Goal: Task Accomplishment & Management: Manage account settings

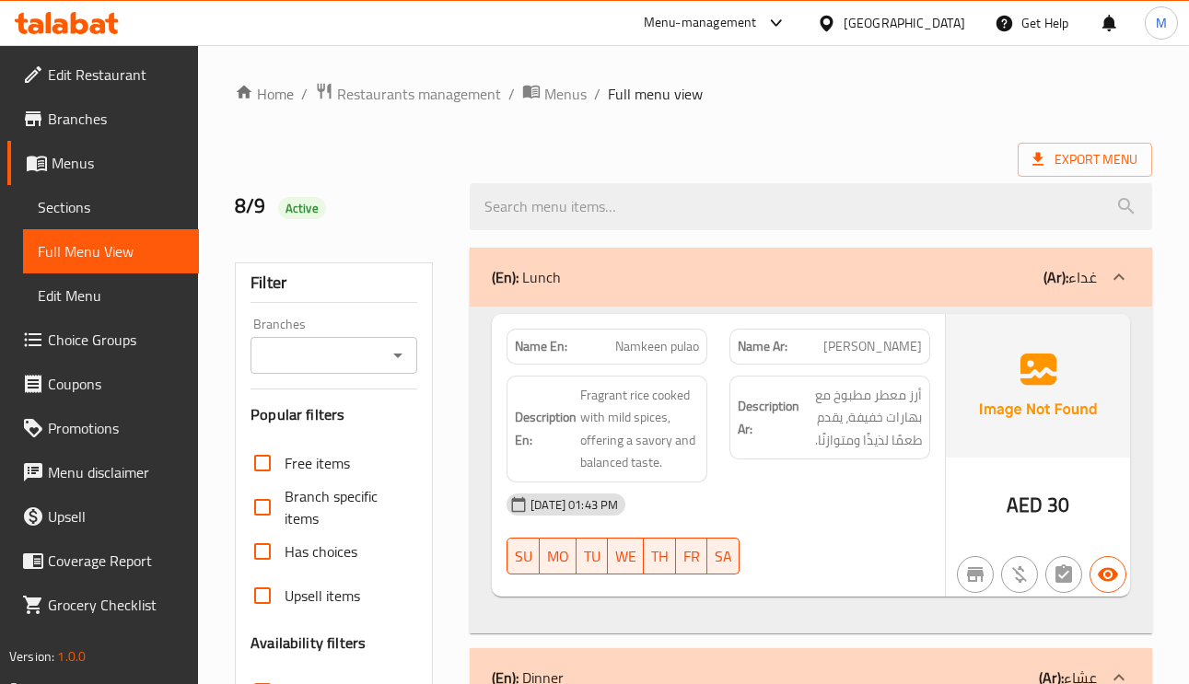
click at [87, 80] on span "Edit Restaurant" at bounding box center [116, 75] width 136 height 22
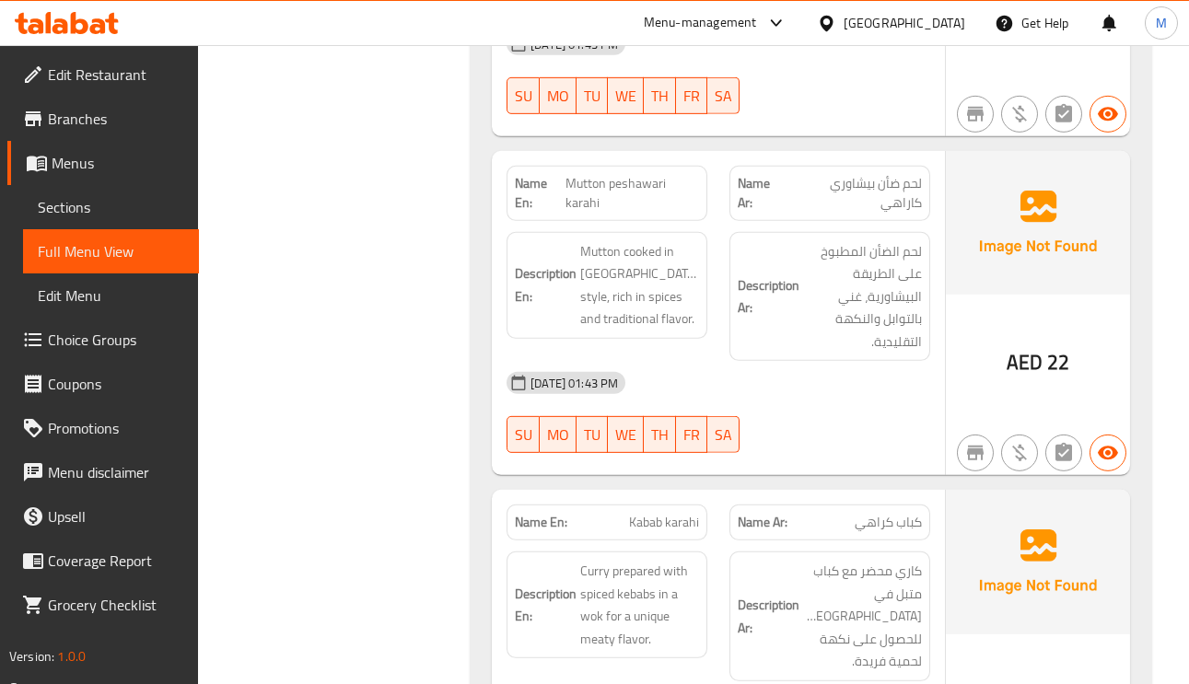
scroll to position [6631, 0]
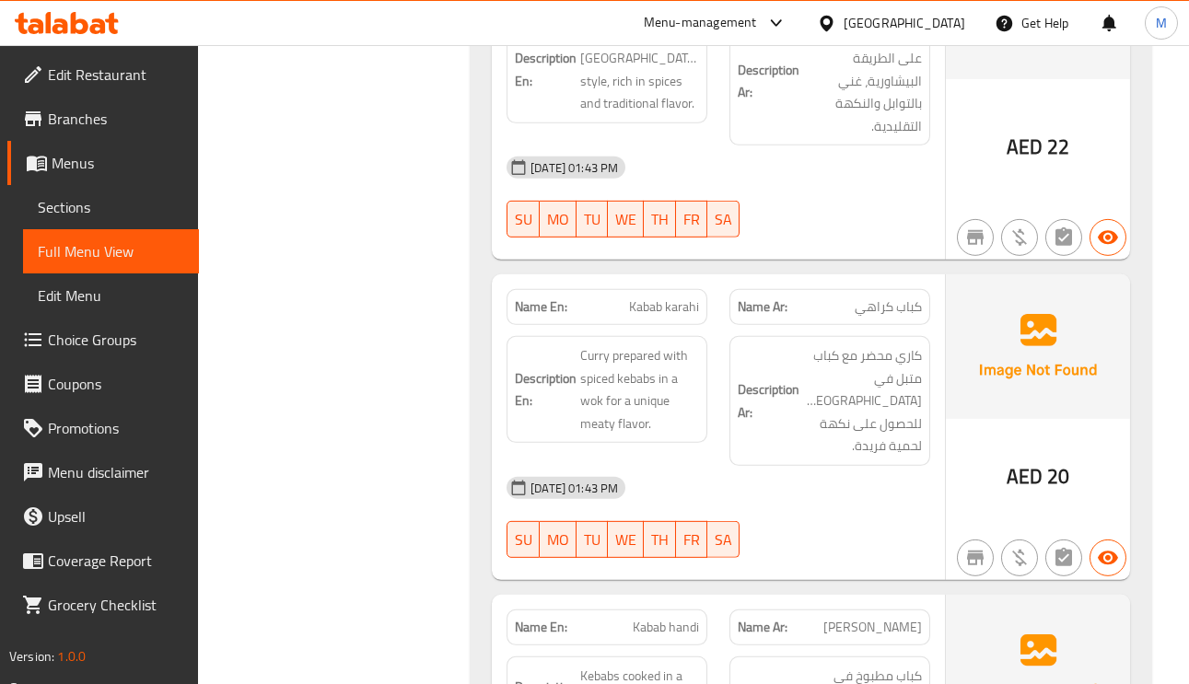
click at [639, 297] on span "Kabab karahi" at bounding box center [664, 306] width 70 height 19
copy span "Kabab"
click at [639, 297] on span "Kabab karahi" at bounding box center [664, 306] width 70 height 19
copy span "Kabab karahi"
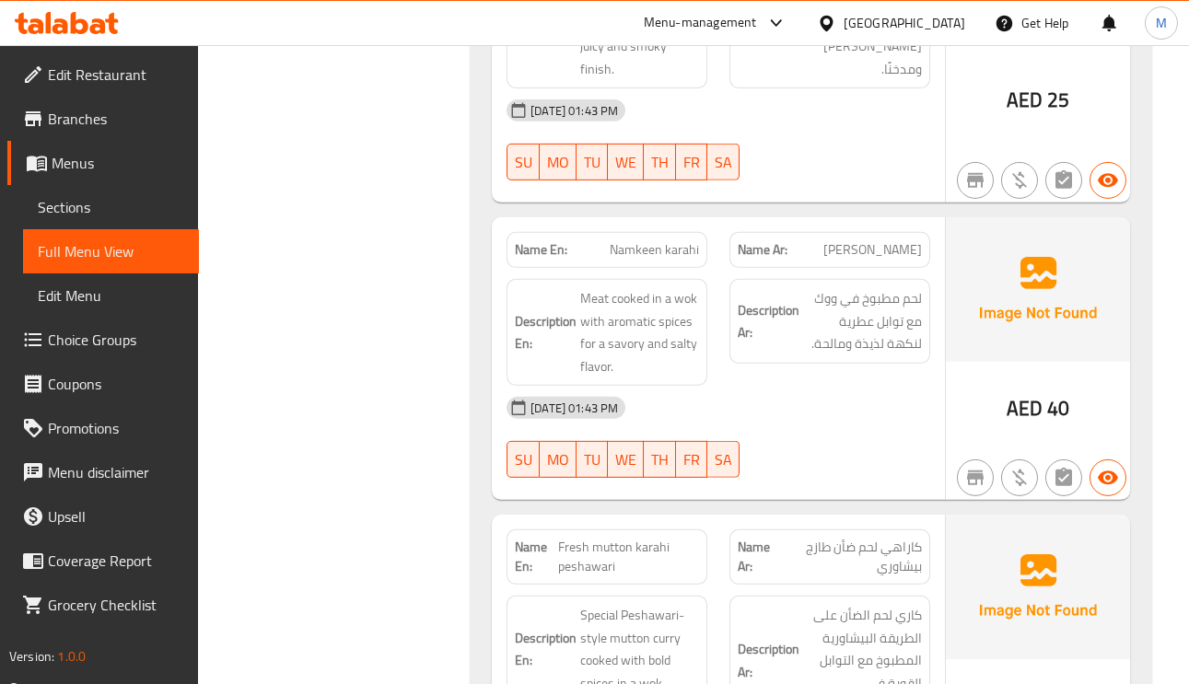
scroll to position [5664, 0]
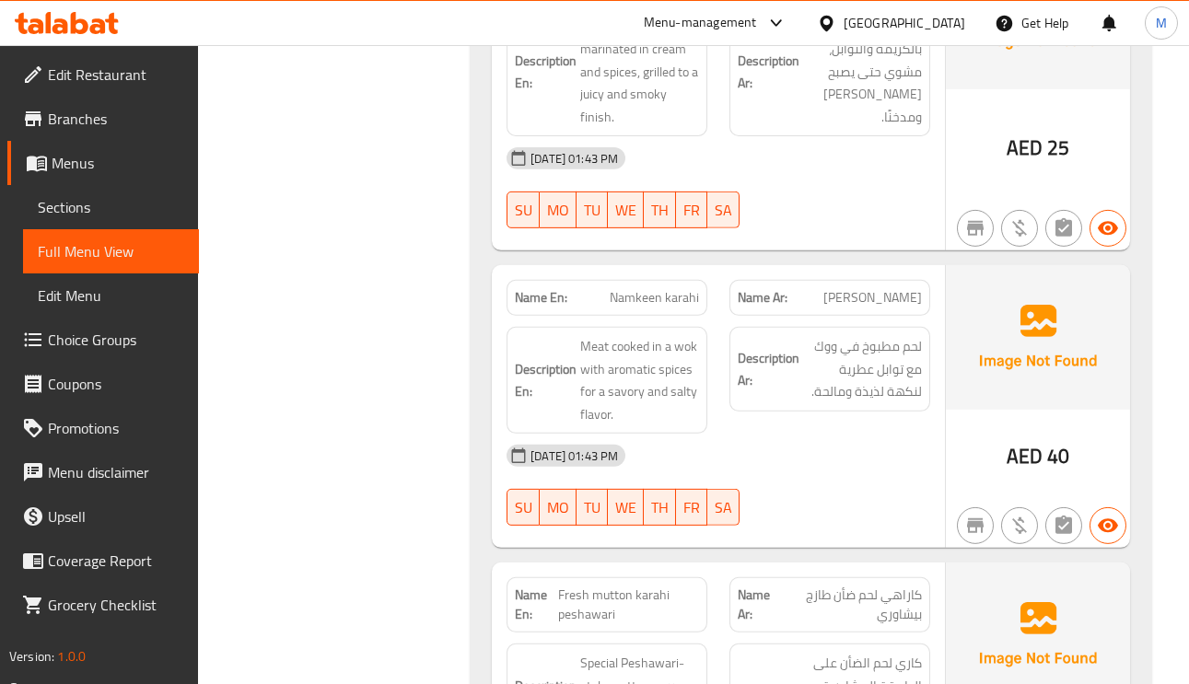
click at [649, 280] on div "Name En: Namkeen karahi" at bounding box center [607, 298] width 201 height 36
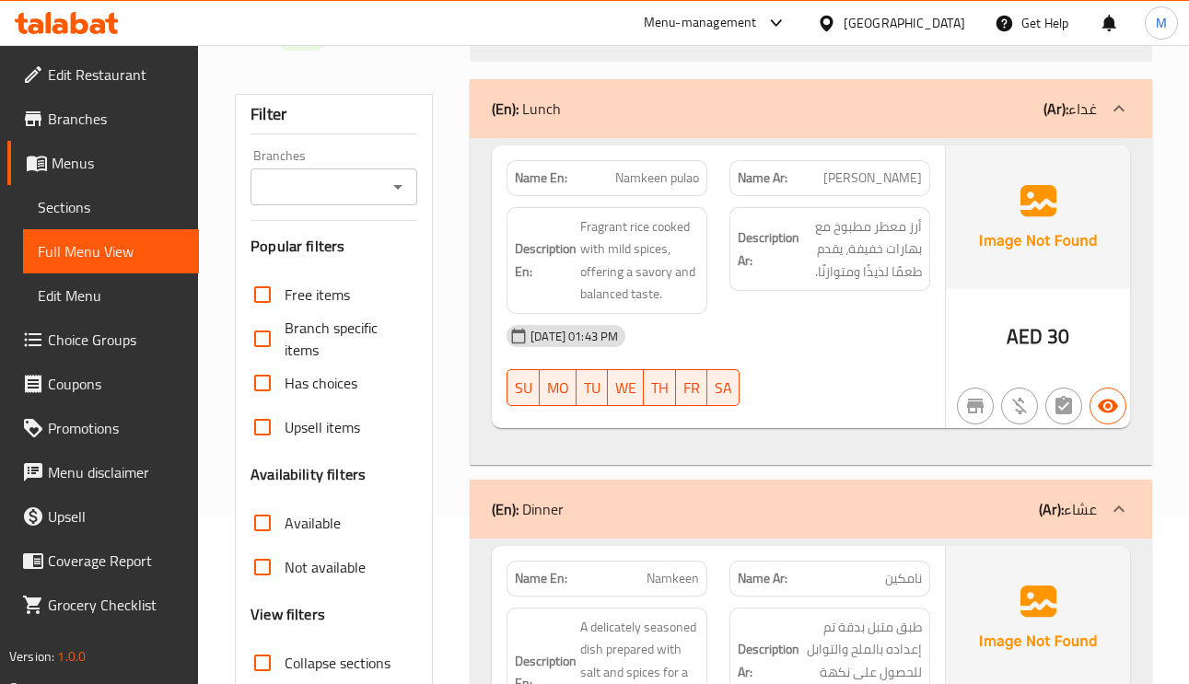
scroll to position [138, 0]
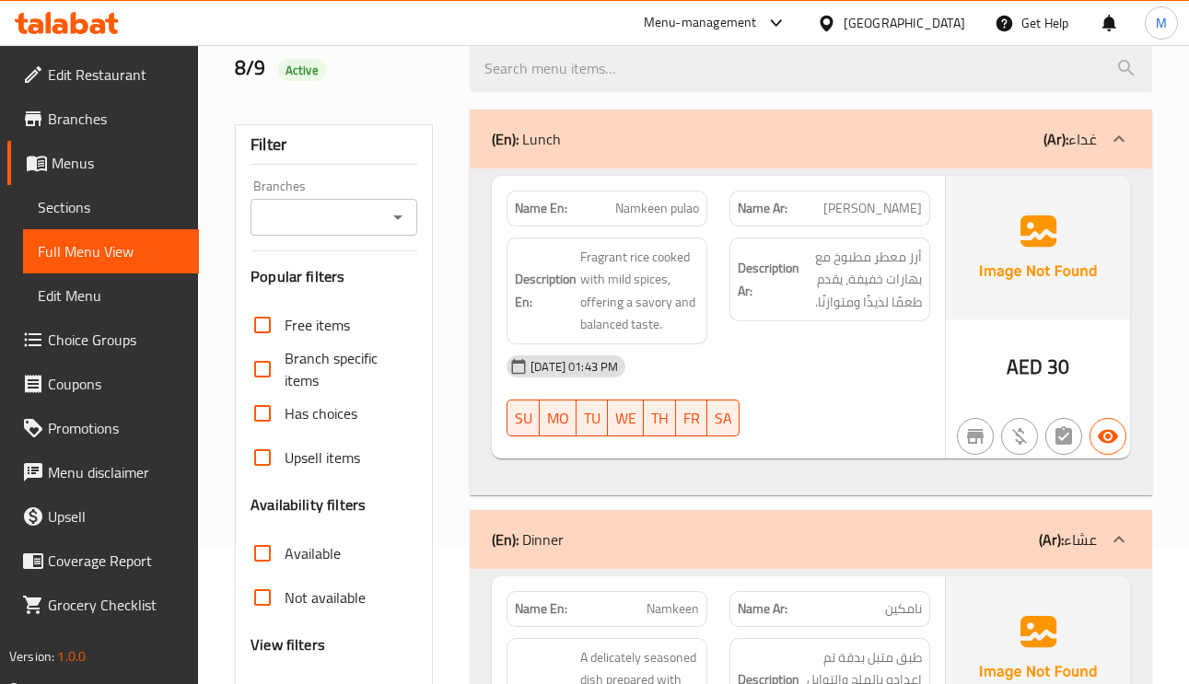
drag, startPoint x: 131, startPoint y: 206, endPoint x: 193, endPoint y: 208, distance: 62.7
click at [131, 204] on span "Sections" at bounding box center [111, 207] width 146 height 22
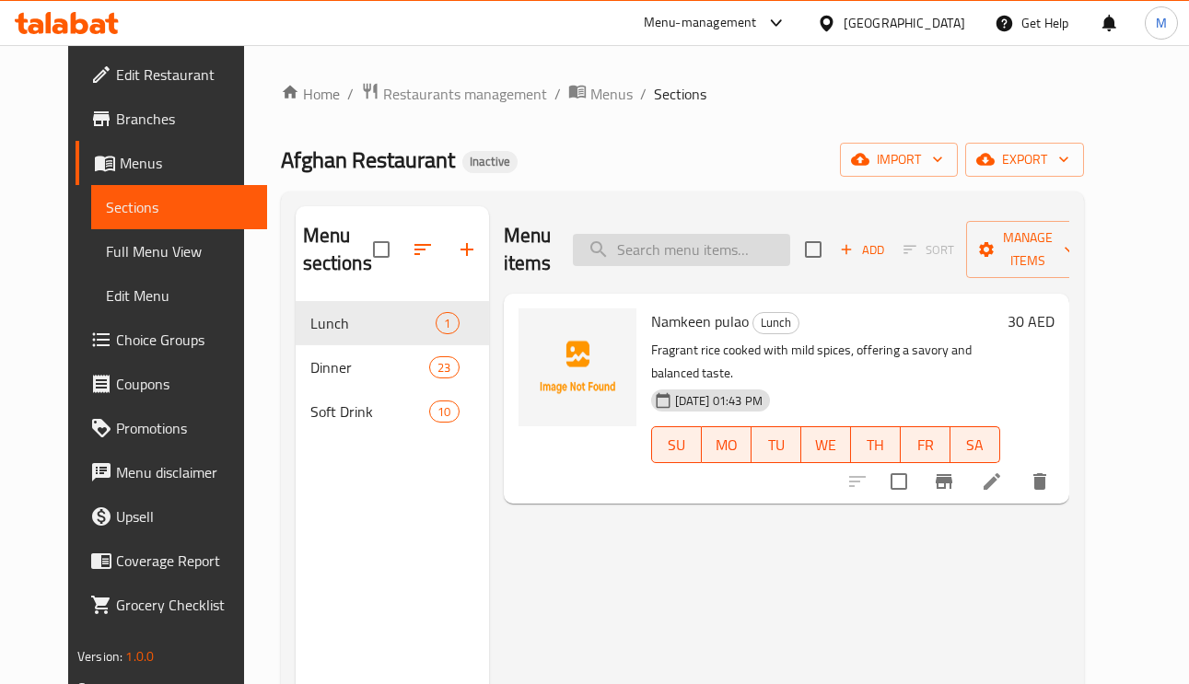
paste input "Kabab pulao"
click at [708, 252] on input "search" at bounding box center [681, 250] width 217 height 32
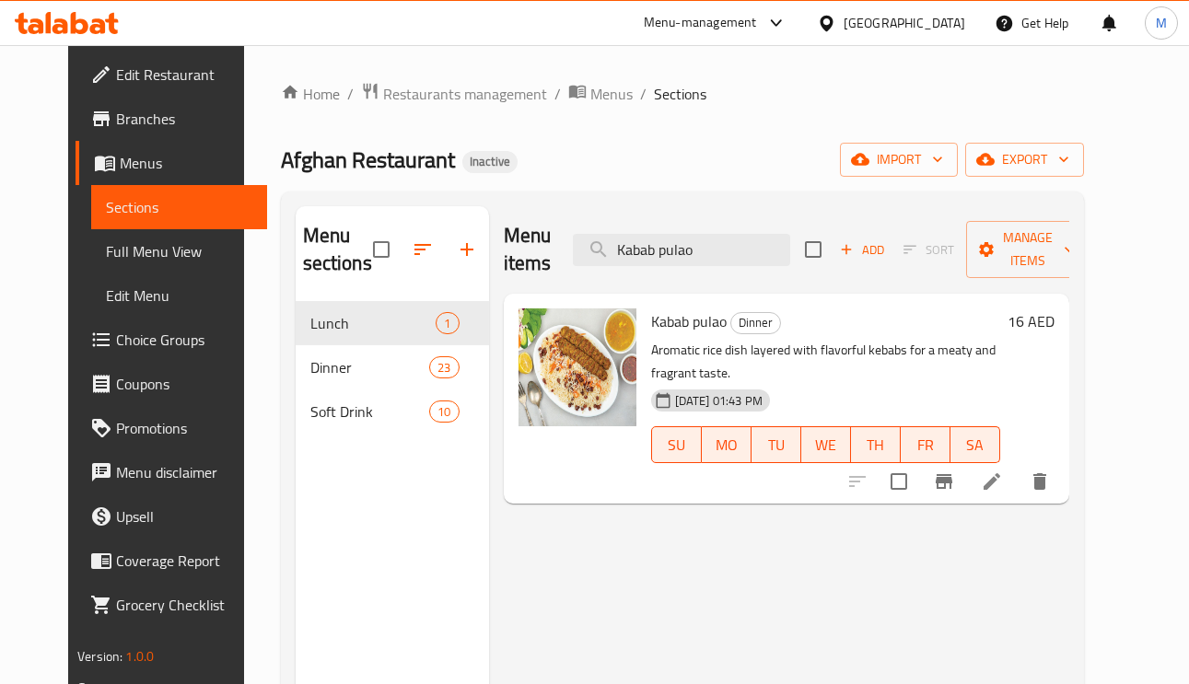
type input "Kabab pulao"
click at [1003, 471] on icon at bounding box center [992, 482] width 22 height 22
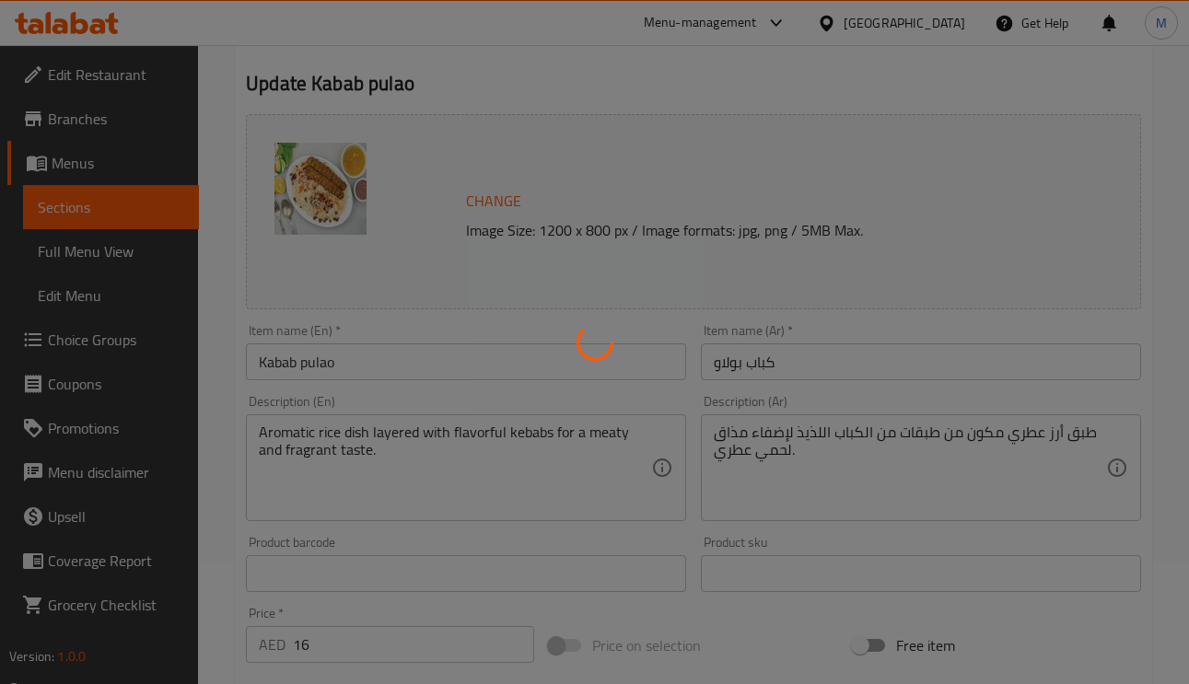
scroll to position [276, 0]
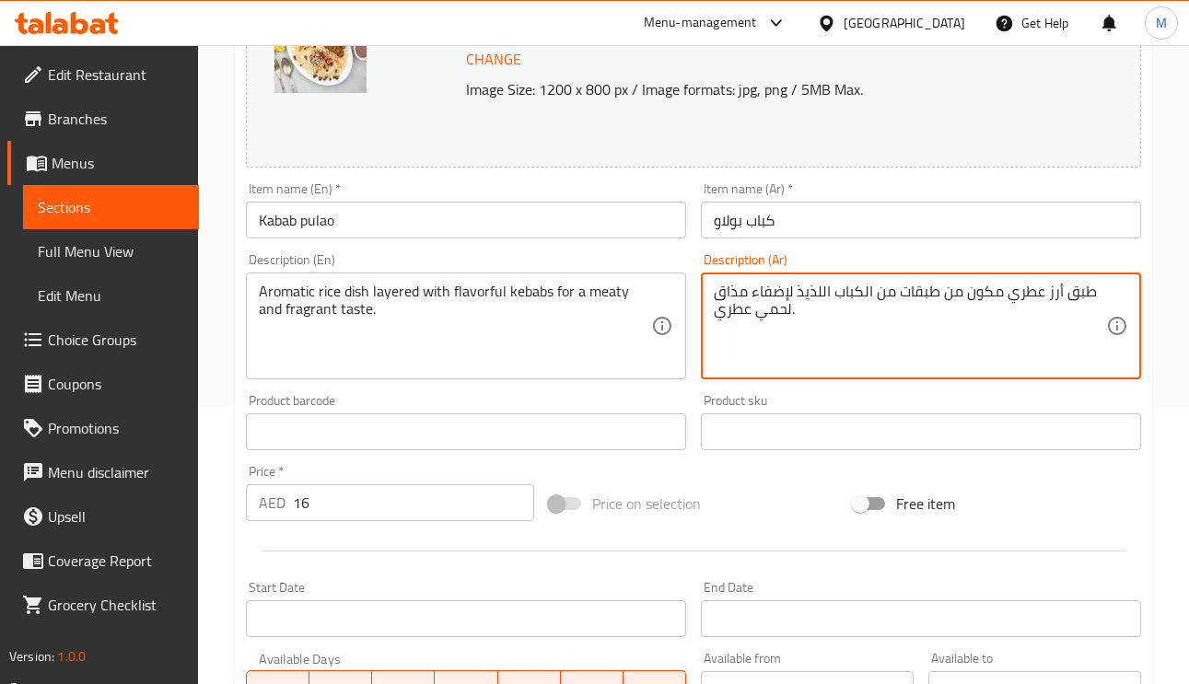
click at [985, 297] on textarea "طبق أرز عطري مكون من طبقات من الكباب اللذيذ لإضفاء مذاق لحمي عطري." at bounding box center [910, 326] width 392 height 87
click at [990, 296] on textarea "طبق أرز عطريمن طبقات من الكباب اللذيذ لإضفاء مذاق لحمي عطري." at bounding box center [910, 326] width 392 height 87
drag, startPoint x: 997, startPoint y: 296, endPoint x: 982, endPoint y: 296, distance: 14.7
click at [982, 296] on textarea "طبق أرز عطريمن طبقات من الكباب اللذيذ لإضفاء مذاق لحمي عطري." at bounding box center [910, 326] width 392 height 87
type textarea "طبق أرز عطري طبقات من الكباب اللذيذ لإضفاء مذاق لحمي عطري."
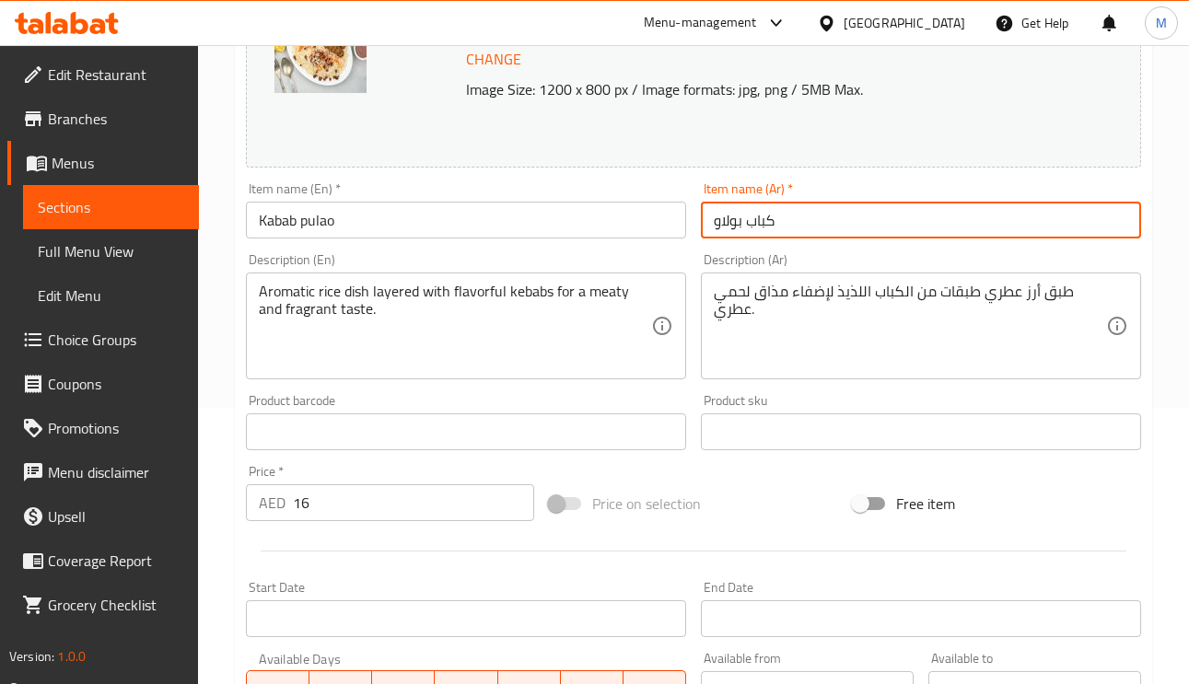
click at [845, 213] on input "كباب بولاو" at bounding box center [921, 220] width 440 height 37
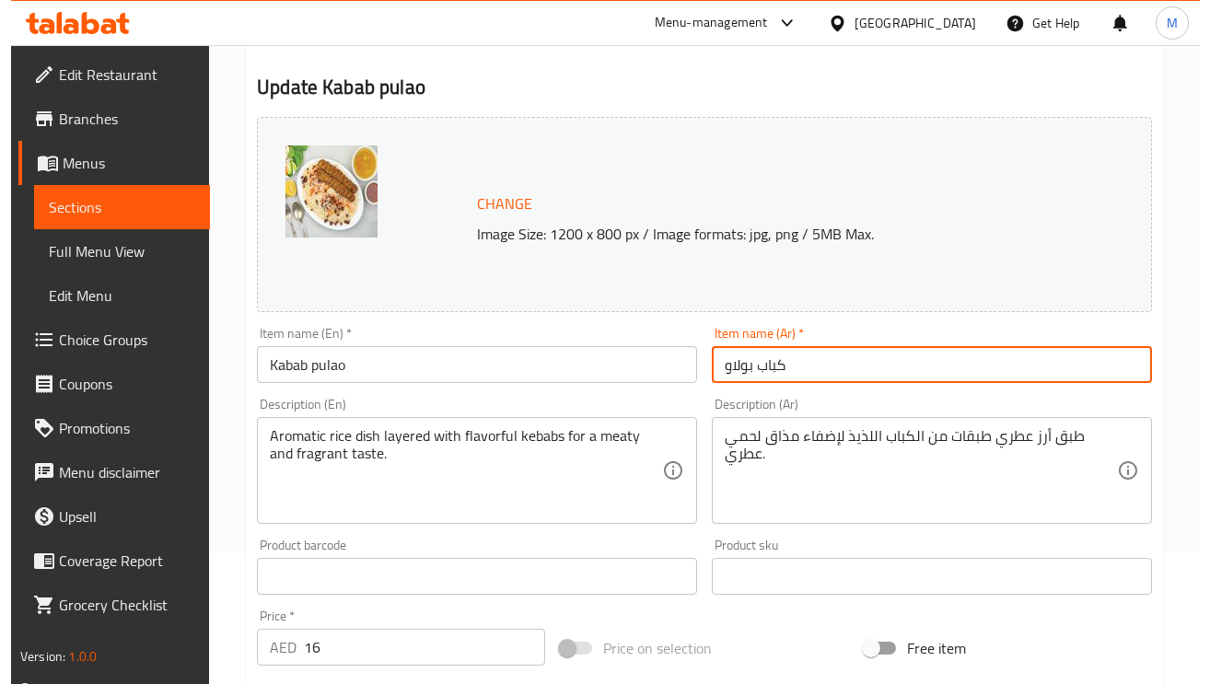
scroll to position [0, 0]
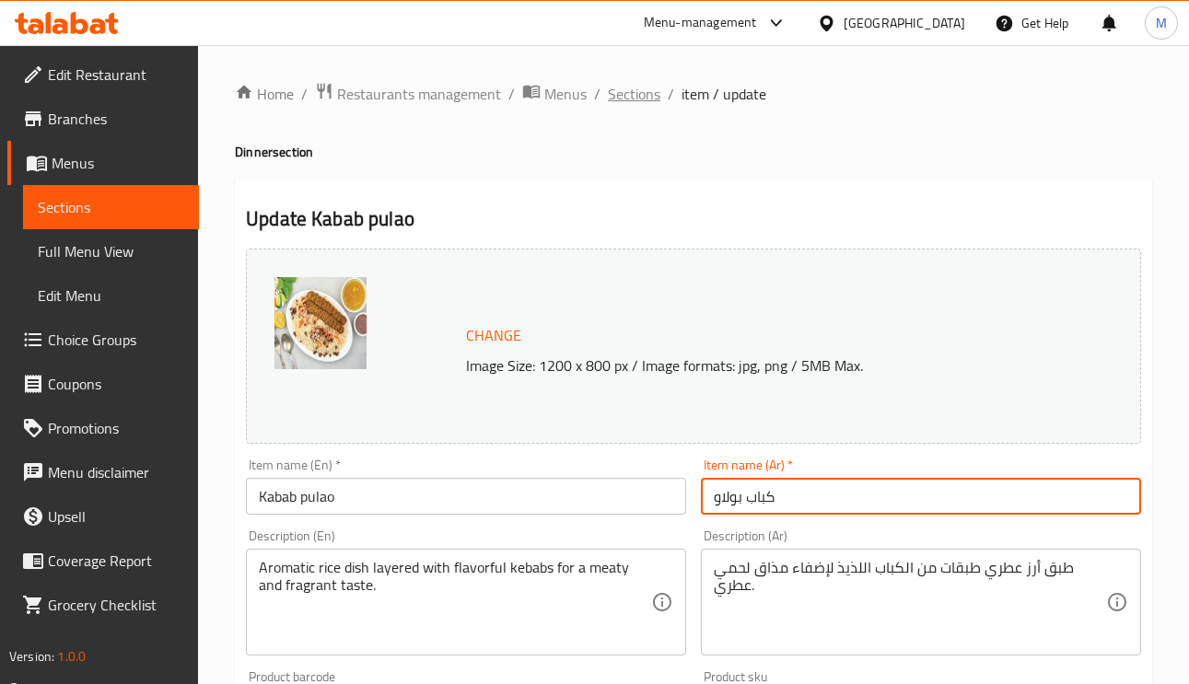
click at [639, 96] on span "Sections" at bounding box center [634, 94] width 52 height 22
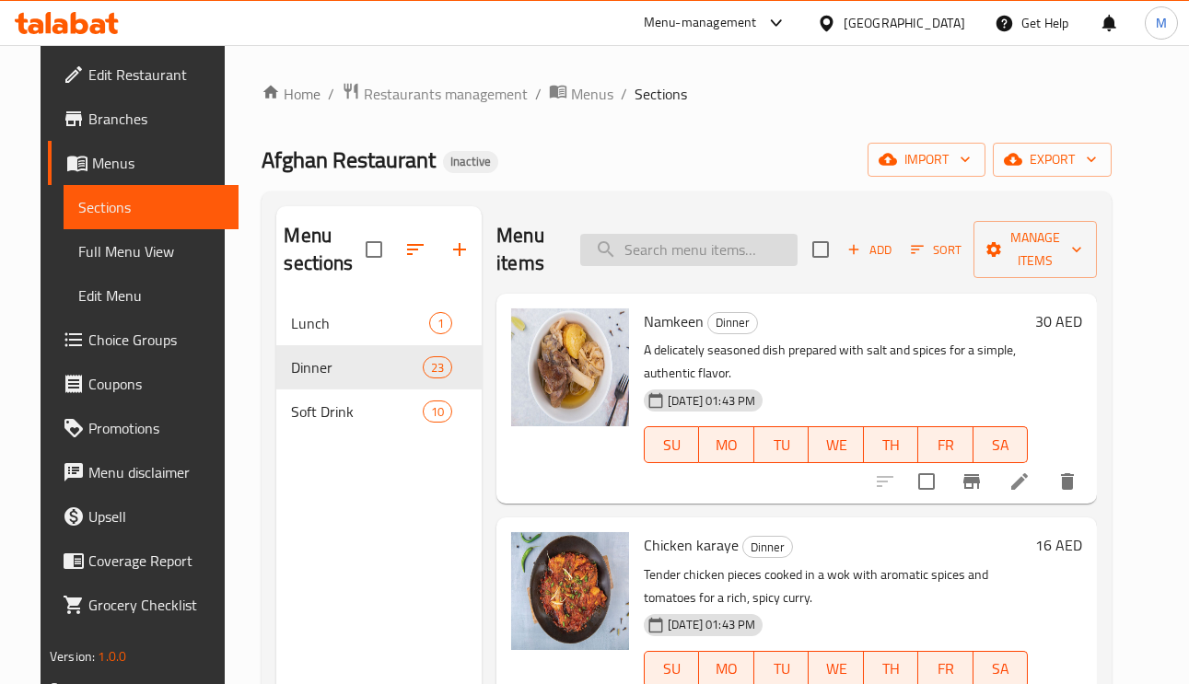
paste input "Paya"
click at [751, 246] on input "search" at bounding box center [688, 250] width 217 height 32
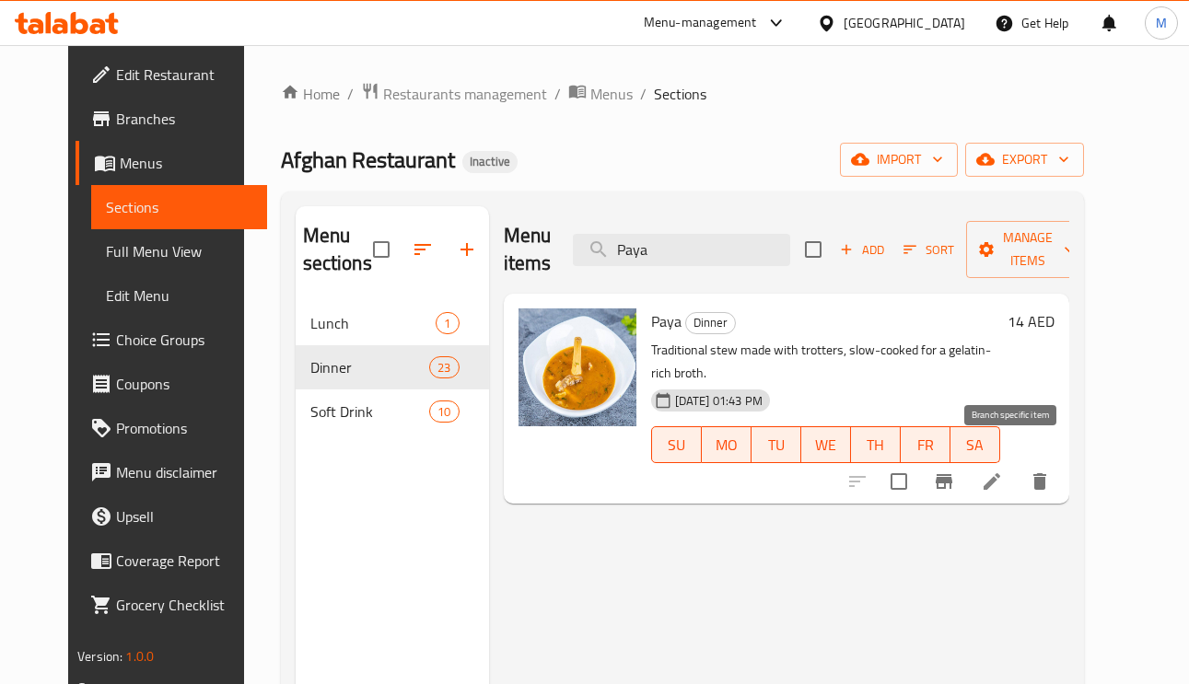
type input "Paya"
click at [1018, 474] on li at bounding box center [992, 481] width 52 height 33
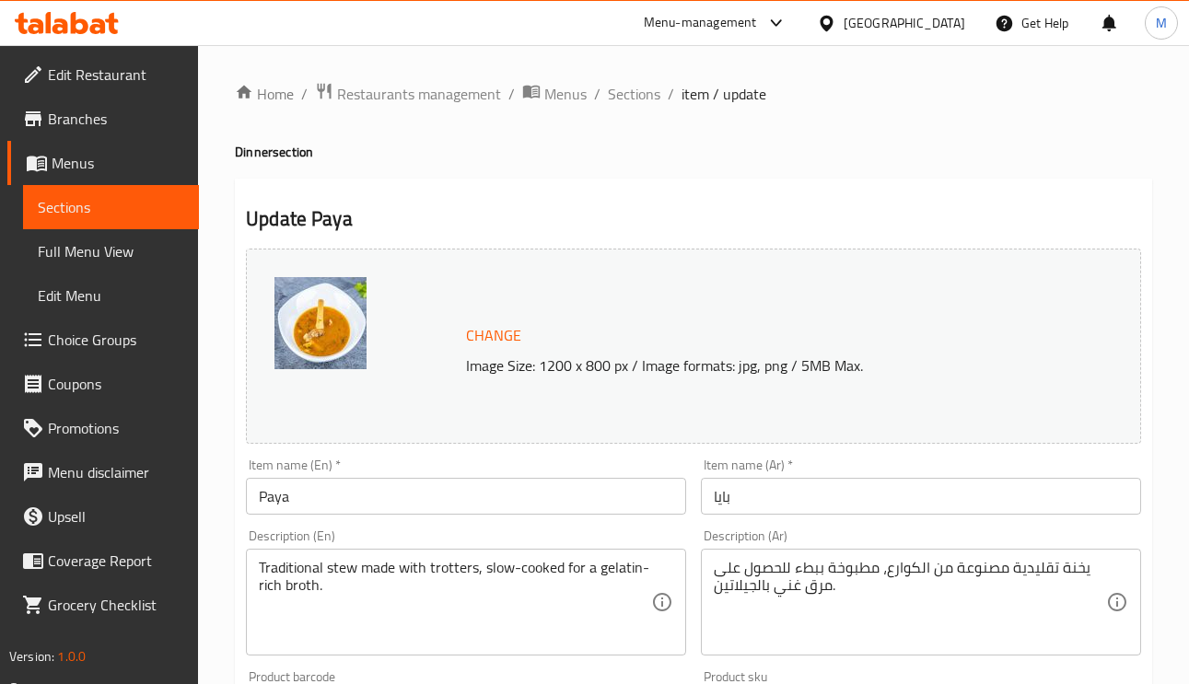
drag, startPoint x: 612, startPoint y: 569, endPoint x: 549, endPoint y: 595, distance: 68.6
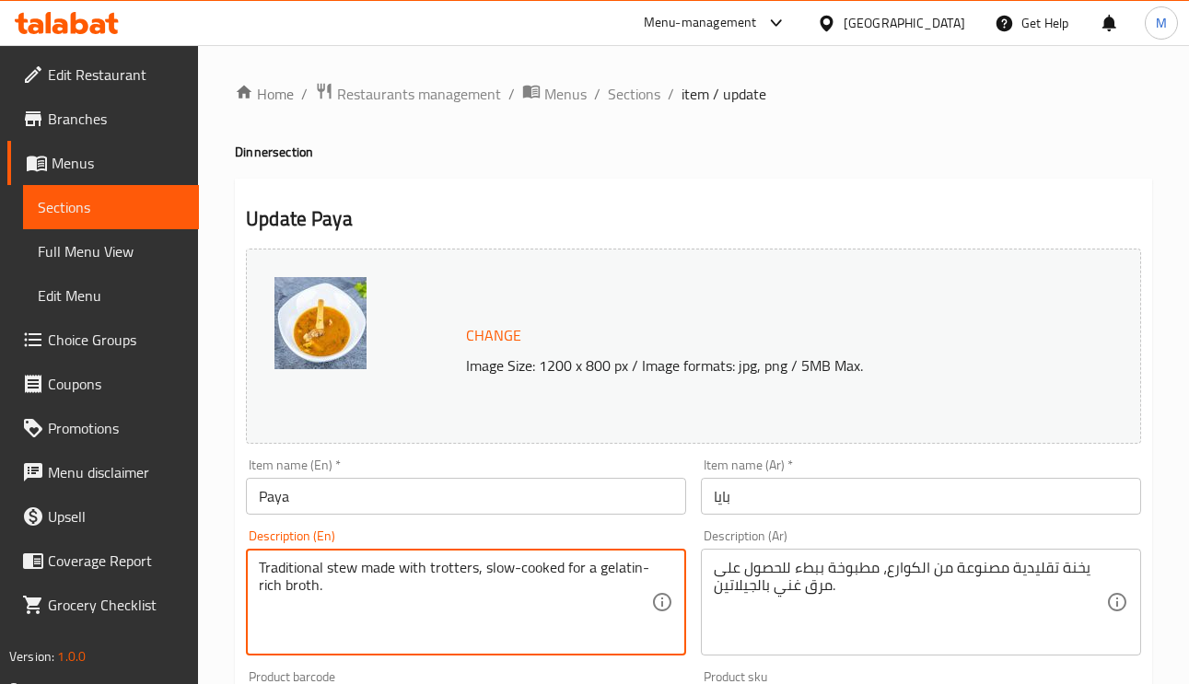
click at [437, 565] on textarea "Traditional stew made with trotters, slow-cooked for a gelatin-rich broth." at bounding box center [455, 602] width 392 height 87
paste textarea "Knuckles"
type textarea "Traditional stew made with Knuckles, slow-cooked for a gelatin-rich broth."
click at [789, 507] on input "بايا" at bounding box center [921, 496] width 440 height 37
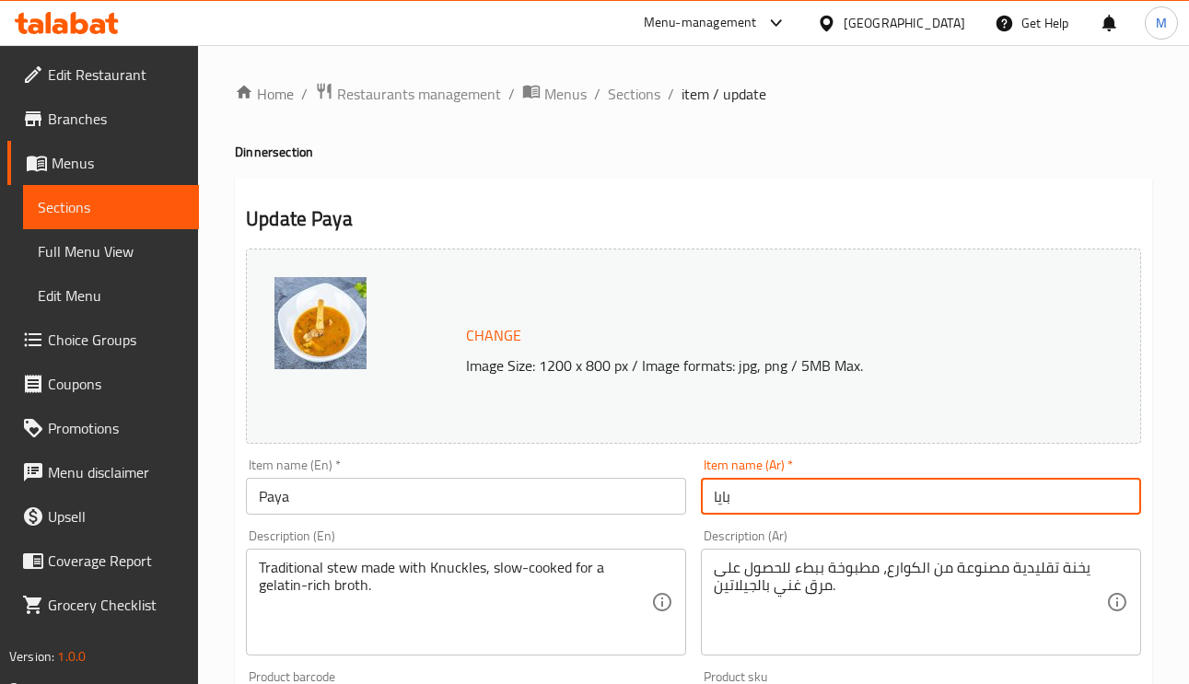
click at [644, 89] on span "Sections" at bounding box center [634, 94] width 52 height 22
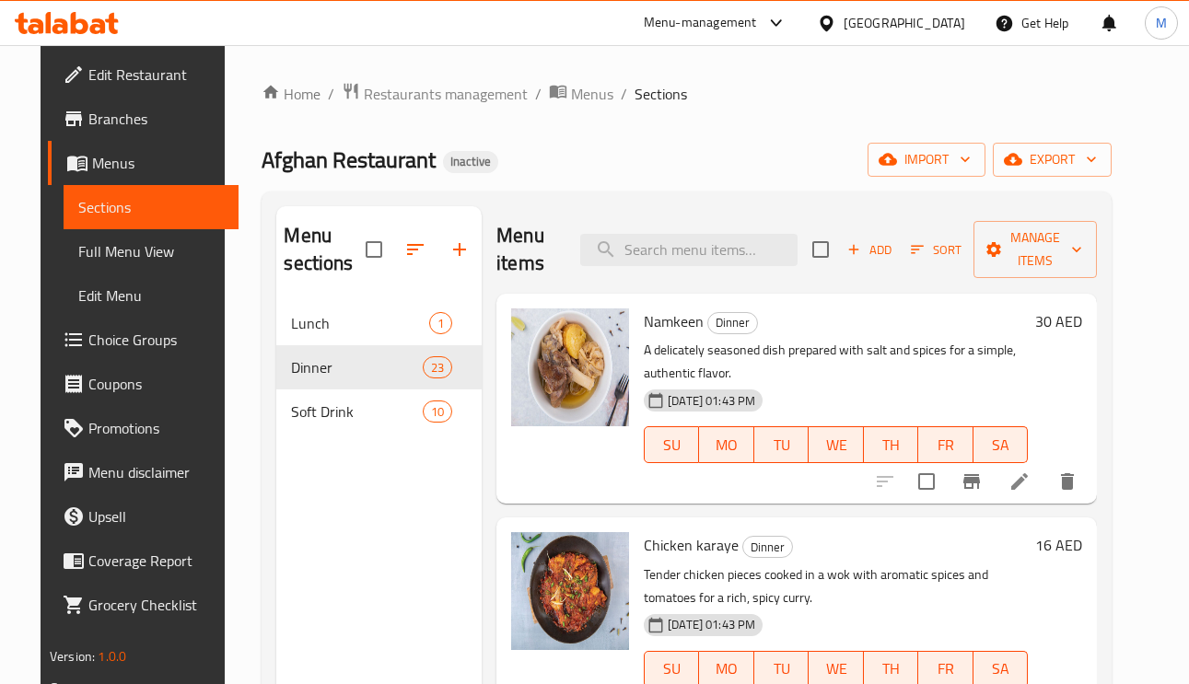
click at [722, 273] on div "Menu items Add Sort Manage items" at bounding box center [796, 249] width 600 height 87
paste input "Malai boti"
click at [722, 258] on input "Malai boti" at bounding box center [688, 250] width 217 height 32
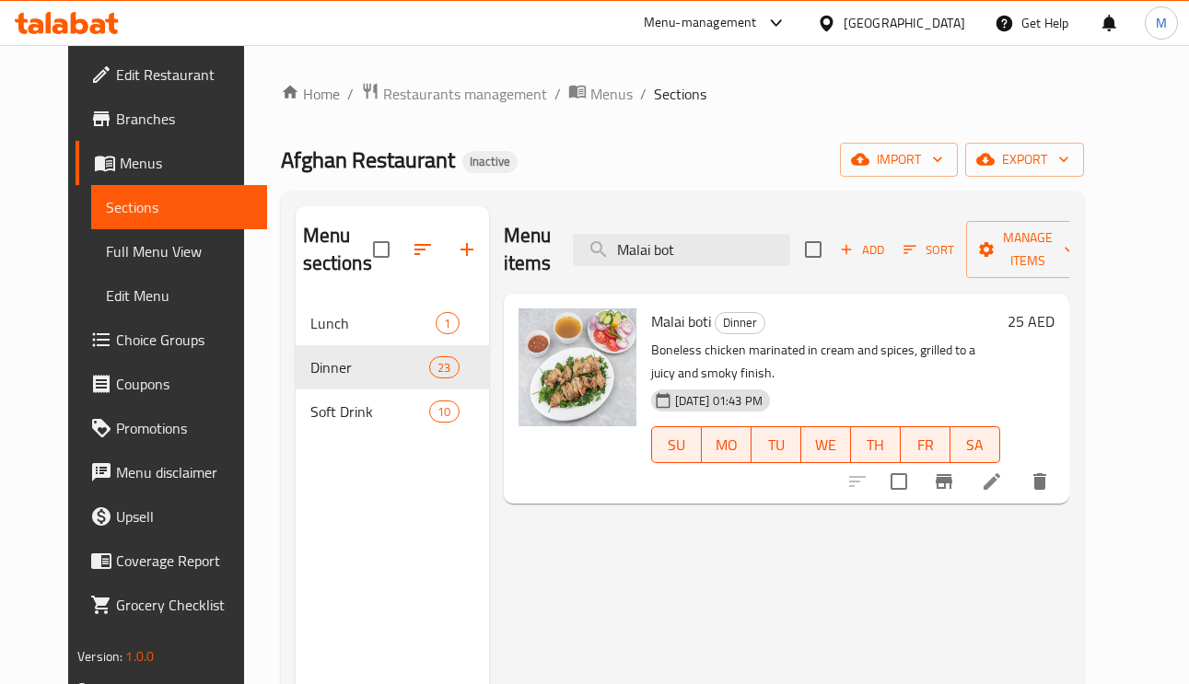
type input "Malai bot"
click at [1003, 485] on icon at bounding box center [992, 482] width 22 height 22
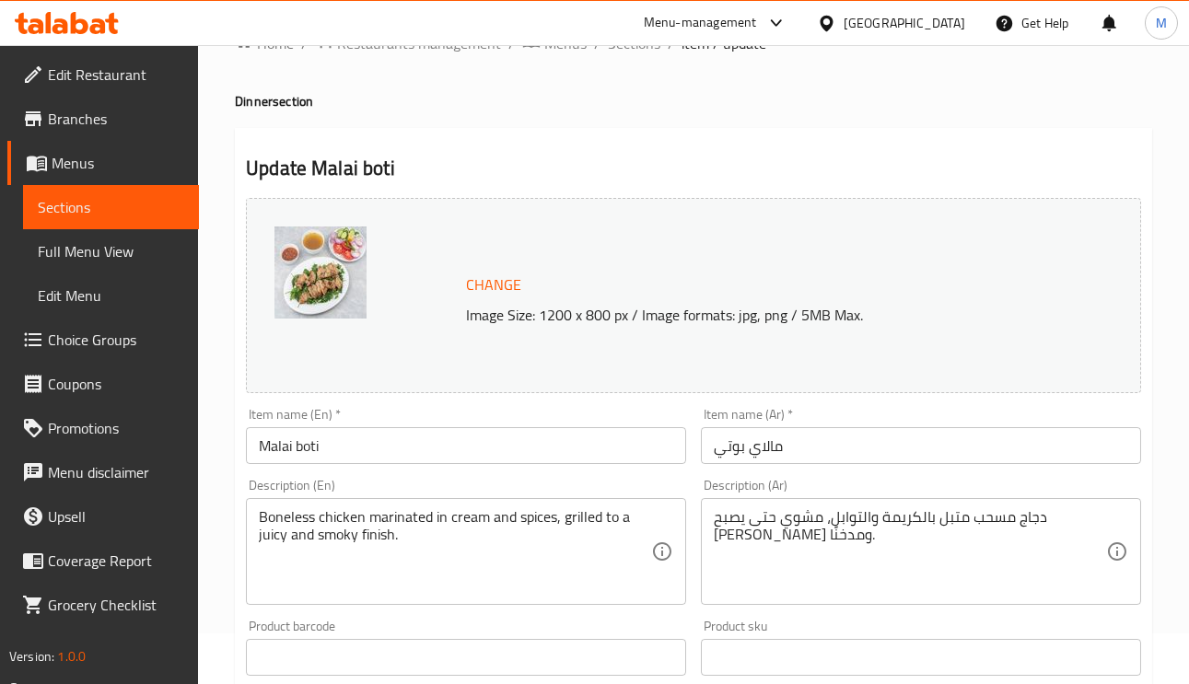
scroll to position [138, 0]
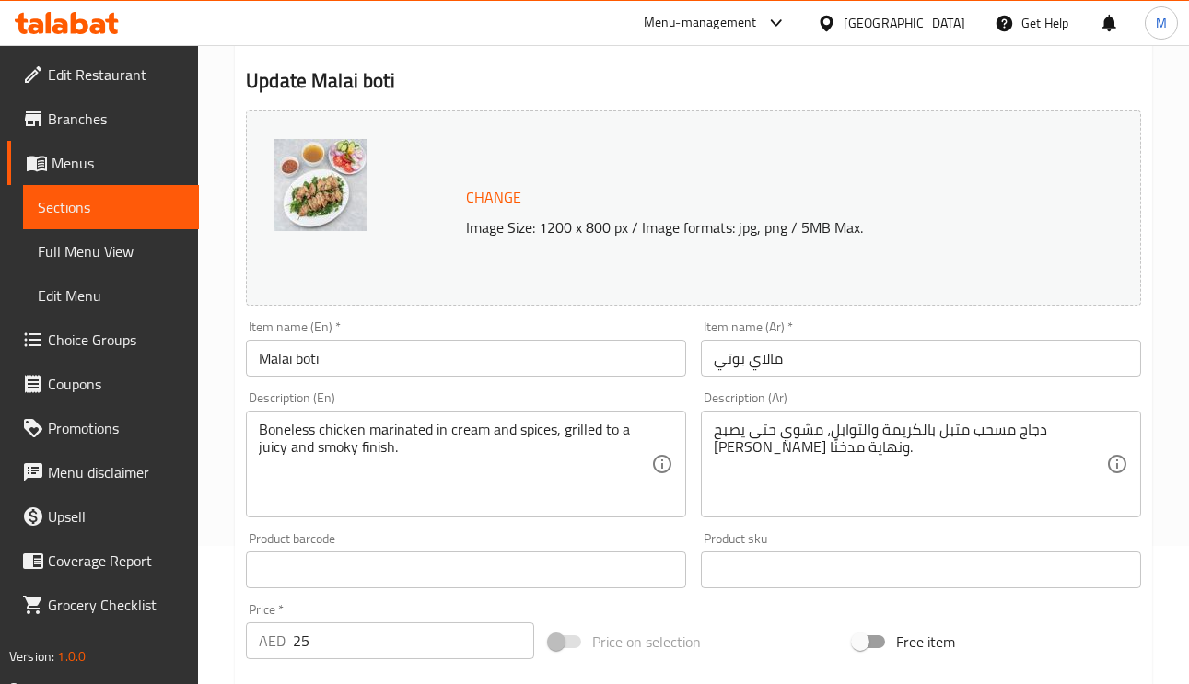
drag, startPoint x: 712, startPoint y: 456, endPoint x: 721, endPoint y: 457, distance: 9.3
click at [721, 460] on div "دجاج مسحب متبل بالكريمة والتوابل، مشوي حتى يصبح جوسي ونهاية مدخنًا. Description…" at bounding box center [921, 464] width 440 height 107
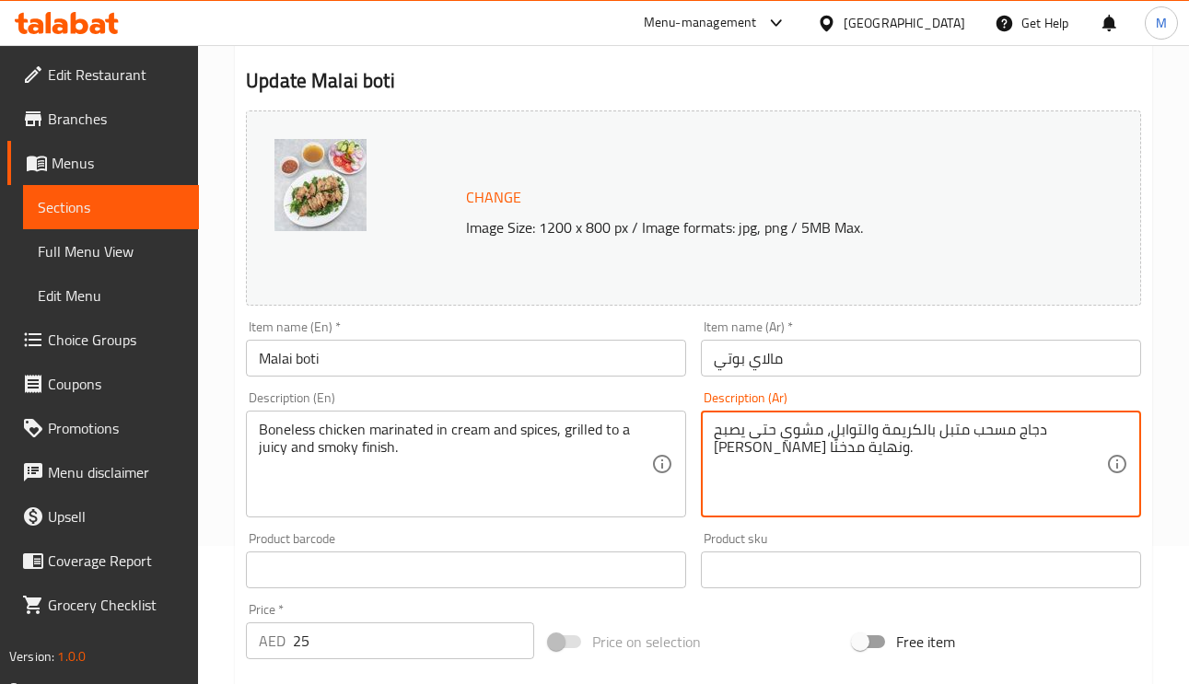
click at [714, 450] on textarea "دجاج مسحب متبل بالكريمة والتوابل، مشوي حتى يصبح جوسي ونهاية مدخنًا." at bounding box center [910, 464] width 392 height 87
click at [709, 449] on div "دجاج مسحب متبل بالكريمة والتوابل، مشوي حتى يصبح جوسي ونهاية مدخنًا. Description…" at bounding box center [921, 464] width 440 height 107
type textarea "دجاج مسحب متبل بالكريمة والتوابل، مشوي حتى يصبح جوسي ونهاية مدخنًة."
click at [825, 364] on input "مالاي بوتي" at bounding box center [921, 358] width 440 height 37
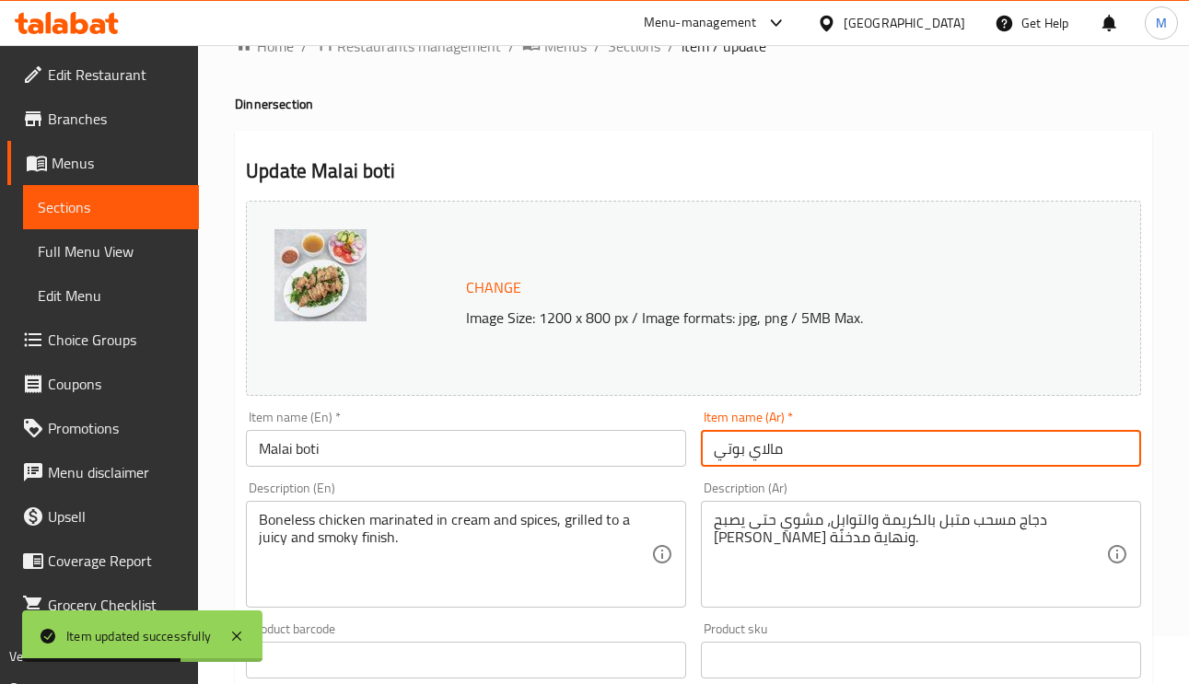
scroll to position [0, 0]
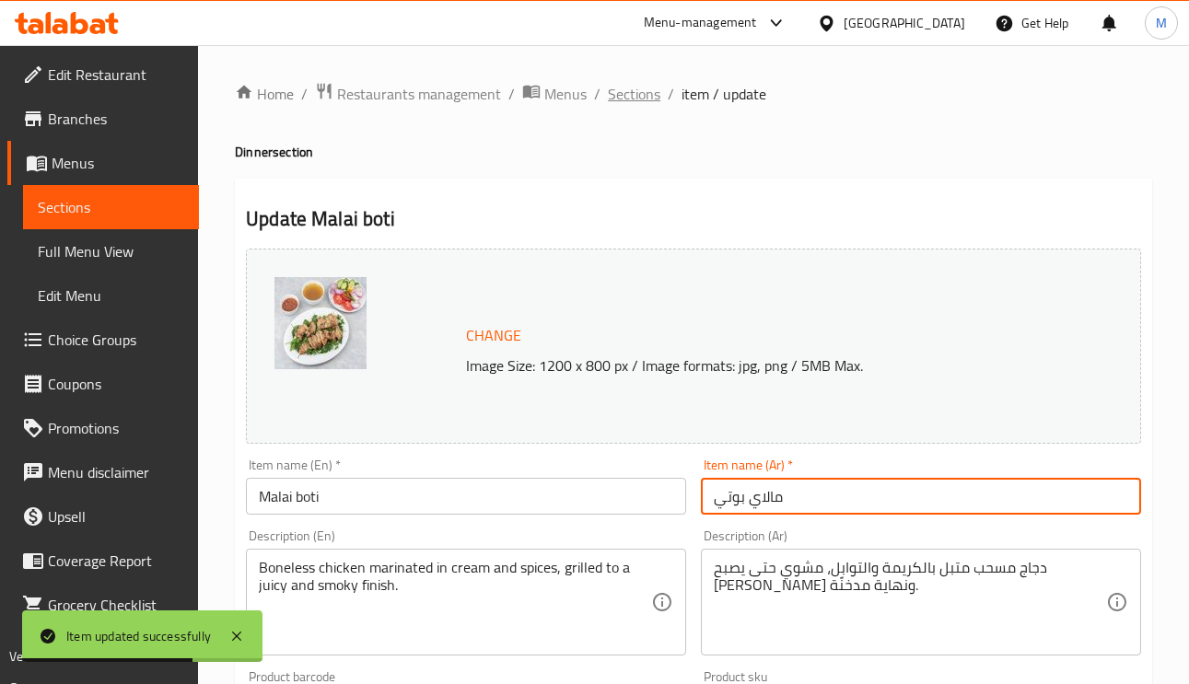
click at [639, 88] on span "Sections" at bounding box center [634, 94] width 52 height 22
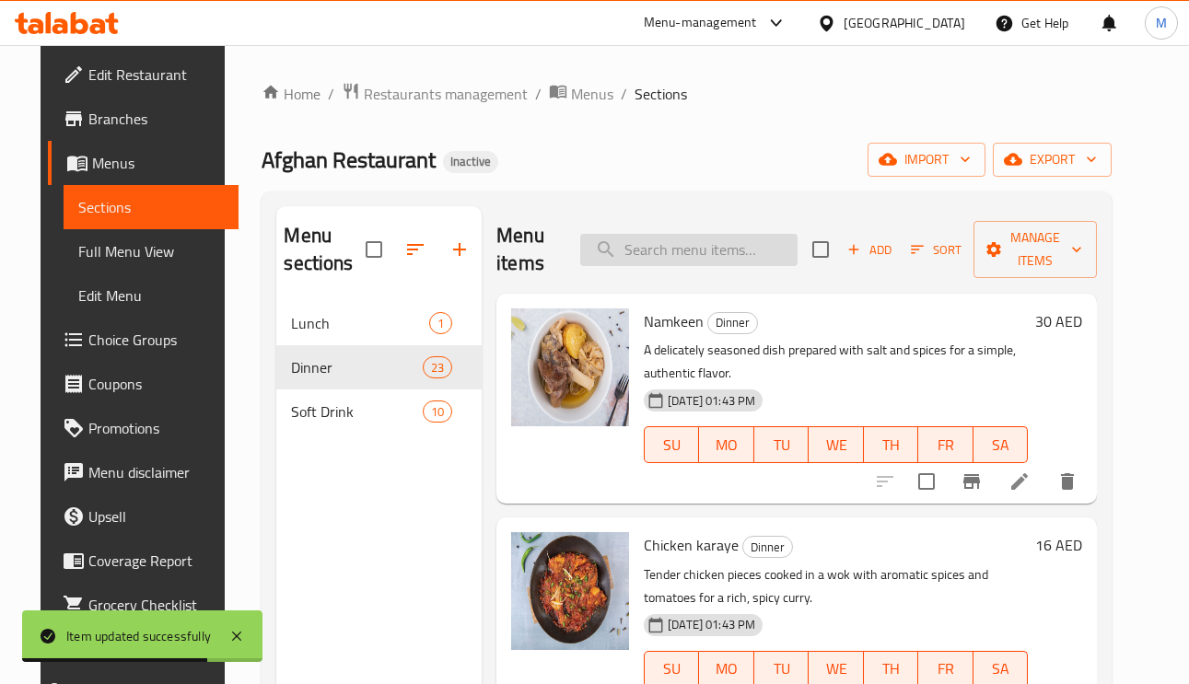
click at [726, 238] on input "search" at bounding box center [688, 250] width 217 height 32
paste input "Fresh mutton karahi peshawari"
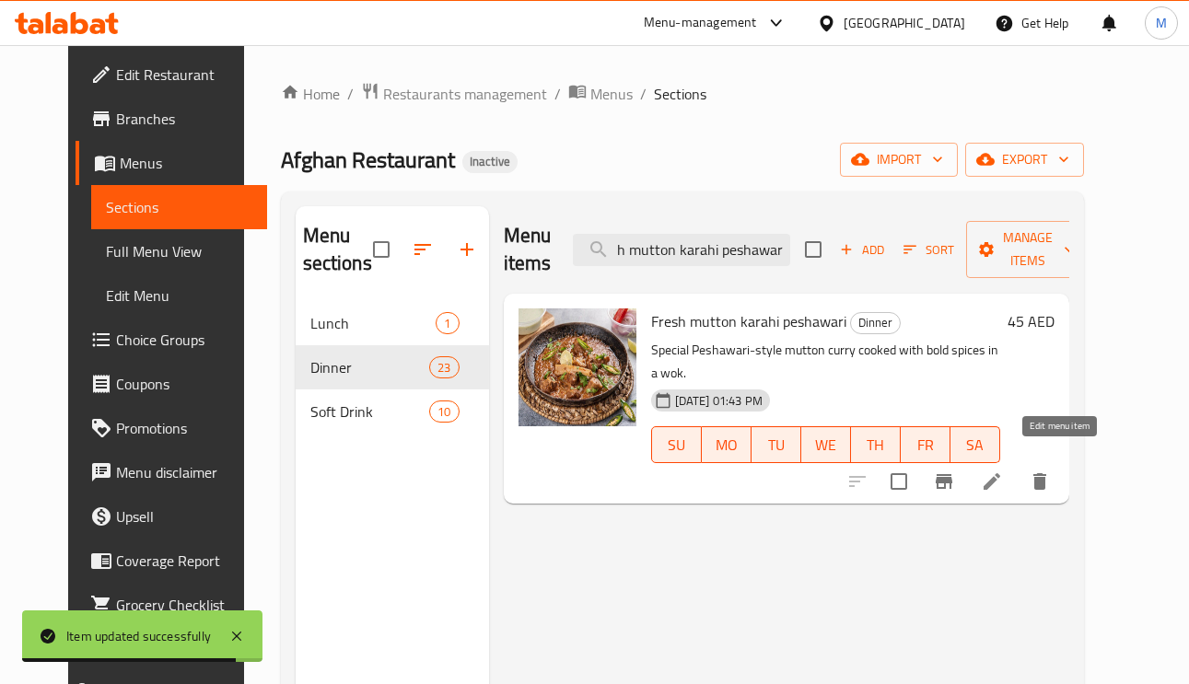
type input "Fresh mutton karahi peshawari"
click at [1003, 471] on icon at bounding box center [992, 482] width 22 height 22
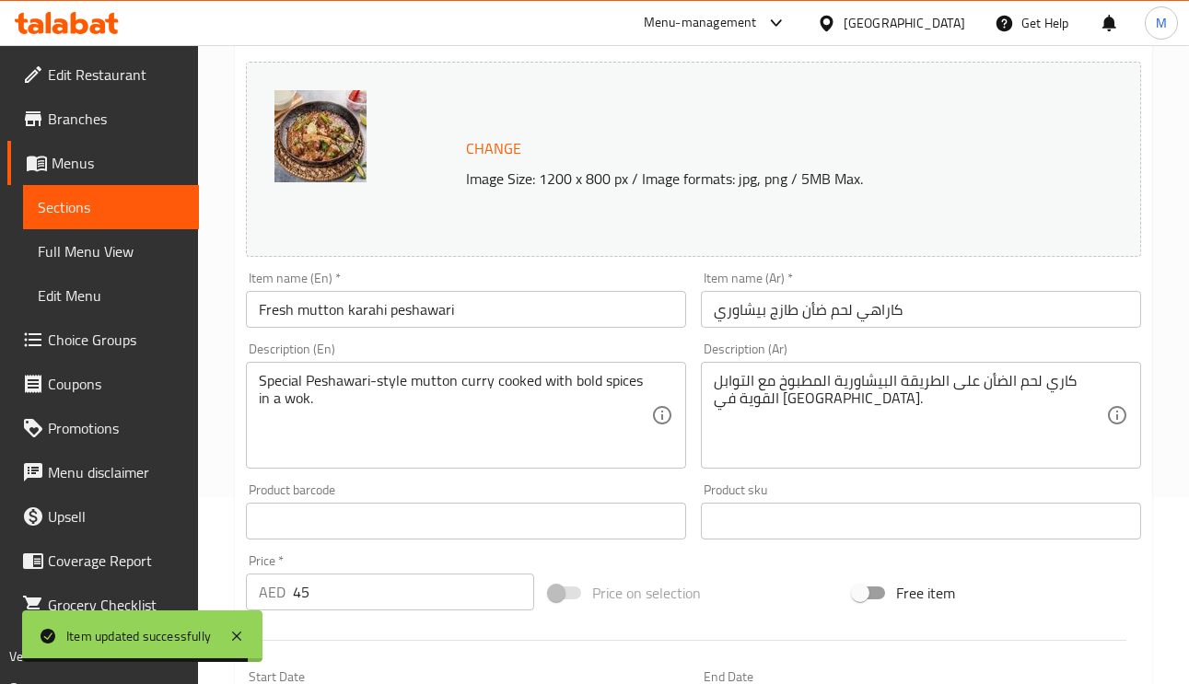
scroll to position [276, 0]
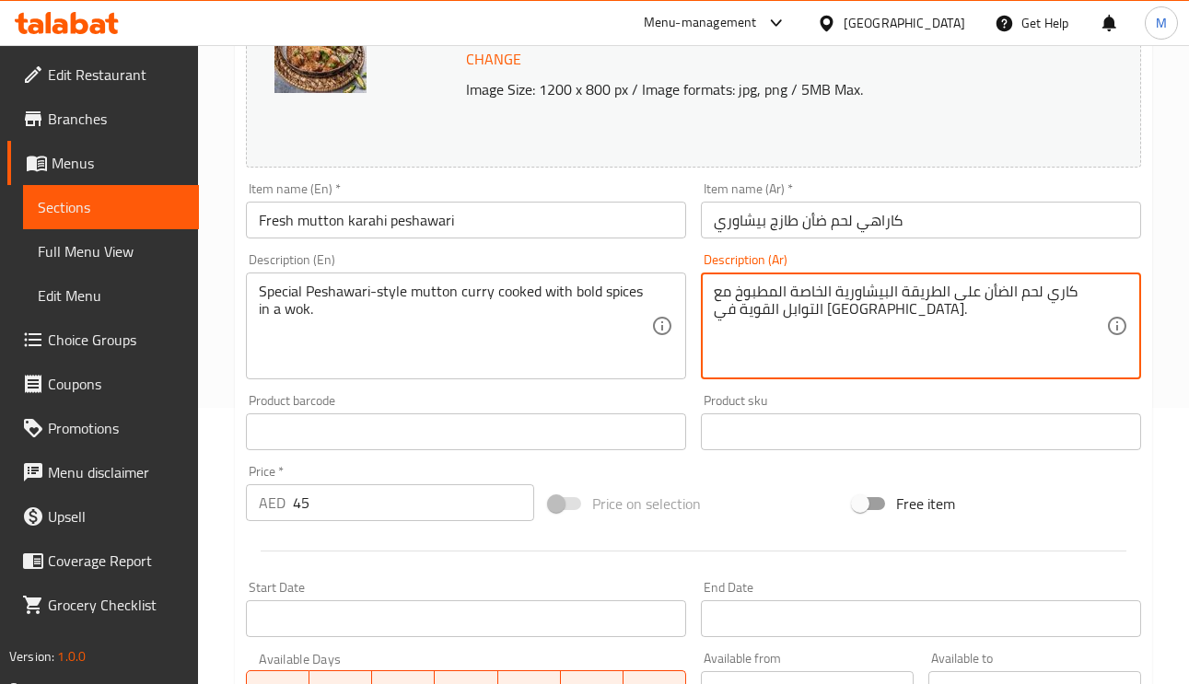
type textarea "كاري لحم الضأن على الطريقة البيشاورية الخاصة المطبوخ مع التوابل القوية في ووك."
click at [962, 227] on input "كاراهي لحم ضأن طازج بيشاوري" at bounding box center [921, 220] width 440 height 37
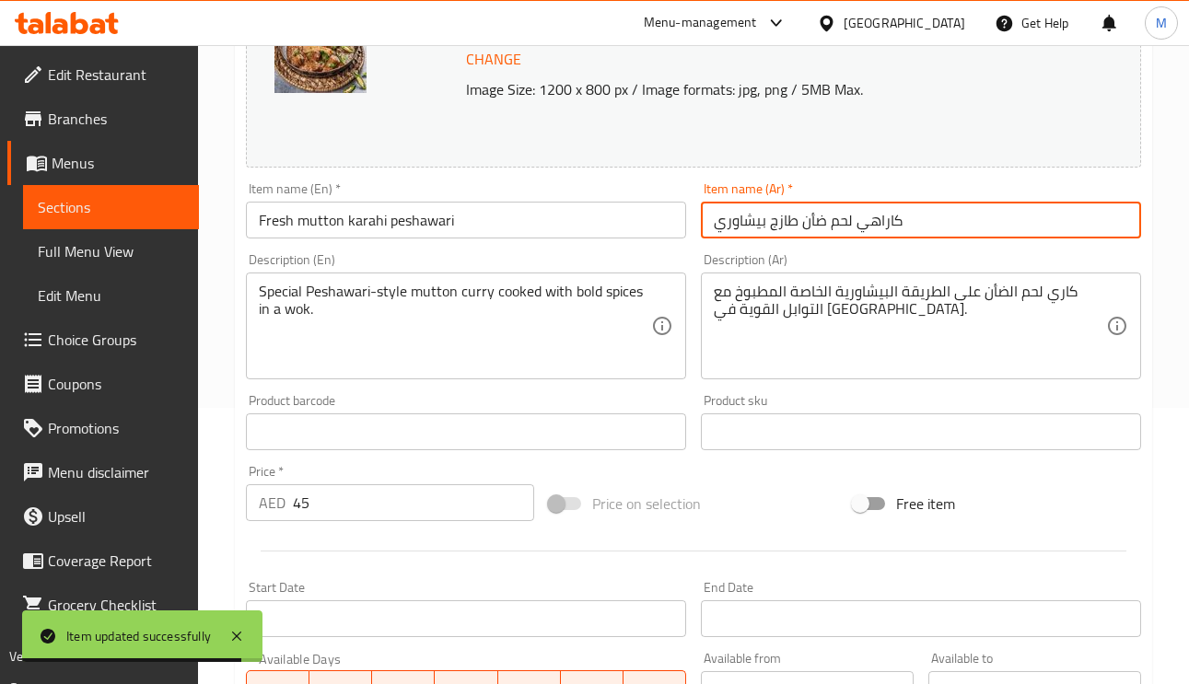
click at [956, 229] on input "كاراهي لحم ضأن طازج بيشاوري" at bounding box center [921, 220] width 440 height 37
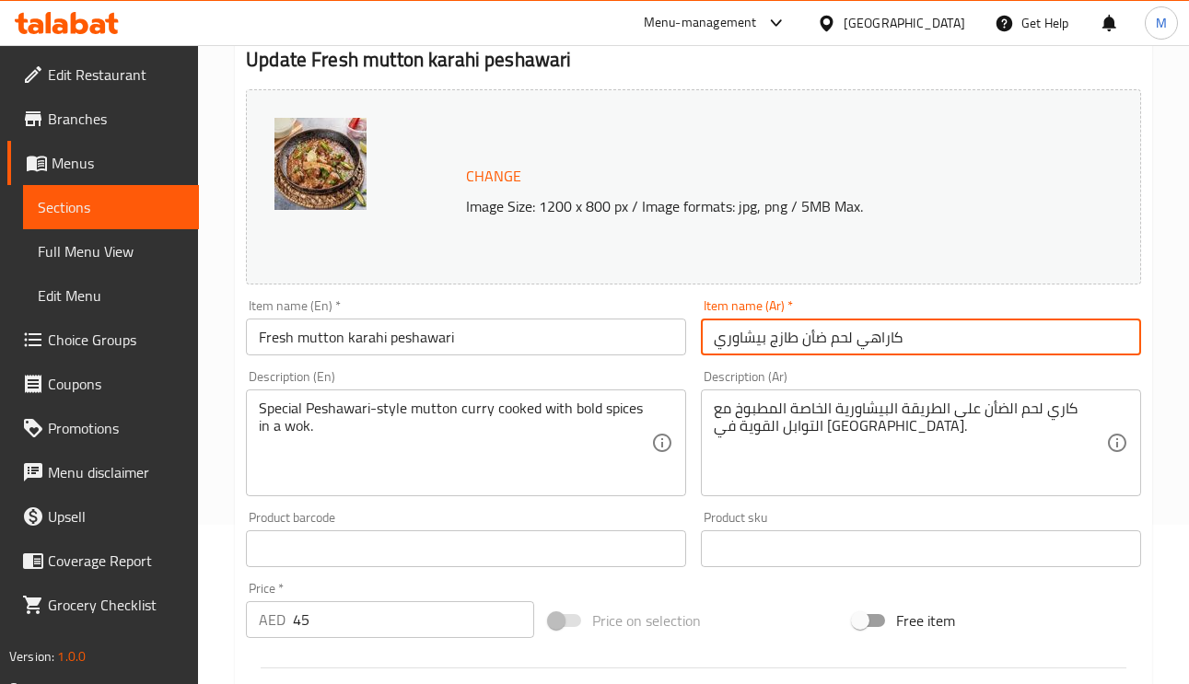
scroll to position [0, 0]
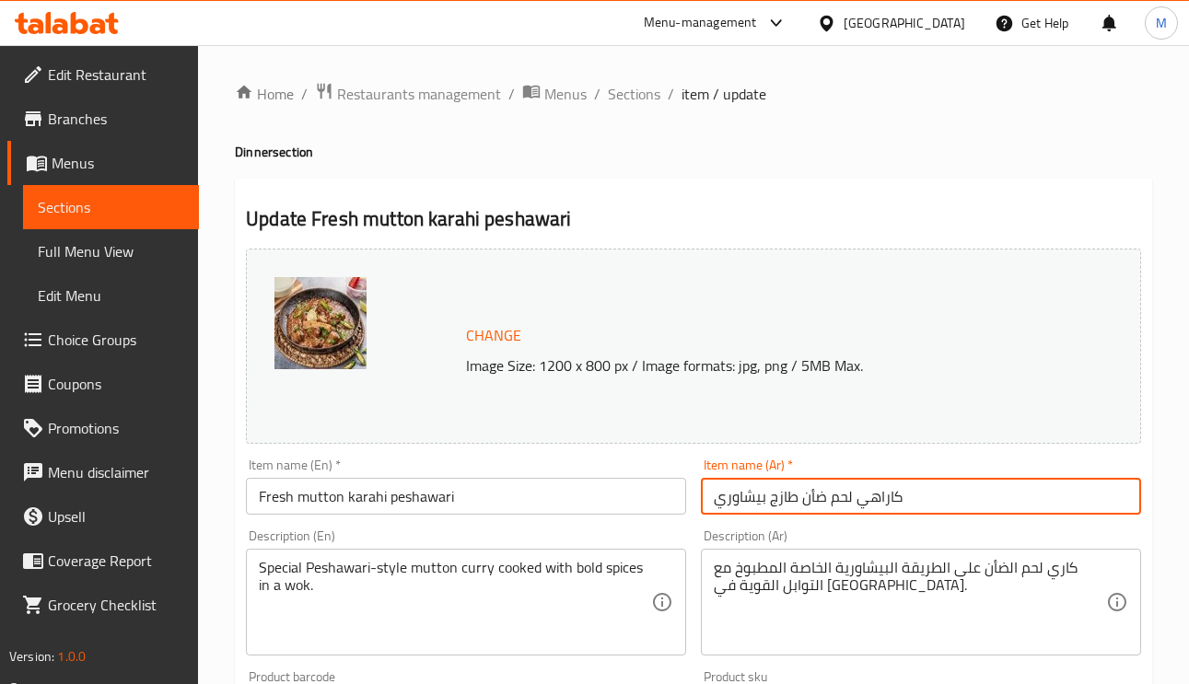
drag, startPoint x: 635, startPoint y: 97, endPoint x: 664, endPoint y: 50, distance: 55.5
click at [635, 97] on span "Sections" at bounding box center [634, 94] width 52 height 22
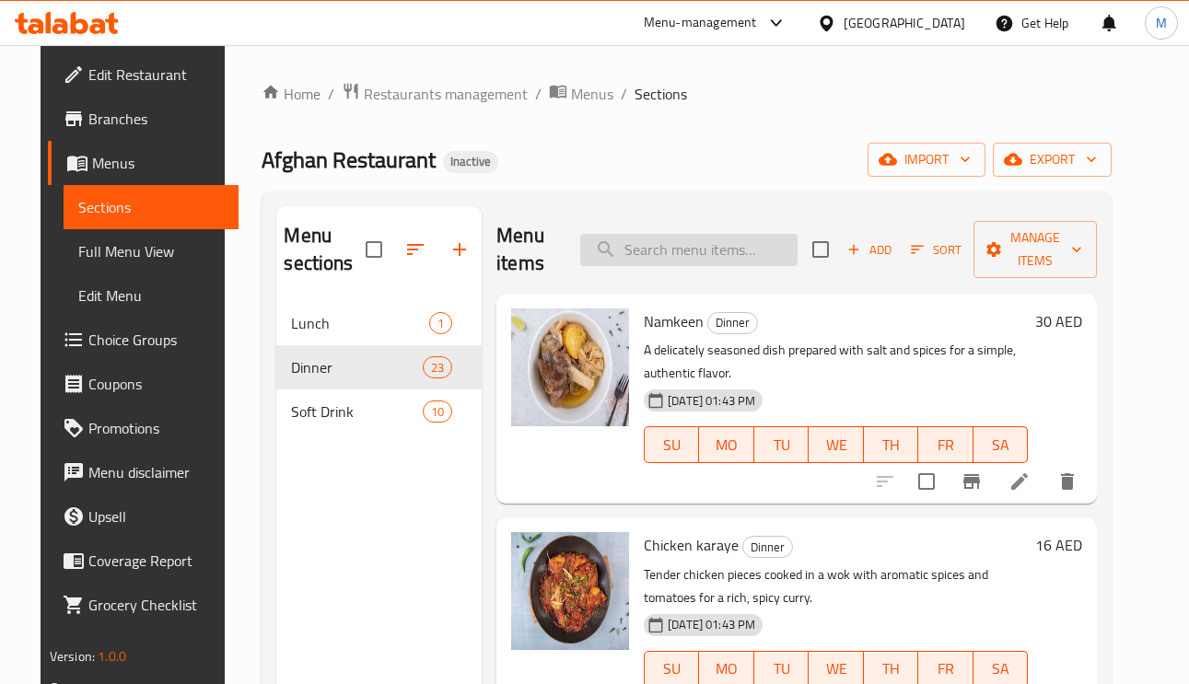
paste input "Coca cola can"
click at [718, 239] on input "Coca cola can" at bounding box center [688, 250] width 217 height 32
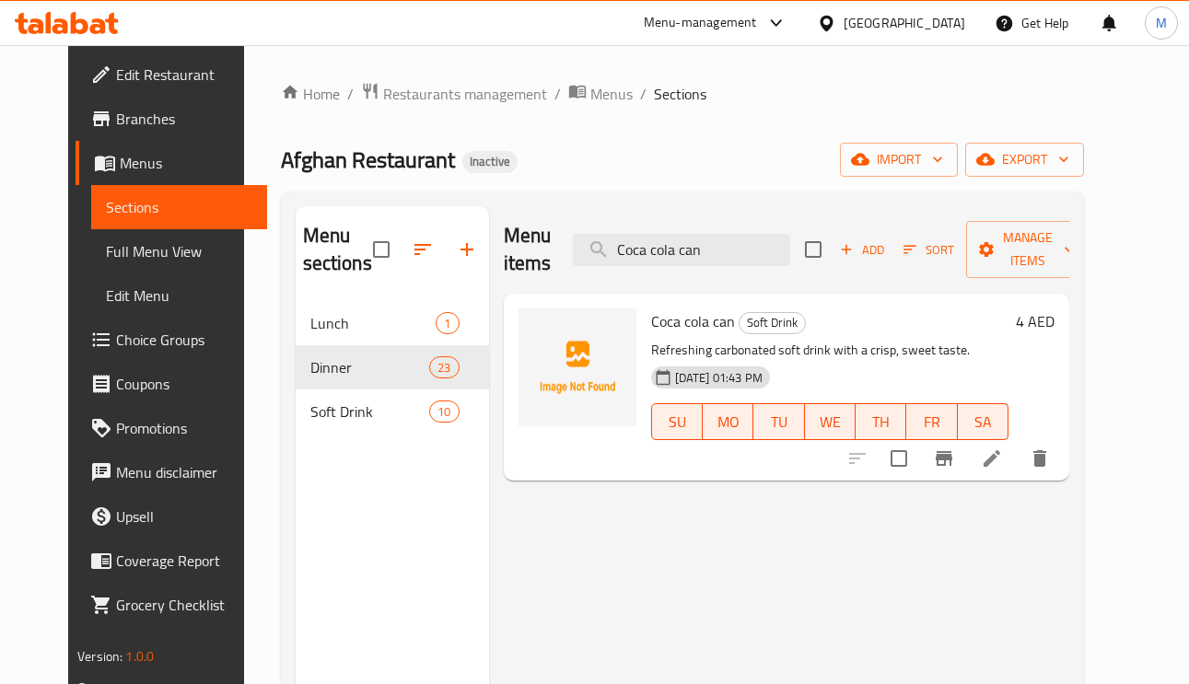
type input "Coca cola can"
click at [1003, 458] on icon at bounding box center [992, 459] width 22 height 22
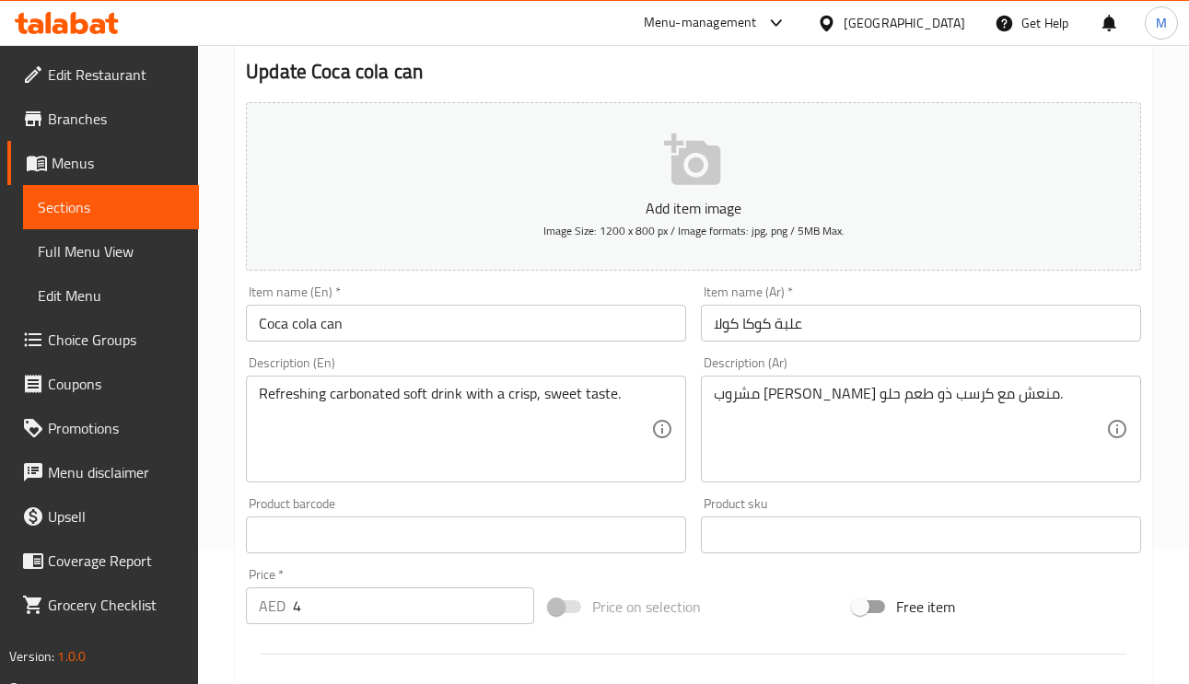
scroll to position [276, 0]
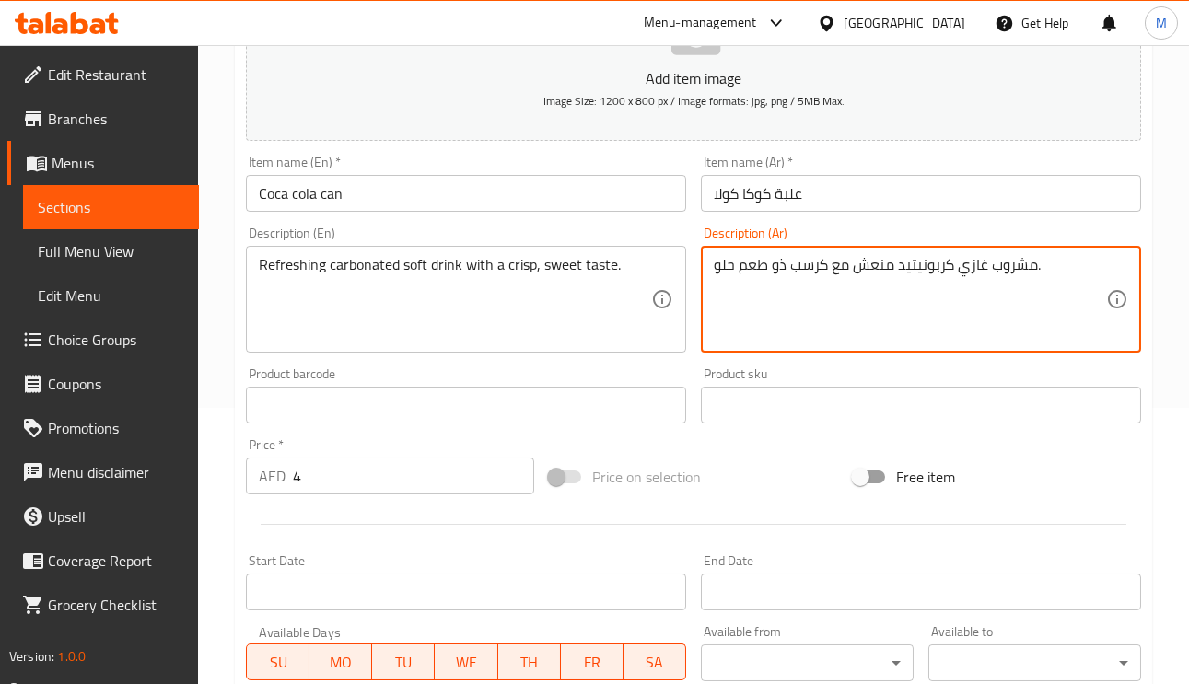
type textarea "مشروب غازي كربونيتيد منعش مع كرسب ذو طعم حلو."
click at [829, 198] on input "علبة كوكا كولا" at bounding box center [921, 193] width 440 height 37
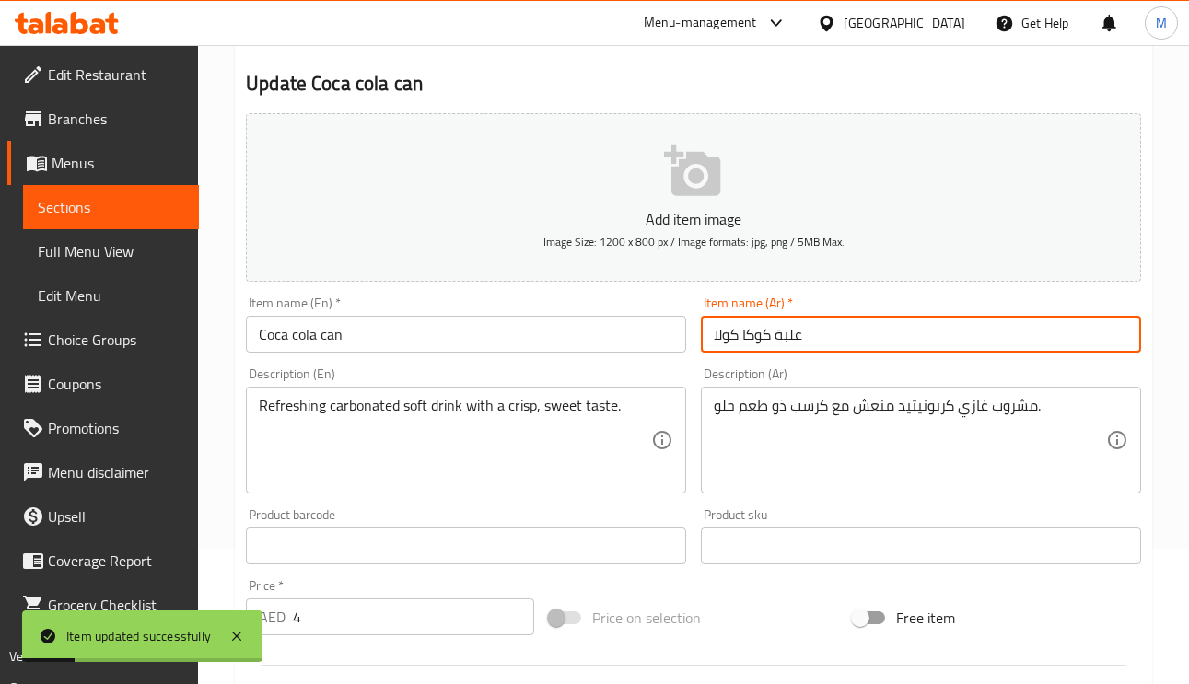
scroll to position [0, 0]
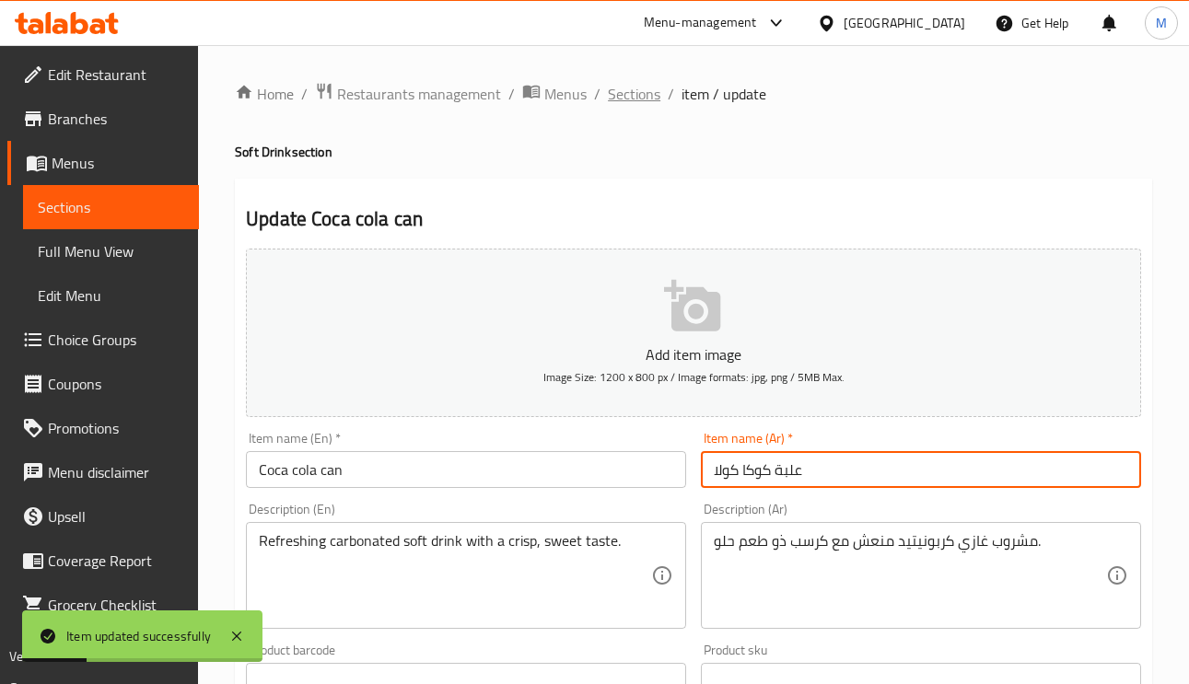
click at [621, 93] on span "Sections" at bounding box center [634, 94] width 52 height 22
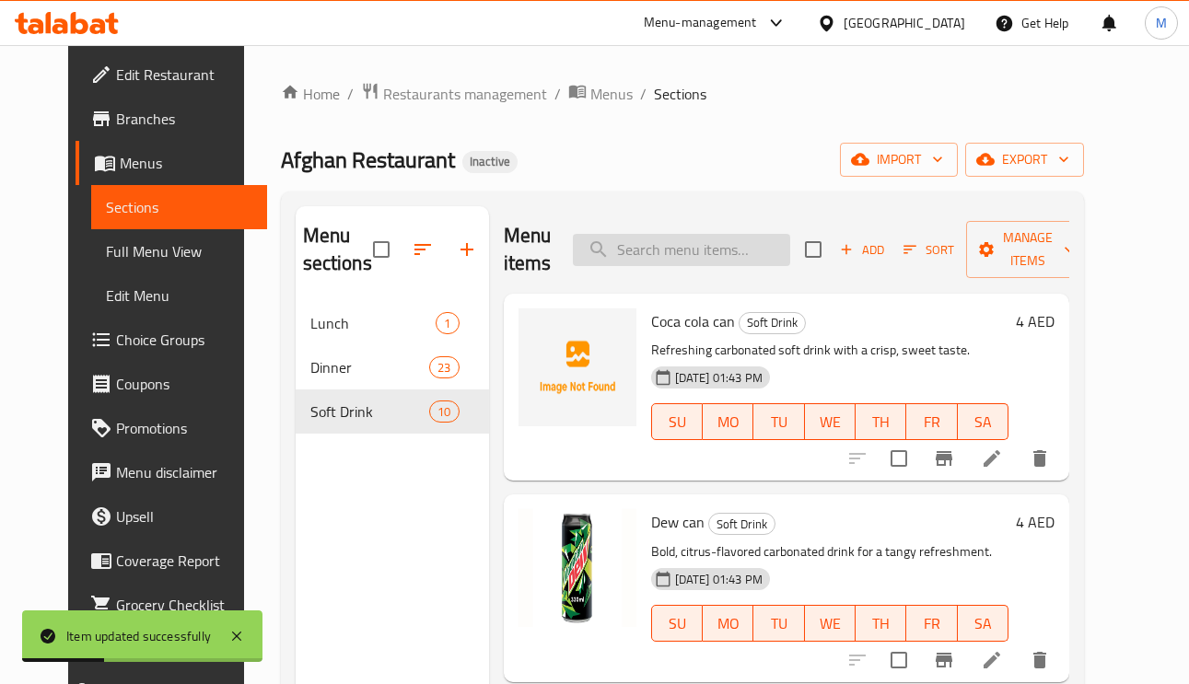
paste input "Dew can"
type input "Dew can"
click at [725, 250] on input "Dew can" at bounding box center [681, 250] width 217 height 32
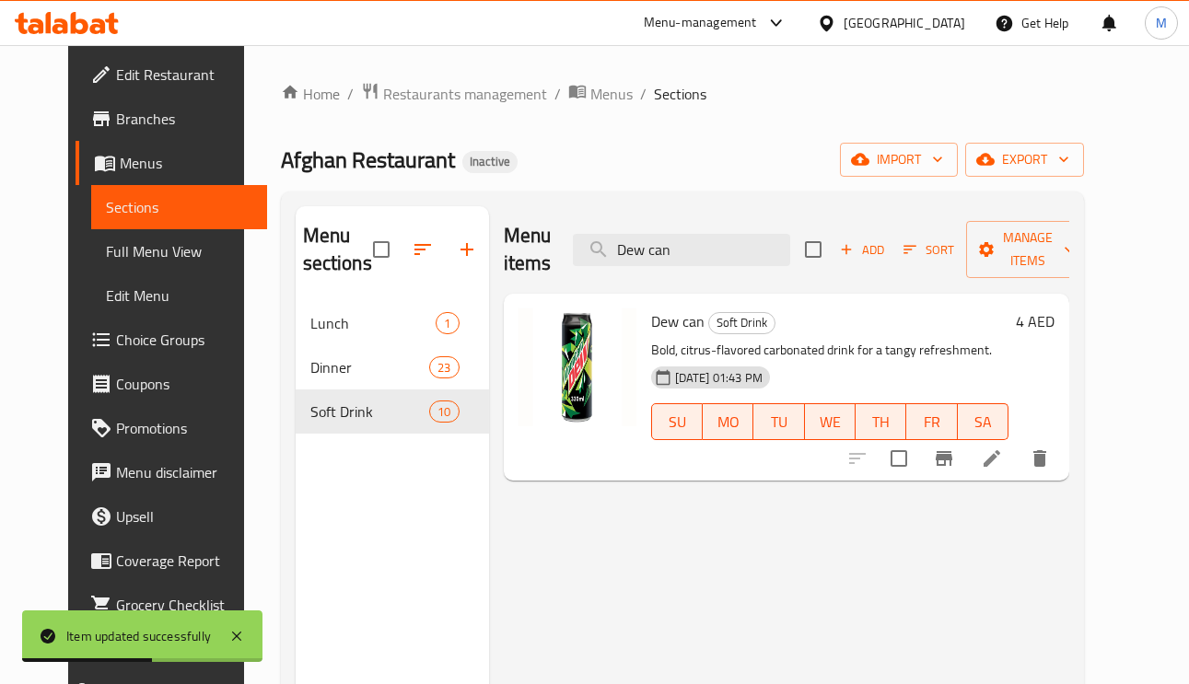
click at [1000, 461] on icon at bounding box center [992, 458] width 17 height 17
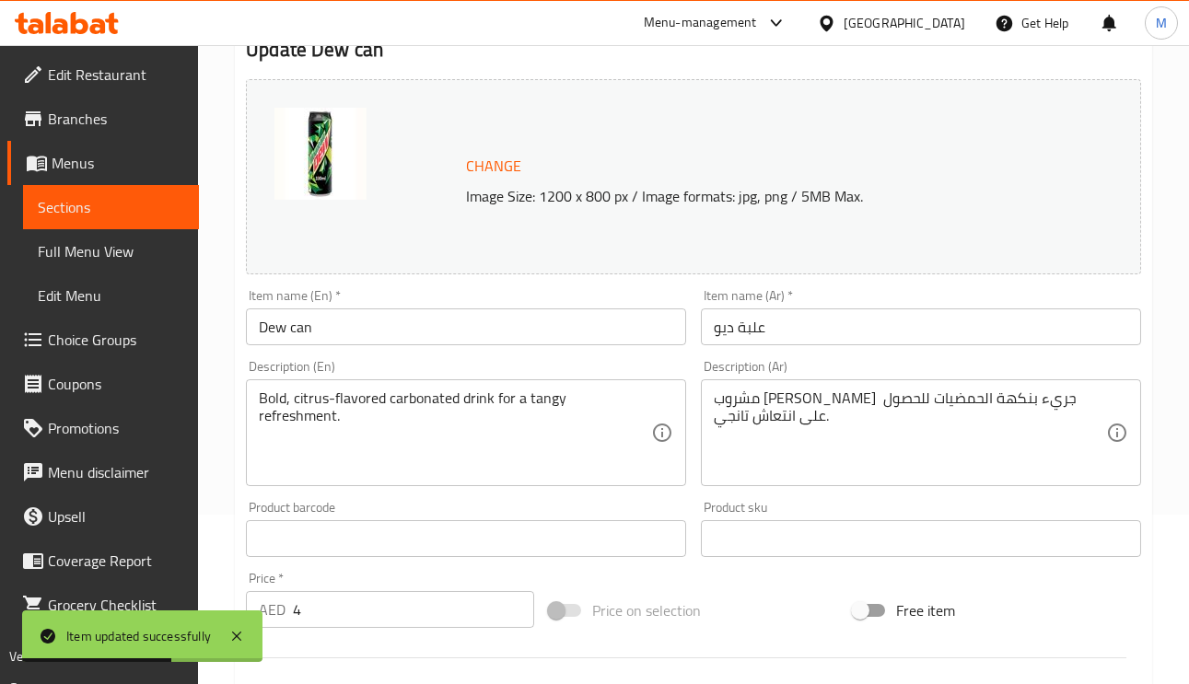
scroll to position [276, 0]
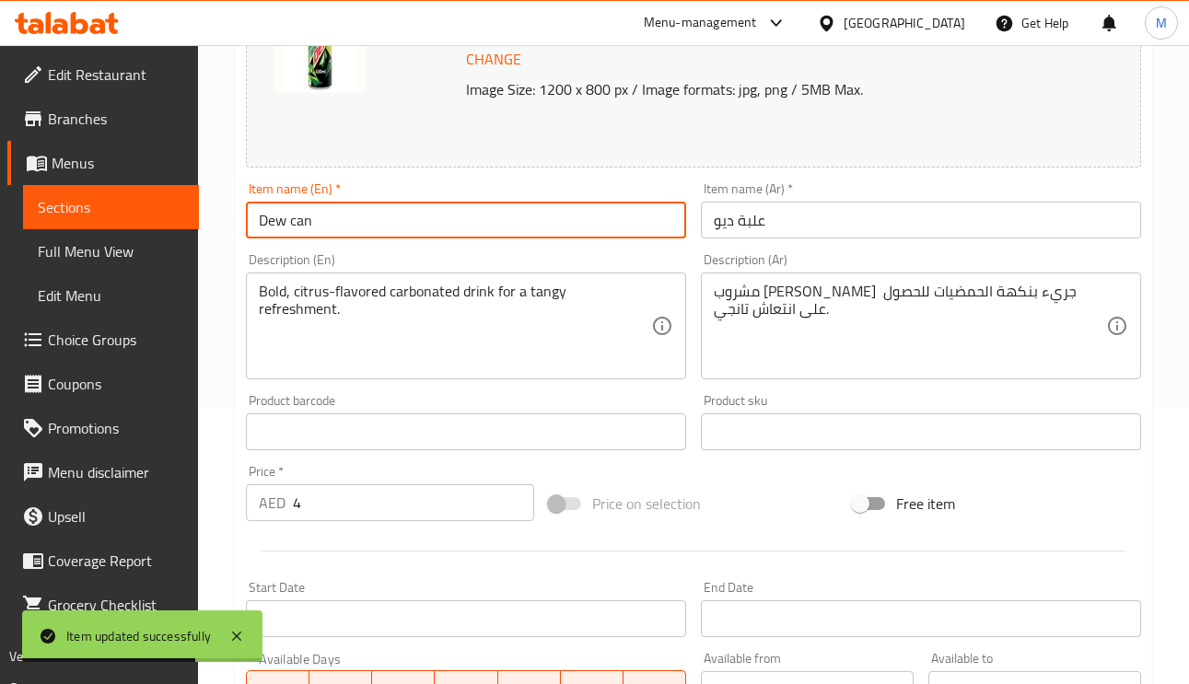
click at [268, 220] on input "Dew can" at bounding box center [466, 220] width 440 height 37
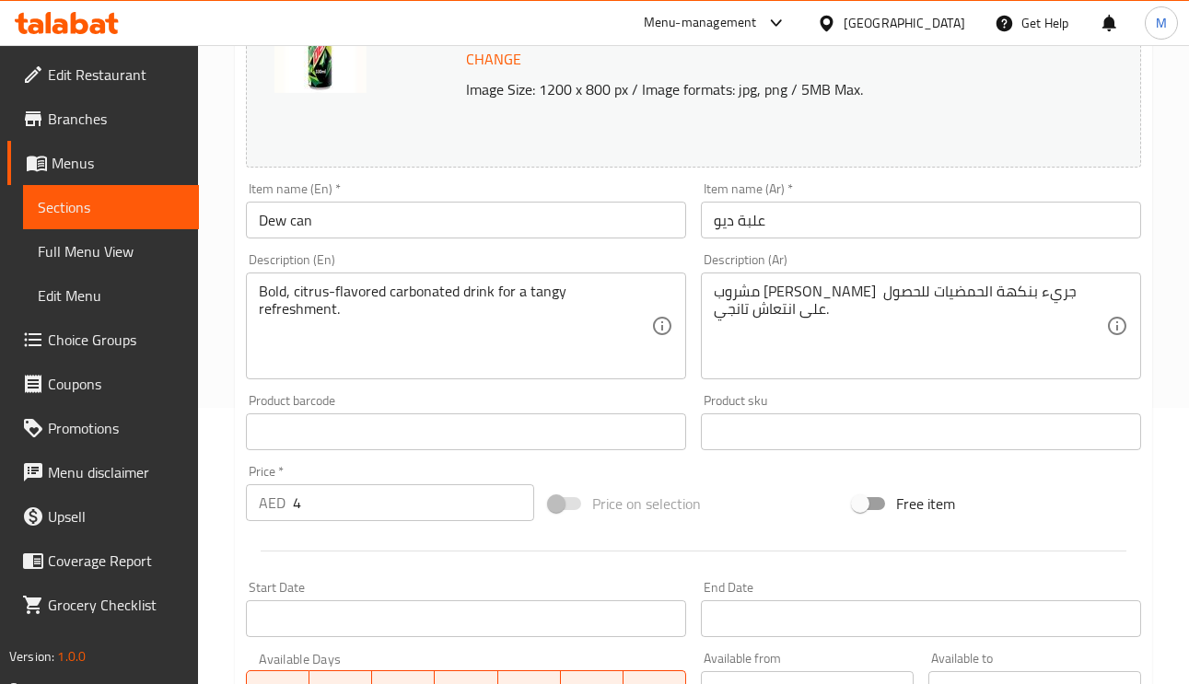
click at [274, 225] on input "Dew can" at bounding box center [466, 220] width 440 height 37
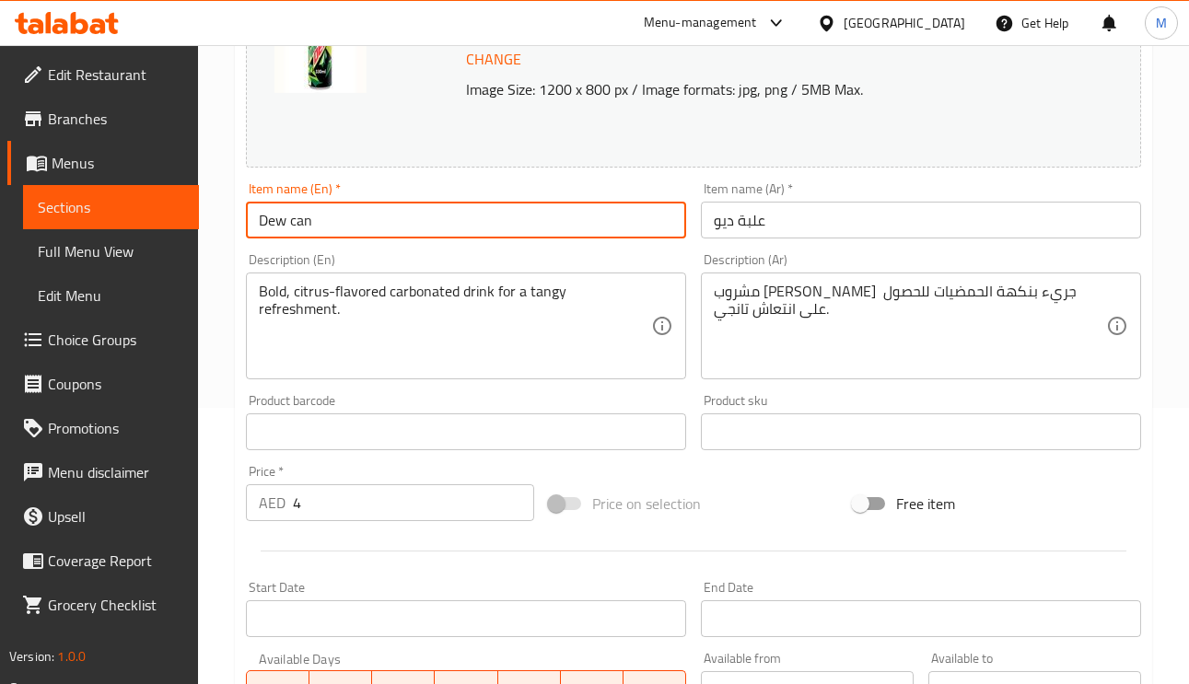
click at [274, 223] on input "Dew can" at bounding box center [466, 220] width 440 height 37
paste input "Mountain"
type input "Mountain Dew can"
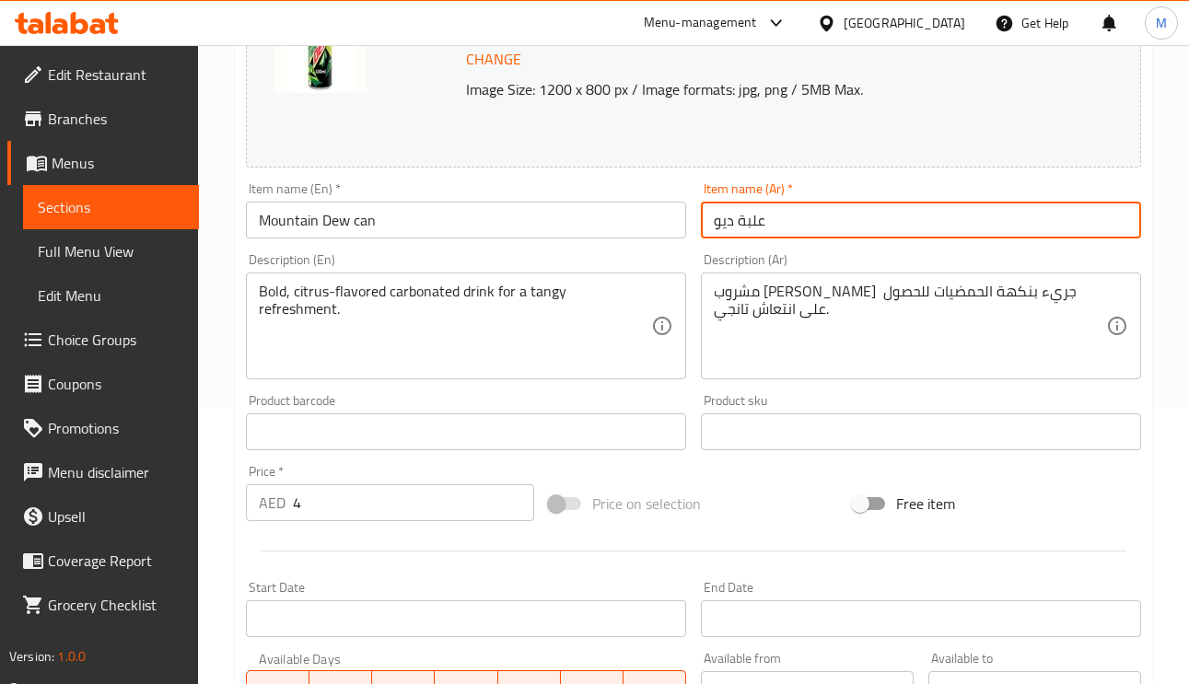
click at [733, 226] on input "علبة ديو" at bounding box center [921, 220] width 440 height 37
paste input "ماونتن"
type input "علبة ماونتن ديو"
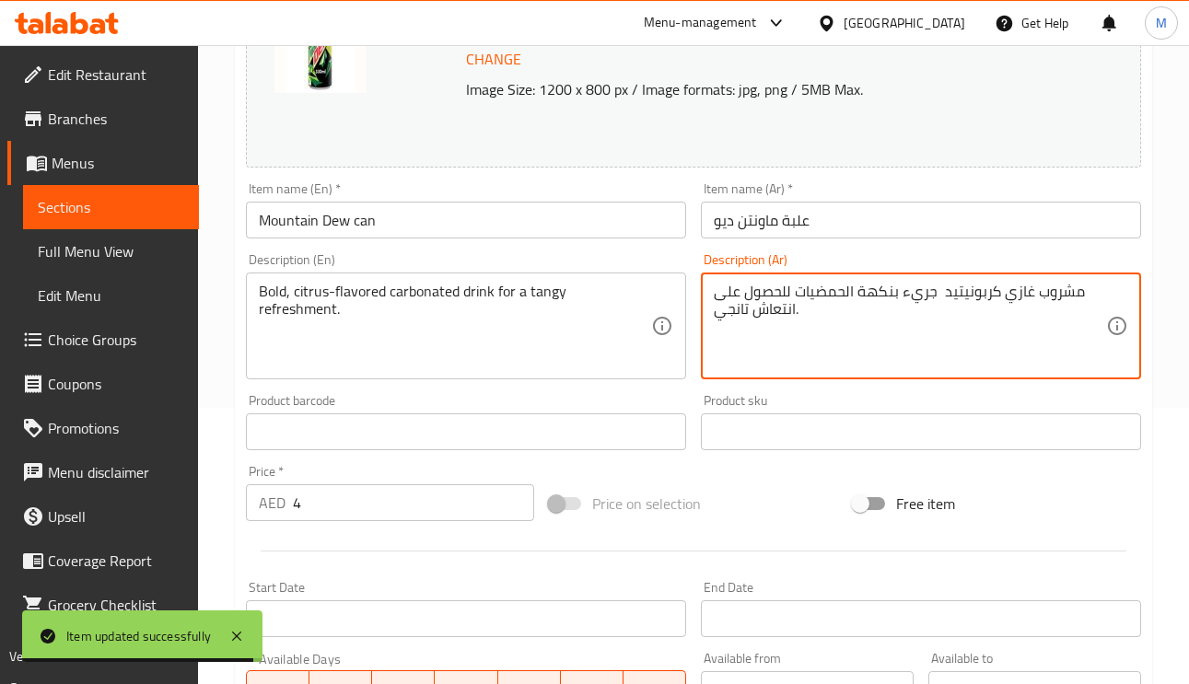
click at [936, 296] on textarea "مشروب غازي كربونيتيد جريء بنكهة الحمضيات للحصول على انتعاش تانجي." at bounding box center [910, 326] width 392 height 87
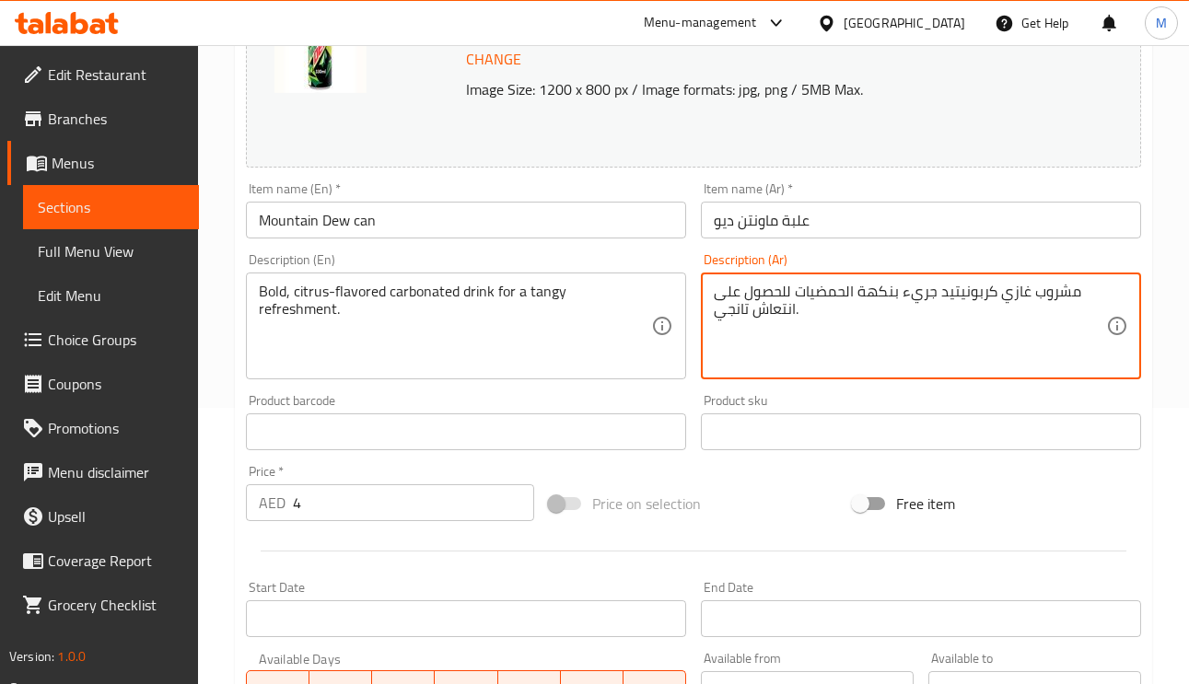
click at [973, 285] on textarea "مشروب غازي كربونيتيد جريء بنكهة الحمضيات للحصول على انتعاش تانجي." at bounding box center [910, 326] width 392 height 87
type textarea "مشروب غازي جريء بنكهة الحمضيات للحصول على انتعاش تانجي."
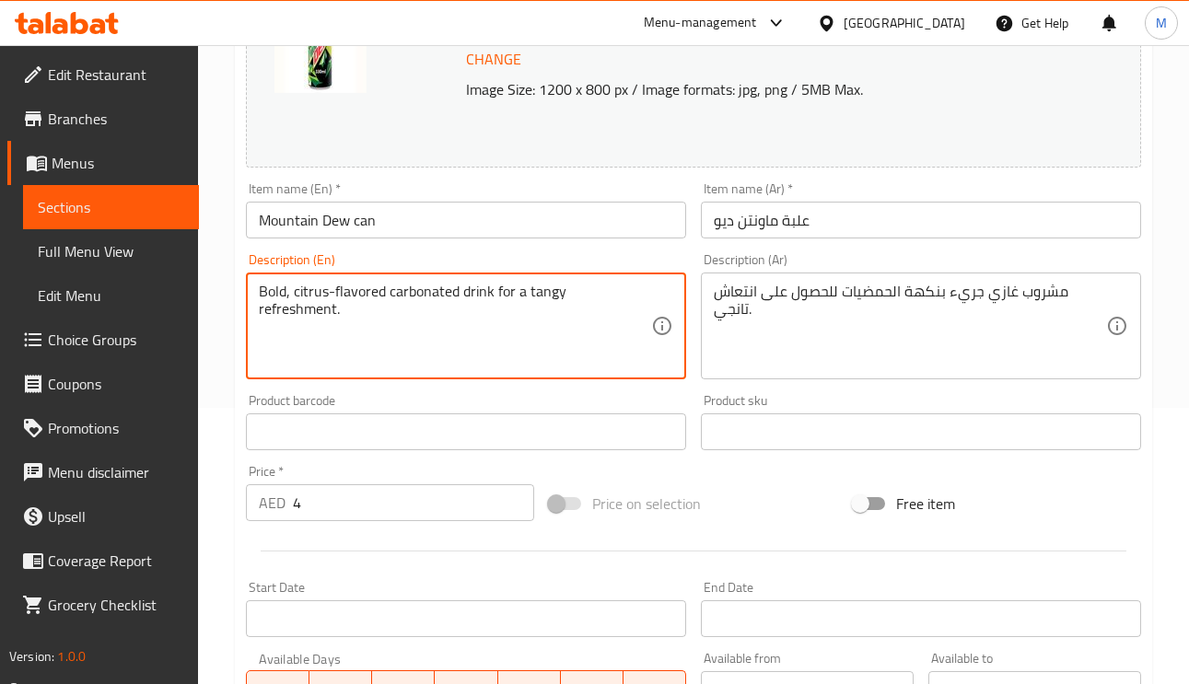
click at [419, 297] on textarea "Bold, citrus-flavored carbonated drink for a tangy refreshment." at bounding box center [455, 326] width 392 height 87
click at [834, 226] on input "علبة ماونتن ديو" at bounding box center [921, 220] width 440 height 37
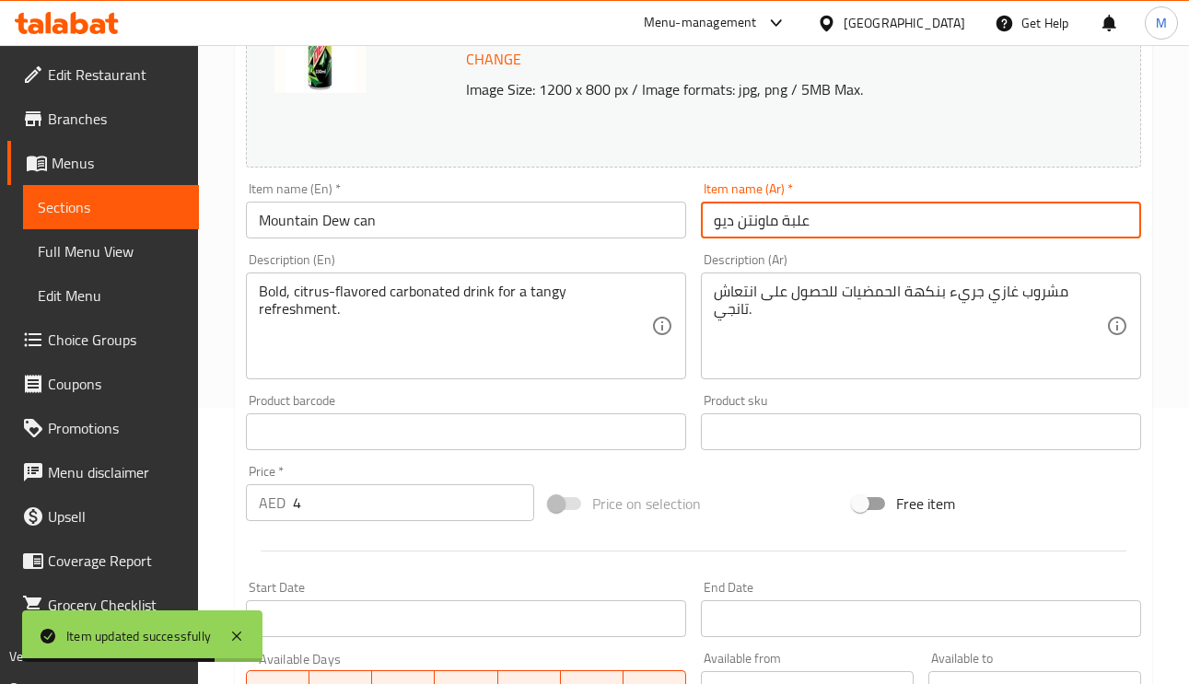
scroll to position [0, 0]
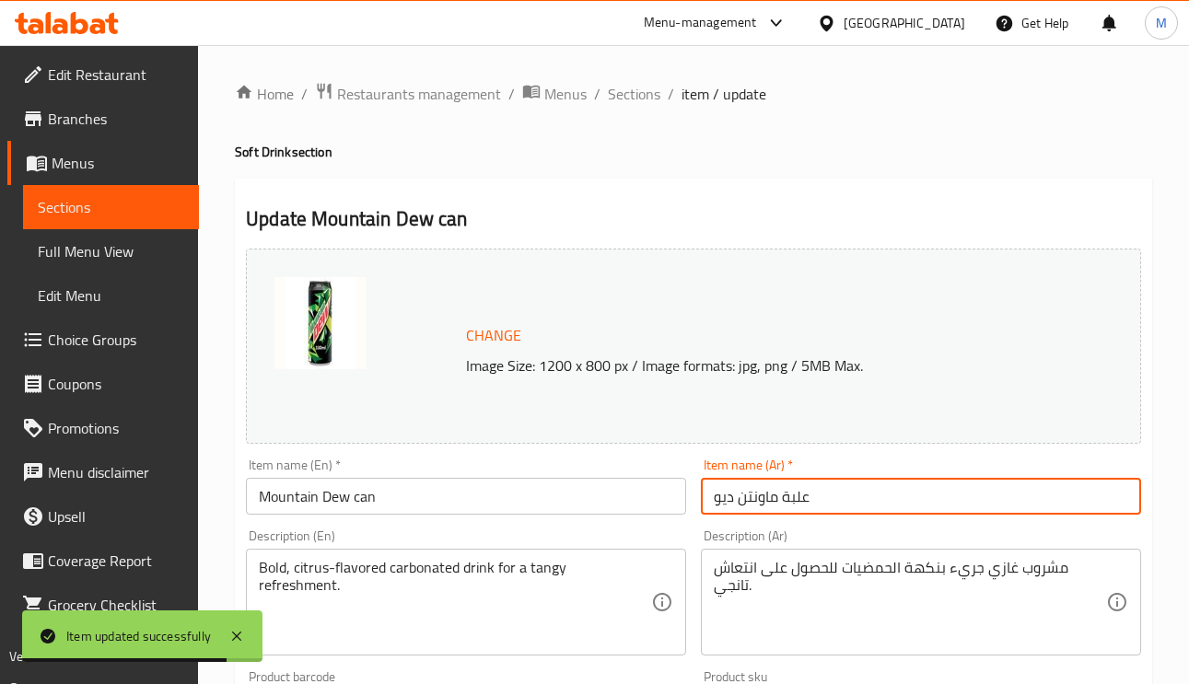
click at [631, 78] on div "Home / Restaurants management / Menus / Sections / item / update Soft Drink sec…" at bounding box center [693, 686] width 991 height 1283
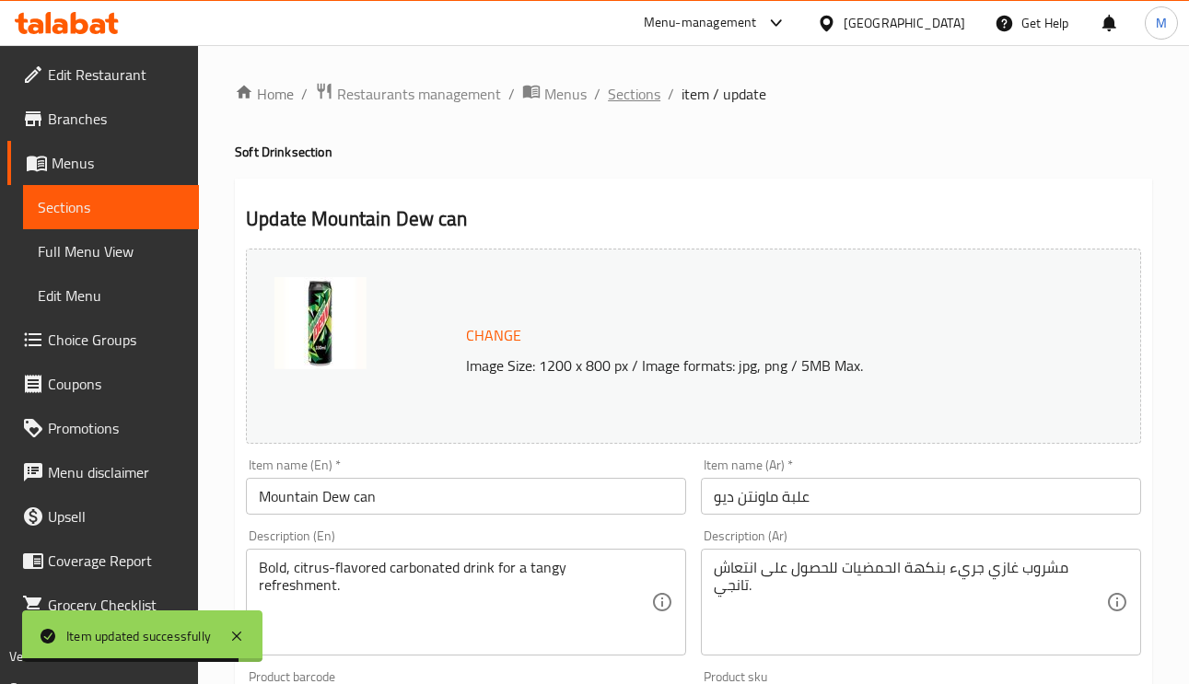
click at [631, 100] on span "Sections" at bounding box center [634, 94] width 52 height 22
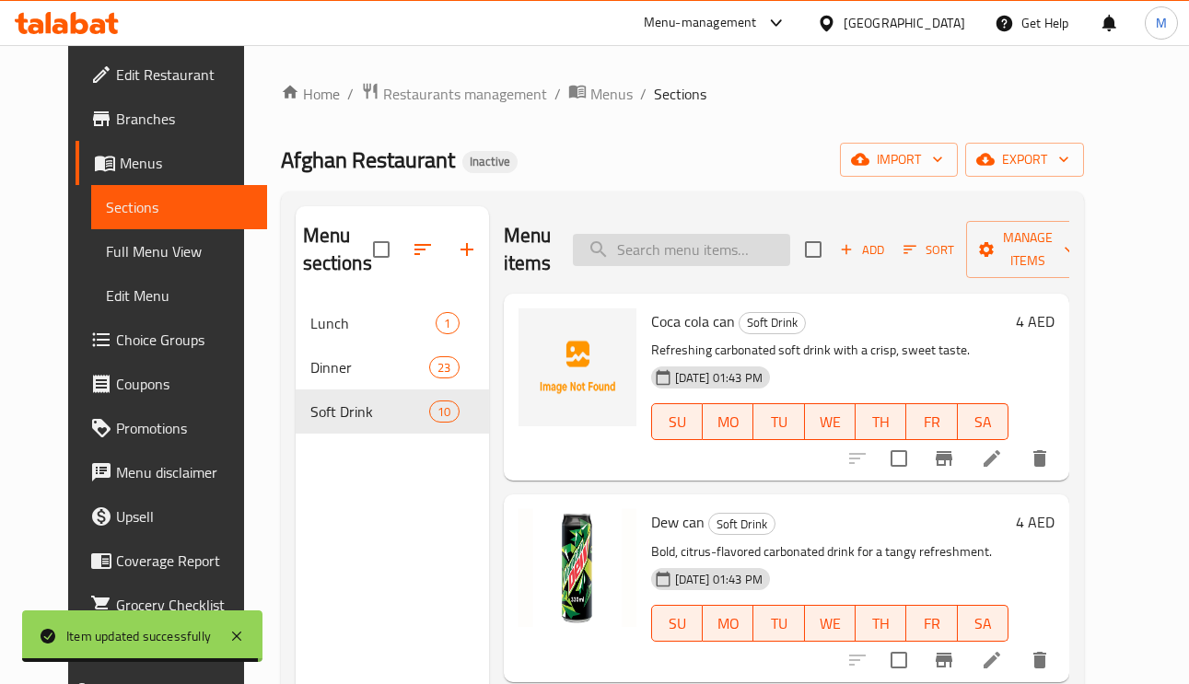
paste input "Sprite 1.5 liter"
drag, startPoint x: 689, startPoint y: 243, endPoint x: 705, endPoint y: 280, distance: 40.4
click at [689, 244] on input "Sprite 1.5 liter" at bounding box center [681, 250] width 217 height 32
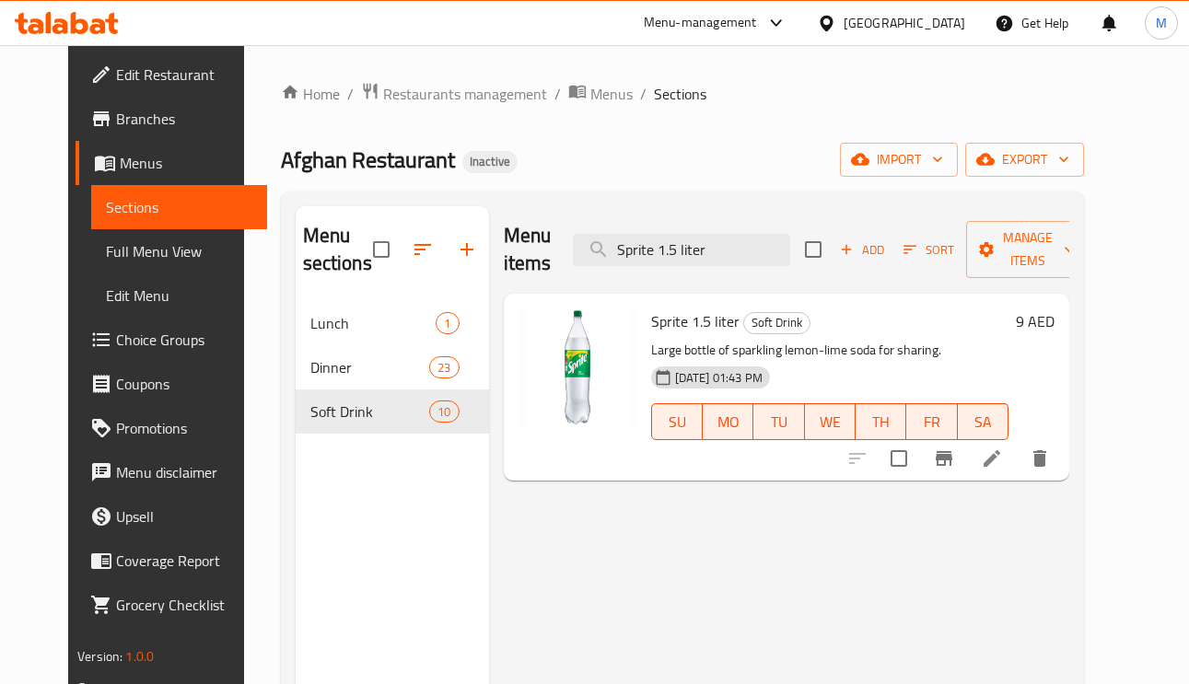
type input "Sprite 1.5 liter"
click at [1018, 472] on li at bounding box center [992, 458] width 52 height 33
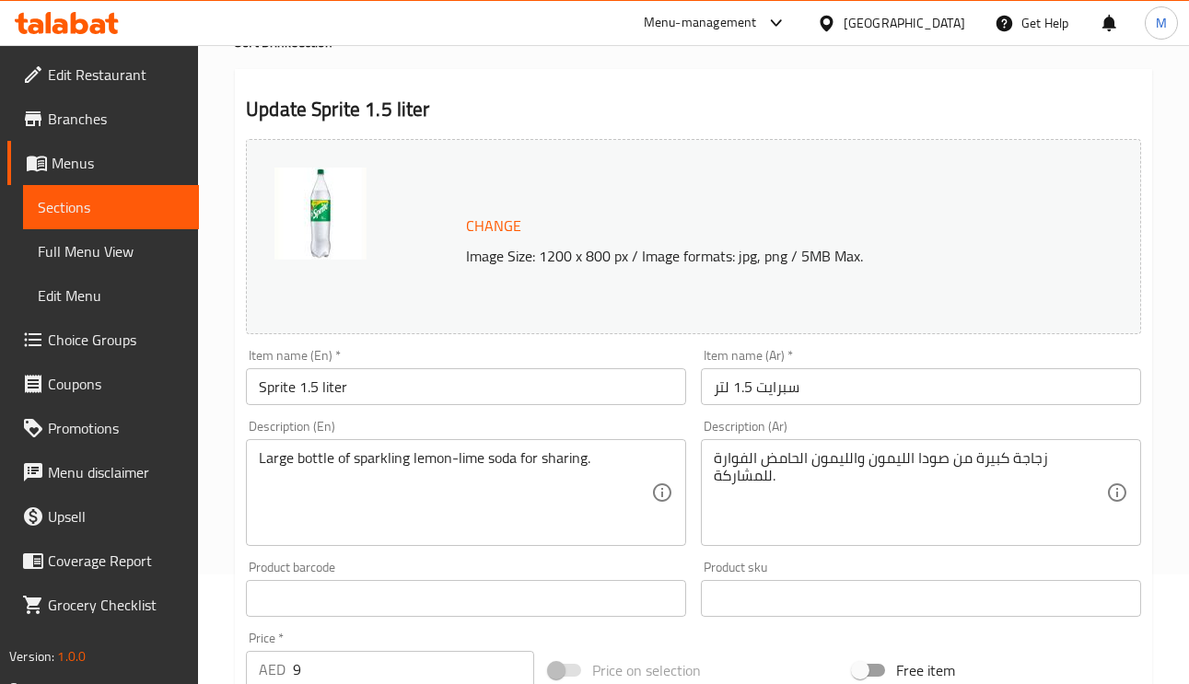
scroll to position [276, 0]
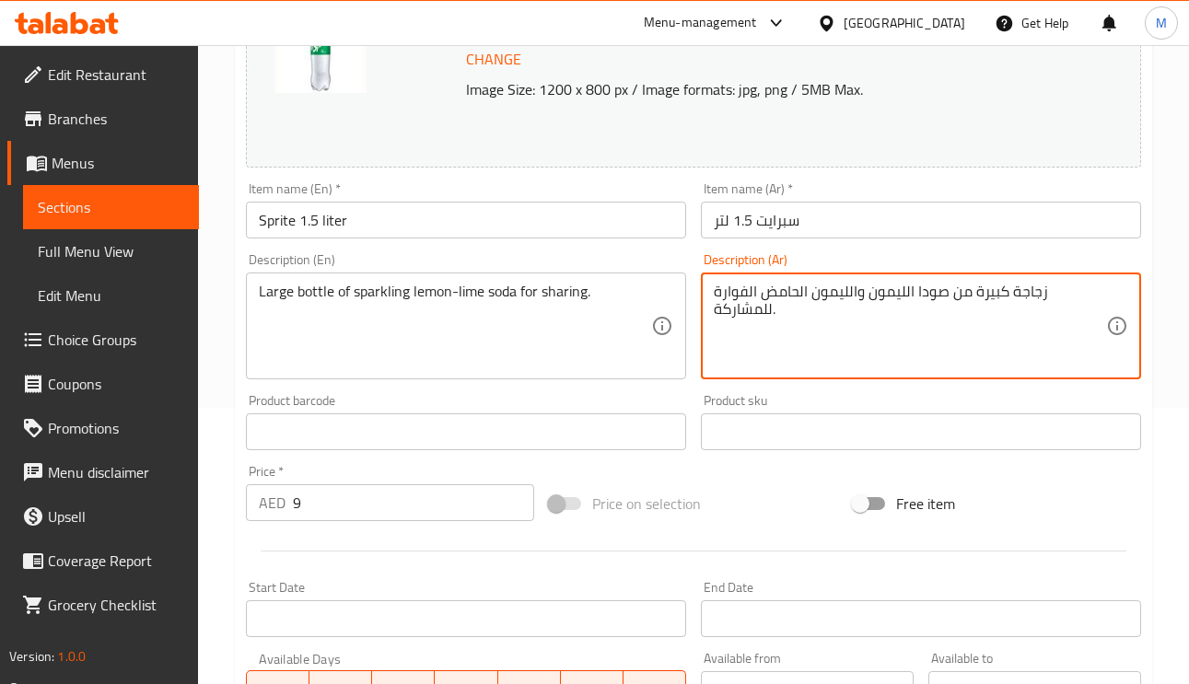
click at [846, 292] on textarea "زجاجة كبيرة من صودا الليمون والليمون الحامض الفوارة للمشاركة." at bounding box center [910, 326] width 392 height 87
click at [852, 292] on textarea "زجاجة كبيرة من صودا الليمون والليمون الحامض الفوارة للمشاركة." at bounding box center [910, 326] width 392 height 87
drag, startPoint x: 856, startPoint y: 289, endPoint x: 814, endPoint y: 285, distance: 41.7
click at [814, 285] on textarea "زجاجة كبيرة من صودا الليمون والليمون الحامض الفوارة للمشاركة." at bounding box center [910, 326] width 392 height 87
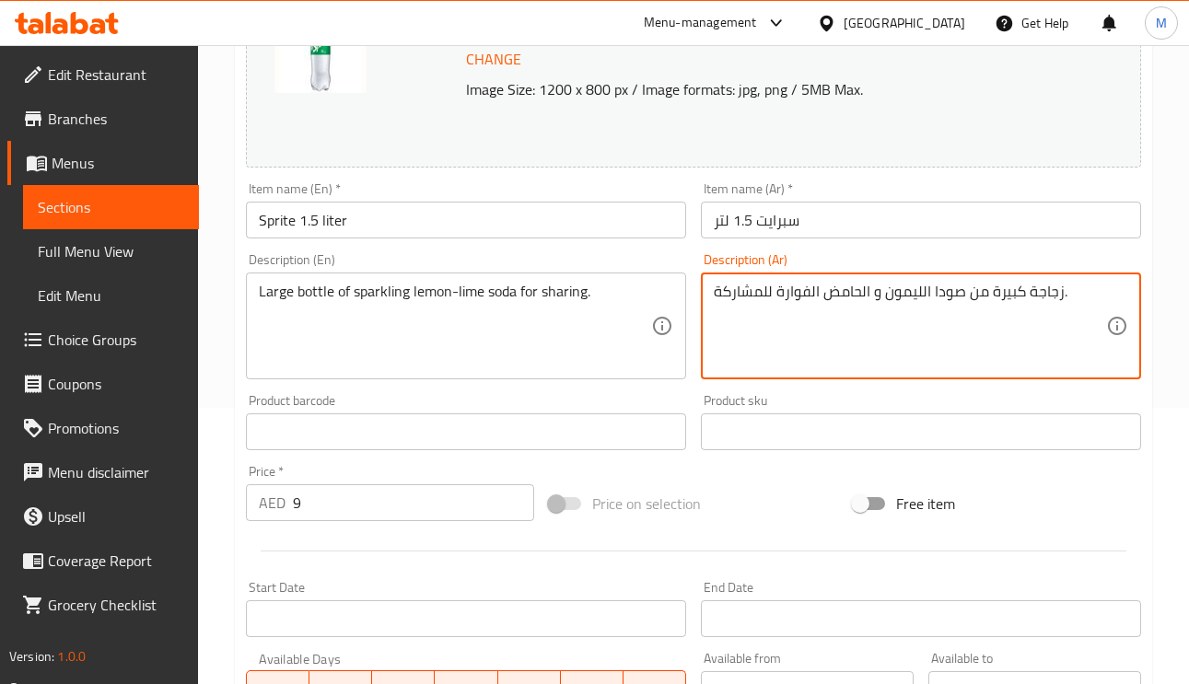
type textarea "زجاجة كبيرة من صودا الليمون و الحامض الفوارة للمشاركة."
click at [898, 216] on input "سبرايت 1.5 لتر" at bounding box center [921, 220] width 440 height 37
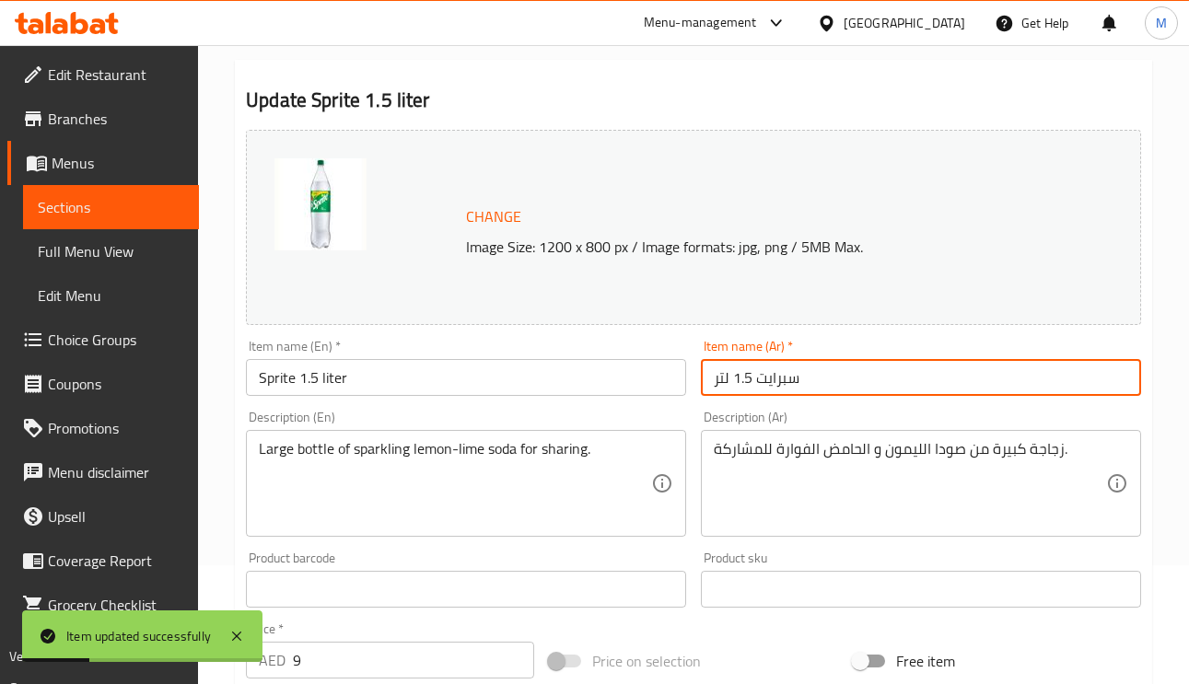
scroll to position [0, 0]
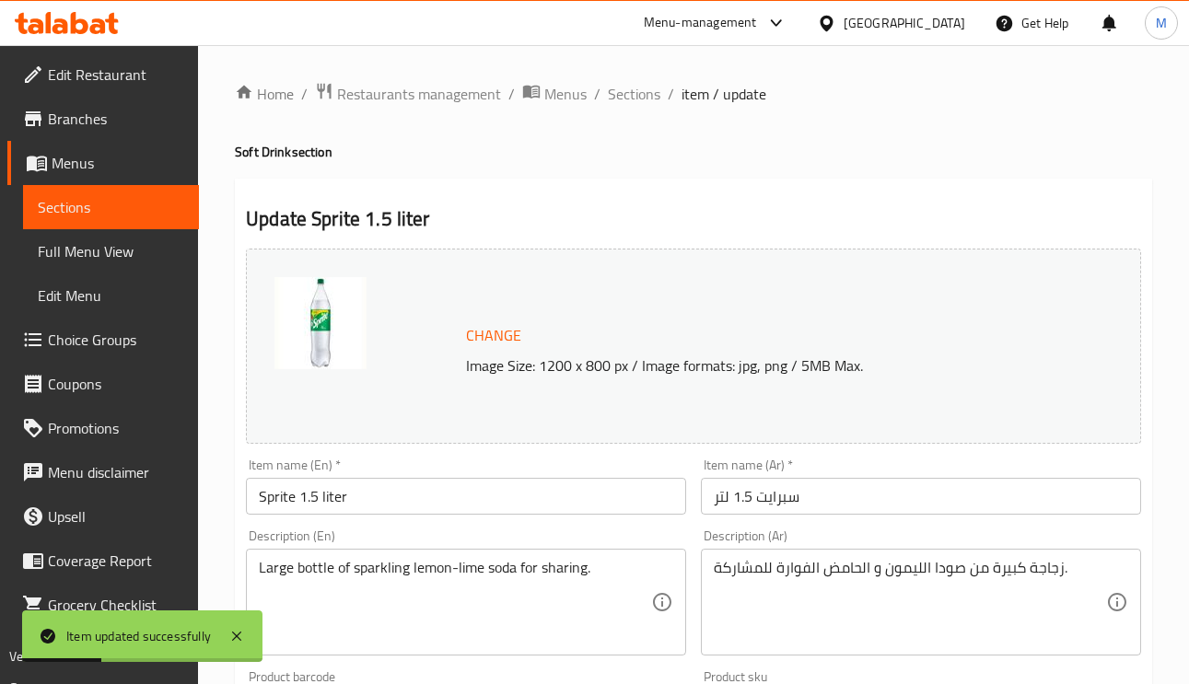
drag, startPoint x: 635, startPoint y: 82, endPoint x: 659, endPoint y: 130, distance: 53.5
click at [635, 83] on span "Sections" at bounding box center [634, 94] width 52 height 22
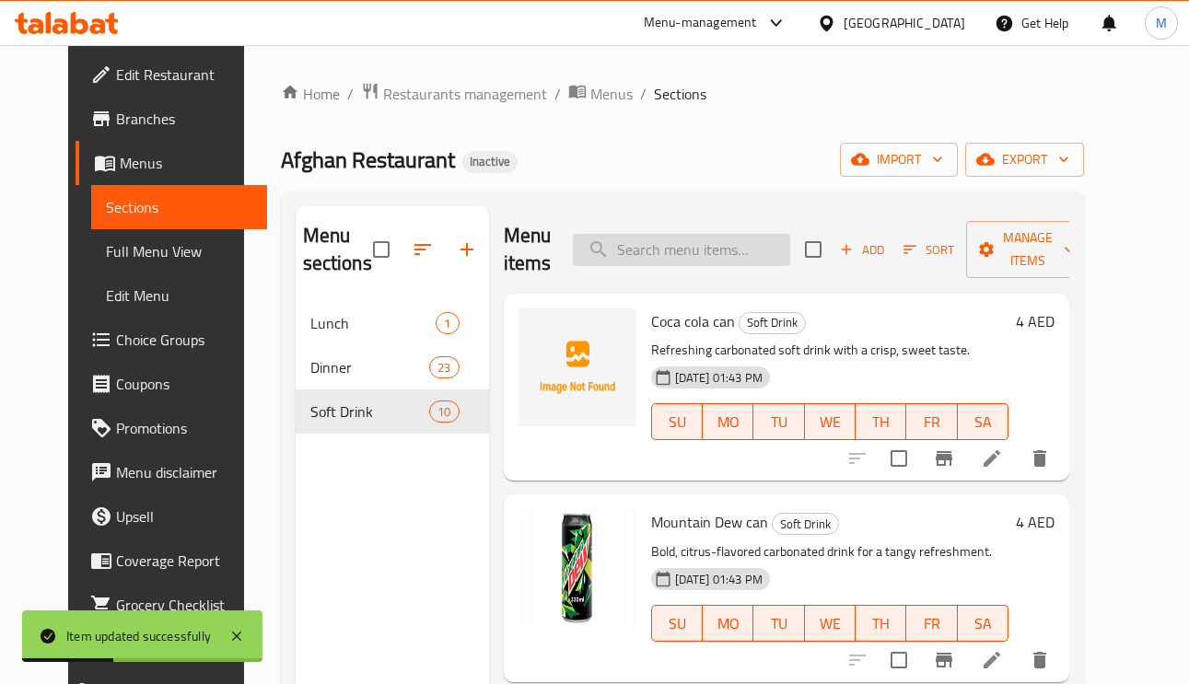
paste input "Pepsi 1'5 litter"
click at [751, 259] on input "search" at bounding box center [681, 250] width 217 height 32
type input "Pepsi 1'5 litter"
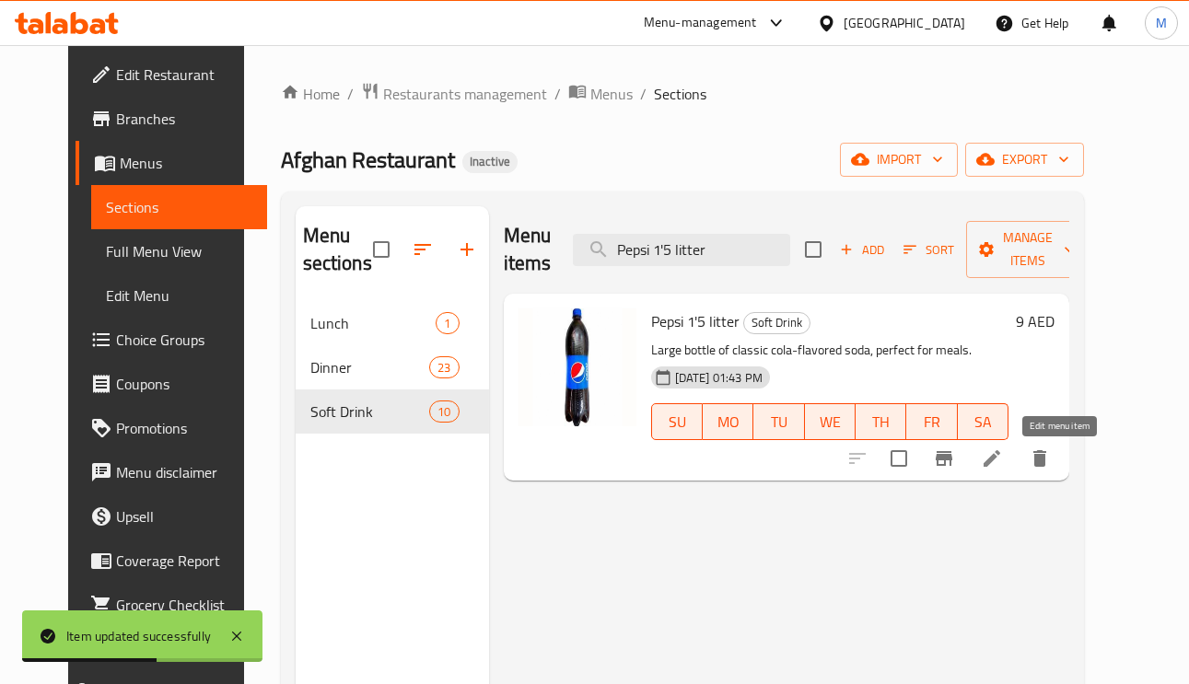
click at [1003, 453] on icon at bounding box center [992, 459] width 22 height 22
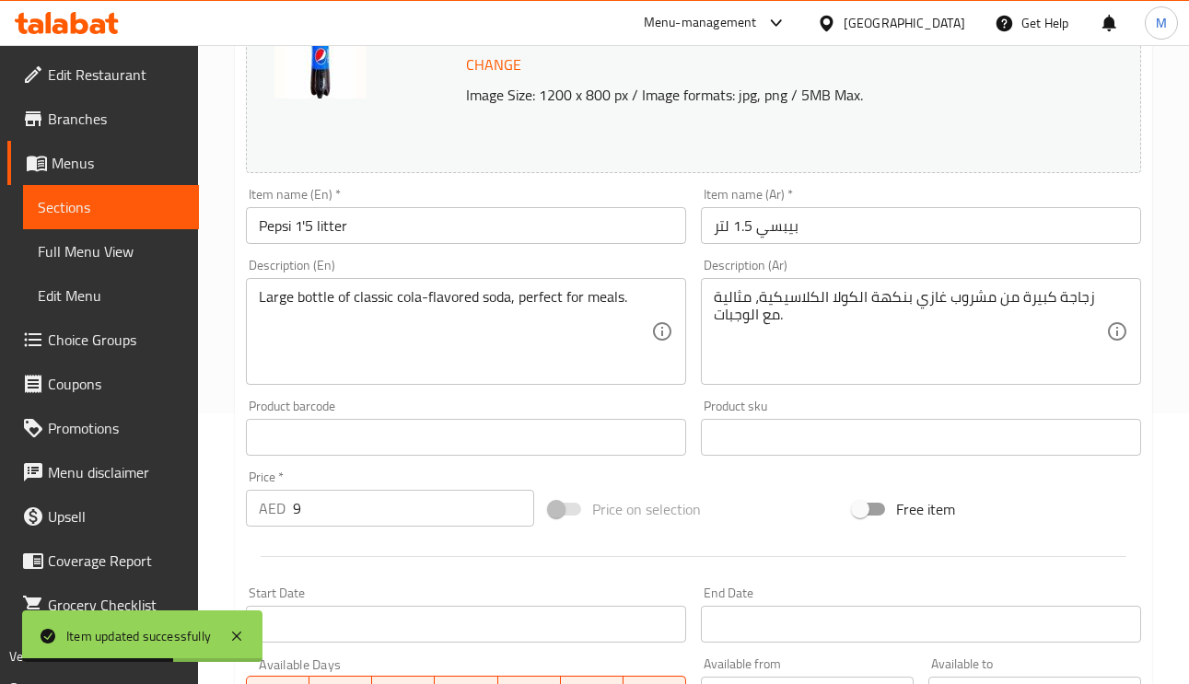
scroll to position [276, 0]
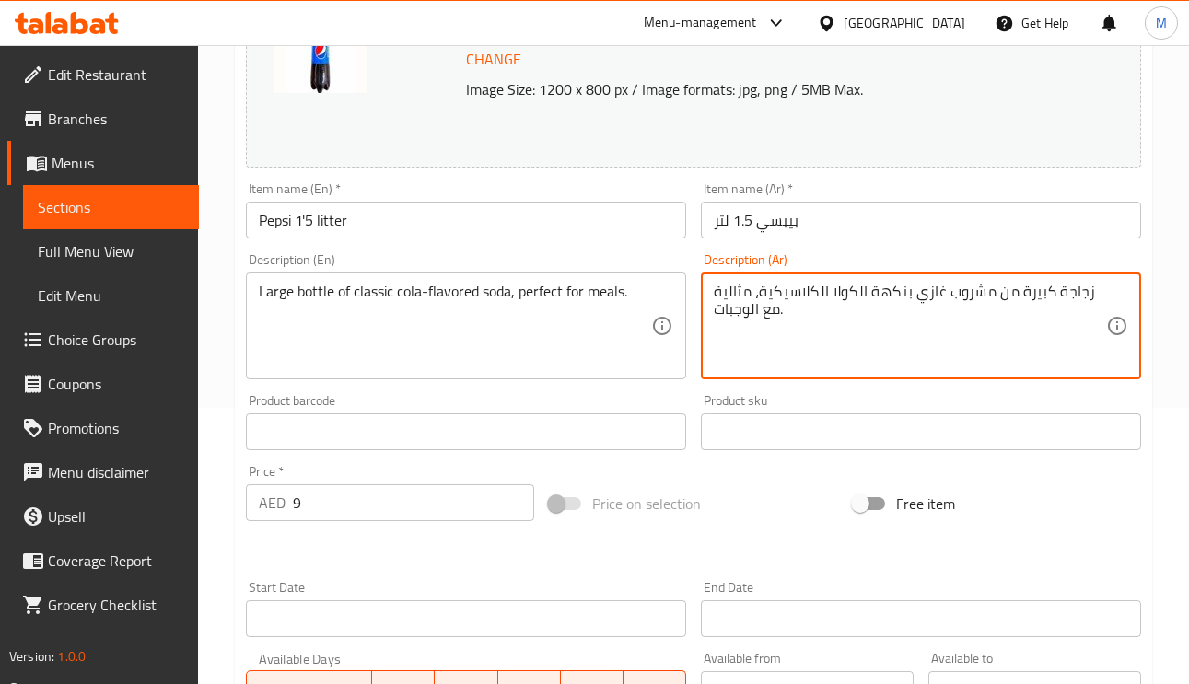
click at [973, 296] on textarea "زجاجة كبيرة من مشروب غازي بنكهة الكولا الكلاسيكية، مثالية مع الوجبات." at bounding box center [910, 326] width 392 height 87
click at [986, 296] on textarea "زجاجة كبيرة من مشروب غازي بنكهة الكولا الكلاسيكية، مثالية مع الوجبات." at bounding box center [910, 326] width 392 height 87
click at [988, 290] on textarea "زجاجة كبيرة من مشروب غازي بنكهة الكولا الكلاسيكية، مثالية مع الوجبات." at bounding box center [910, 326] width 392 height 87
click at [988, 294] on textarea "زجاجة كبيرة من مشروب غازي بنكهة الكولا الكلاسيكية، مثالية مع الوجبات." at bounding box center [910, 326] width 392 height 87
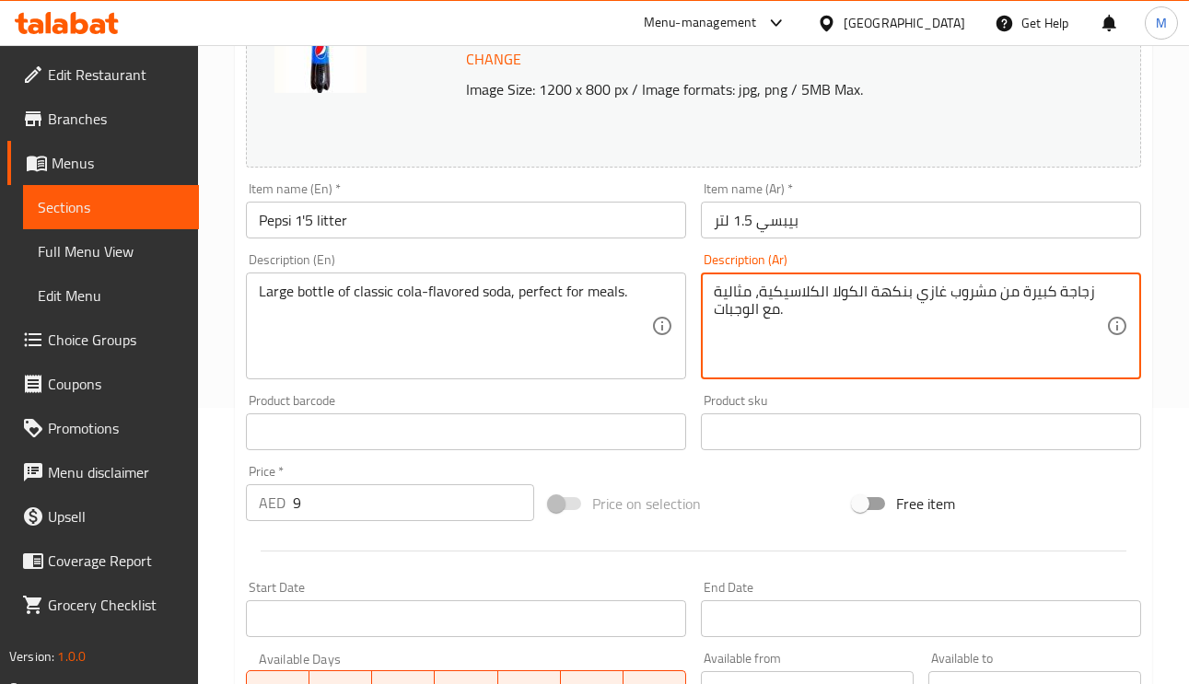
drag, startPoint x: 989, startPoint y: 296, endPoint x: 915, endPoint y: 296, distance: 74.6
click at [915, 296] on textarea "زجاجة كبيرة من مشروب غازي بنكهة الكولا الكلاسيكية، مثالية مع الوجبات." at bounding box center [910, 326] width 392 height 87
type textarea "زجاجة كبيرة من صودا بنكهة الكولا الكلاسيكية، مثالية مع الوجبات."
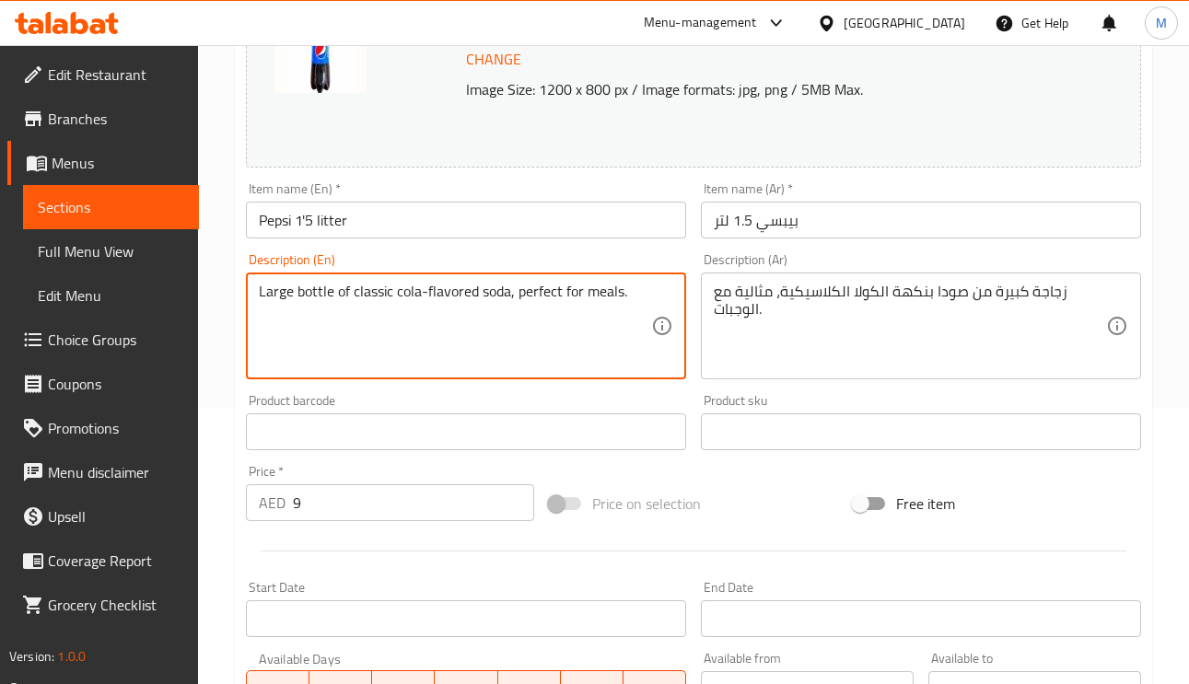
click at [340, 296] on textarea "Large bottle of classic cola-flavored soda, perfect for meals." at bounding box center [455, 326] width 392 height 87
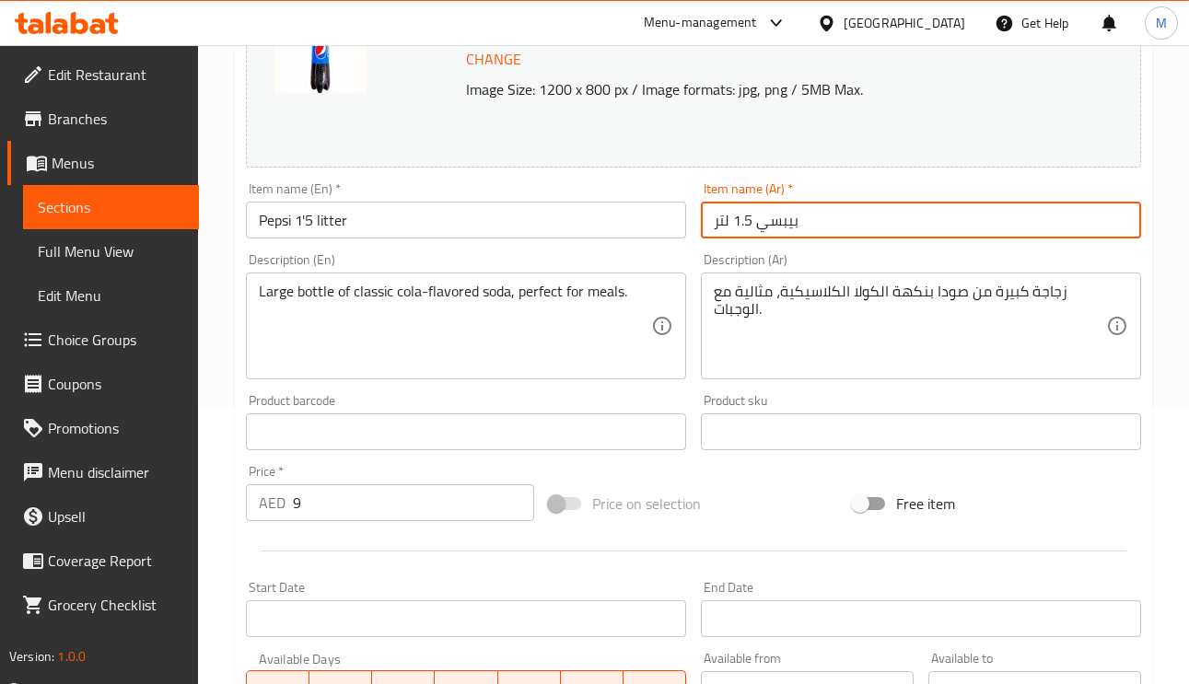
click at [831, 226] on input "بيبسي 1.5 لتر" at bounding box center [921, 220] width 440 height 37
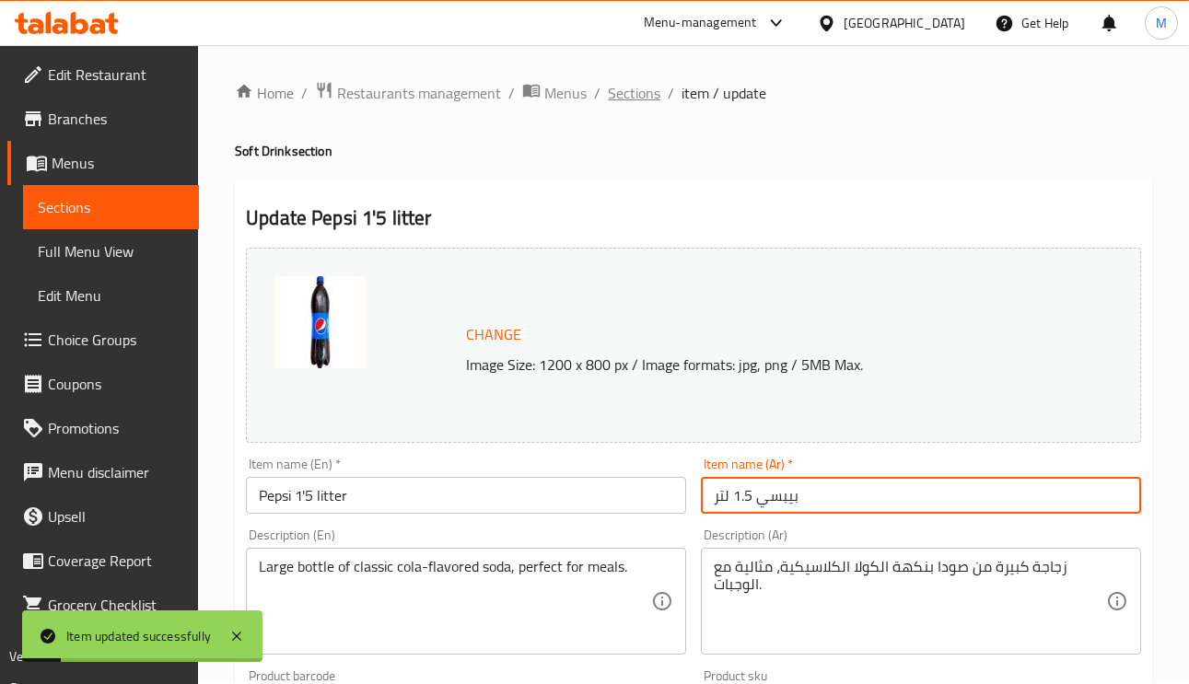
scroll to position [0, 0]
drag, startPoint x: 647, startPoint y: 85, endPoint x: 664, endPoint y: 139, distance: 56.8
click at [647, 85] on span "Sections" at bounding box center [634, 94] width 52 height 22
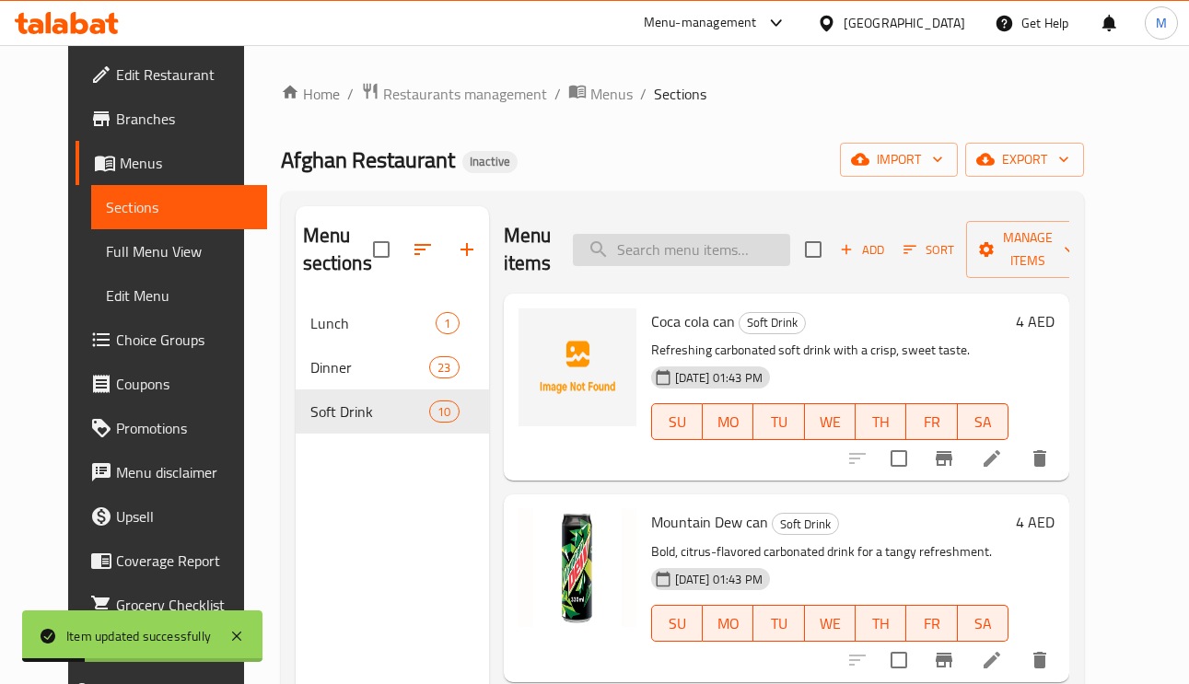
click at [729, 239] on input "search" at bounding box center [681, 250] width 217 height 32
paste input "7up 1.5 liter"
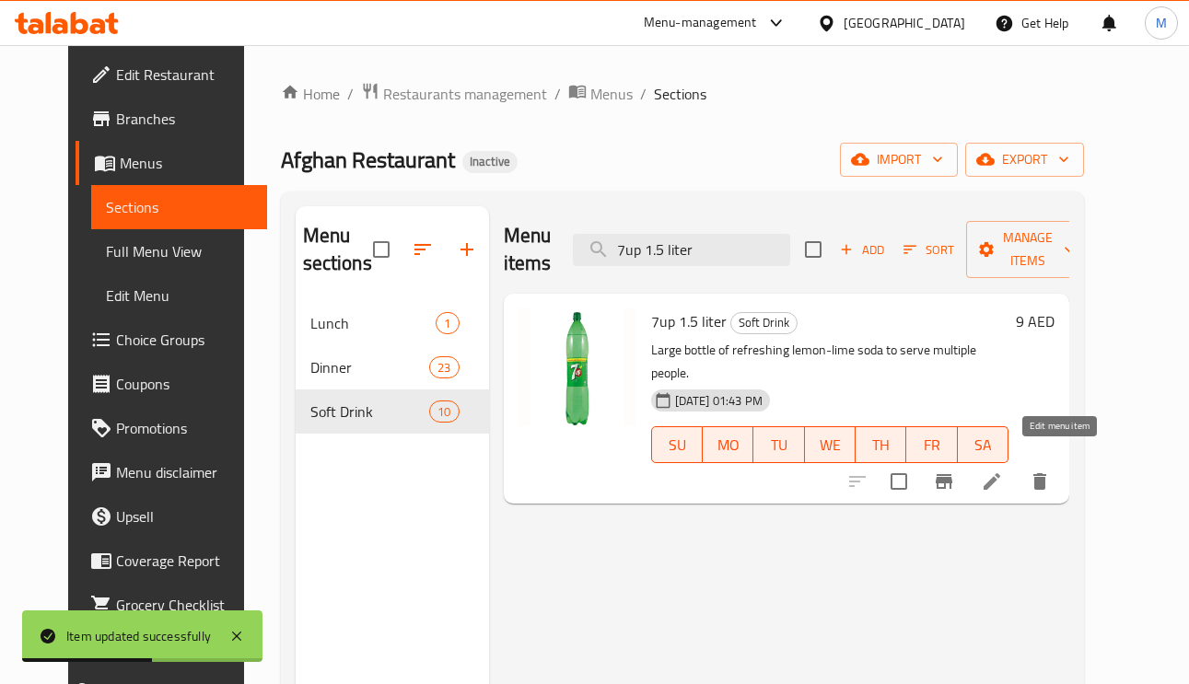
type input "7up 1.5 liter"
click at [1000, 473] on icon at bounding box center [992, 481] width 17 height 17
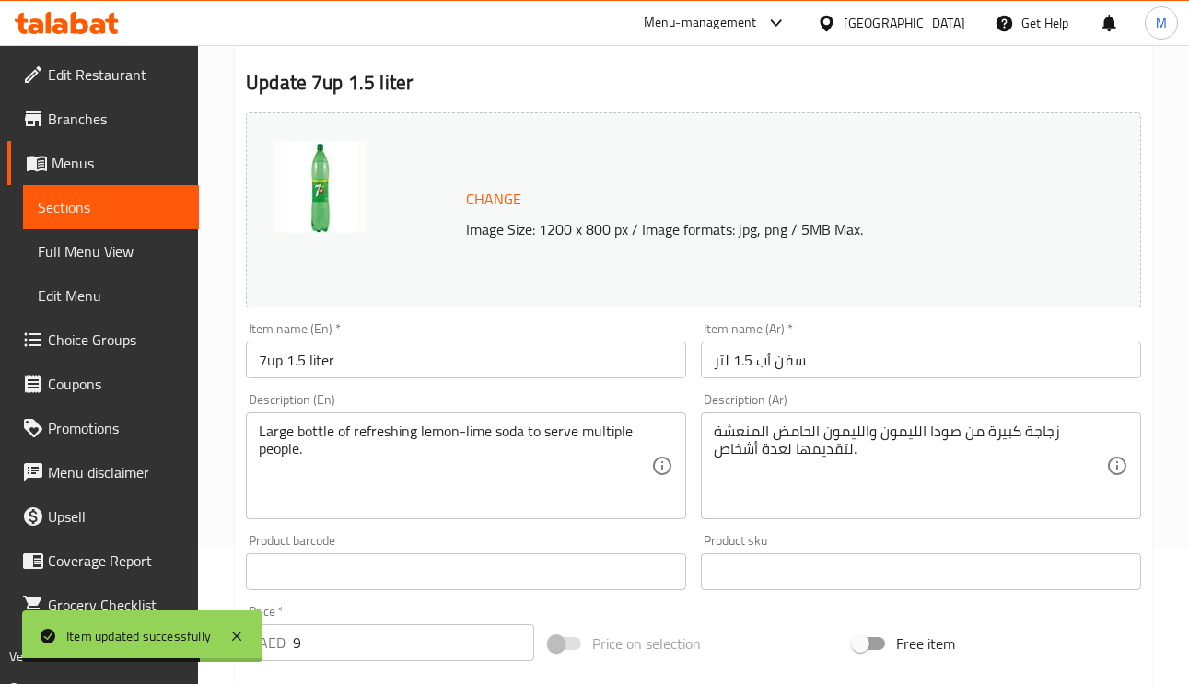
scroll to position [138, 0]
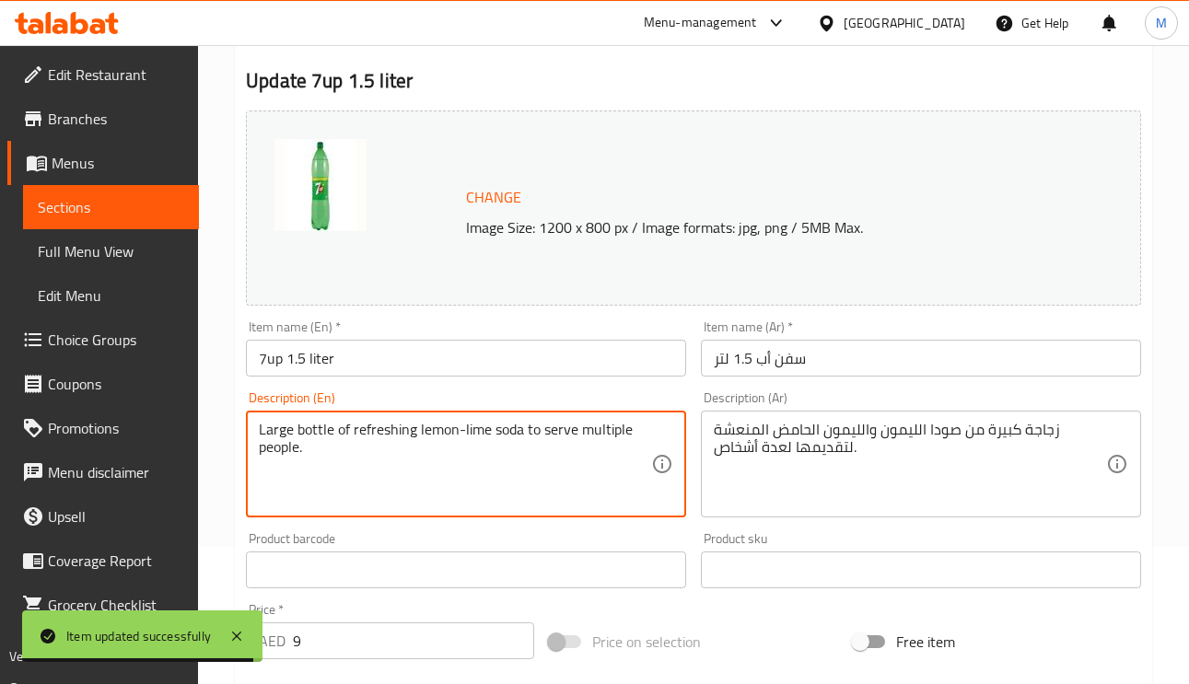
click at [341, 431] on textarea "Large bottle of refreshing lemon-lime soda to serve multiple people." at bounding box center [455, 464] width 392 height 87
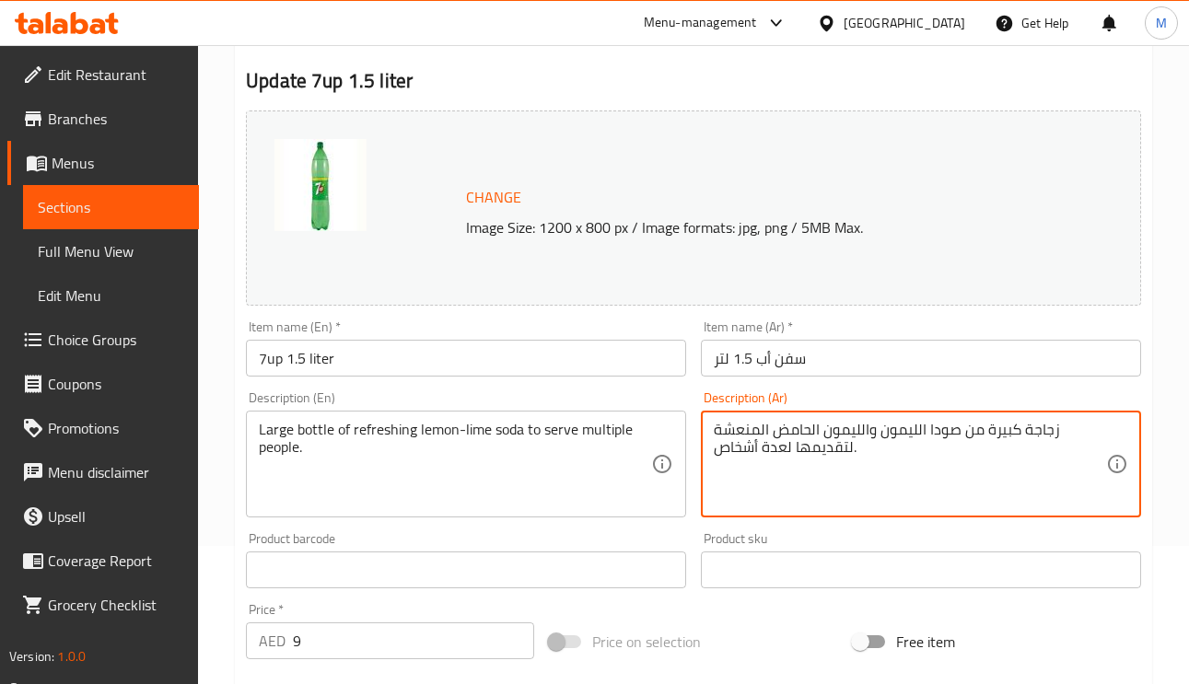
drag, startPoint x: 857, startPoint y: 427, endPoint x: 823, endPoint y: 436, distance: 34.2
type textarea "زجاجة كبيرة من صودا الليمون و الحامض المنعشة لتقديمها لعدة أشخاص."
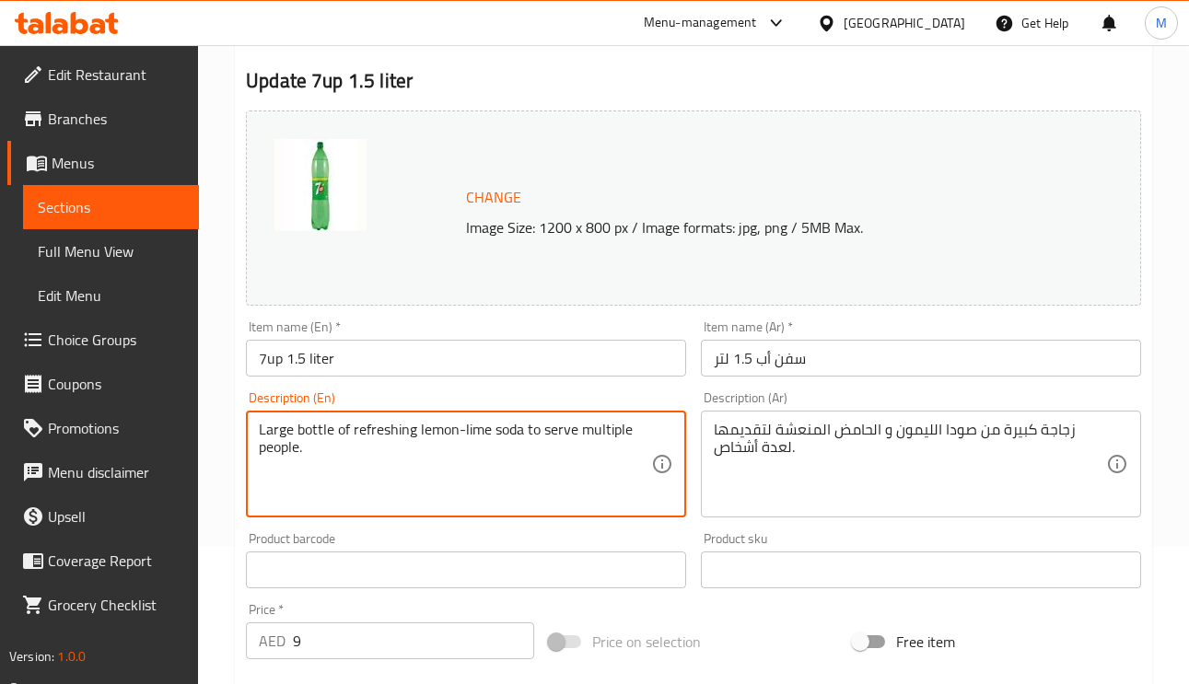
click at [478, 437] on textarea "Large bottle of refreshing lemon-lime soda to serve multiple people." at bounding box center [455, 464] width 392 height 87
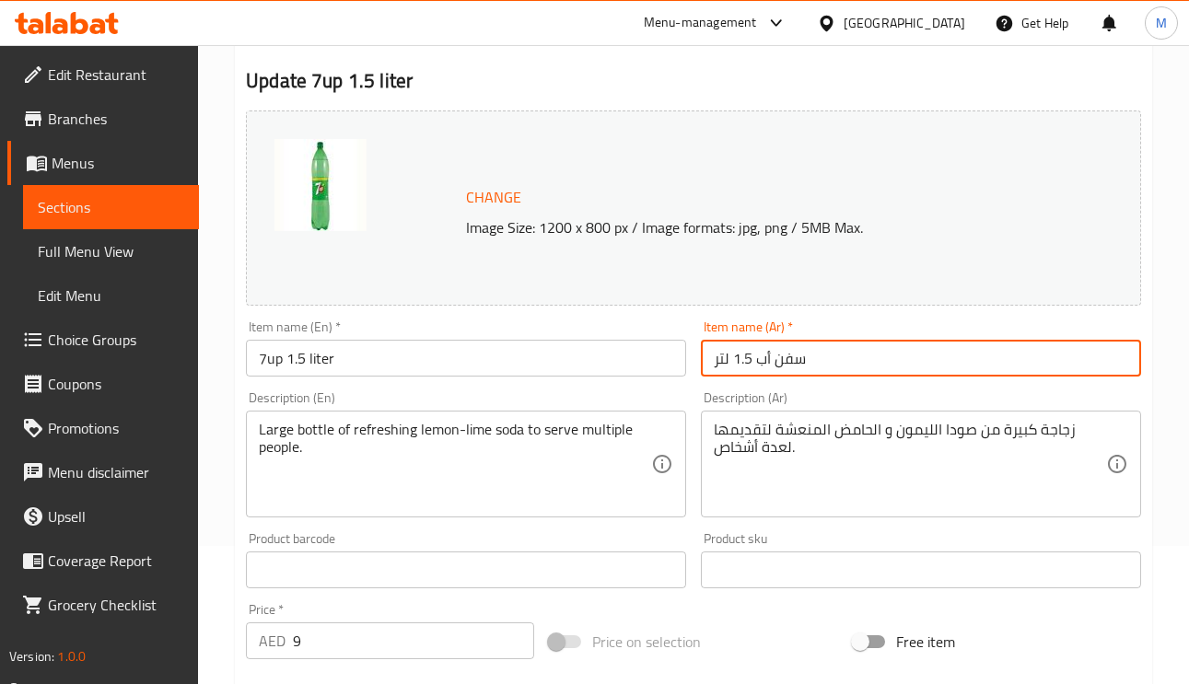
click at [835, 372] on input "سفن أب 1.5 لتر" at bounding box center [921, 358] width 440 height 37
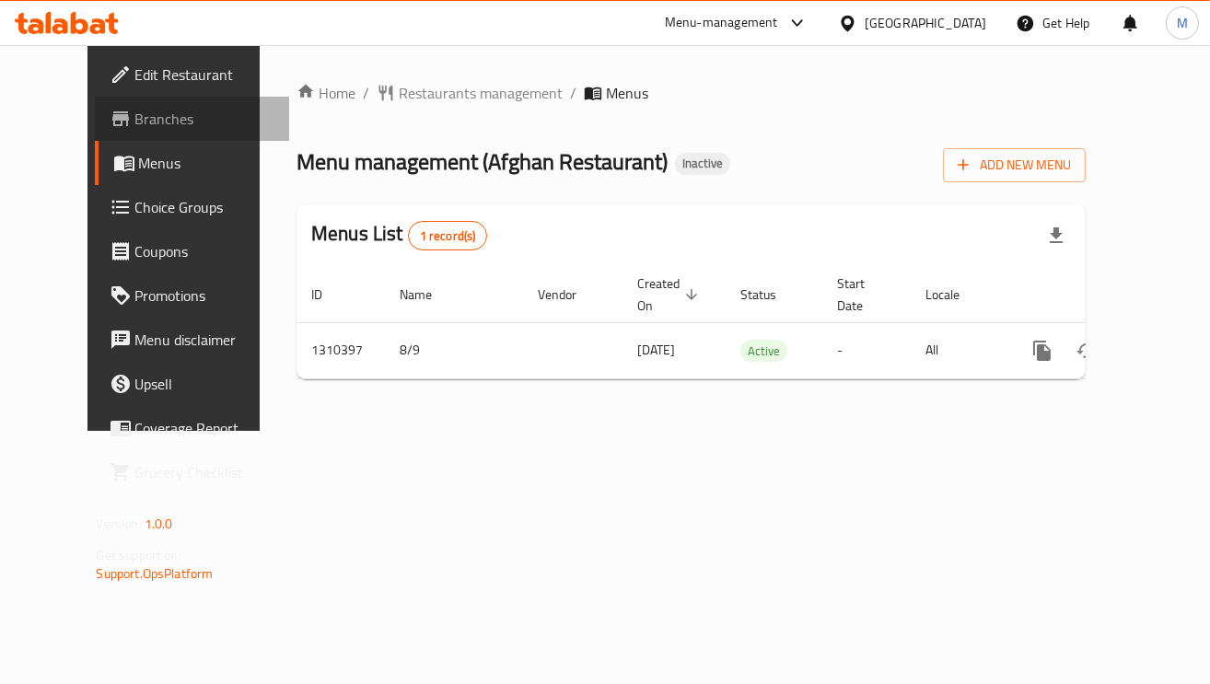
click at [135, 108] on span "Branches" at bounding box center [204, 119] width 139 height 22
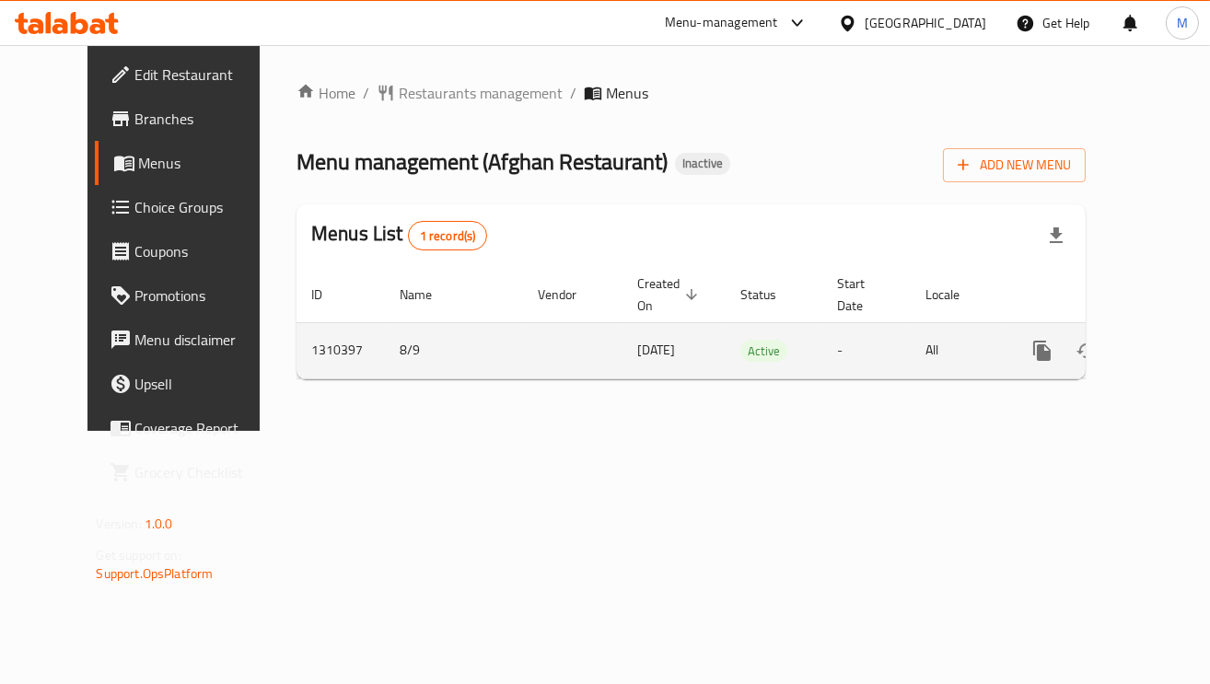
click at [1157, 346] on link "enhanced table" at bounding box center [1175, 351] width 44 height 44
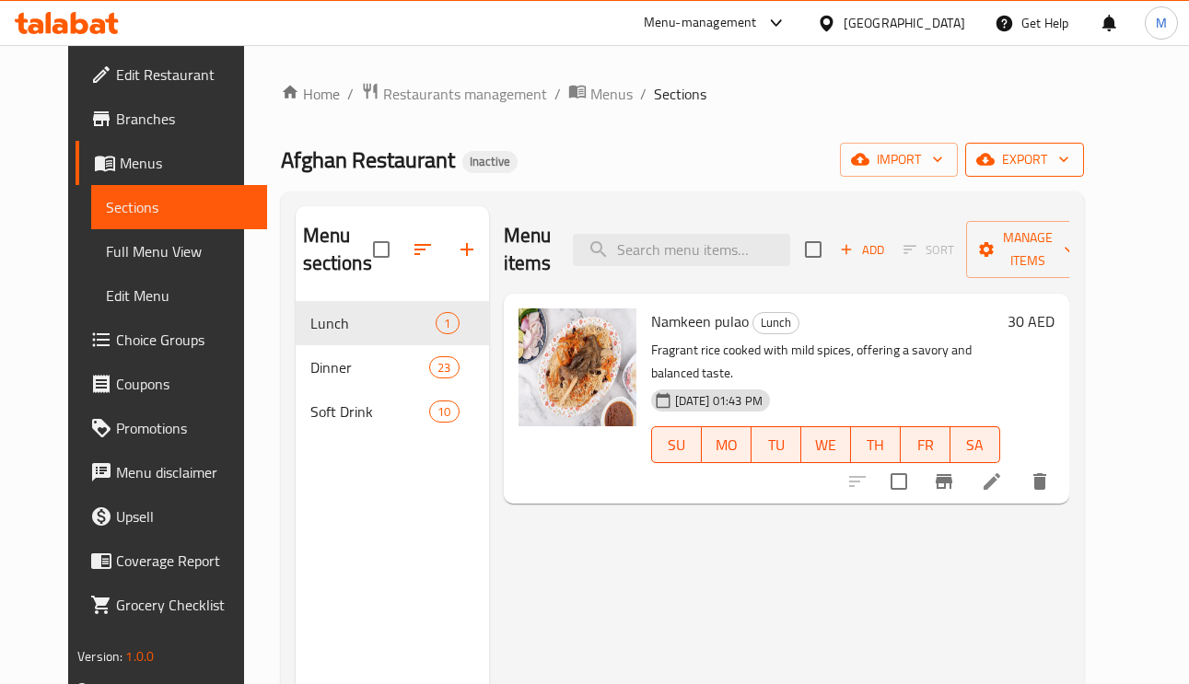
click at [1069, 170] on span "export" at bounding box center [1024, 159] width 89 height 23
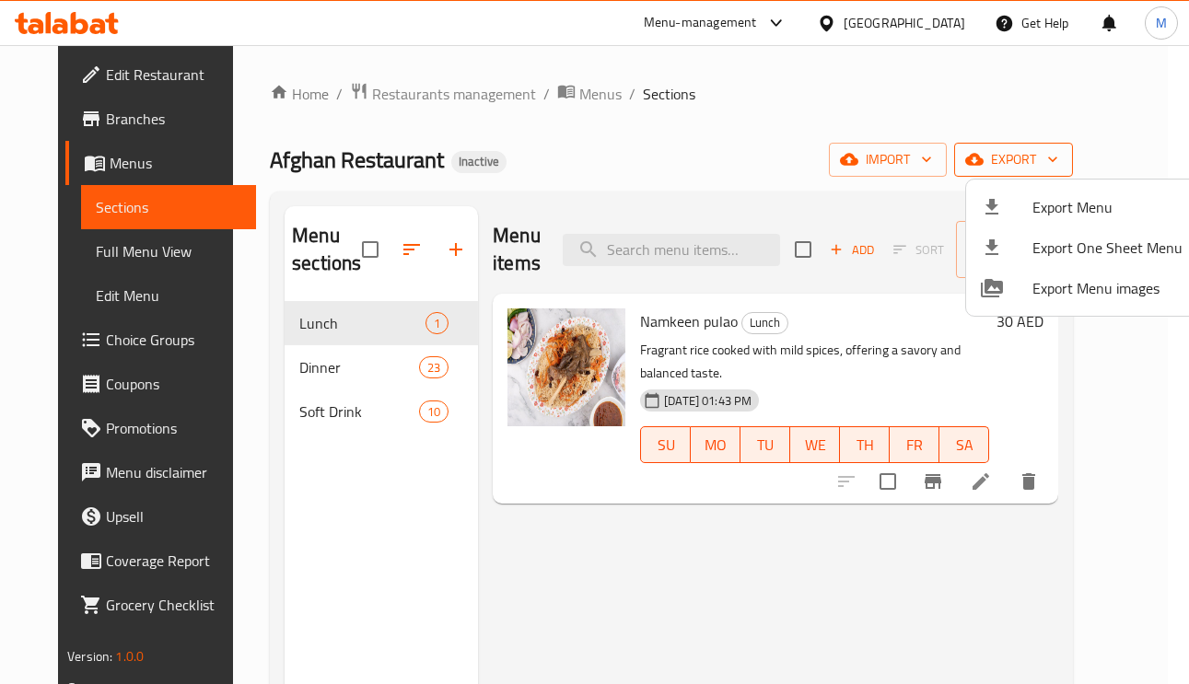
click at [1095, 170] on div at bounding box center [594, 342] width 1189 height 684
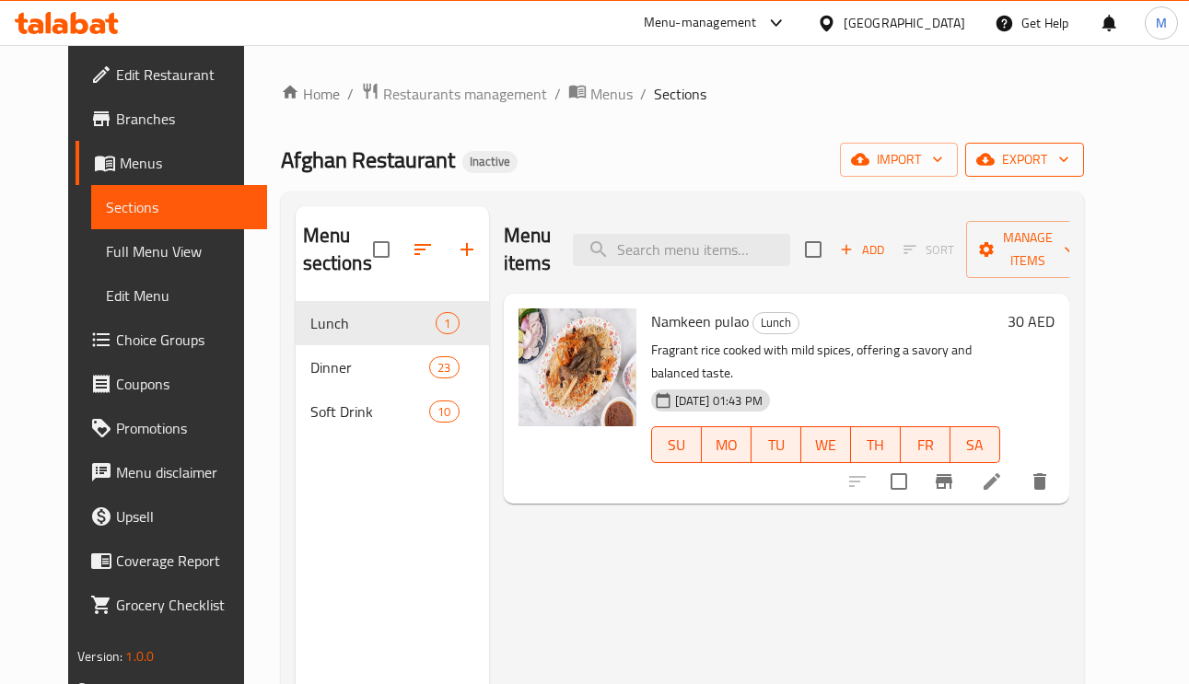
click at [1069, 163] on span "export" at bounding box center [1024, 159] width 89 height 23
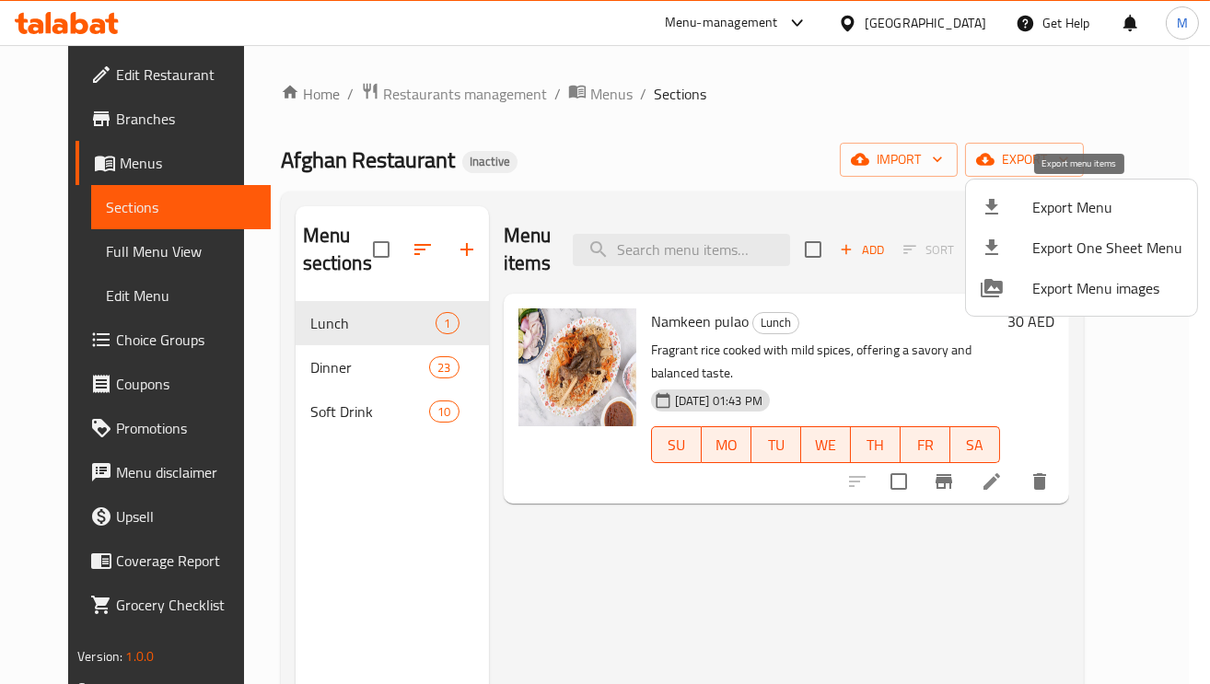
click at [1055, 204] on span "Export Menu" at bounding box center [1107, 207] width 150 height 22
click at [1036, 213] on span "Export Menu" at bounding box center [1107, 207] width 150 height 22
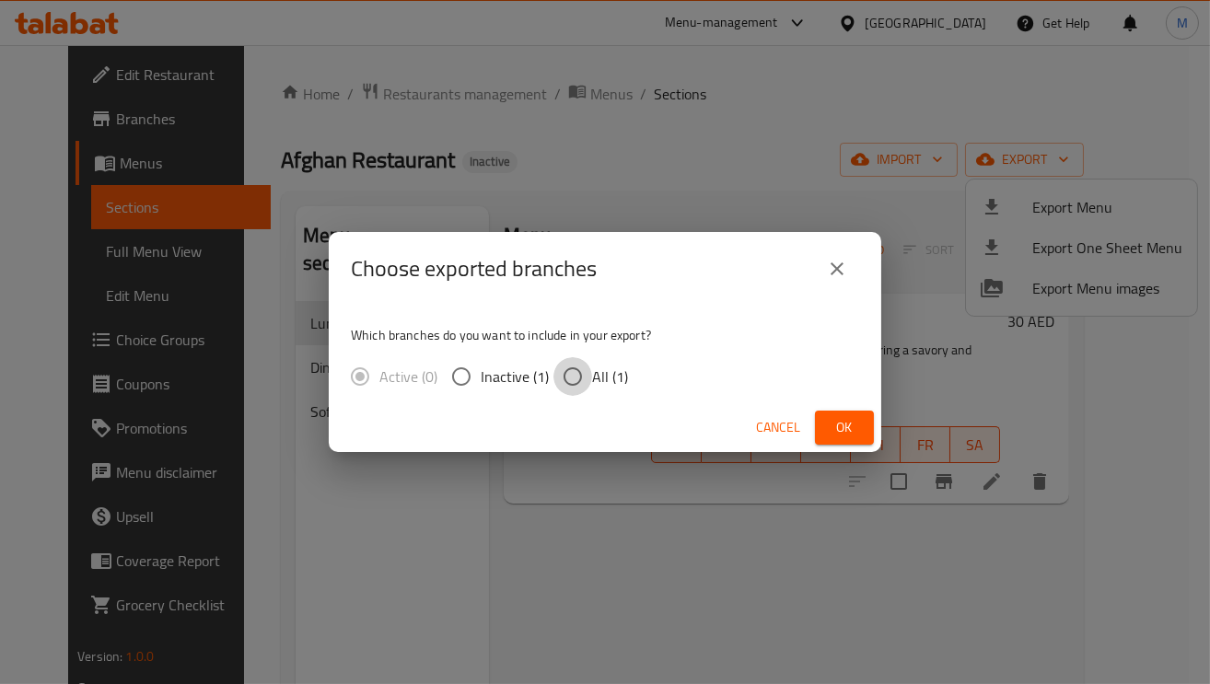
click at [571, 365] on input "All (1)" at bounding box center [573, 376] width 39 height 39
radio input "true"
click at [851, 422] on span "Ok" at bounding box center [844, 427] width 29 height 23
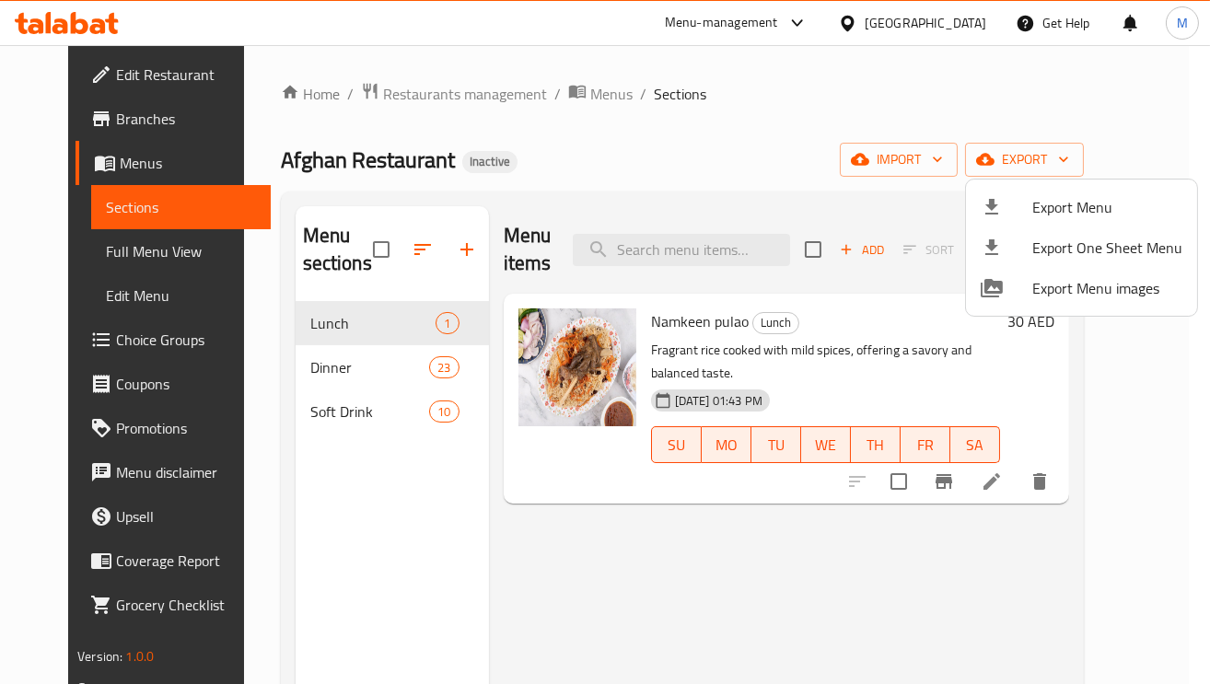
click at [492, 177] on div at bounding box center [605, 342] width 1210 height 684
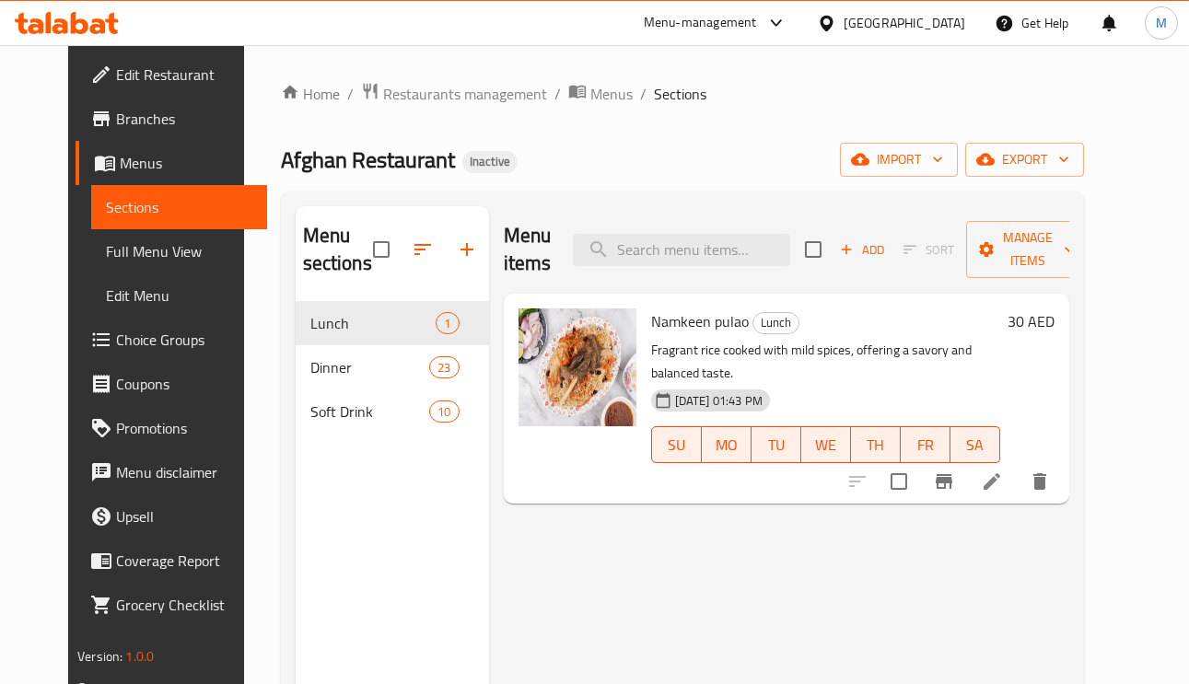
click at [122, 241] on span "Full Menu View" at bounding box center [179, 251] width 146 height 22
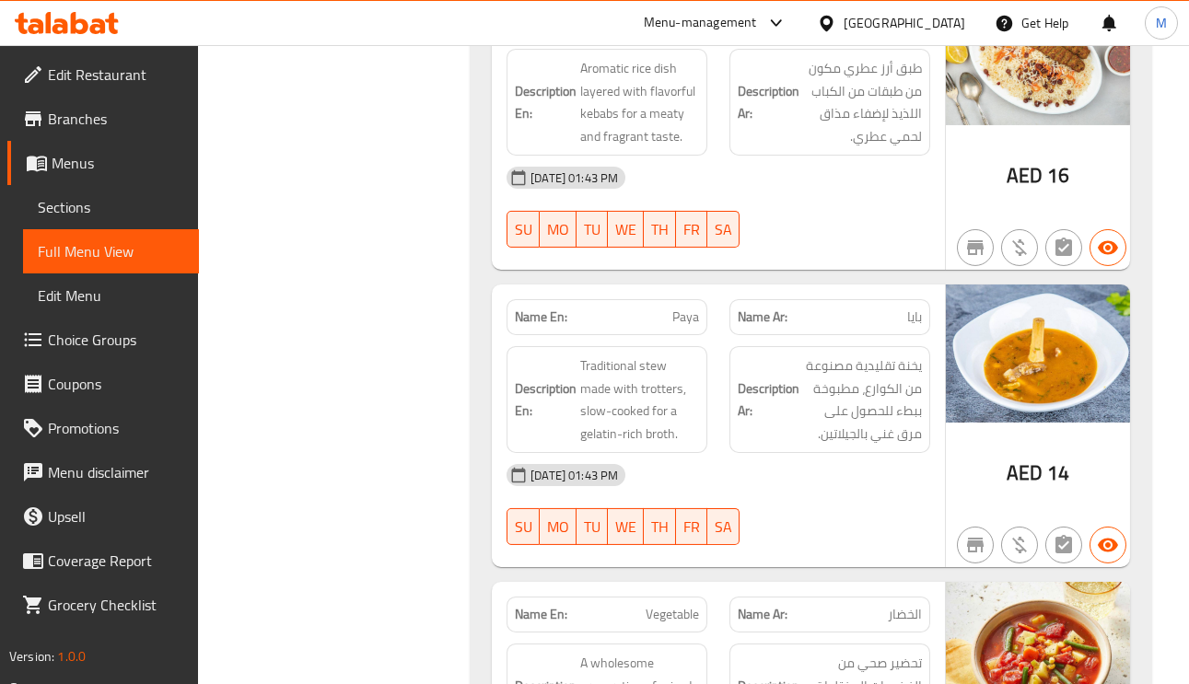
scroll to position [2901, 0]
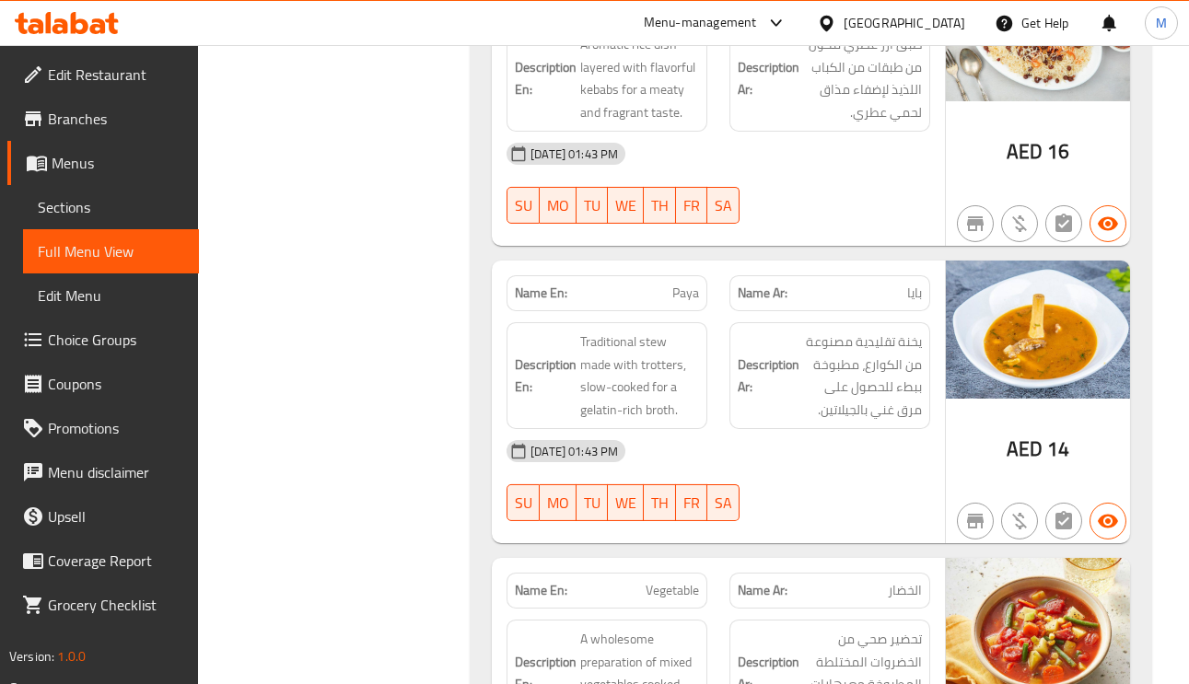
click at [905, 284] on p "Name Ar: بايا" at bounding box center [830, 293] width 184 height 19
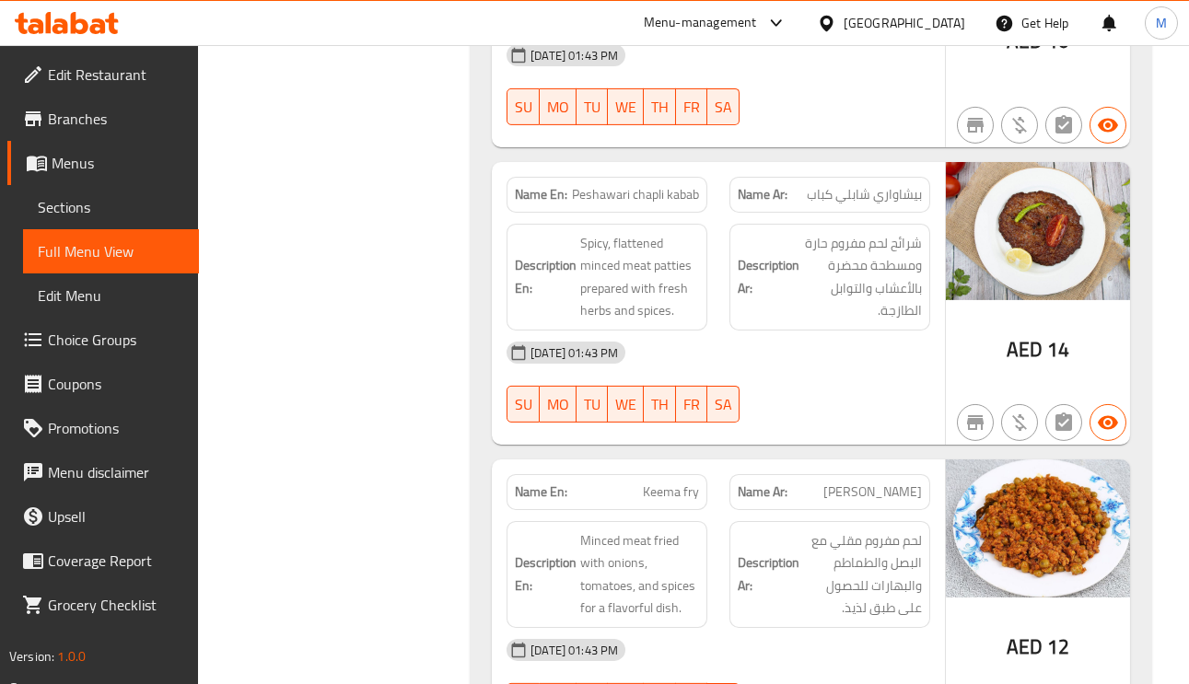
scroll to position [4559, 0]
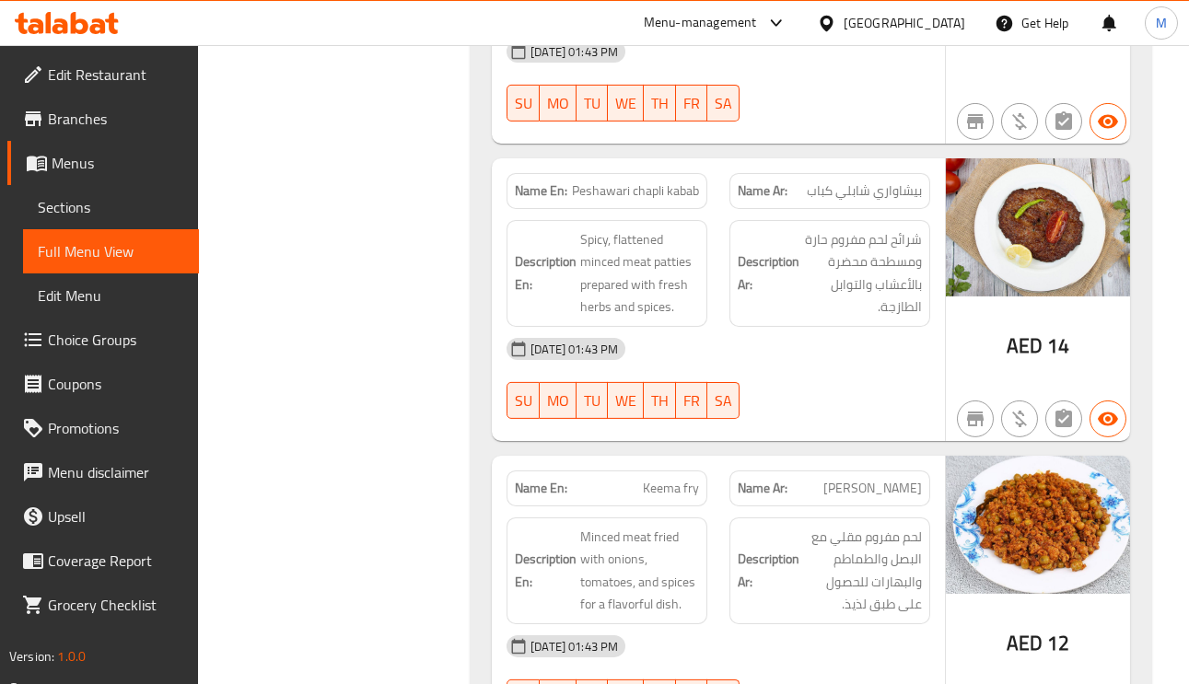
click at [885, 181] on span "بيشاواري شابلي كباب" at bounding box center [864, 190] width 115 height 19
click at [884, 181] on span "بيشاواري شابلي كباب" at bounding box center [864, 190] width 115 height 19
click at [658, 181] on span "Peshawari chapli kabab" at bounding box center [635, 190] width 127 height 19
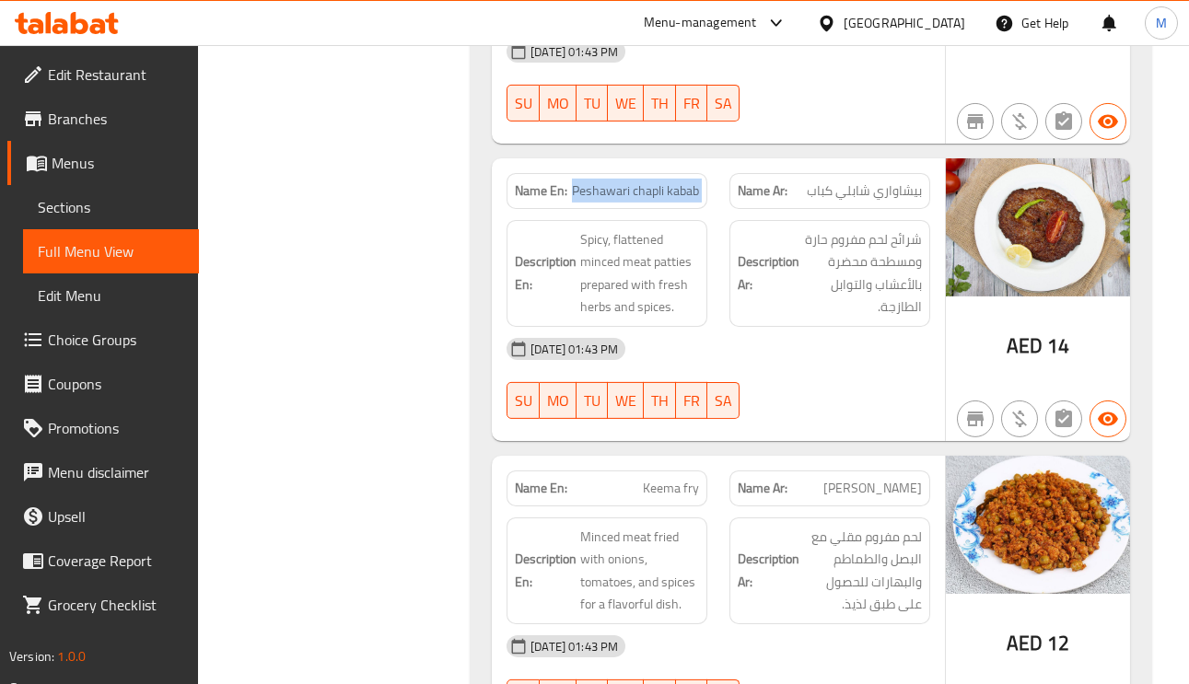
click at [658, 181] on span "Peshawari chapli kabab" at bounding box center [635, 190] width 127 height 19
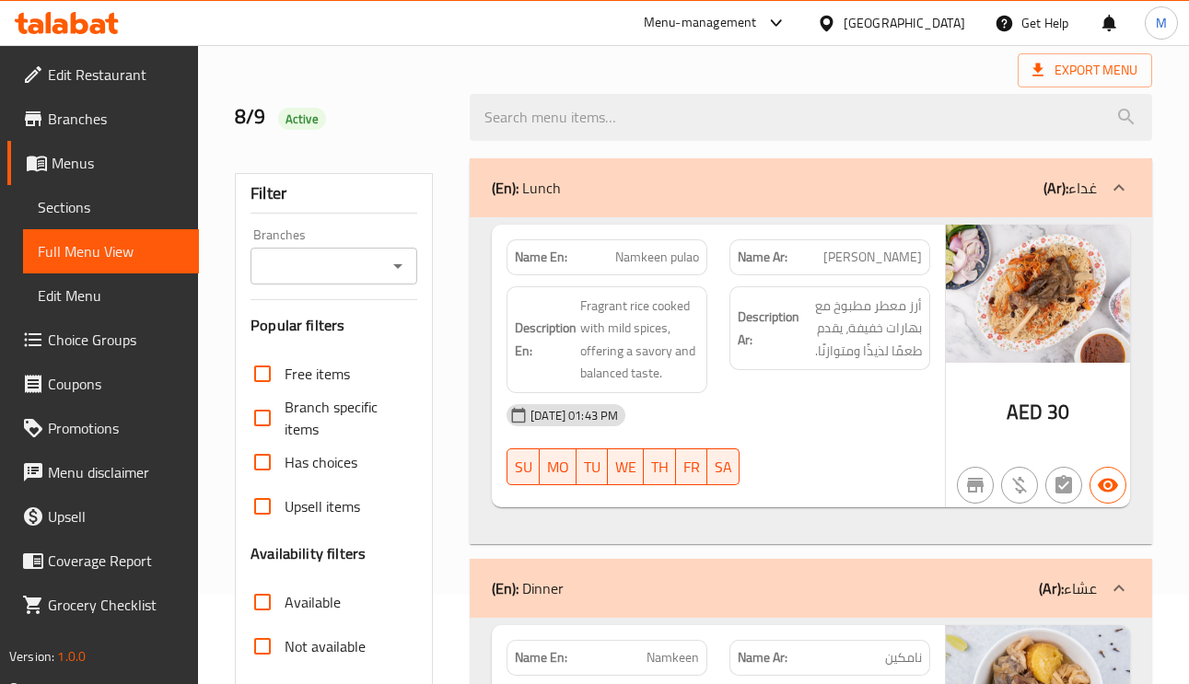
scroll to position [138, 0]
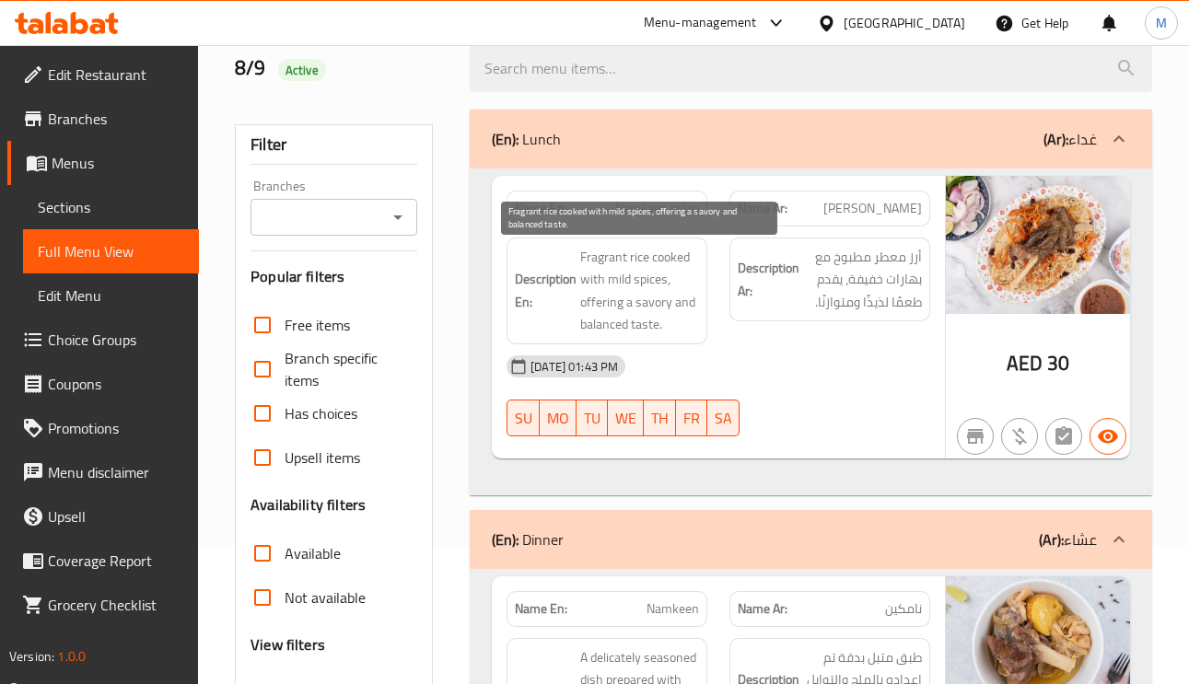
click at [641, 277] on span "Fragrant rice cooked with mild spices, offering a savory and balanced taste." at bounding box center [639, 291] width 119 height 90
click at [596, 309] on span "Fragrant rice cooked with mild spices, offering a savory and balanced taste." at bounding box center [639, 291] width 119 height 90
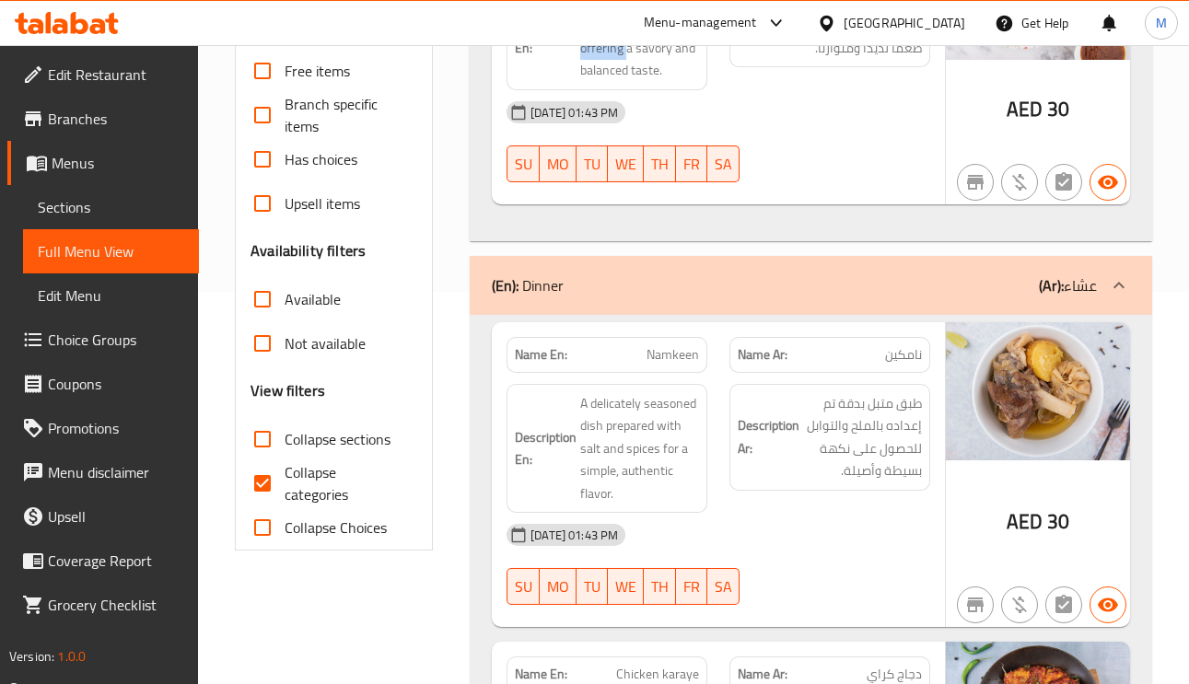
scroll to position [414, 0]
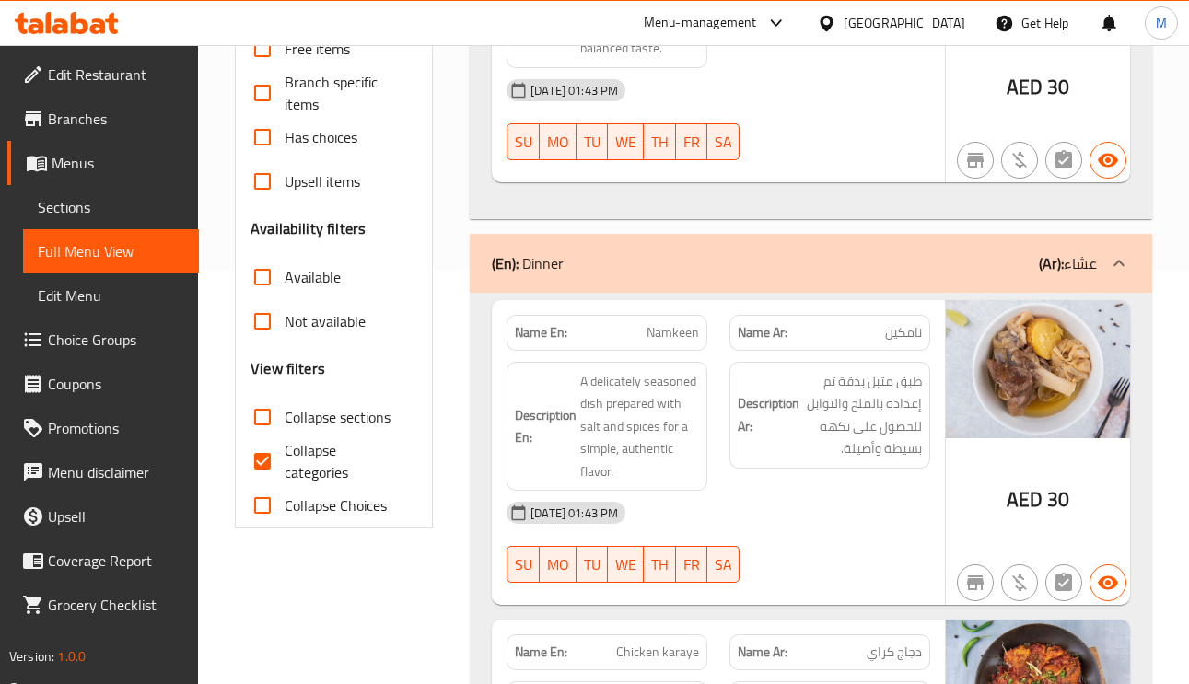
click at [902, 336] on span "نامكين" at bounding box center [903, 332] width 37 height 19
click at [664, 342] on span "Namkeen" at bounding box center [673, 332] width 52 height 19
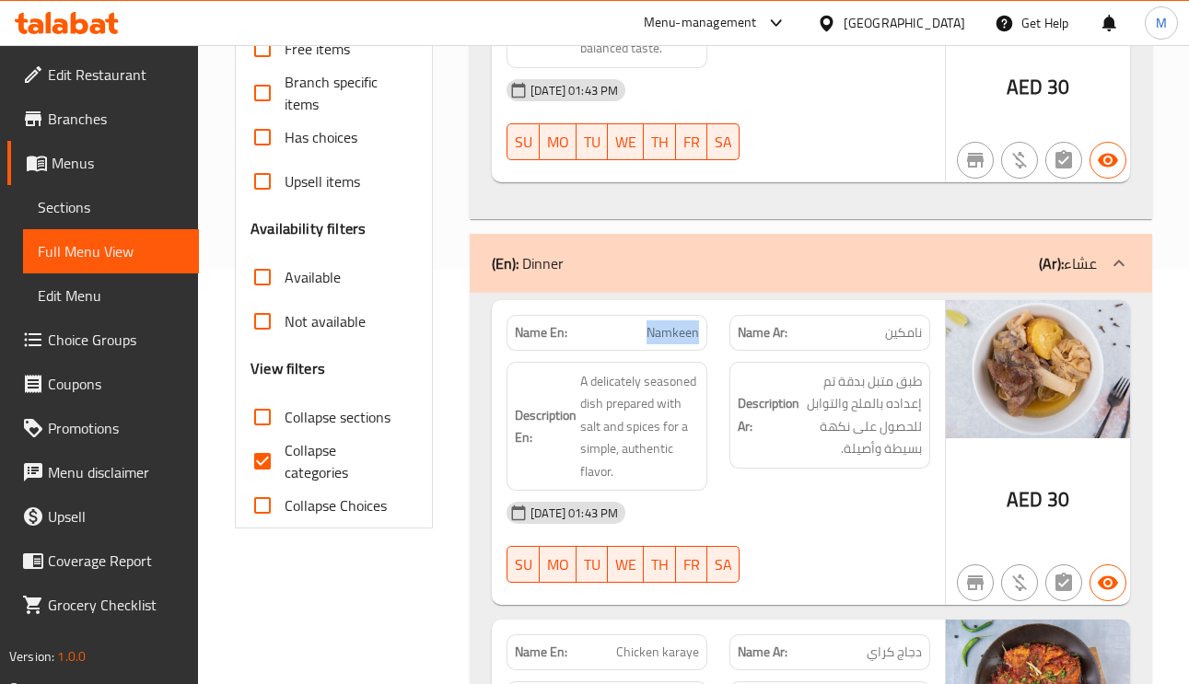
click at [663, 342] on span "Namkeen" at bounding box center [673, 332] width 52 height 19
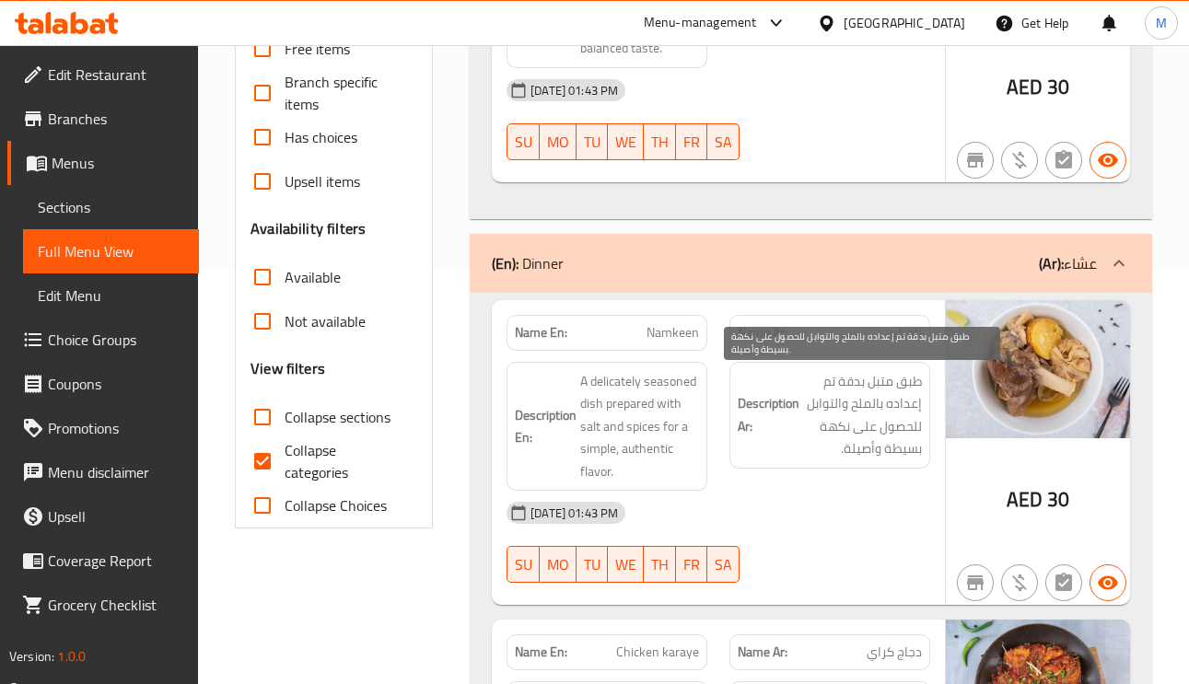
click at [834, 412] on span "طبق متبل بدقة تم إعداده بالملح والتوابل للحصول على نكهة بسيطة وأصيلة." at bounding box center [862, 415] width 119 height 90
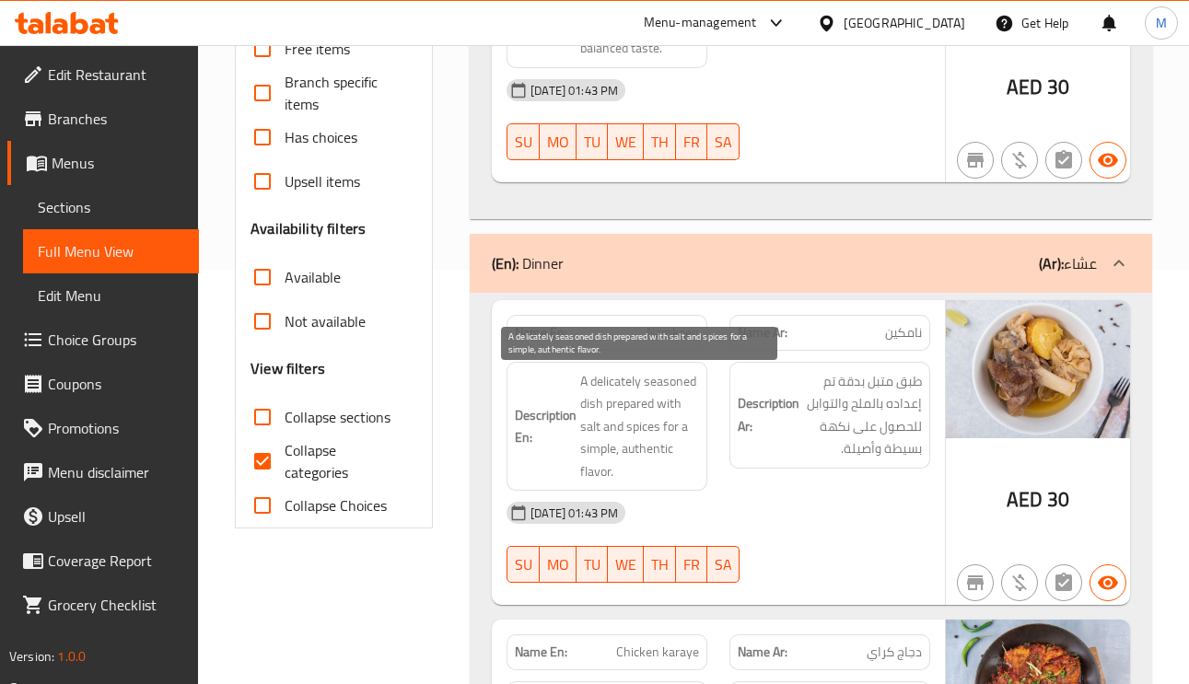
click at [674, 382] on span "A delicately seasoned dish prepared with salt and spices for a simple, authenti…" at bounding box center [639, 426] width 119 height 113
click at [583, 374] on span "A delicately seasoned dish prepared with salt and spices for a simple, authenti…" at bounding box center [639, 426] width 119 height 113
click at [630, 405] on span "A delicately seasoned dish prepared with salt and spices for a simple, authenti…" at bounding box center [639, 426] width 119 height 113
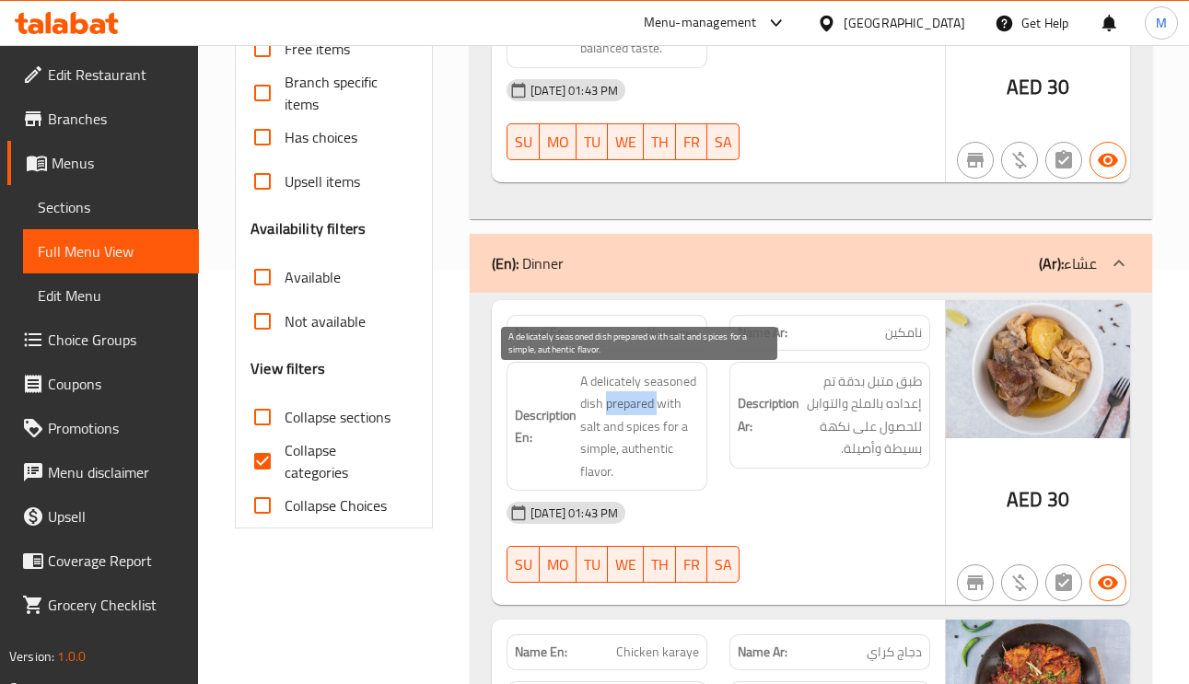
click at [630, 405] on span "A delicately seasoned dish prepared with salt and spices for a simple, authenti…" at bounding box center [639, 426] width 119 height 113
click at [634, 440] on span "A delicately seasoned dish prepared with salt and spices for a simple, authenti…" at bounding box center [639, 426] width 119 height 113
click at [680, 427] on span "A delicately seasoned dish prepared with salt and spices for a simple, authenti…" at bounding box center [639, 426] width 119 height 113
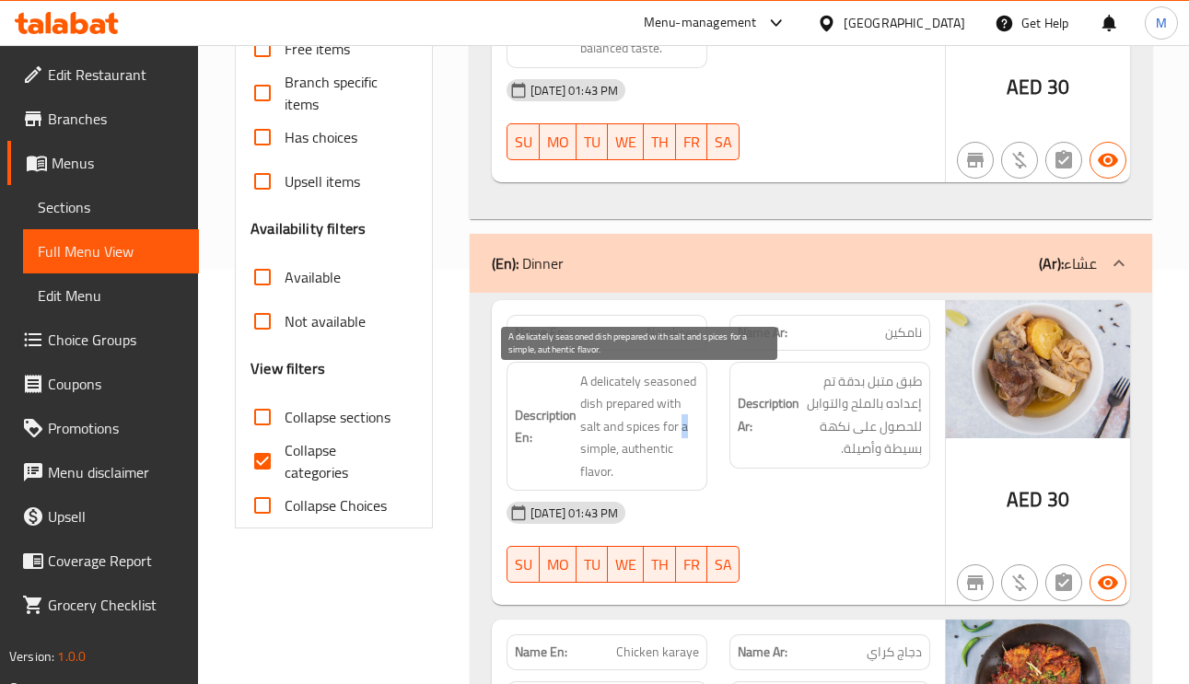
drag, startPoint x: 622, startPoint y: 426, endPoint x: 634, endPoint y: 426, distance: 12.0
click at [623, 426] on span "A delicately seasoned dish prepared with salt and spices for a simple, authenti…" at bounding box center [639, 426] width 119 height 113
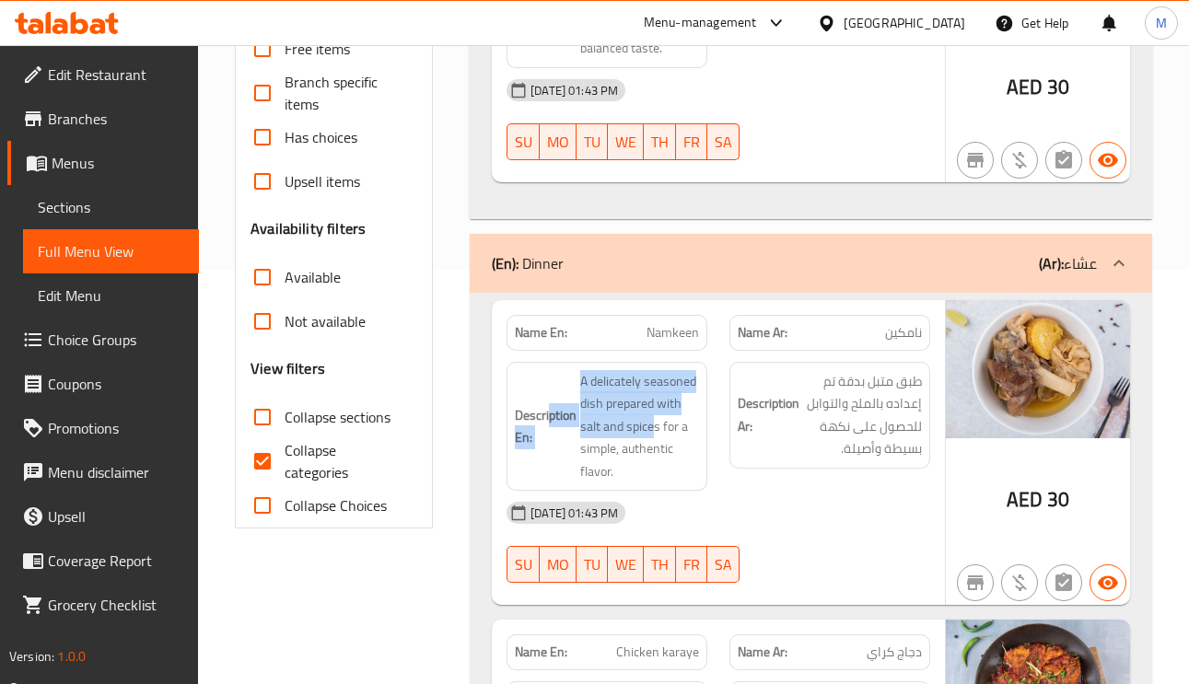
drag, startPoint x: 650, startPoint y: 427, endPoint x: 547, endPoint y: 391, distance: 109.5
click at [547, 391] on h6 "Description En: A delicately seasoned dish prepared with salt and spices for a …" at bounding box center [607, 426] width 184 height 113
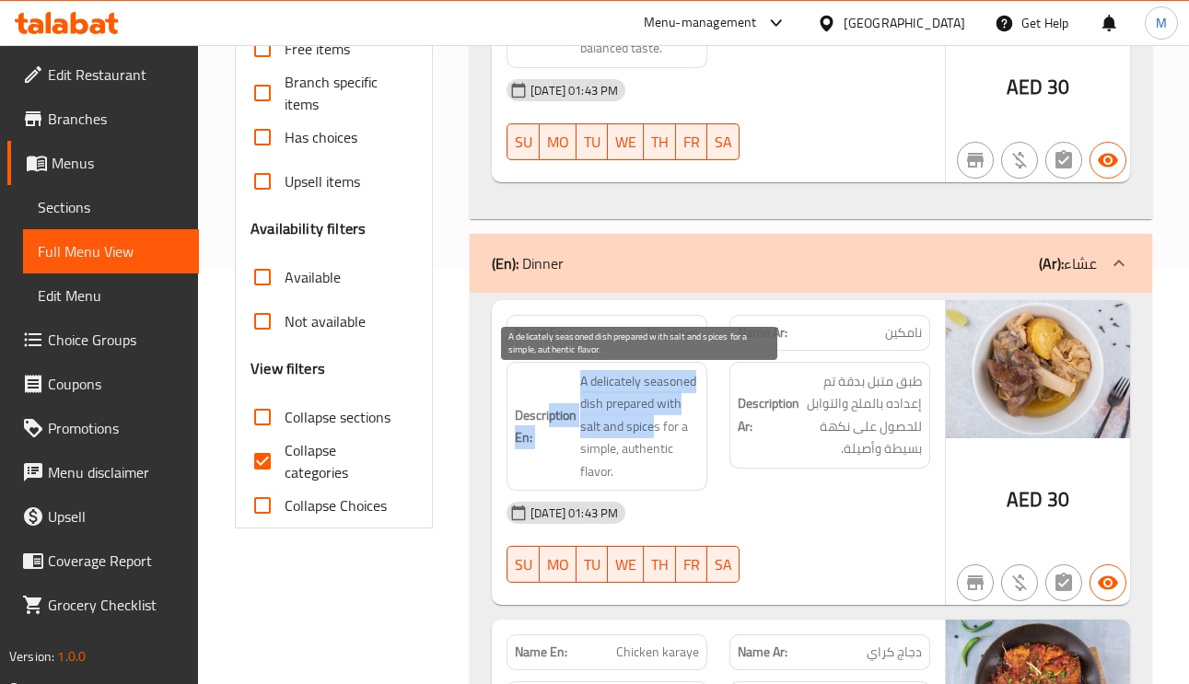
click at [623, 423] on span "A delicately seasoned dish prepared with salt and spices for a simple, authenti…" at bounding box center [639, 426] width 119 height 113
drag, startPoint x: 628, startPoint y: 428, endPoint x: 584, endPoint y: 381, distance: 64.5
click at [584, 381] on span "A delicately seasoned dish prepared with salt and spices for a simple, authenti…" at bounding box center [639, 426] width 119 height 113
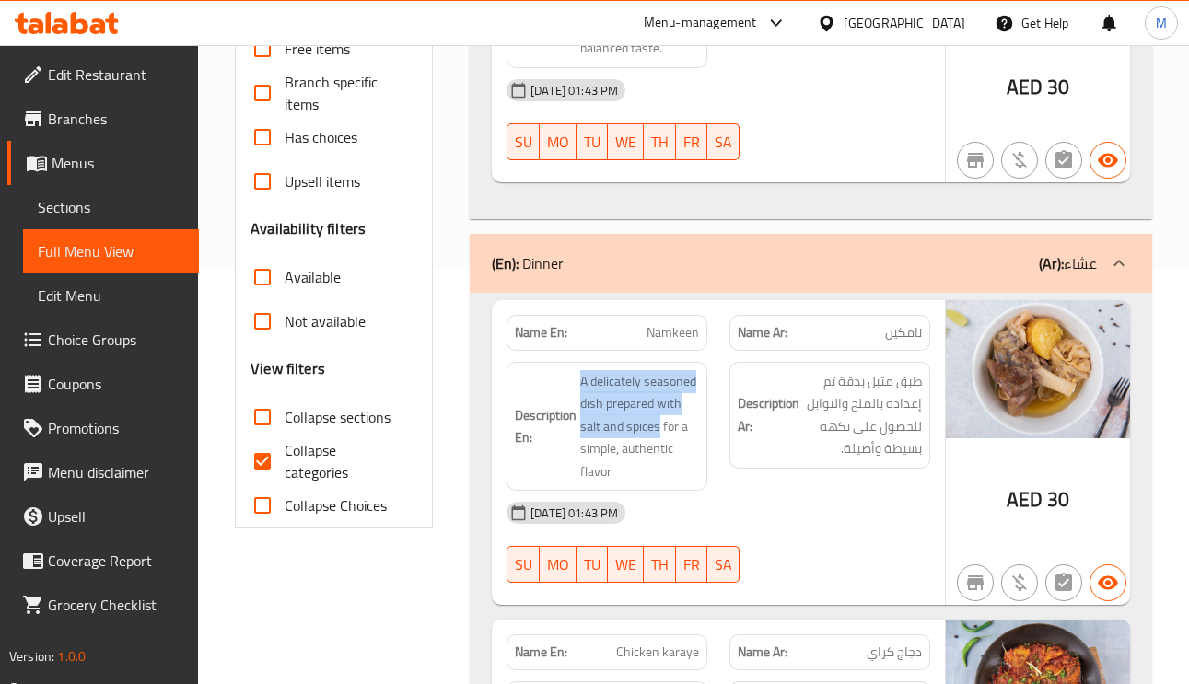
drag, startPoint x: 658, startPoint y: 426, endPoint x: 578, endPoint y: 372, distance: 96.1
click at [578, 372] on h6 "Description En: A delicately seasoned dish prepared with salt and spices for a …" at bounding box center [607, 426] width 184 height 113
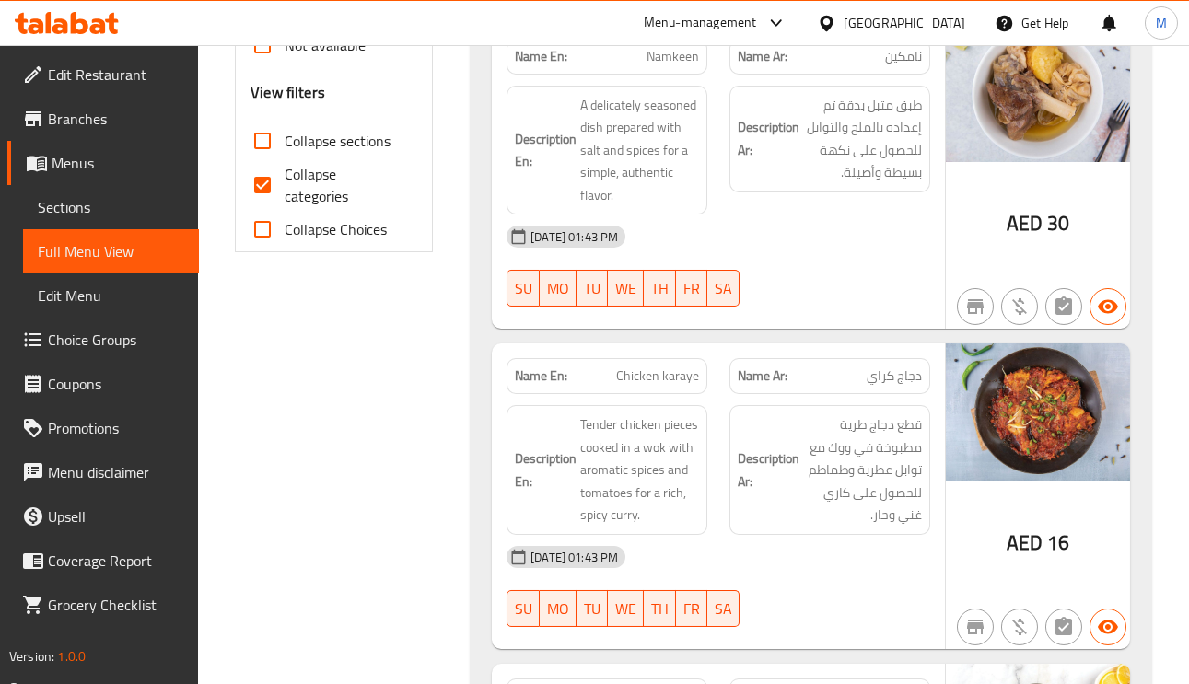
click at [903, 386] on span "دجاج كراي" at bounding box center [894, 376] width 55 height 19
click at [902, 385] on span "دجاج كراي" at bounding box center [894, 376] width 55 height 19
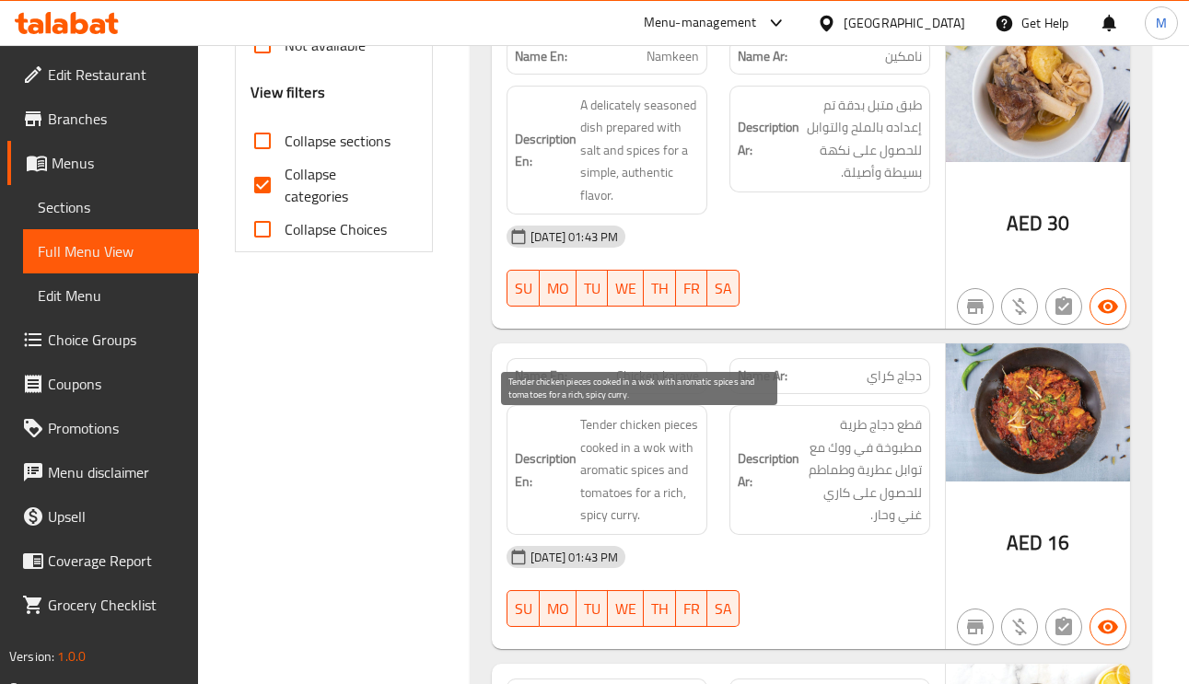
click at [660, 453] on span "Tender chicken pieces cooked in a wok with aromatic spices and tomatoes for a r…" at bounding box center [639, 470] width 119 height 113
drag, startPoint x: 618, startPoint y: 451, endPoint x: 577, endPoint y: 414, distance: 56.1
click at [577, 414] on div "Description En: Tender chicken pieces cooked in a wok with aromatic spices and …" at bounding box center [607, 470] width 201 height 130
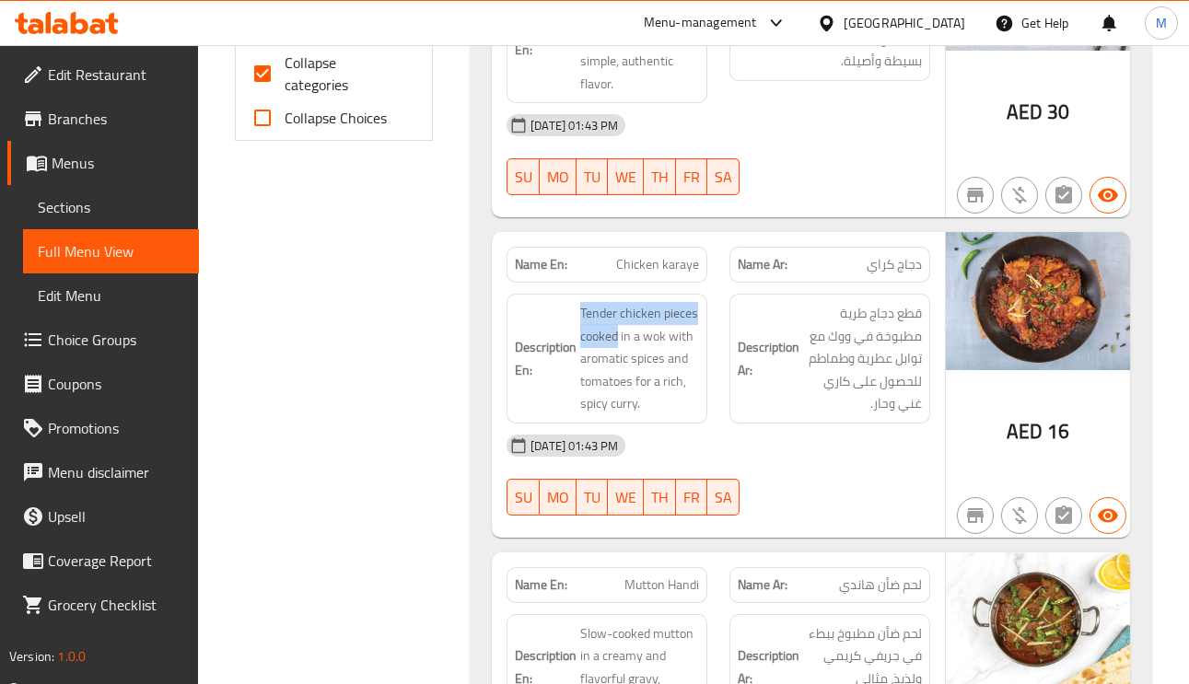
scroll to position [967, 0]
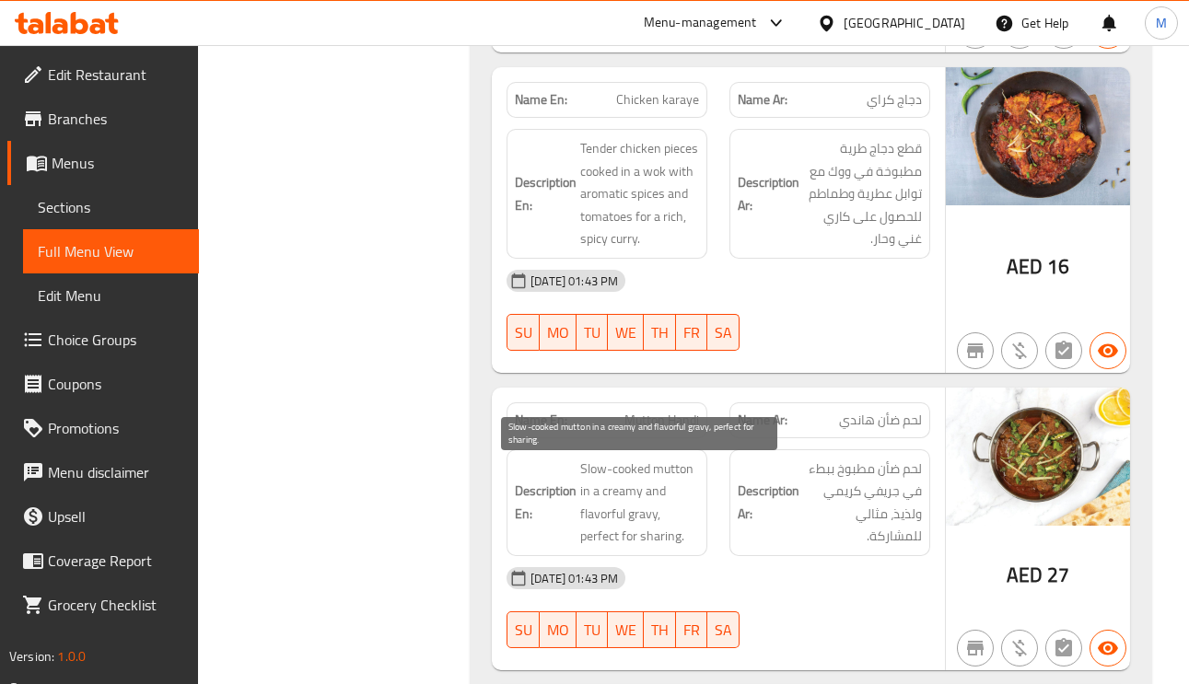
click at [650, 518] on span "Slow-cooked mutton in a creamy and flavorful gravy, perfect for sharing." at bounding box center [639, 503] width 119 height 90
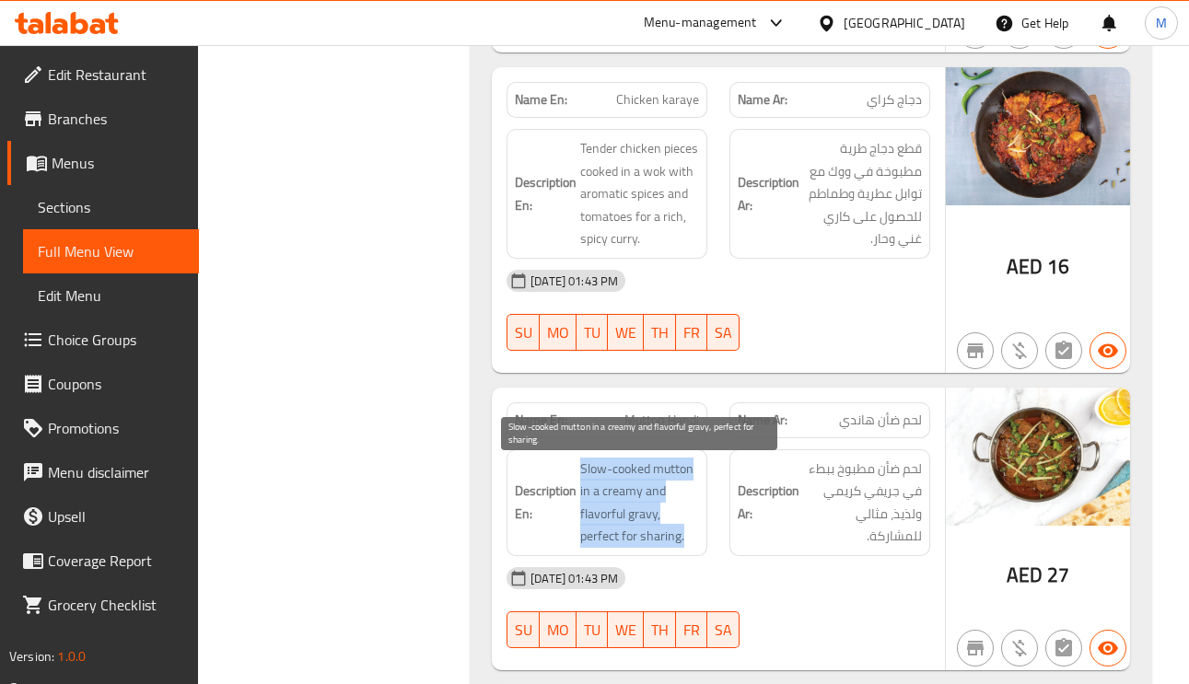
click at [650, 518] on span "Slow-cooked mutton in a creamy and flavorful gravy, perfect for sharing." at bounding box center [639, 503] width 119 height 90
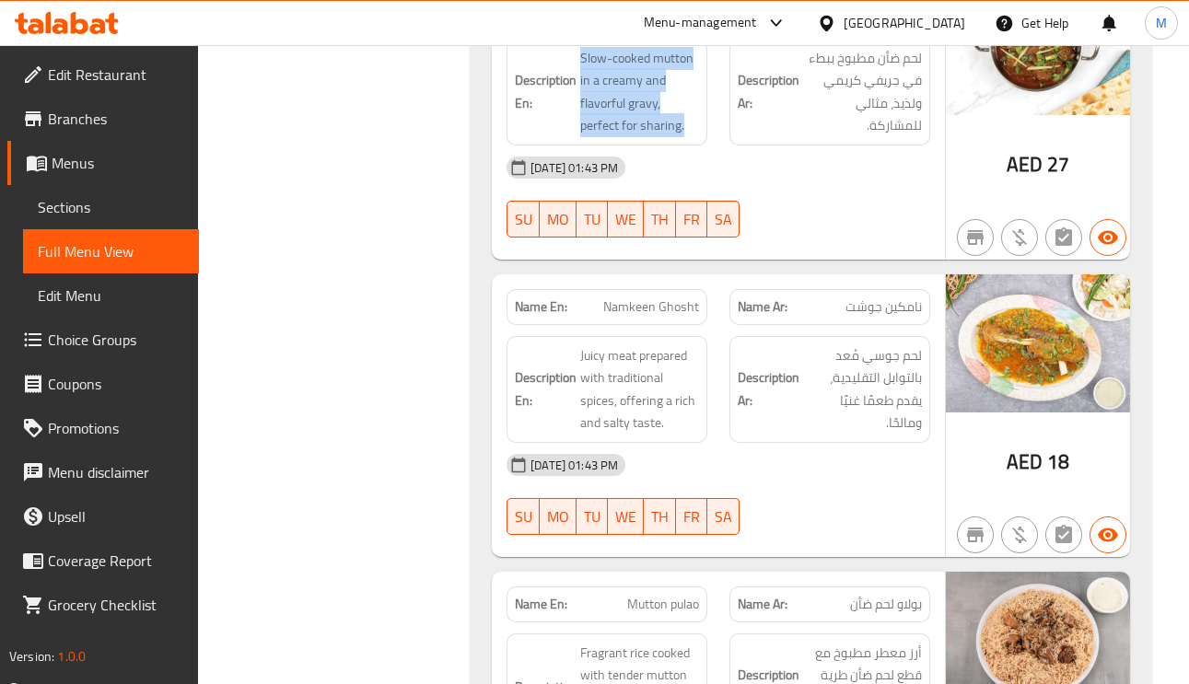
scroll to position [1520, 0]
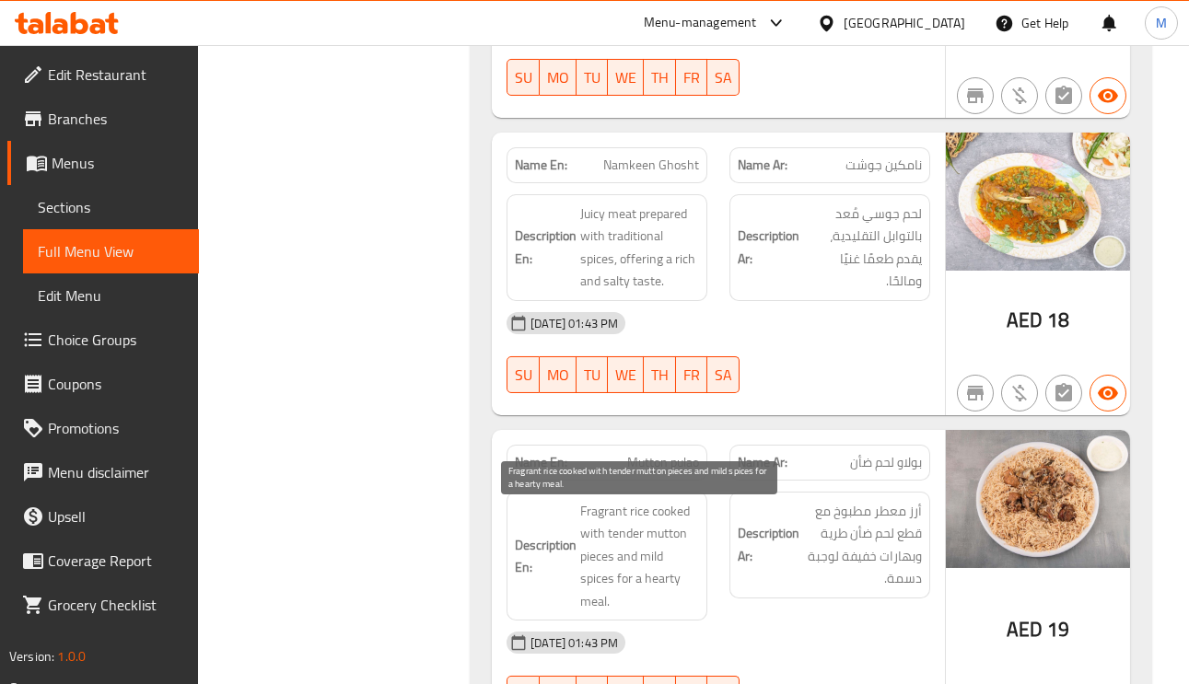
click at [662, 520] on span "Fragrant rice cooked with tender mutton pieces and mild spices for a hearty mea…" at bounding box center [639, 556] width 119 height 113
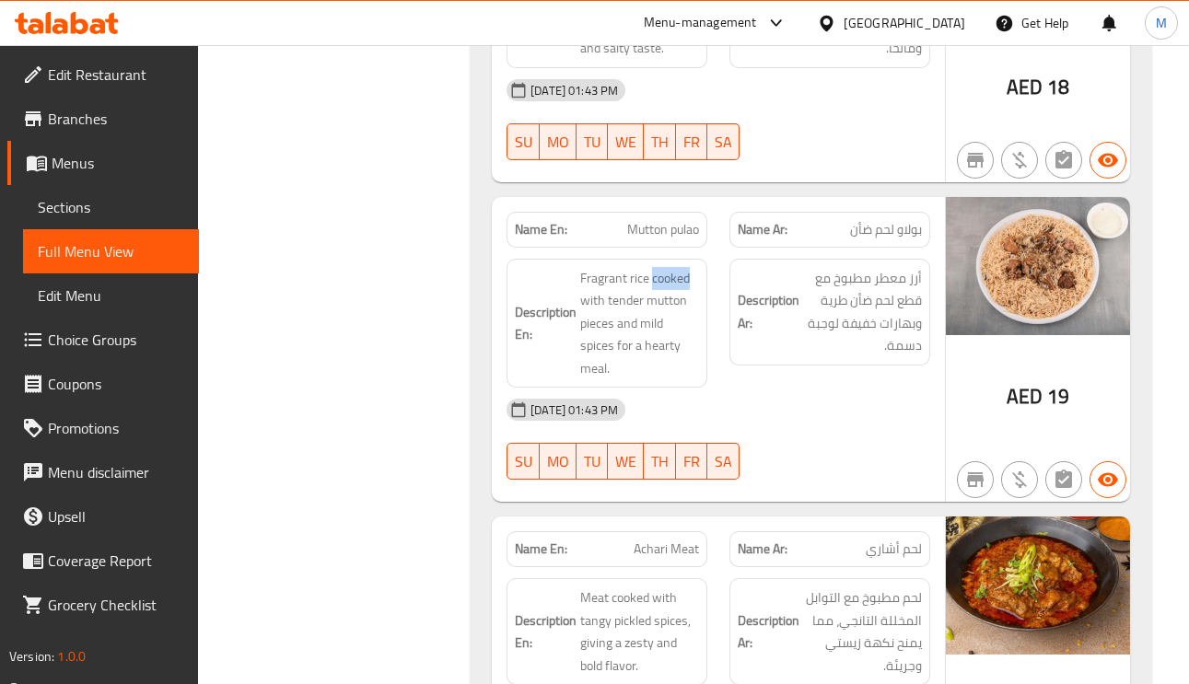
scroll to position [1796, 0]
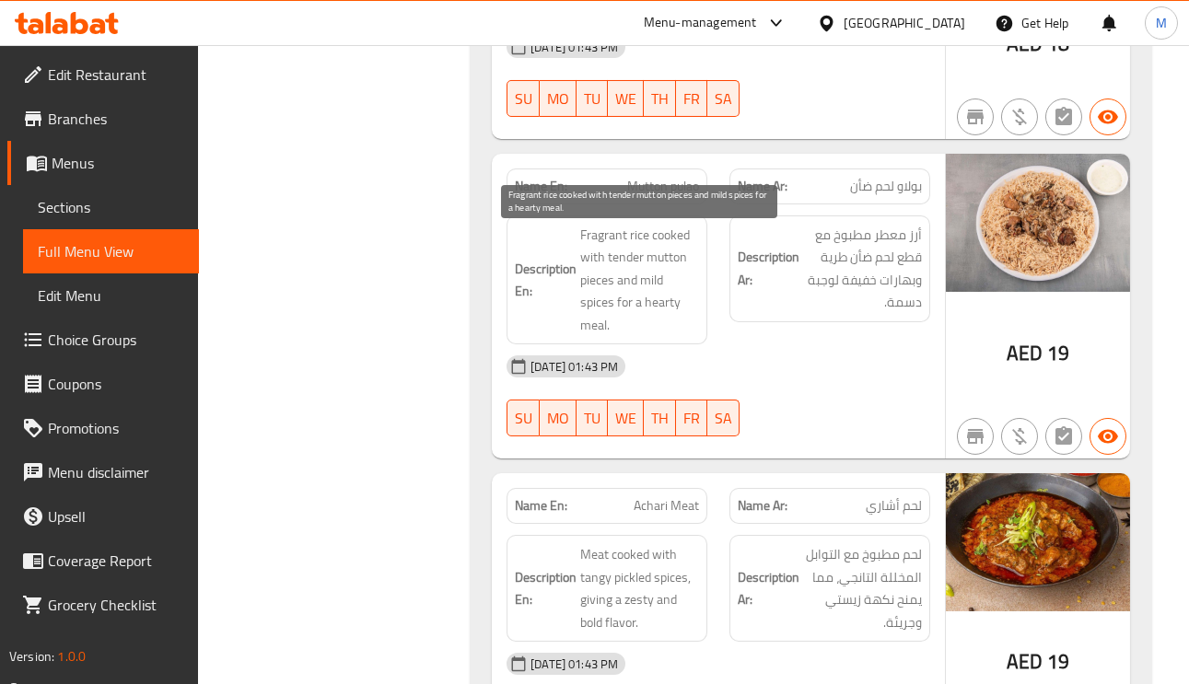
click at [613, 261] on span "Fragrant rice cooked with tender mutton pieces and mild spices for a hearty mea…" at bounding box center [639, 280] width 119 height 113
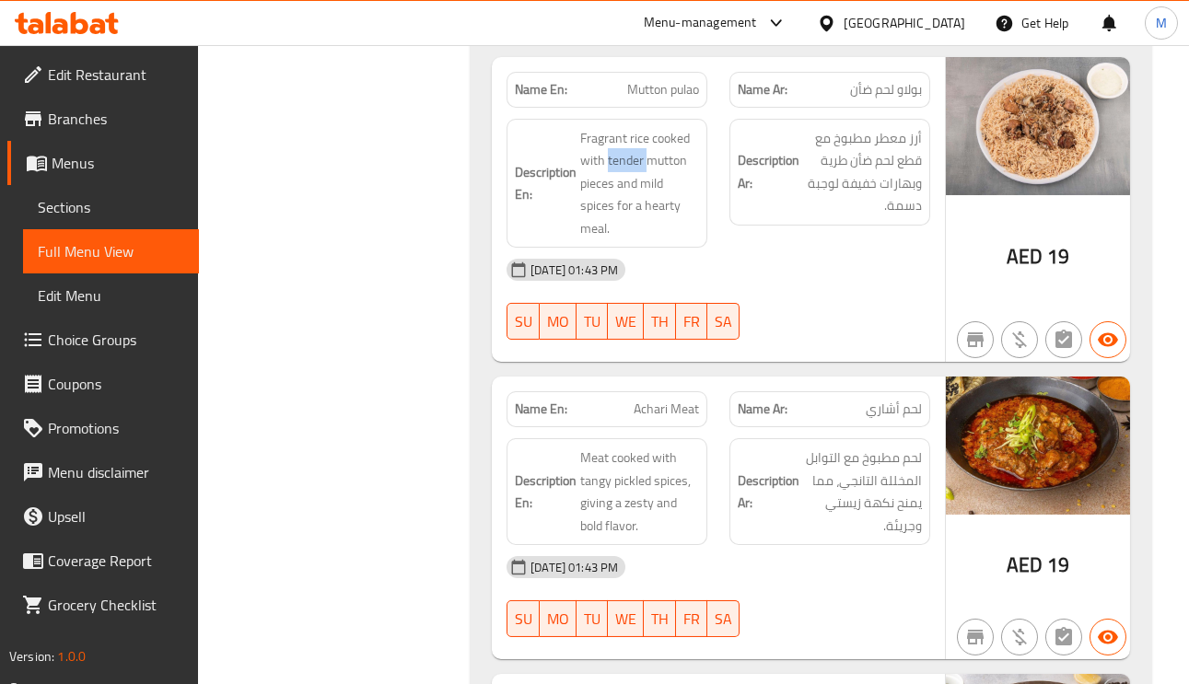
scroll to position [1934, 0]
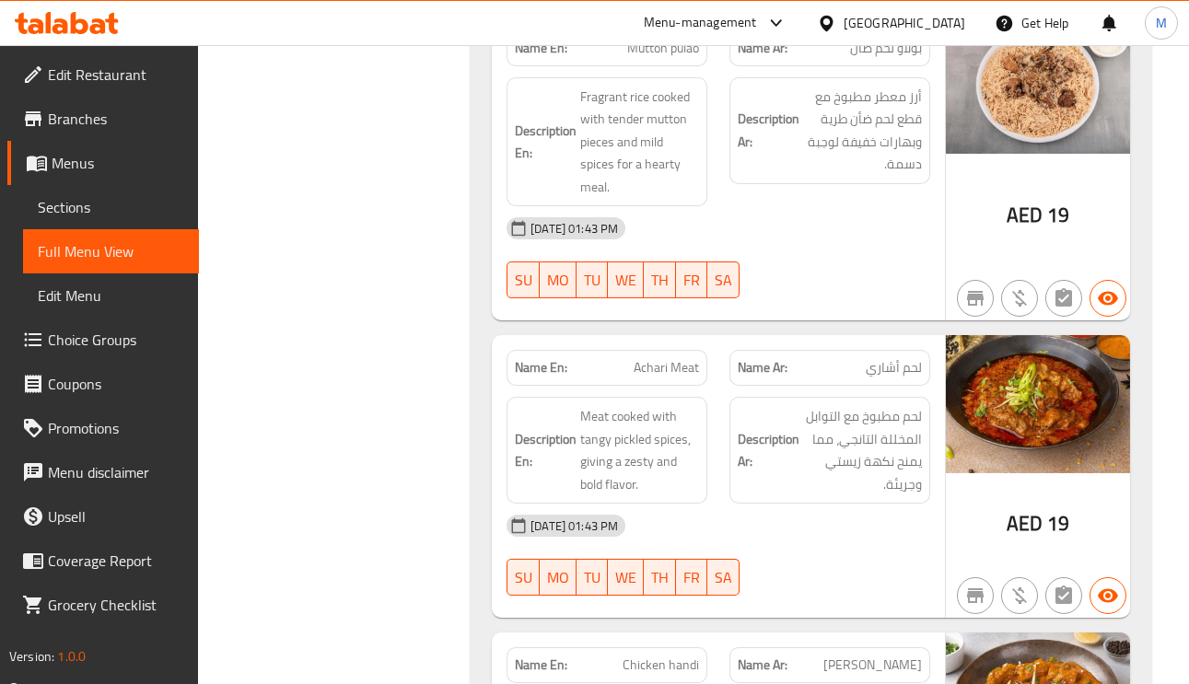
click at [899, 386] on div "Name Ar: لحم أشاري" at bounding box center [829, 368] width 201 height 36
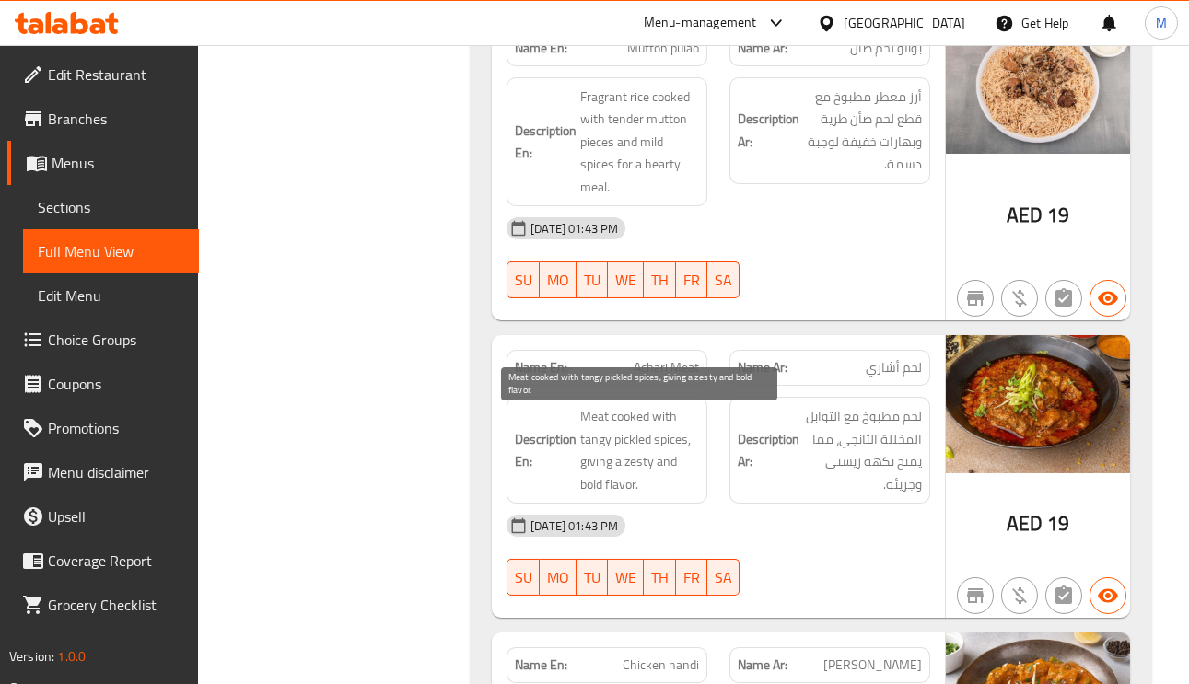
click at [600, 470] on span "Meat cooked with tangy pickled spices, giving a zesty and bold flavor." at bounding box center [639, 450] width 119 height 90
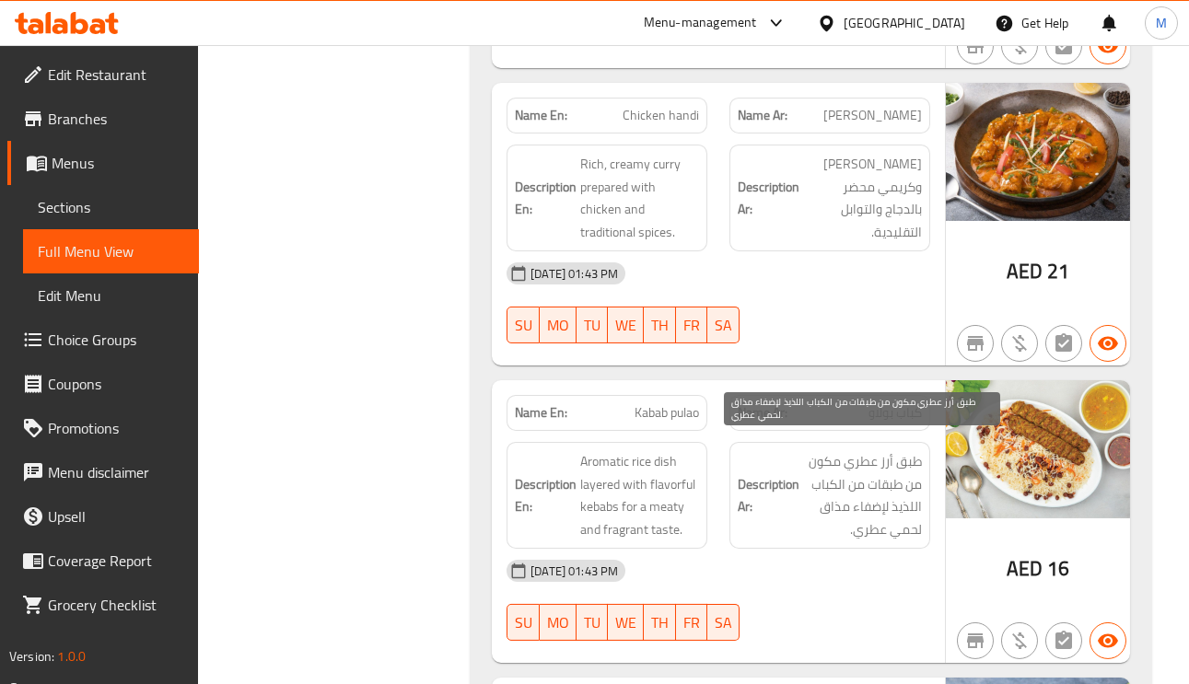
scroll to position [2487, 0]
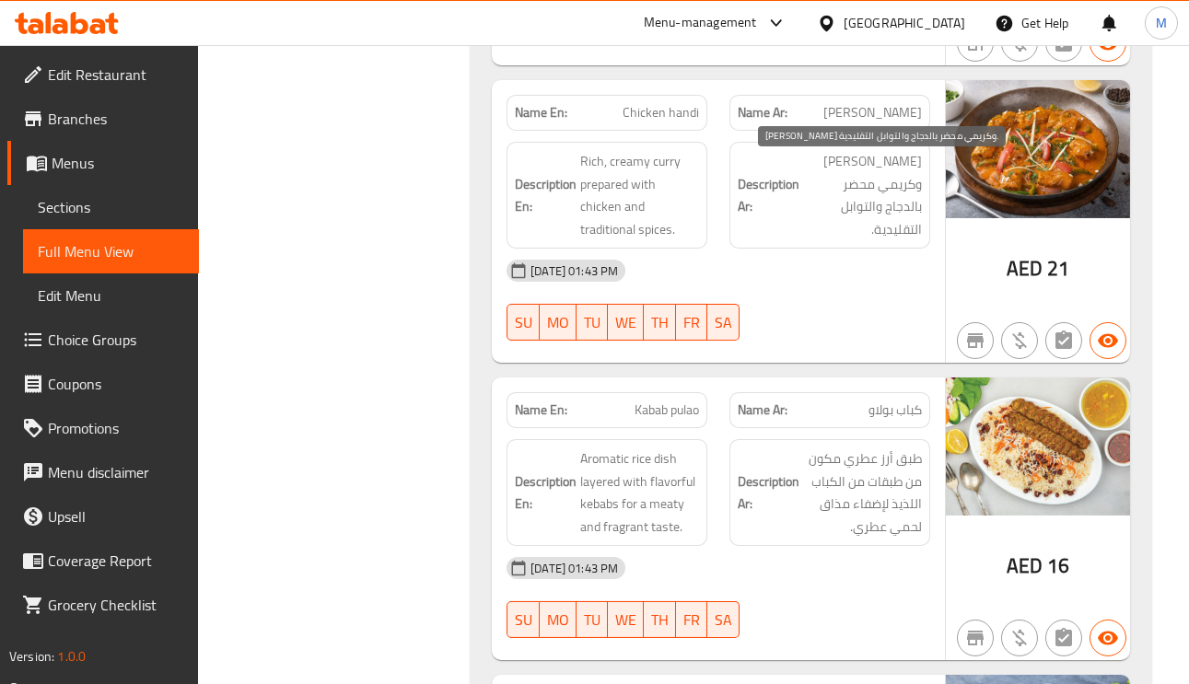
click at [896, 190] on span "كاري غني وكريمي محضر بالدجاج والتوابل التقليدية." at bounding box center [862, 195] width 119 height 90
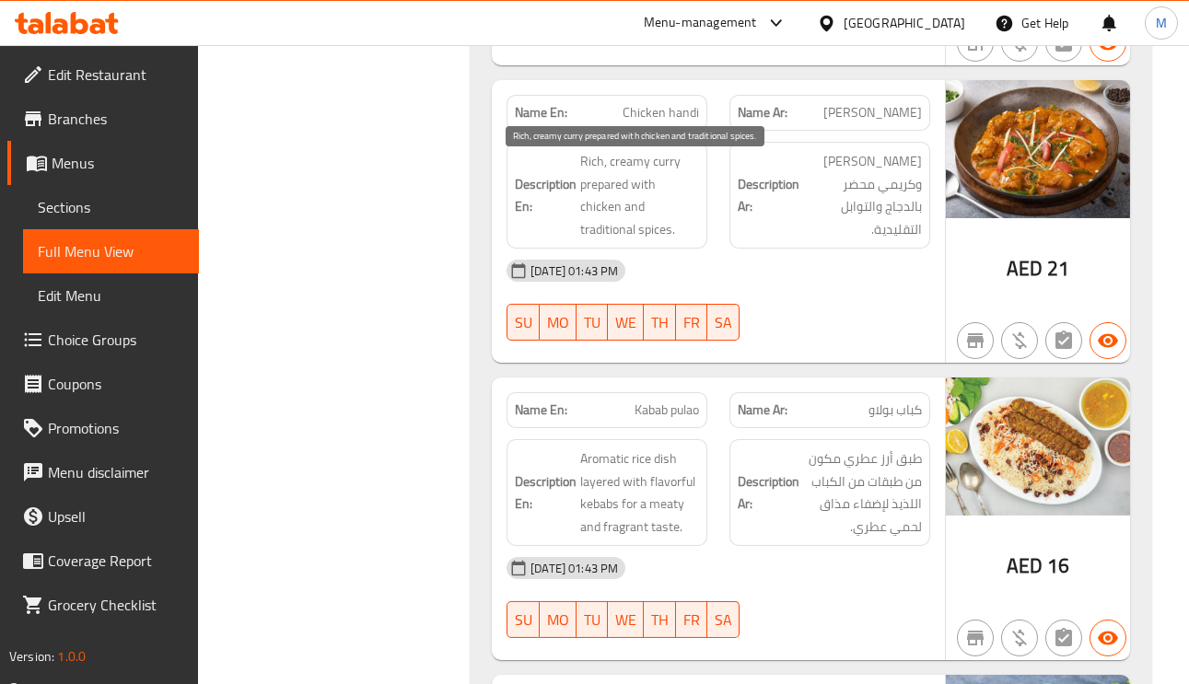
click at [628, 170] on span "Rich, creamy curry prepared with chicken and traditional spices." at bounding box center [639, 195] width 119 height 90
click at [682, 201] on span "Rich, creamy curry prepared with chicken and traditional spices." at bounding box center [639, 195] width 119 height 90
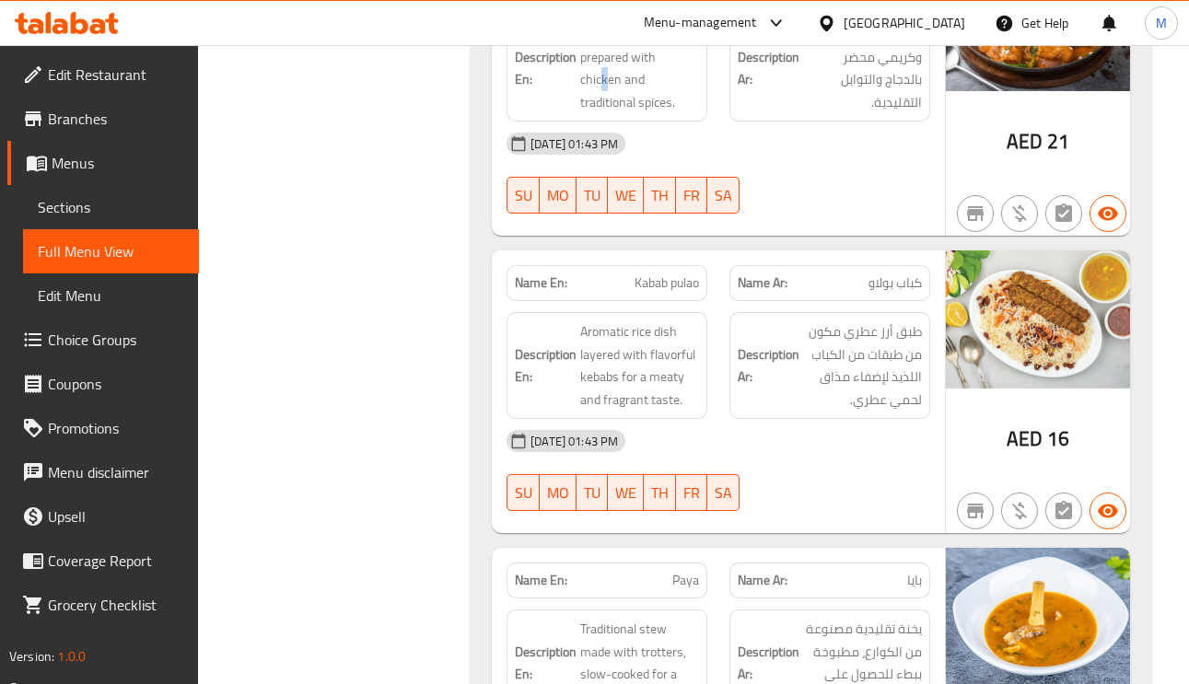
scroll to position [2763, 0]
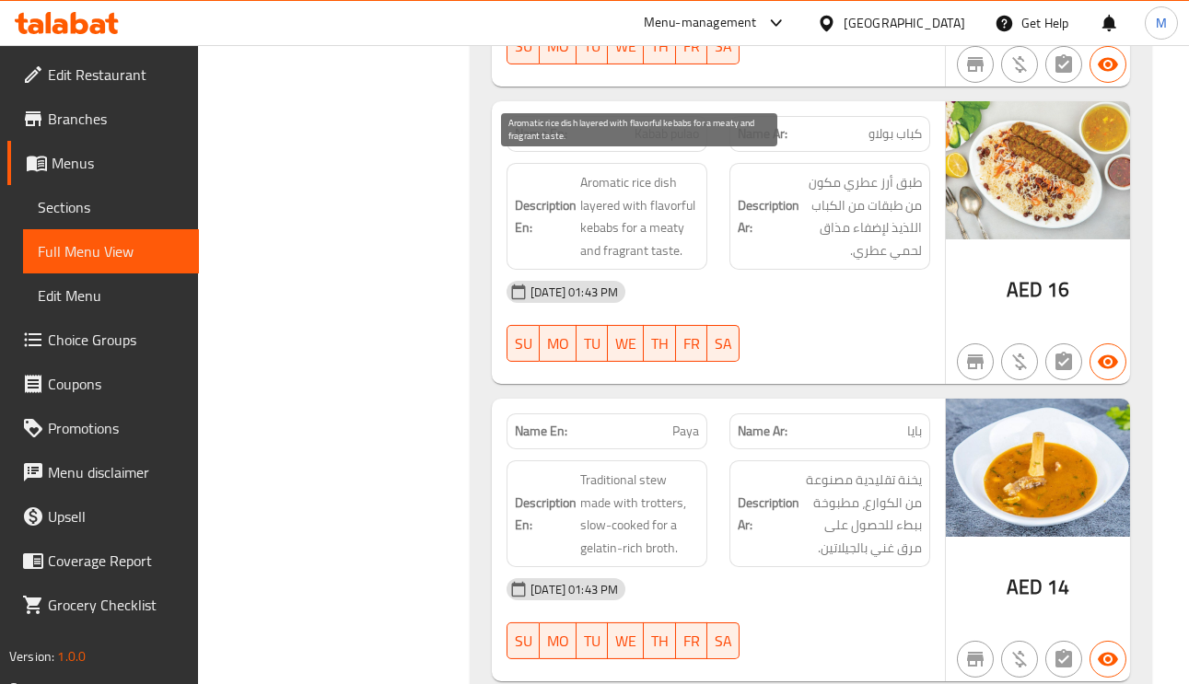
click at [683, 202] on span "Aromatic rice dish layered with flavorful kebabs for a meaty and fragrant taste." at bounding box center [639, 216] width 119 height 90
click at [668, 238] on span "Aromatic rice dish layered with flavorful kebabs for a meaty and fragrant taste." at bounding box center [639, 216] width 119 height 90
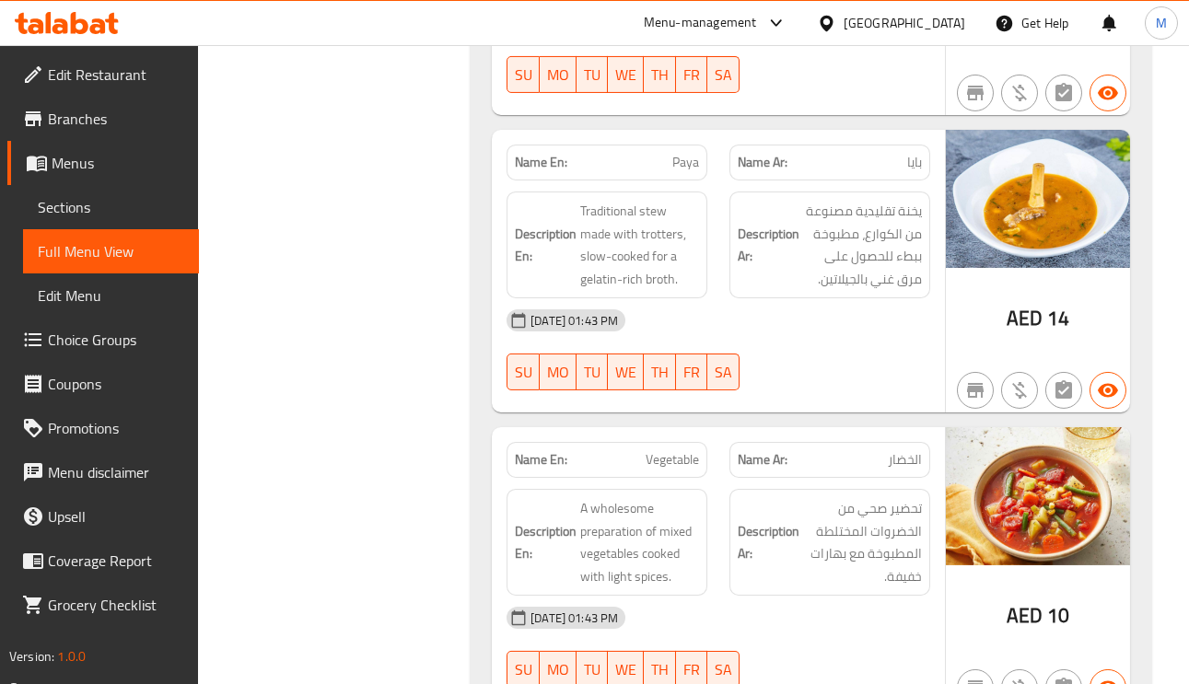
scroll to position [3039, 0]
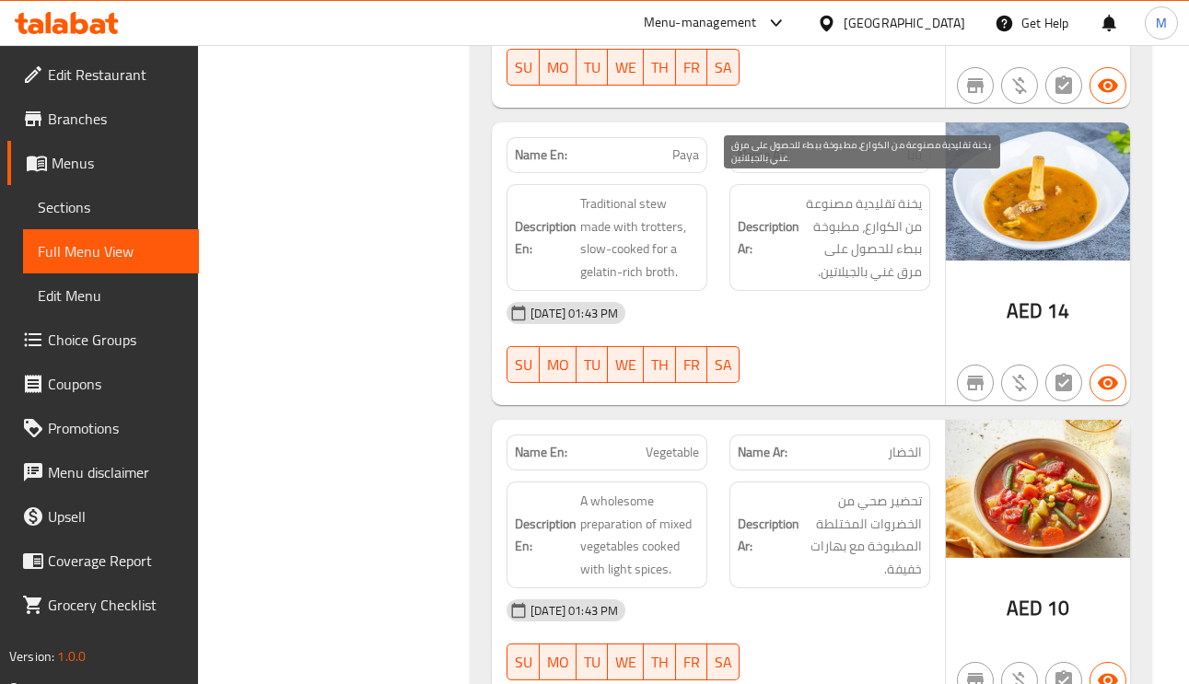
click at [894, 206] on span "يخنة تقليدية مصنوعة من الكوارع، مطبوخة ببطء للحصول على مرق غني بالجيلاتين." at bounding box center [862, 237] width 119 height 90
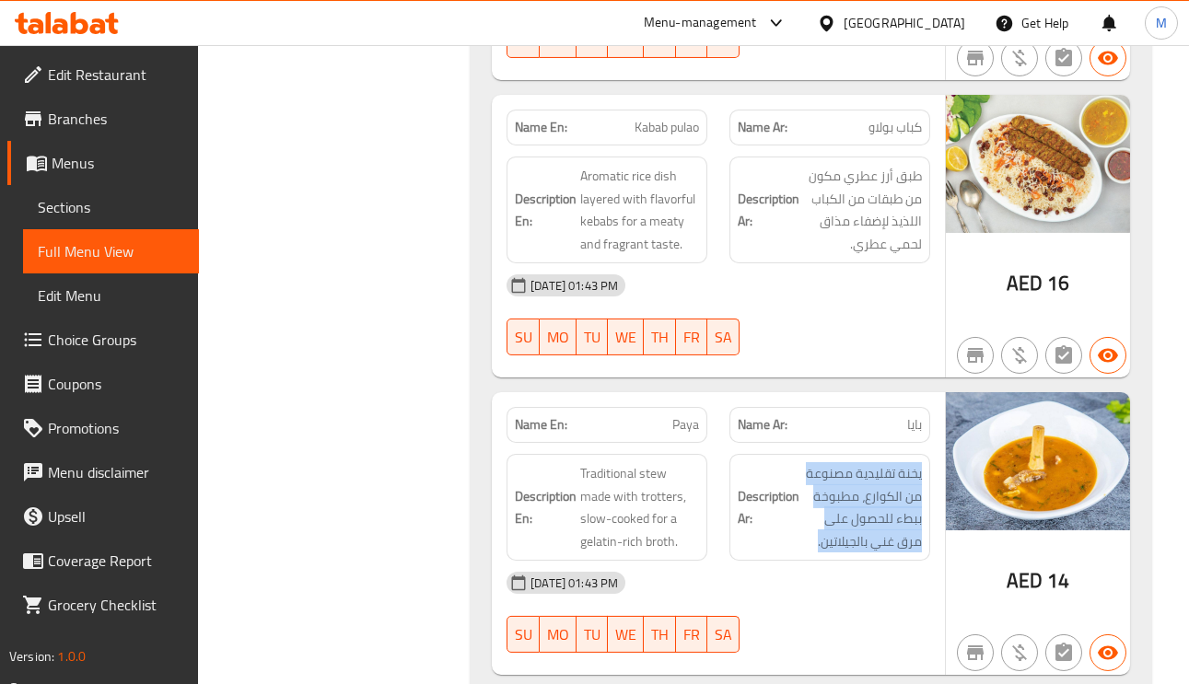
scroll to position [2763, 0]
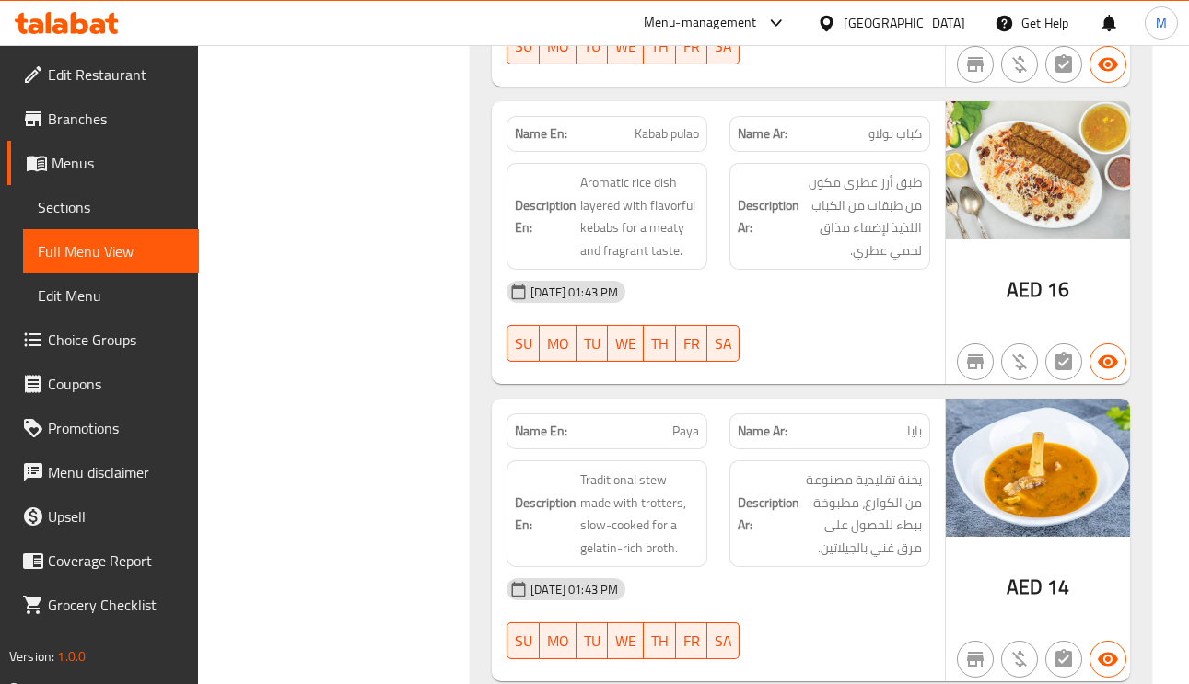
click at [655, 124] on span "Kabab pulao" at bounding box center [667, 133] width 64 height 19
copy span "Kabab pulao"
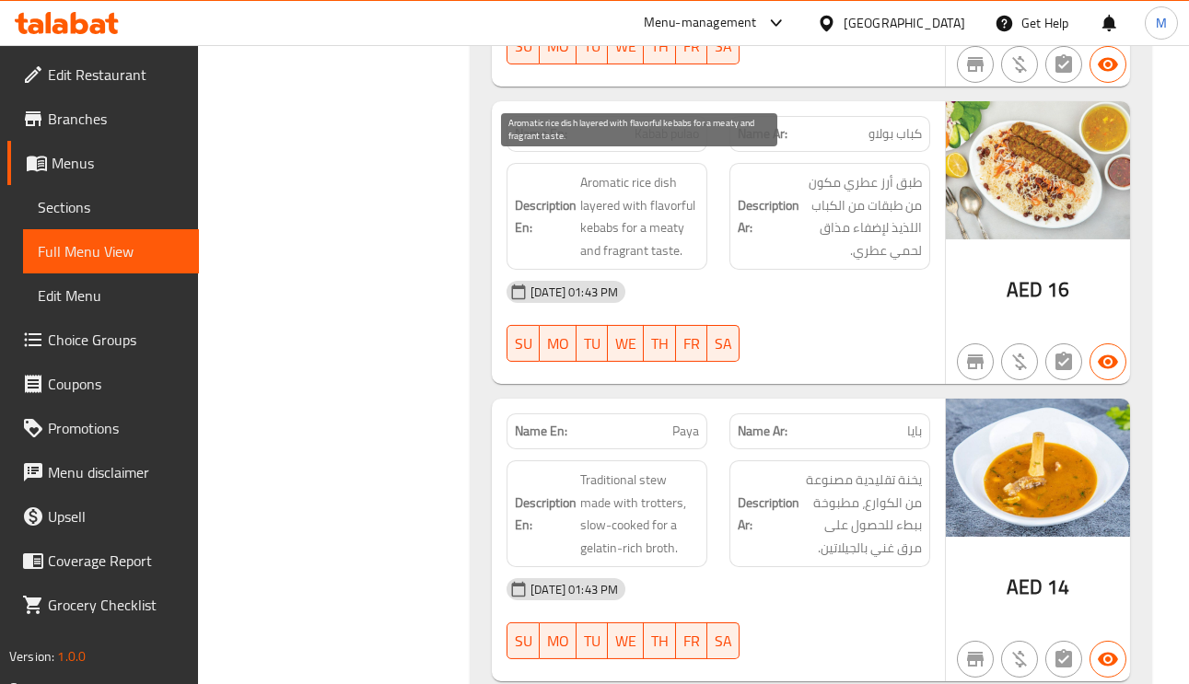
click at [676, 217] on span "Aromatic rice dish layered with flavorful kebabs for a meaty and fragrant taste." at bounding box center [639, 216] width 119 height 90
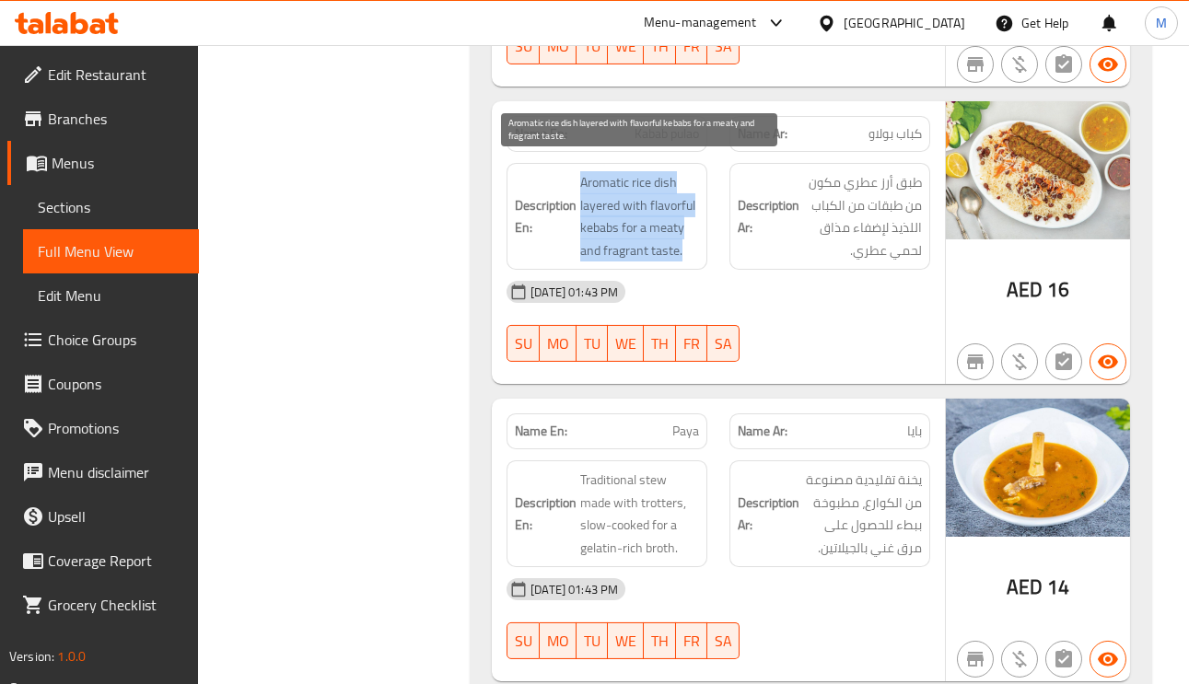
click at [676, 217] on span "Aromatic rice dish layered with flavorful kebabs for a meaty and fragrant taste." at bounding box center [639, 216] width 119 height 90
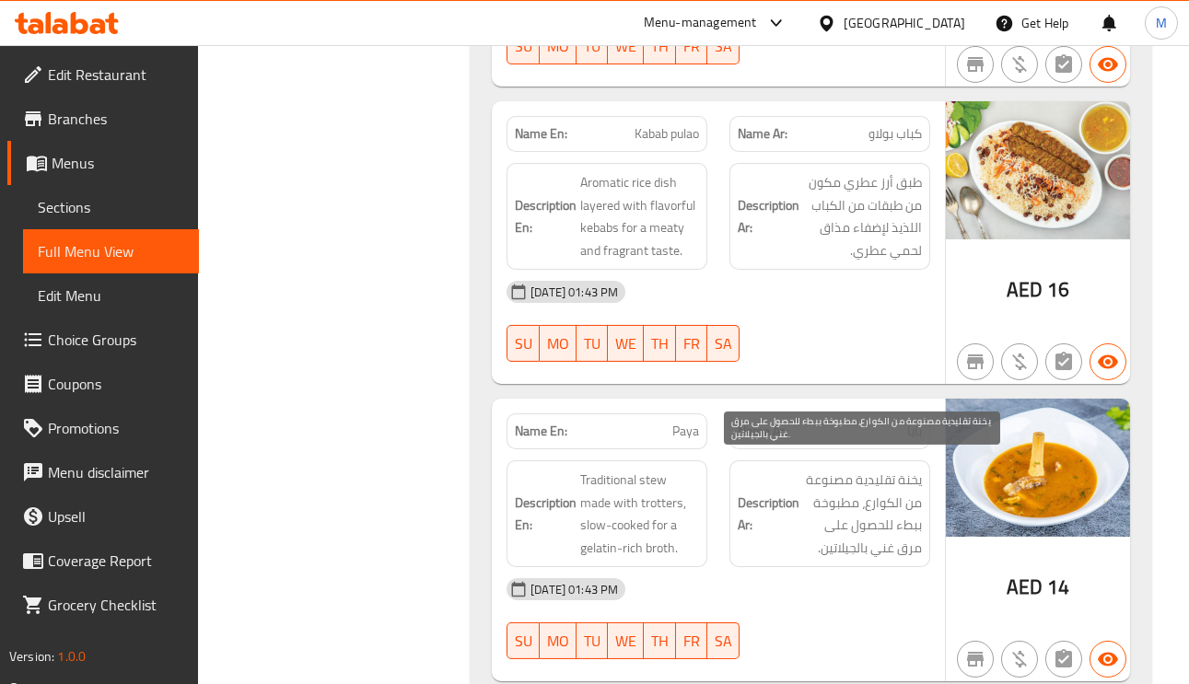
click at [889, 469] on span "يخنة تقليدية مصنوعة من الكوارع، مطبوخة ببطء للحصول على مرق غني بالجيلاتين." at bounding box center [862, 514] width 119 height 90
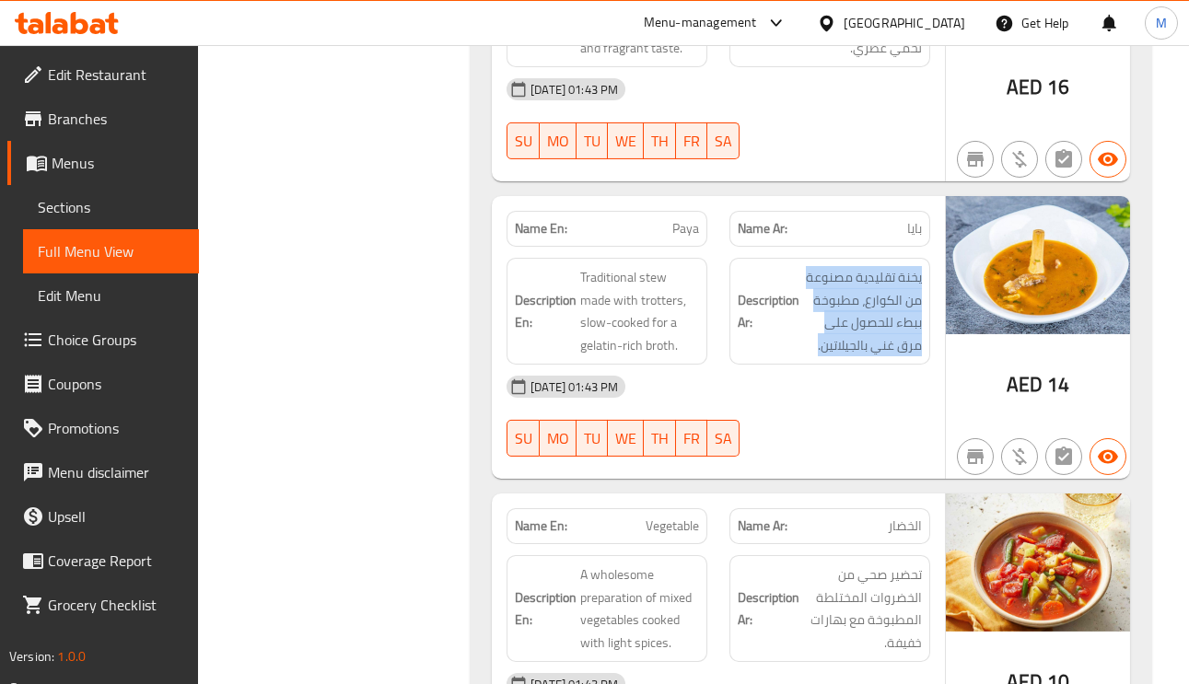
scroll to position [3039, 0]
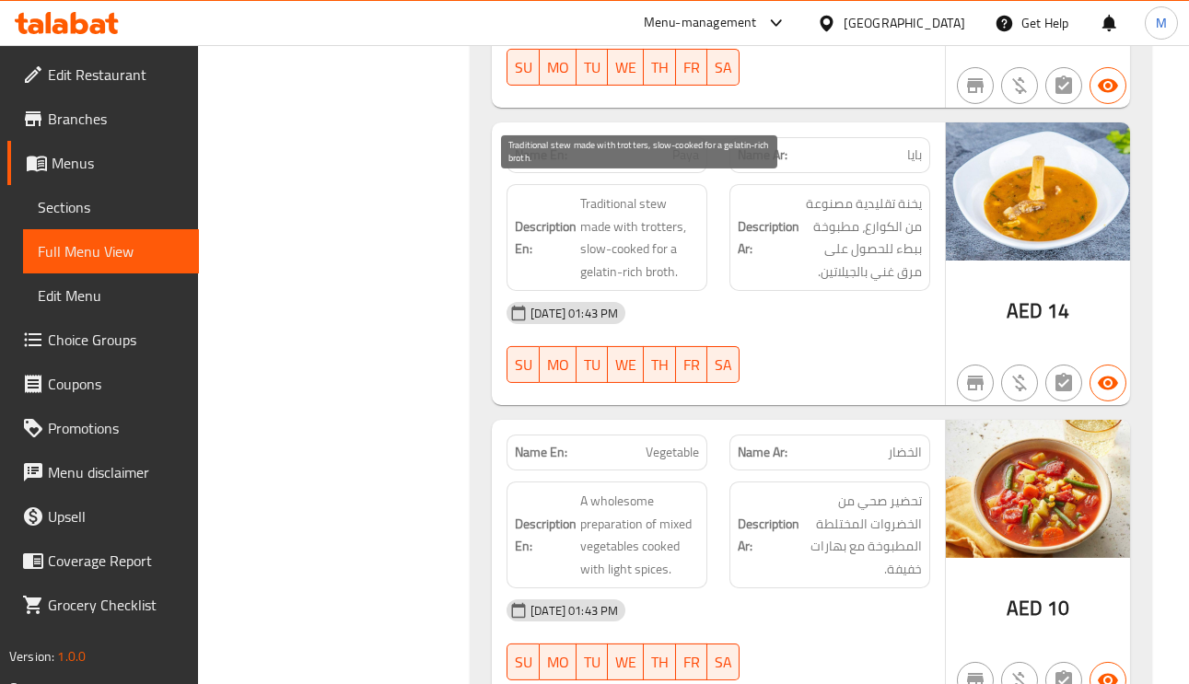
click at [609, 197] on span "Traditional stew made with trotters, slow-cooked for a gelatin-rich broth." at bounding box center [639, 237] width 119 height 90
click at [608, 196] on span "Traditional stew made with trotters, slow-cooked for a gelatin-rich broth." at bounding box center [639, 237] width 119 height 90
click at [595, 213] on span "Traditional stew made with trotters, slow-cooked for a gelatin-rich broth." at bounding box center [639, 237] width 119 height 90
click at [656, 213] on span "Traditional stew made with trotters, slow-cooked for a gelatin-rich broth." at bounding box center [639, 237] width 119 height 90
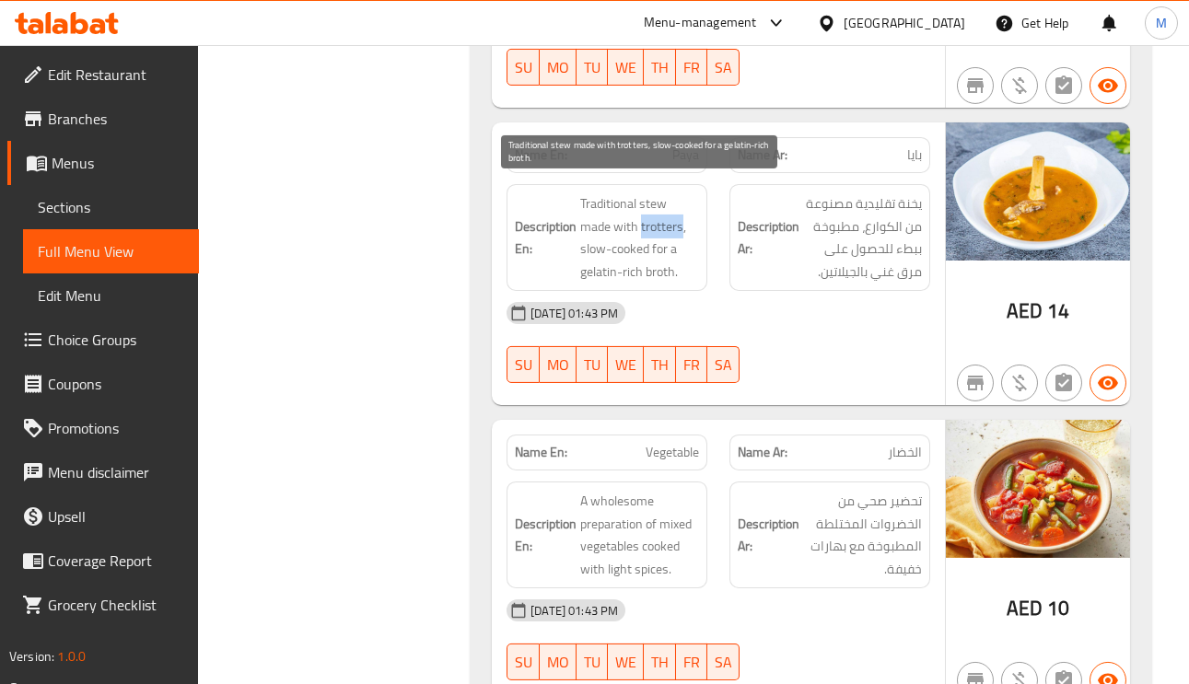
click at [656, 213] on span "Traditional stew made with trotters, slow-cooked for a gelatin-rich broth." at bounding box center [639, 237] width 119 height 90
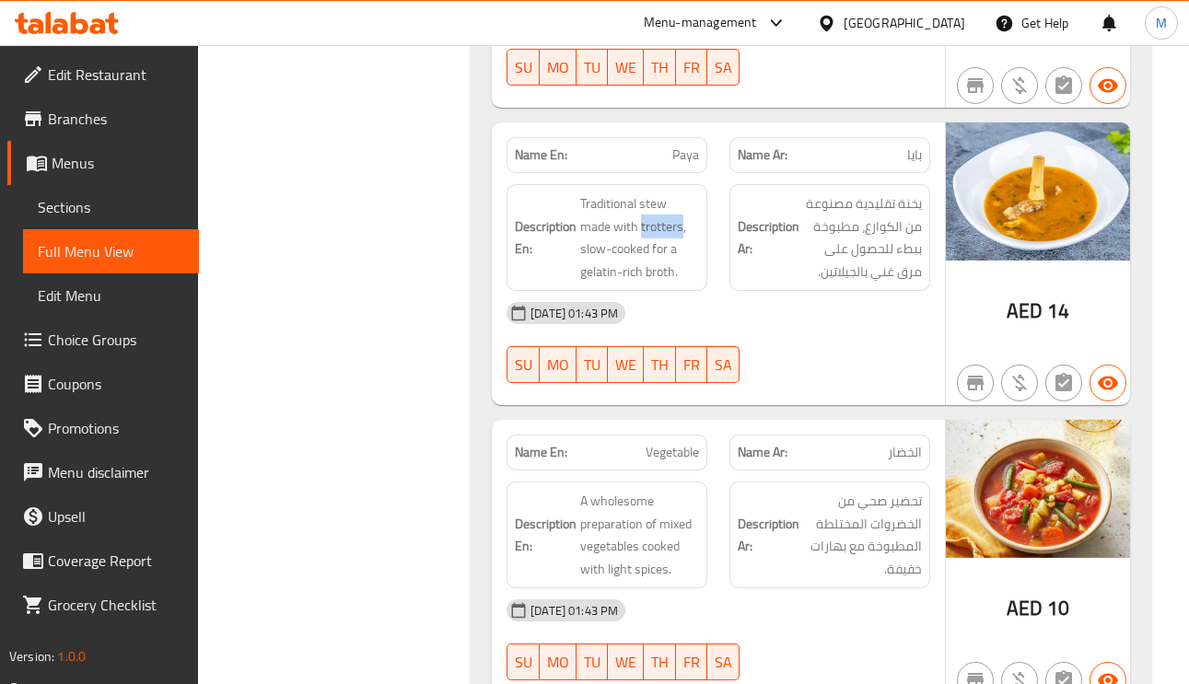
copy span "trotters"
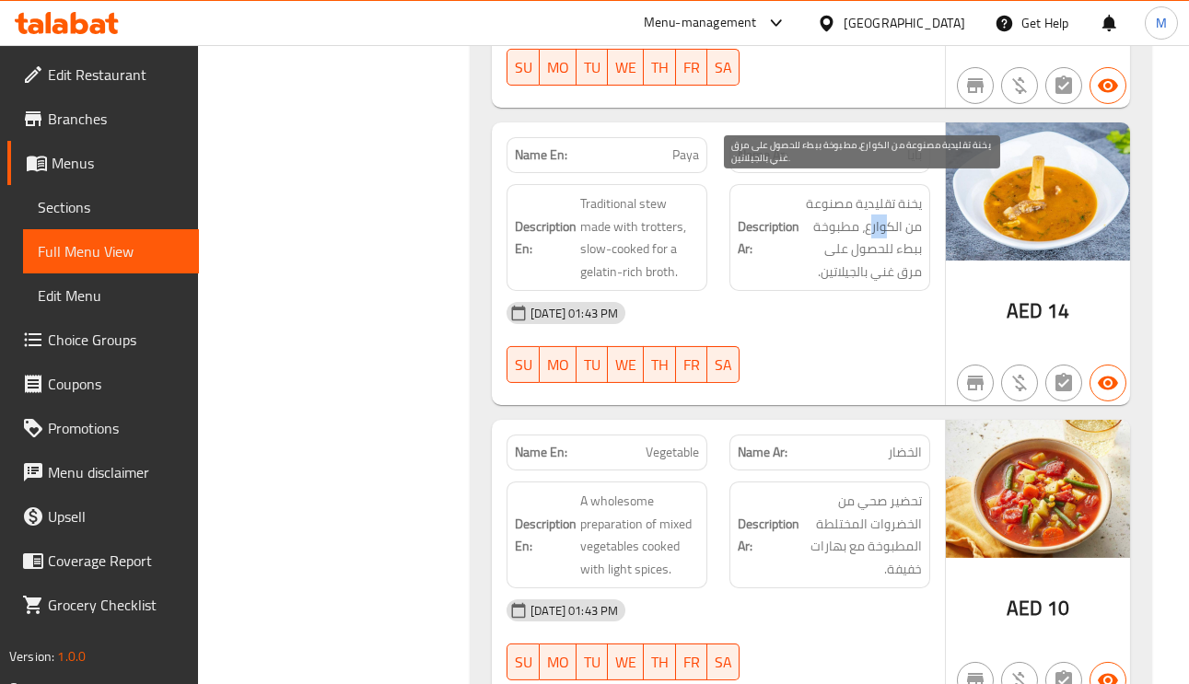
click at [869, 212] on span "يخنة تقليدية مصنوعة من الكوارع، مطبوخة ببطء للحصول على مرق غني بالجيلاتين." at bounding box center [862, 237] width 119 height 90
drag, startPoint x: 892, startPoint y: 213, endPoint x: 864, endPoint y: 216, distance: 28.8
click at [864, 216] on span "يخنة تقليدية مصنوعة من الكوارع، مطبوخة ببطء للحصول على مرق غني بالجيلاتين." at bounding box center [862, 237] width 119 height 90
copy span "كوارع"
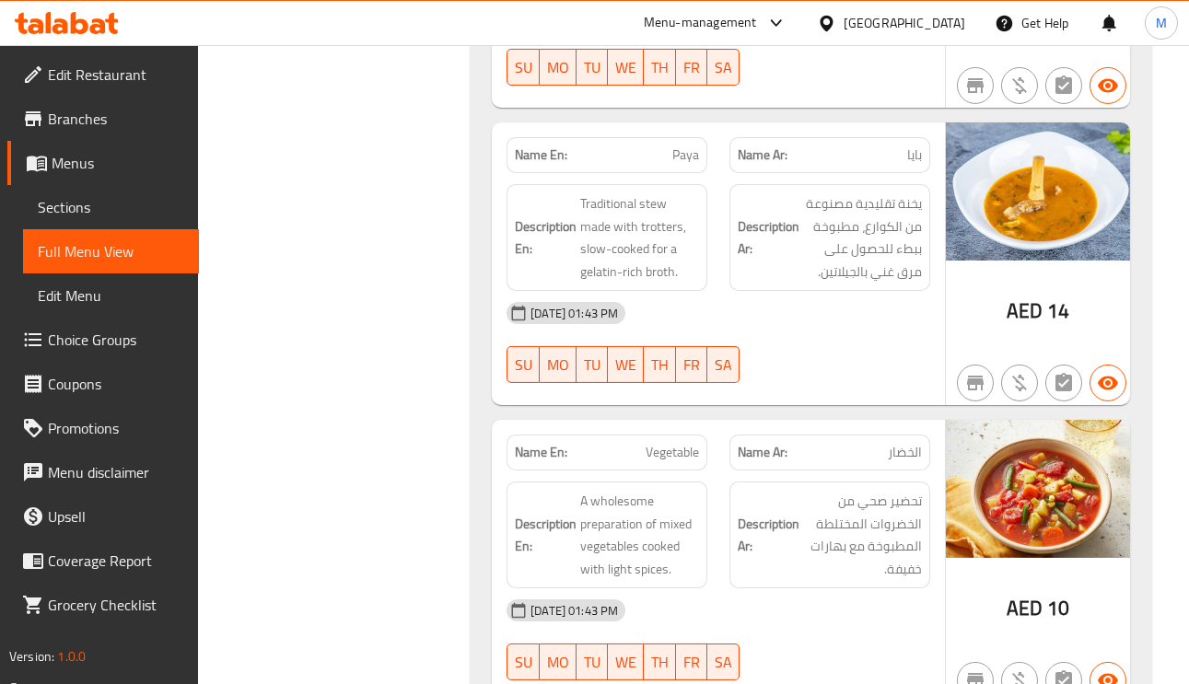
click at [672, 146] on span "Paya" at bounding box center [685, 155] width 27 height 19
copy span "Paya"
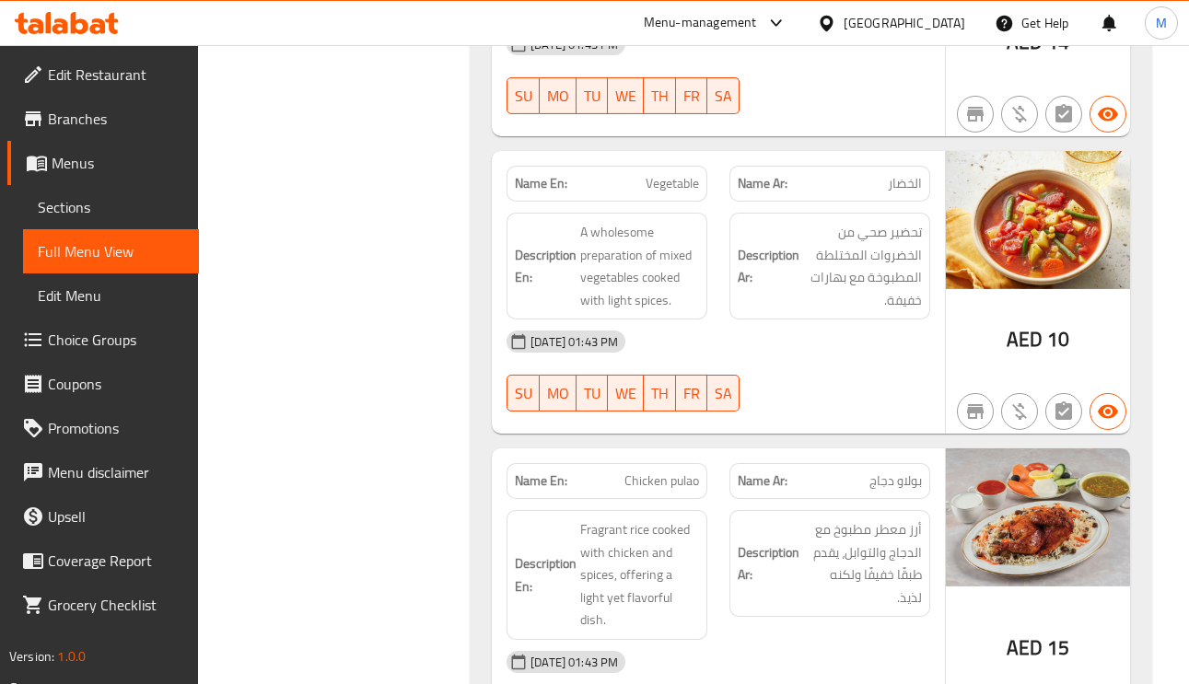
scroll to position [3454, 0]
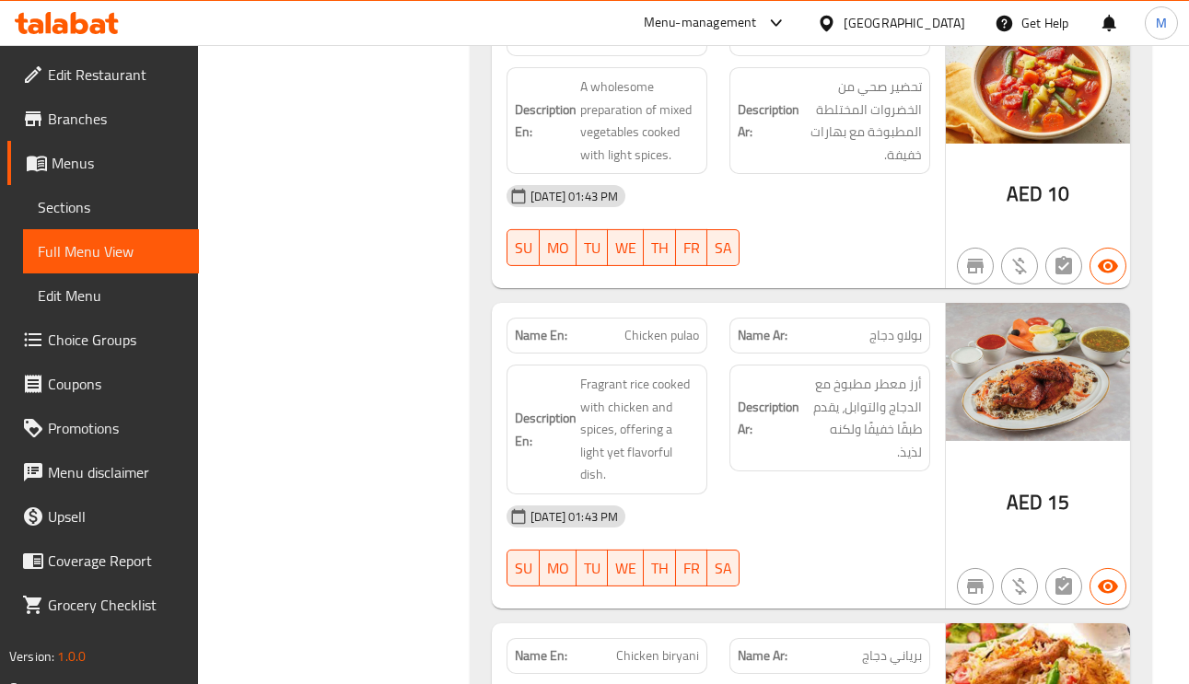
click at [886, 340] on div "Name Ar: بولاو دجاج" at bounding box center [829, 336] width 201 height 36
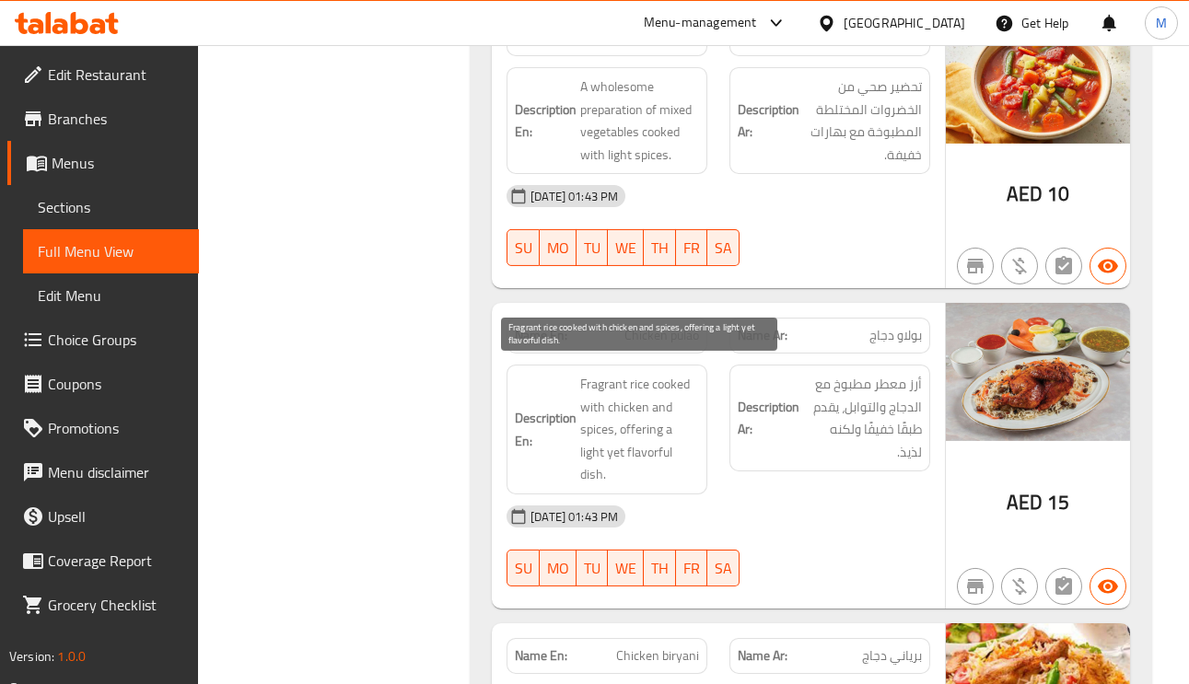
click at [601, 422] on span "Fragrant rice cooked with chicken and spices, offering a light yet flavorful di…" at bounding box center [639, 429] width 119 height 113
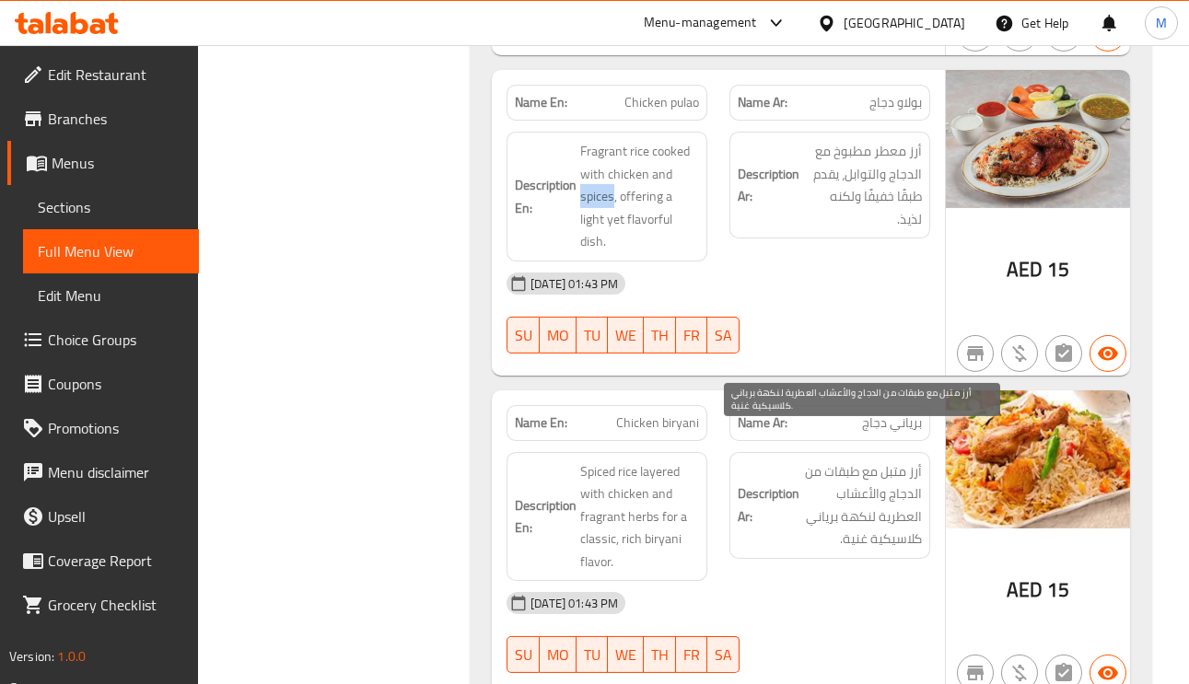
scroll to position [3730, 0]
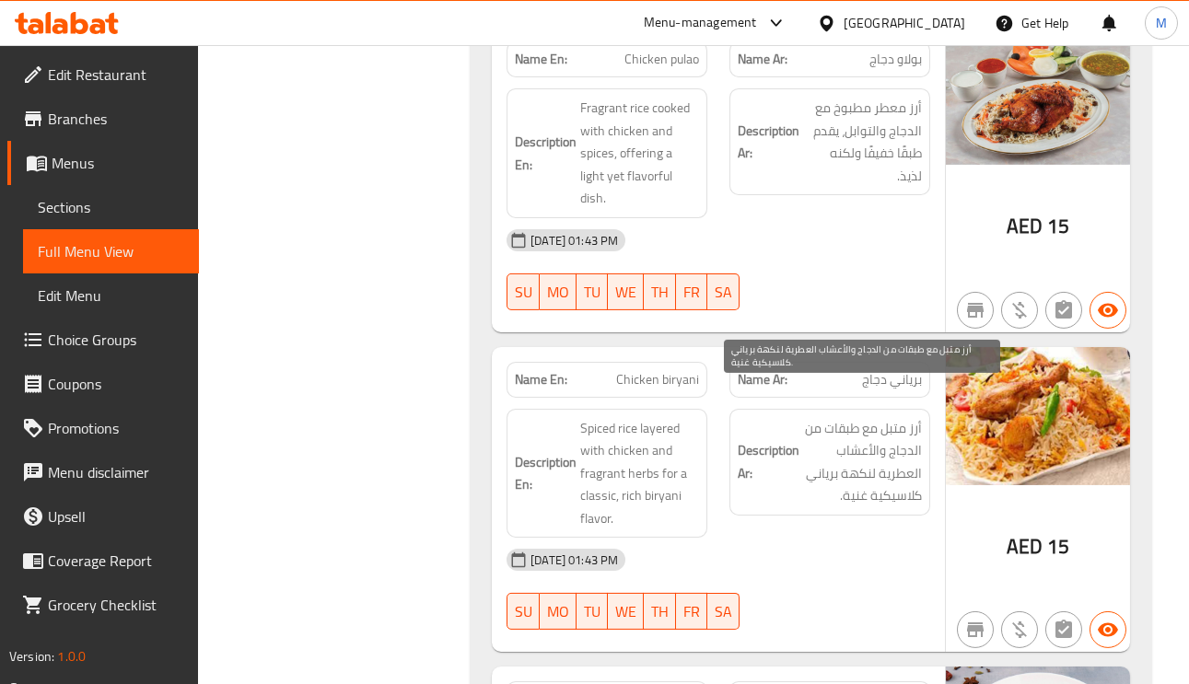
click at [906, 430] on span "أرز متبل مع طبقات من الدجاج والأعشاب العطرية لنكهة برياني كلاسيكية غنية." at bounding box center [862, 462] width 119 height 90
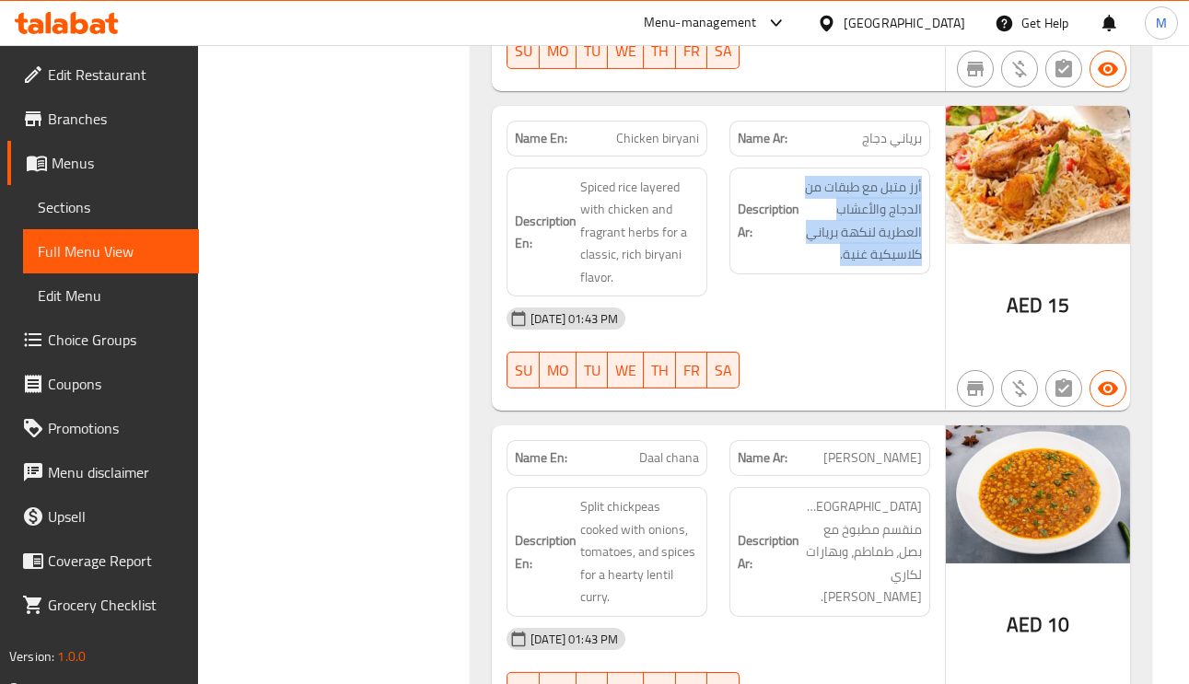
scroll to position [4006, 0]
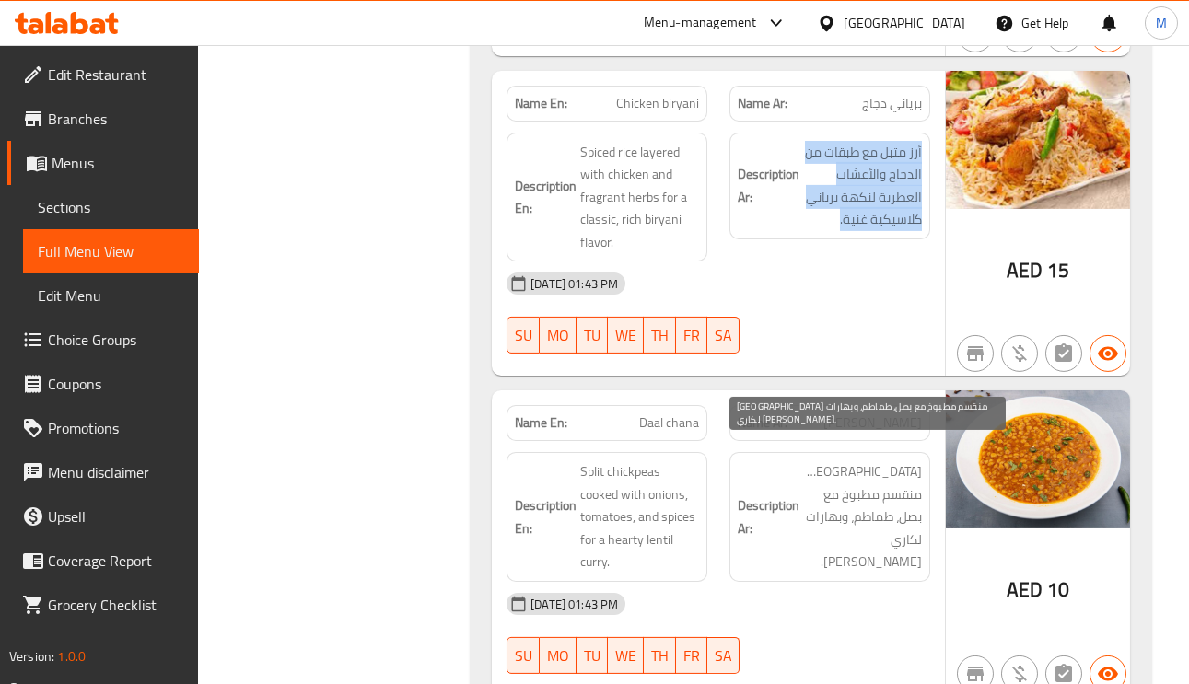
click at [901, 461] on span "حمص منقسم مطبوخ مع بصل، طماطم، وبهارات لكاري عدس دسم." at bounding box center [862, 517] width 119 height 113
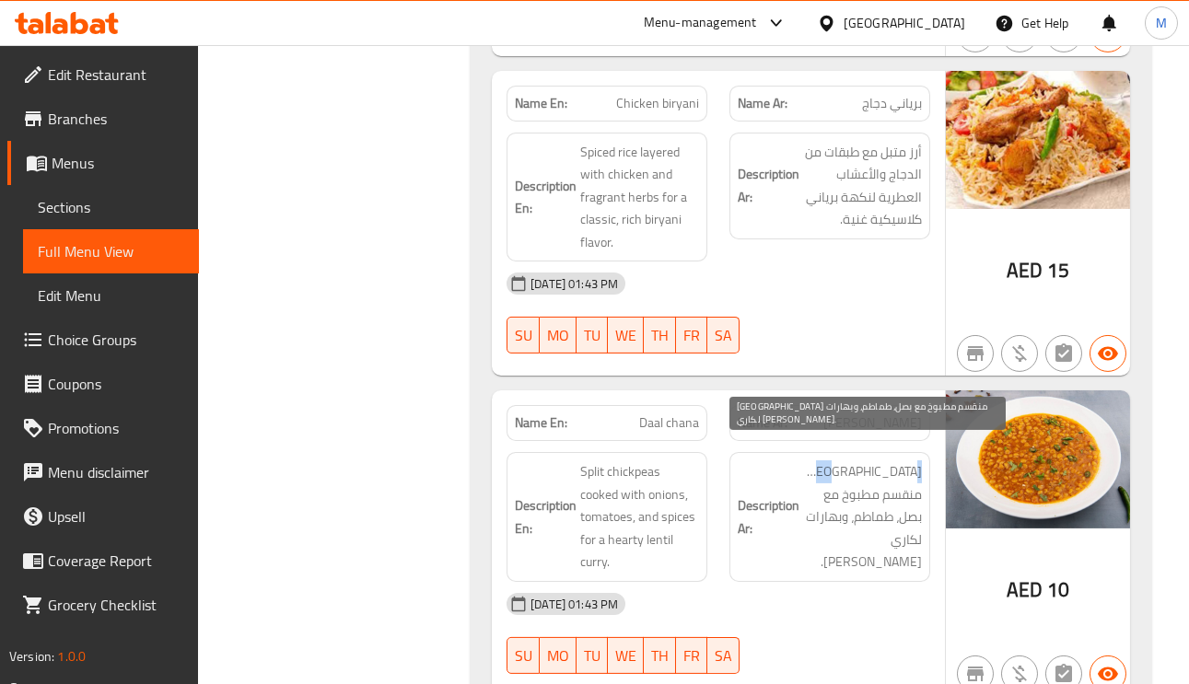
click at [901, 461] on span "حمص منقسم مطبوخ مع بصل، طماطم، وبهارات لكاري عدس دسم." at bounding box center [862, 517] width 119 height 113
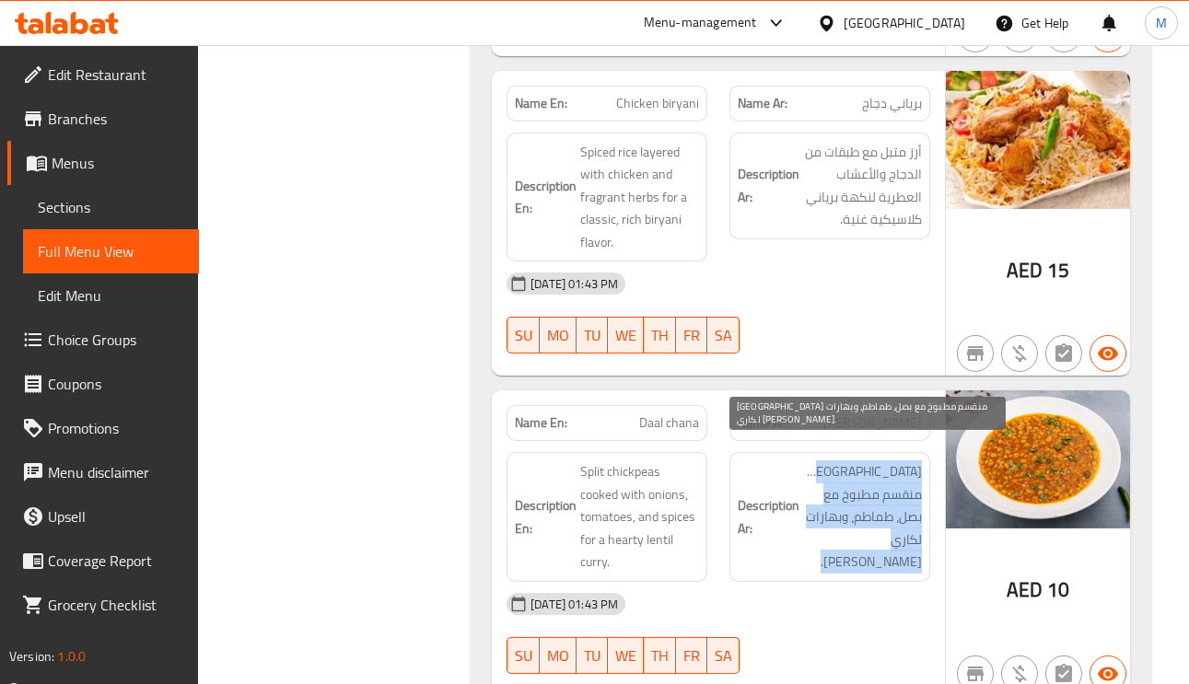
click at [901, 461] on span "حمص منقسم مطبوخ مع بصل، طماطم، وبهارات لكاري عدس دسم." at bounding box center [862, 517] width 119 height 113
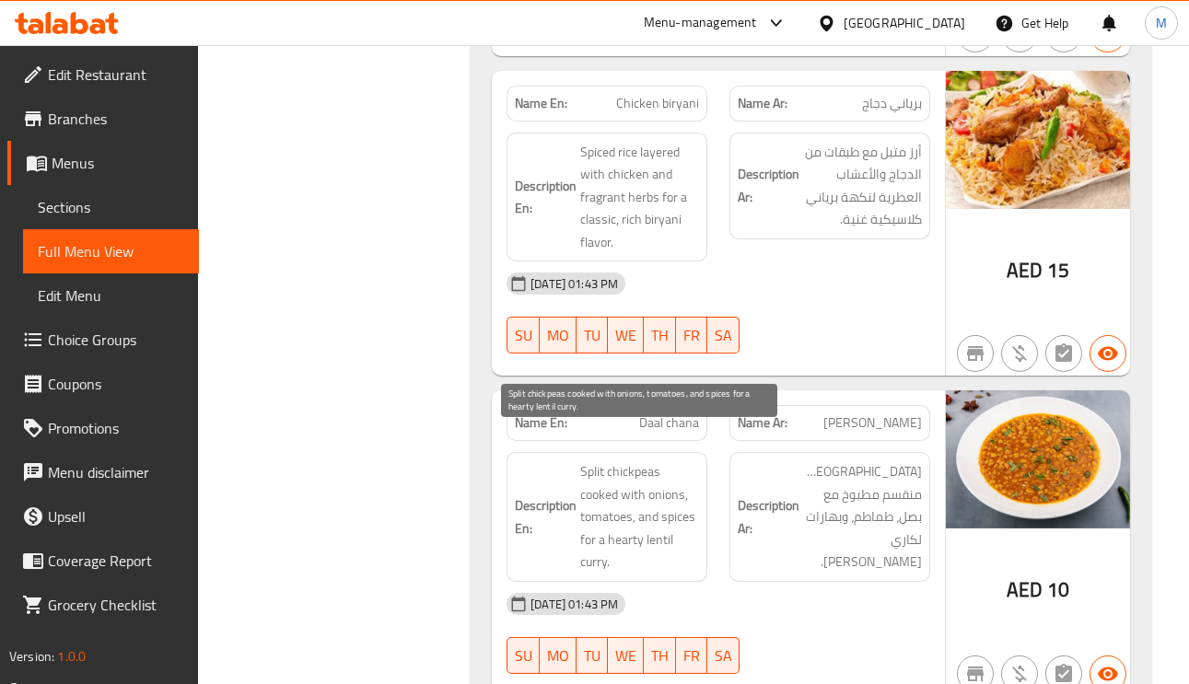
click at [664, 470] on span "Split chickpeas cooked with onions, tomatoes, and spices for a hearty lentil cu…" at bounding box center [639, 517] width 119 height 113
click at [658, 491] on span "Split chickpeas cooked with onions, tomatoes, and spices for a hearty lentil cu…" at bounding box center [639, 517] width 119 height 113
click at [683, 490] on span "Split chickpeas cooked with onions, tomatoes, and spices for a hearty lentil cu…" at bounding box center [639, 517] width 119 height 113
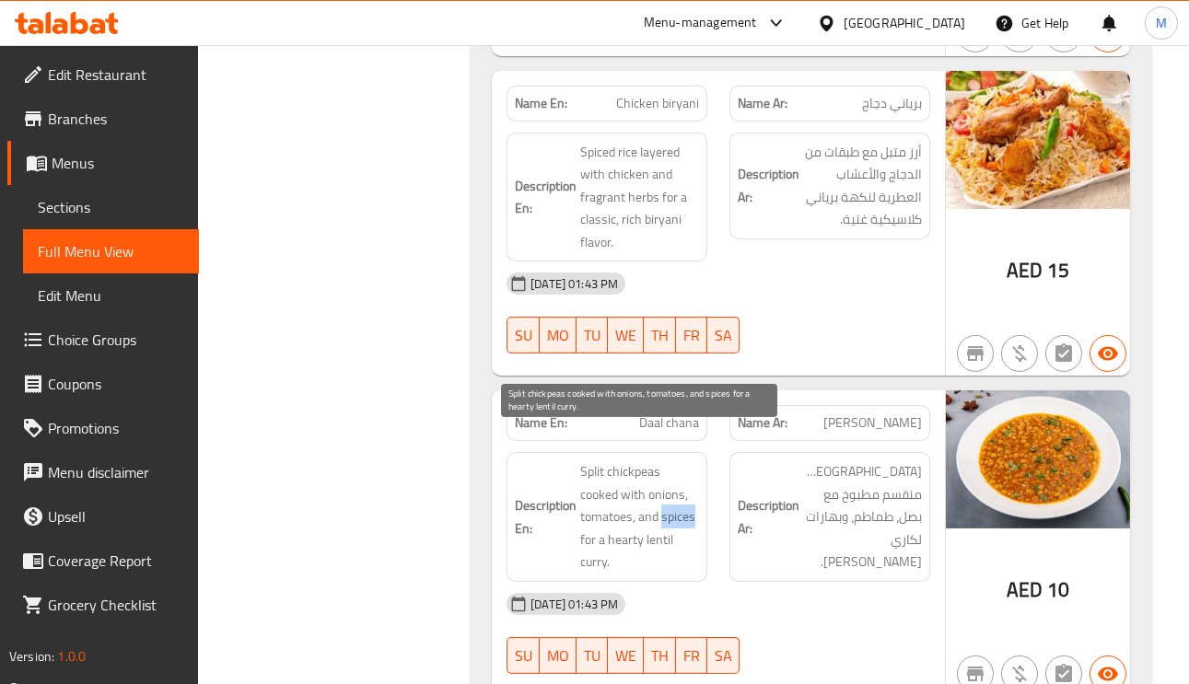
click at [683, 490] on span "Split chickpeas cooked with onions, tomatoes, and spices for a hearty lentil cu…" at bounding box center [639, 517] width 119 height 113
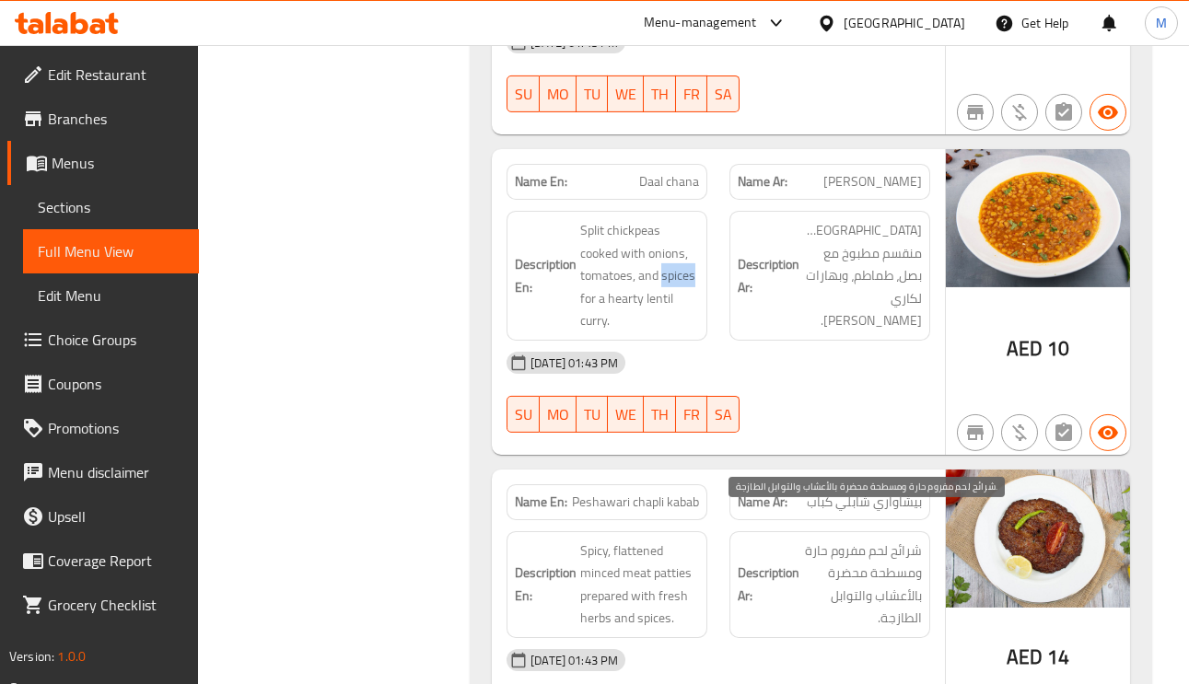
scroll to position [4283, 0]
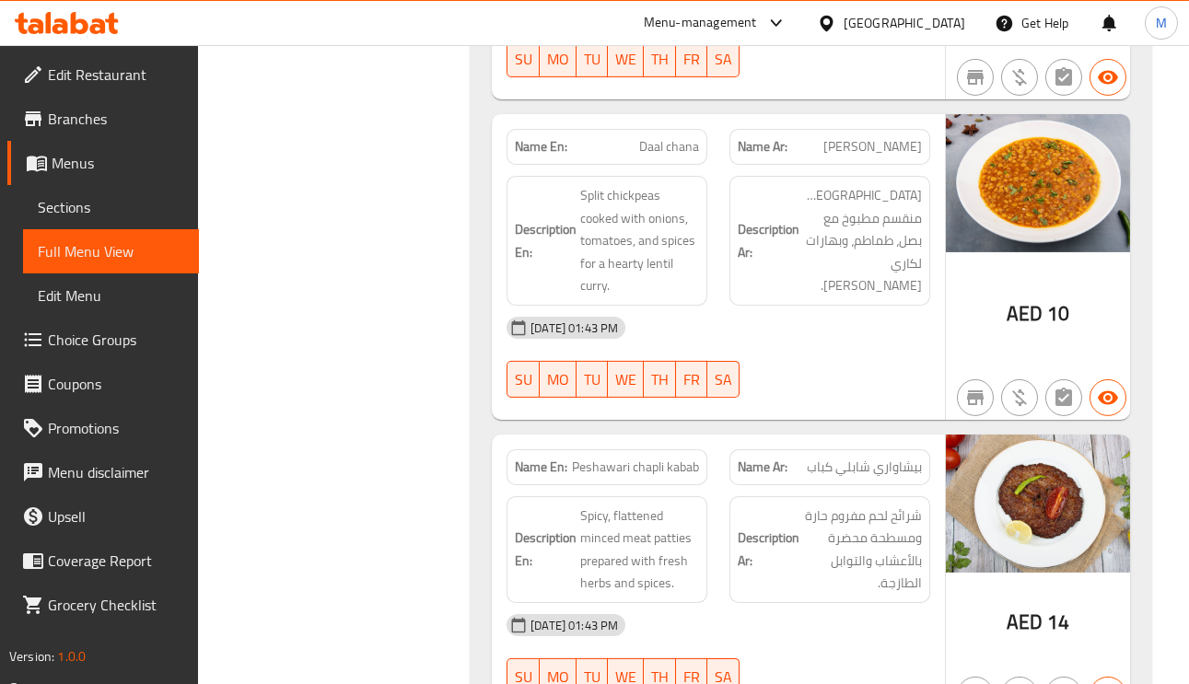
click at [886, 458] on span "بيشاواري شابلي كباب" at bounding box center [864, 467] width 115 height 19
click at [885, 458] on span "بيشاواري شابلي كباب" at bounding box center [864, 467] width 115 height 19
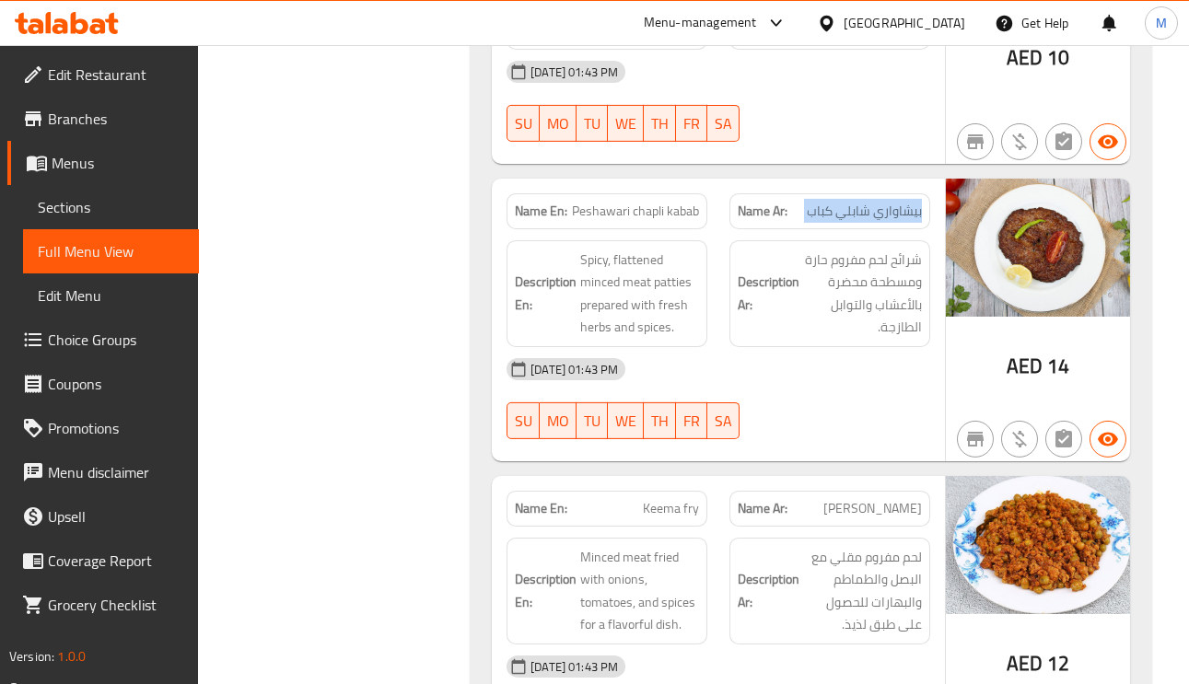
scroll to position [4559, 0]
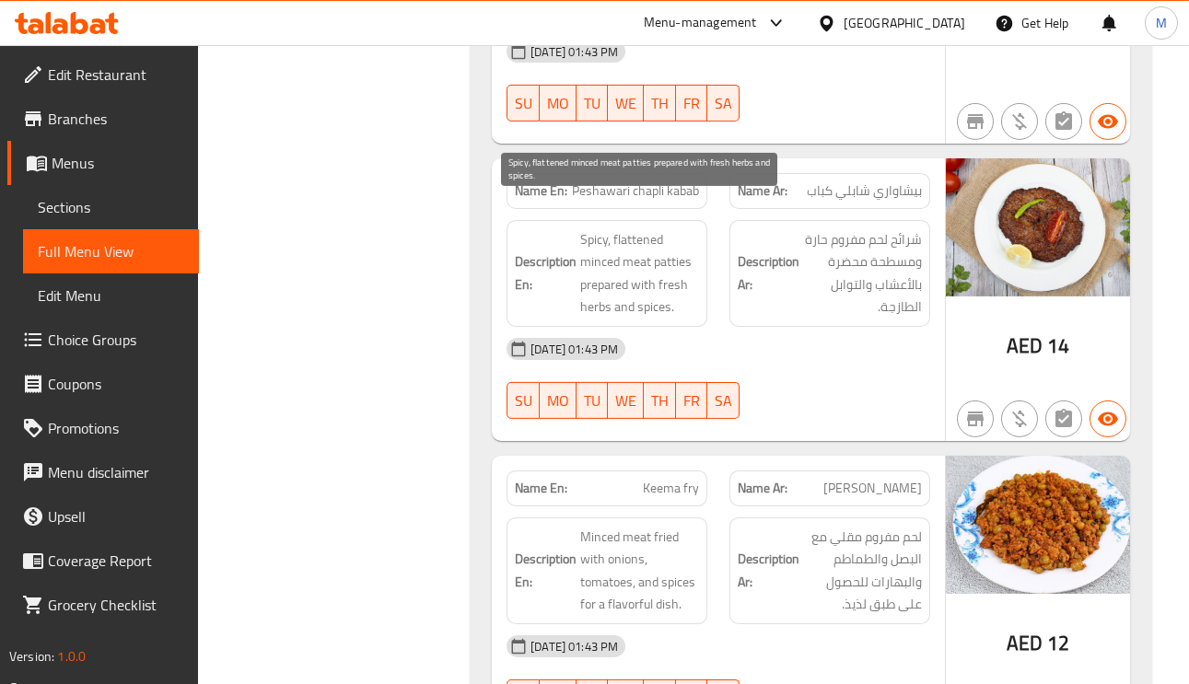
click at [606, 233] on span "Spicy, flattened minced meat patties prepared with fresh herbs and spices." at bounding box center [639, 273] width 119 height 90
click at [629, 228] on span "Spicy, flattened minced meat patties prepared with fresh herbs and spices." at bounding box center [639, 273] width 119 height 90
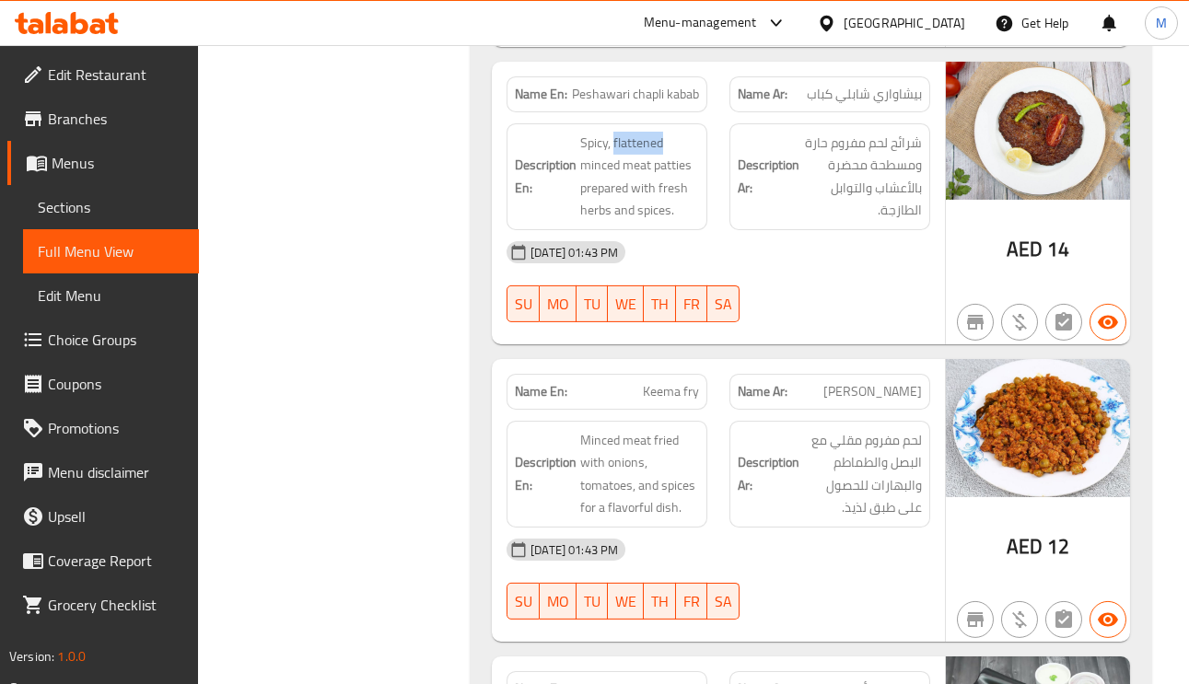
scroll to position [4697, 0]
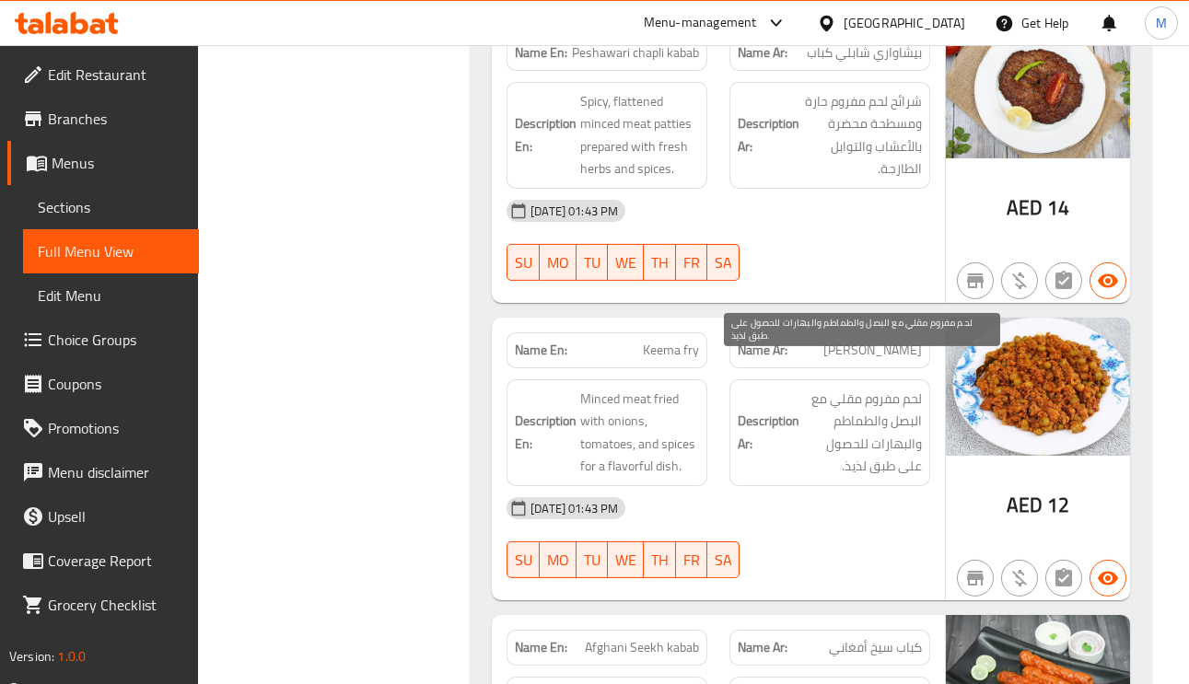
click at [903, 418] on span "لحم مفروم مقلي مع البصل والطماطم والبهارات للحصول على طبق لذيذ." at bounding box center [862, 433] width 119 height 90
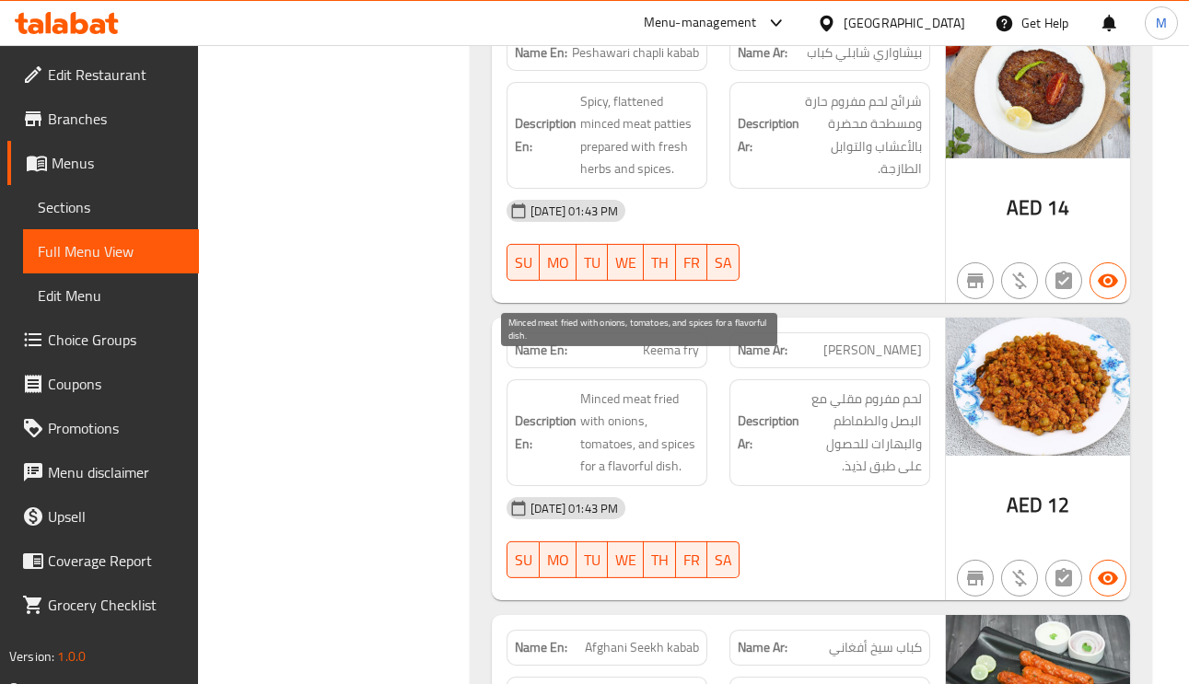
click at [659, 388] on span "Minced meat fried with onions, tomatoes, and spices for a flavorful dish." at bounding box center [639, 433] width 119 height 90
click at [622, 392] on span "Minced meat fried with onions, tomatoes, and spices for a flavorful dish." at bounding box center [639, 433] width 119 height 90
click at [656, 409] on span "Minced meat fried with onions, tomatoes, and spices for a flavorful dish." at bounding box center [639, 433] width 119 height 90
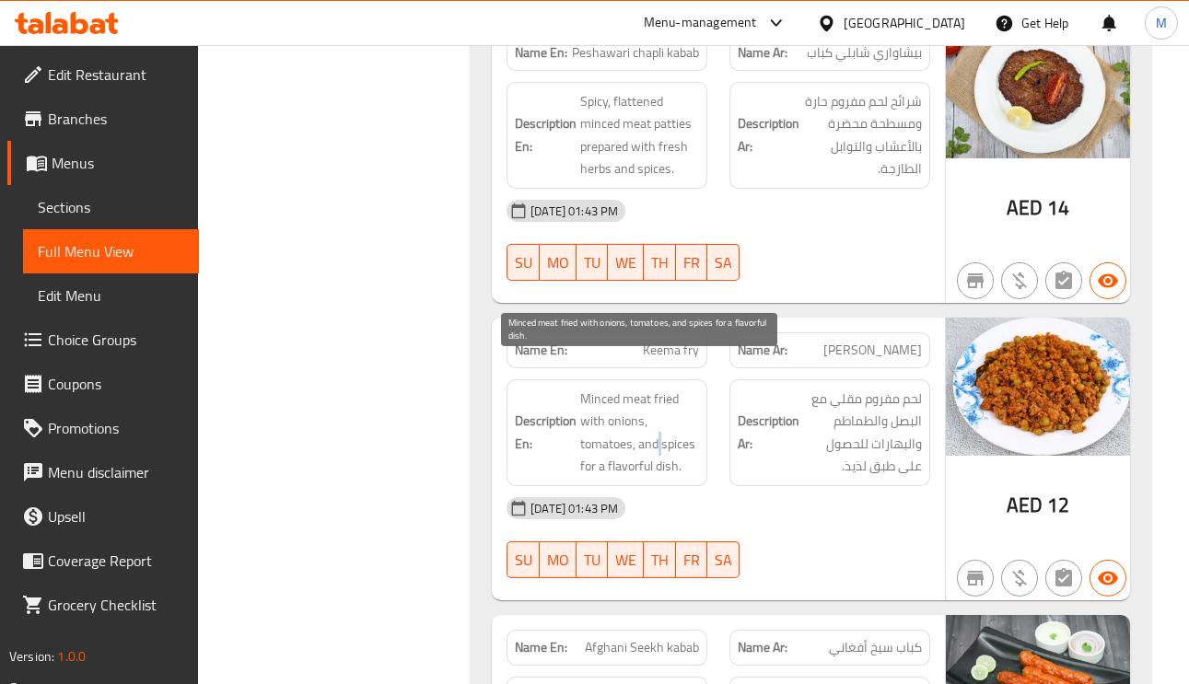
click at [656, 409] on span "Minced meat fried with onions, tomatoes, and spices for a flavorful dish." at bounding box center [639, 433] width 119 height 90
click at [669, 406] on span "Minced meat fried with onions, tomatoes, and spices for a flavorful dish." at bounding box center [639, 433] width 119 height 90
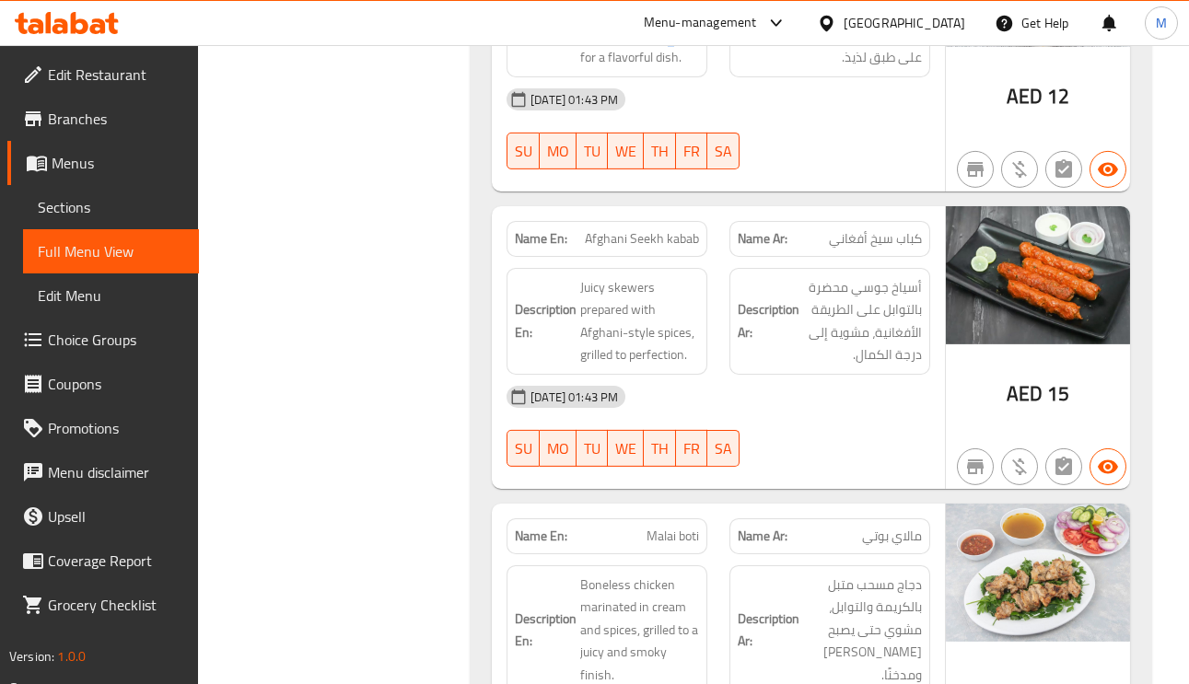
scroll to position [5112, 0]
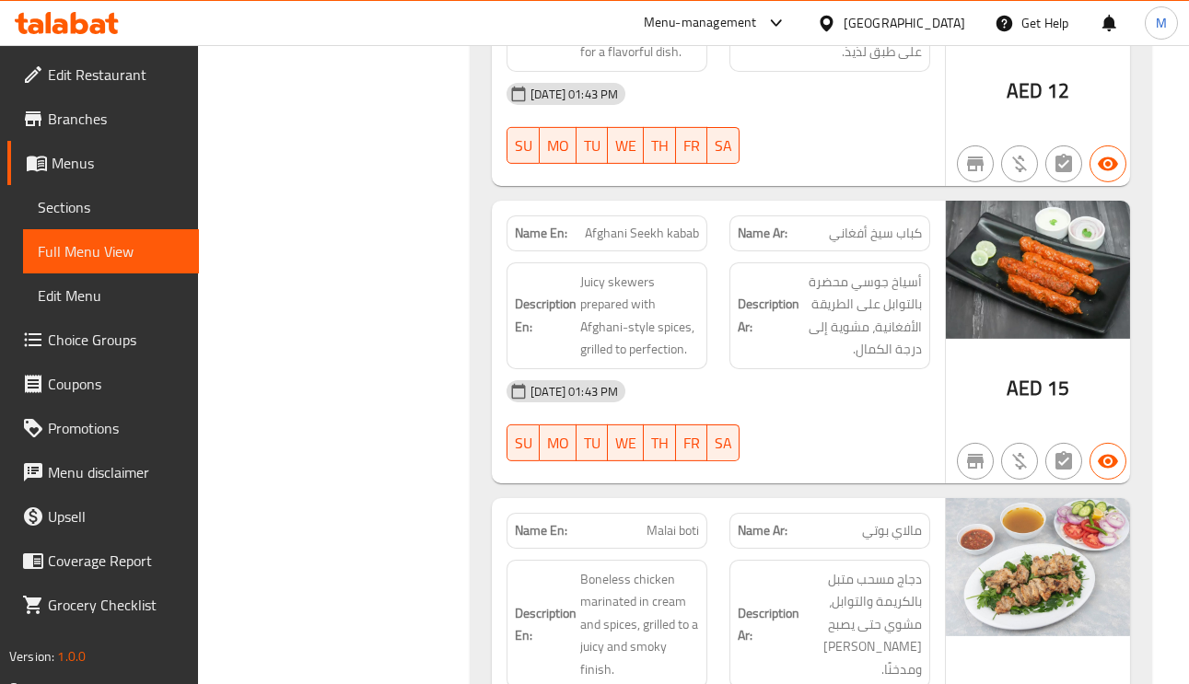
click at [909, 224] on span "كباب سيخ أفغاني" at bounding box center [875, 233] width 93 height 19
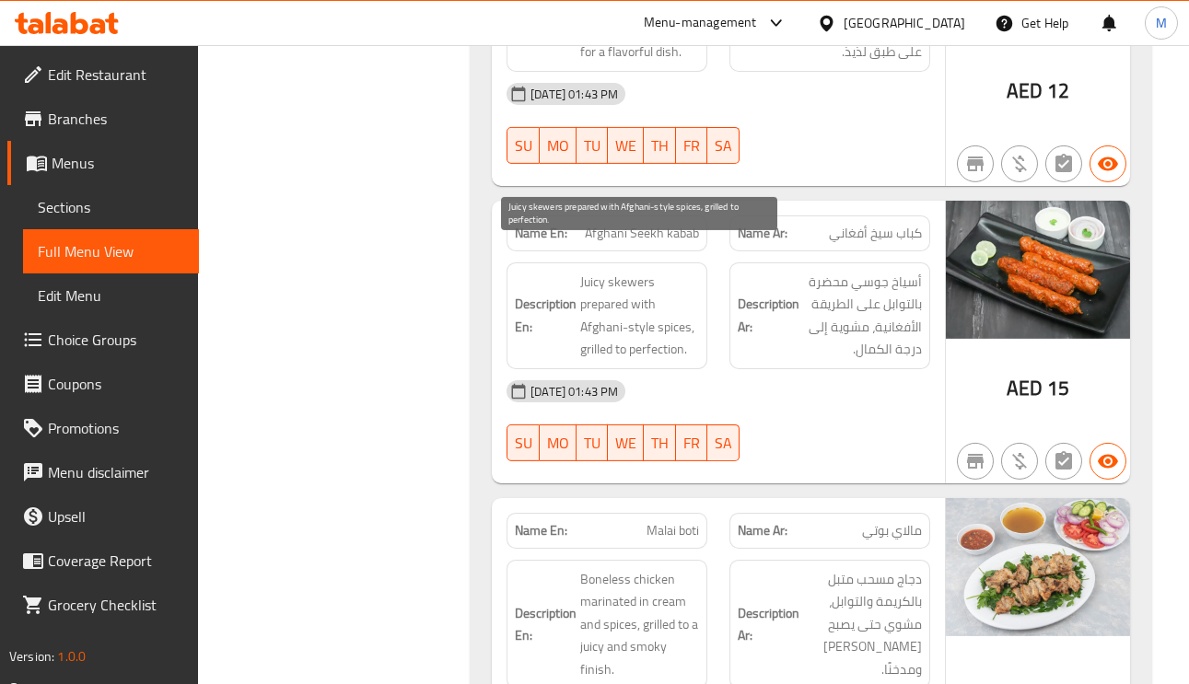
click at [596, 275] on span "Juicy skewers prepared with Afghani-style spices, grilled to perfection." at bounding box center [639, 316] width 119 height 90
click at [668, 297] on span "Juicy skewers prepared with Afghani-style spices, grilled to perfection." at bounding box center [639, 316] width 119 height 90
click at [583, 301] on span "Juicy skewers prepared with Afghani-style spices, grilled to perfection." at bounding box center [639, 316] width 119 height 90
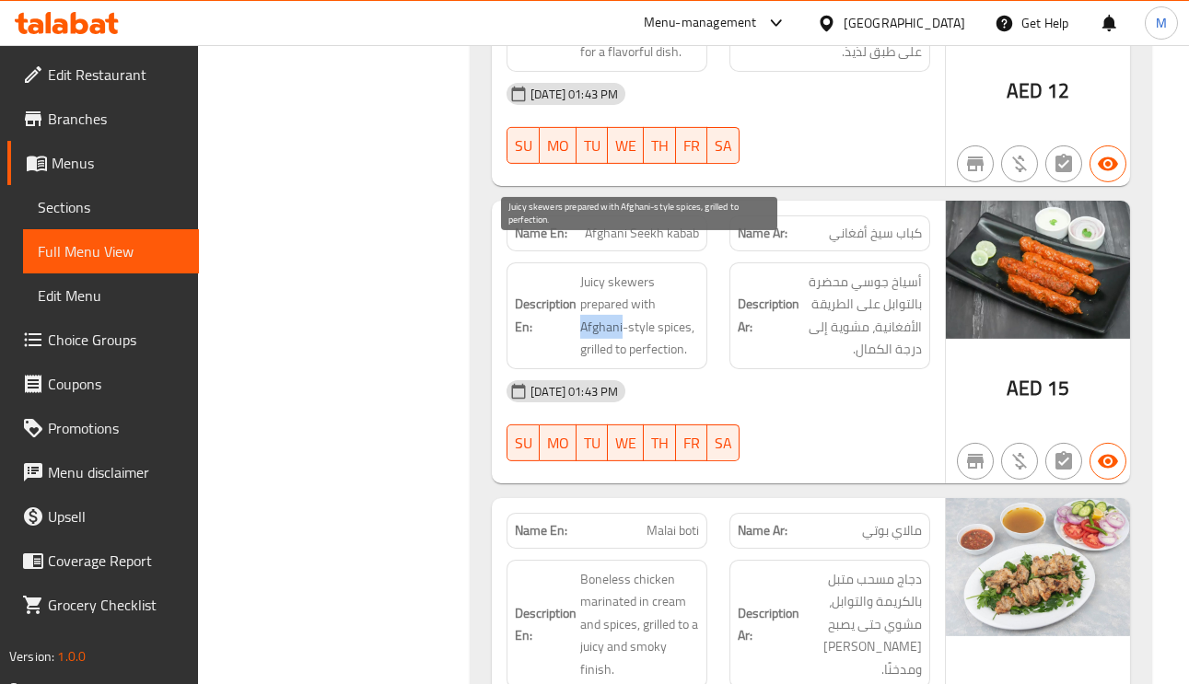
click at [583, 301] on span "Juicy skewers prepared with Afghani-style spices, grilled to perfection." at bounding box center [639, 316] width 119 height 90
click at [636, 271] on span "Juicy skewers prepared with Afghani-style spices, grilled to perfection." at bounding box center [639, 316] width 119 height 90
click at [590, 271] on span "Juicy skewers prepared with Afghani-style spices, grilled to perfection." at bounding box center [639, 316] width 119 height 90
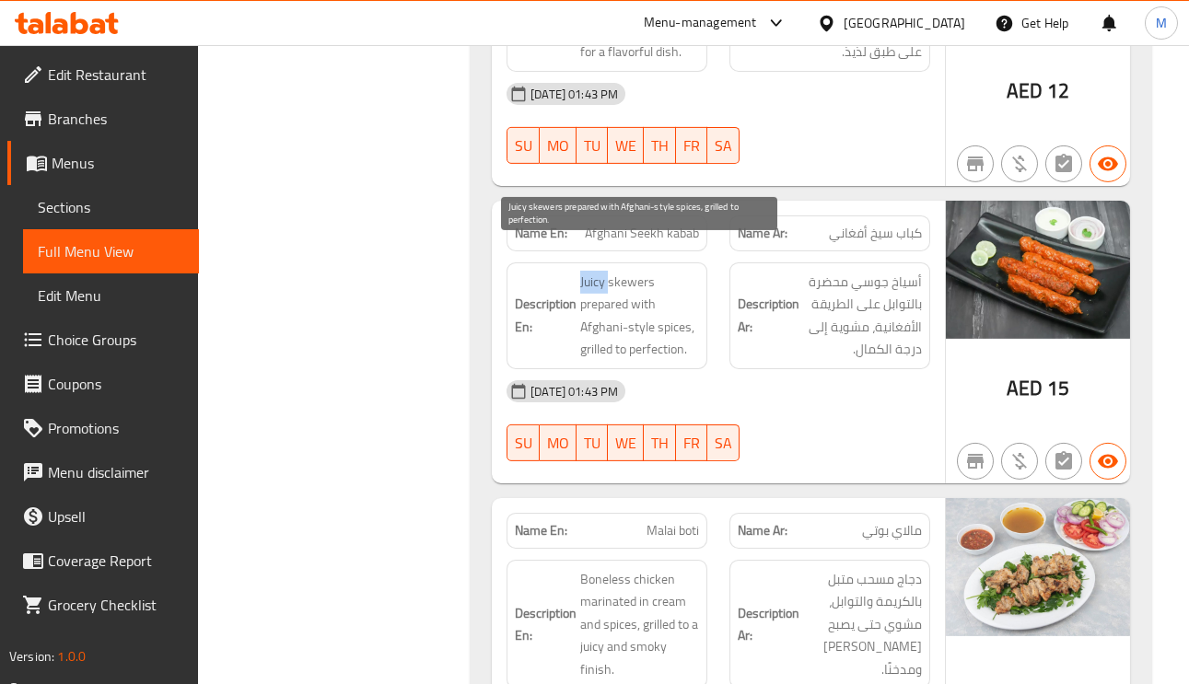
click at [620, 273] on span "Juicy skewers prepared with Afghani-style spices, grilled to perfection." at bounding box center [639, 316] width 119 height 90
click at [620, 297] on span "Juicy skewers prepared with Afghani-style spices, grilled to perfection." at bounding box center [639, 316] width 119 height 90
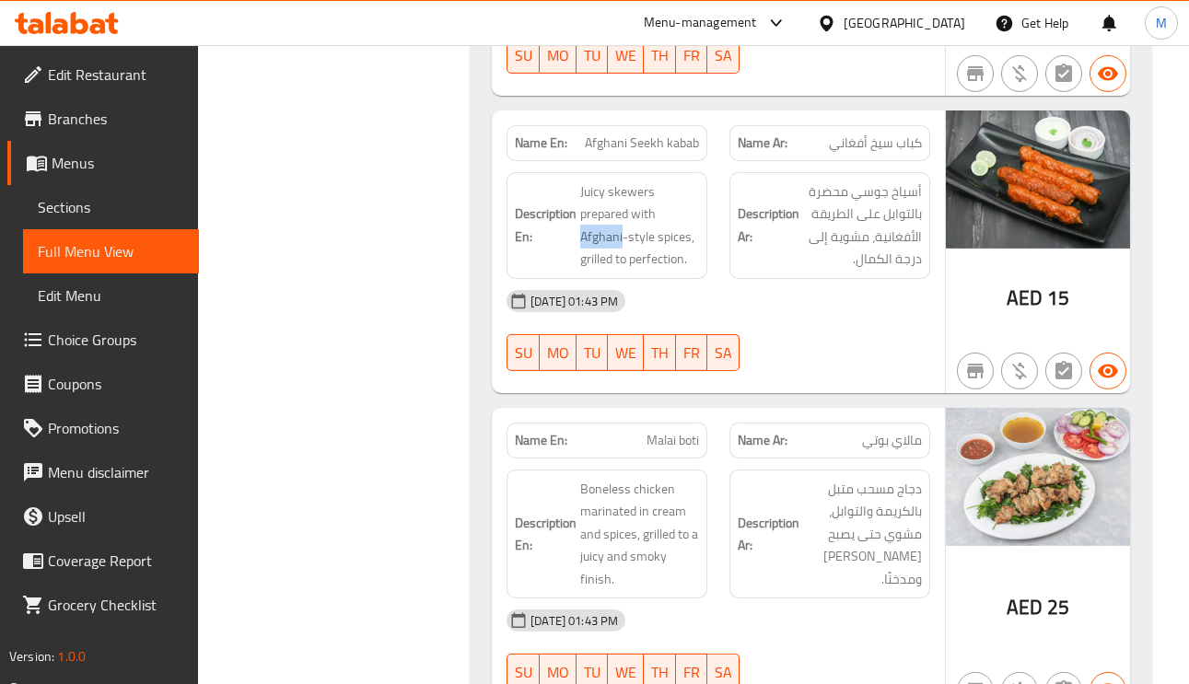
scroll to position [5388, 0]
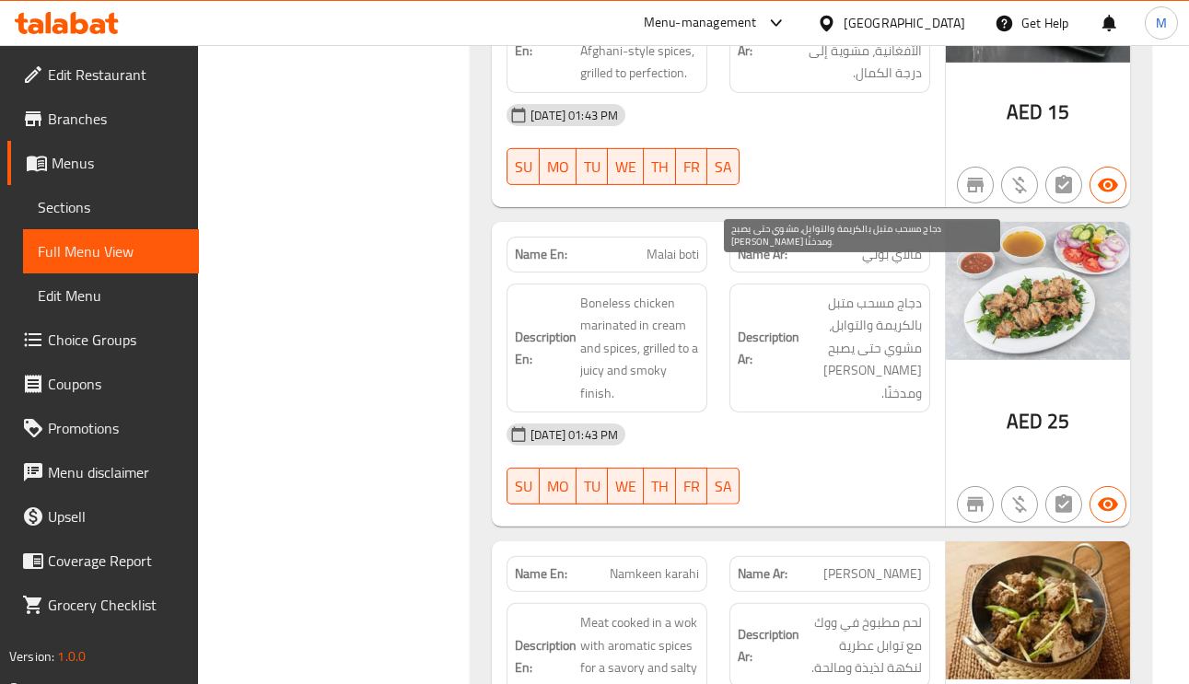
click at [897, 292] on span "دجاج مسحب متبل بالكريمة والتوابل، مشوي حتى يصبح جوسي ومدخنًا." at bounding box center [862, 348] width 119 height 113
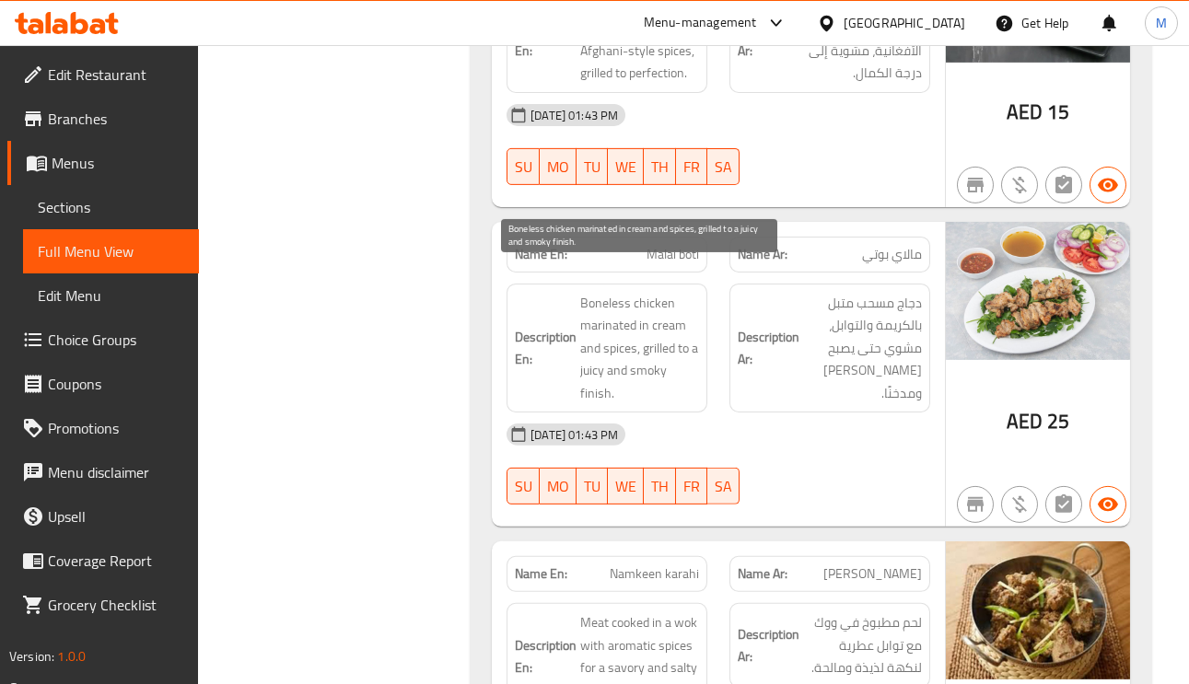
click at [591, 300] on span "Boneless chicken marinated in cream and spices, grilled to a juicy and smoky fi…" at bounding box center [639, 348] width 119 height 113
click at [663, 344] on span "Boneless chicken marinated in cream and spices, grilled to a juicy and smoky fi…" at bounding box center [639, 348] width 119 height 113
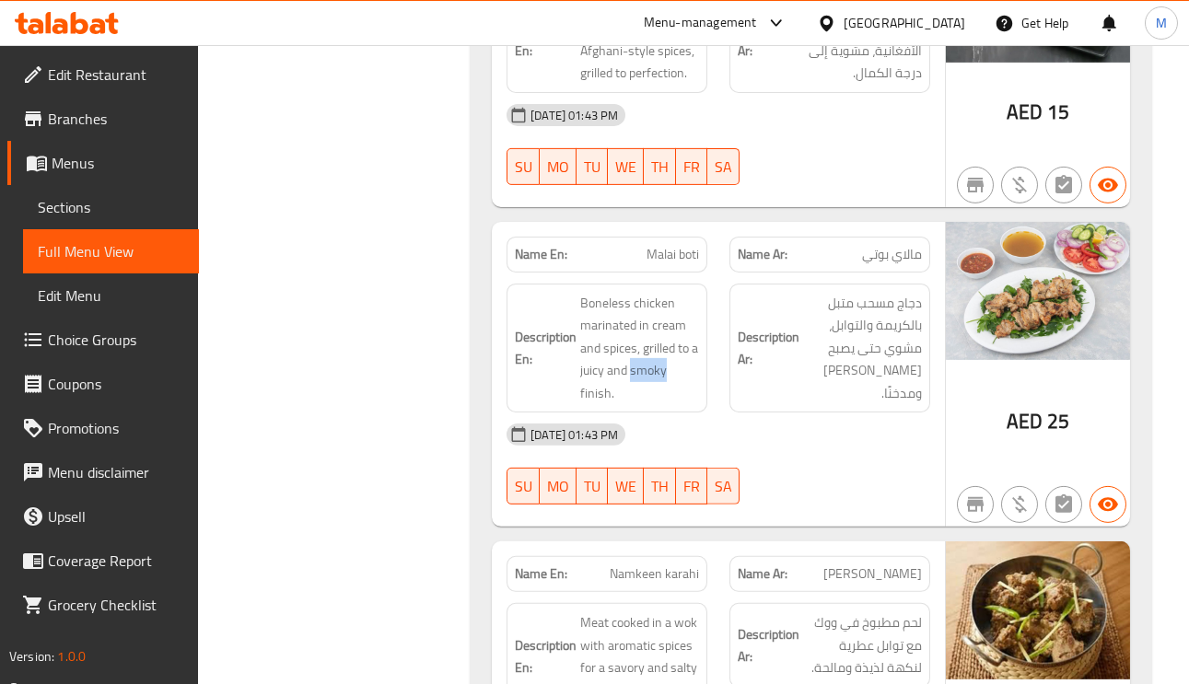
click at [663, 245] on span "Malai boti" at bounding box center [673, 254] width 52 height 19
copy span "Malai boti"
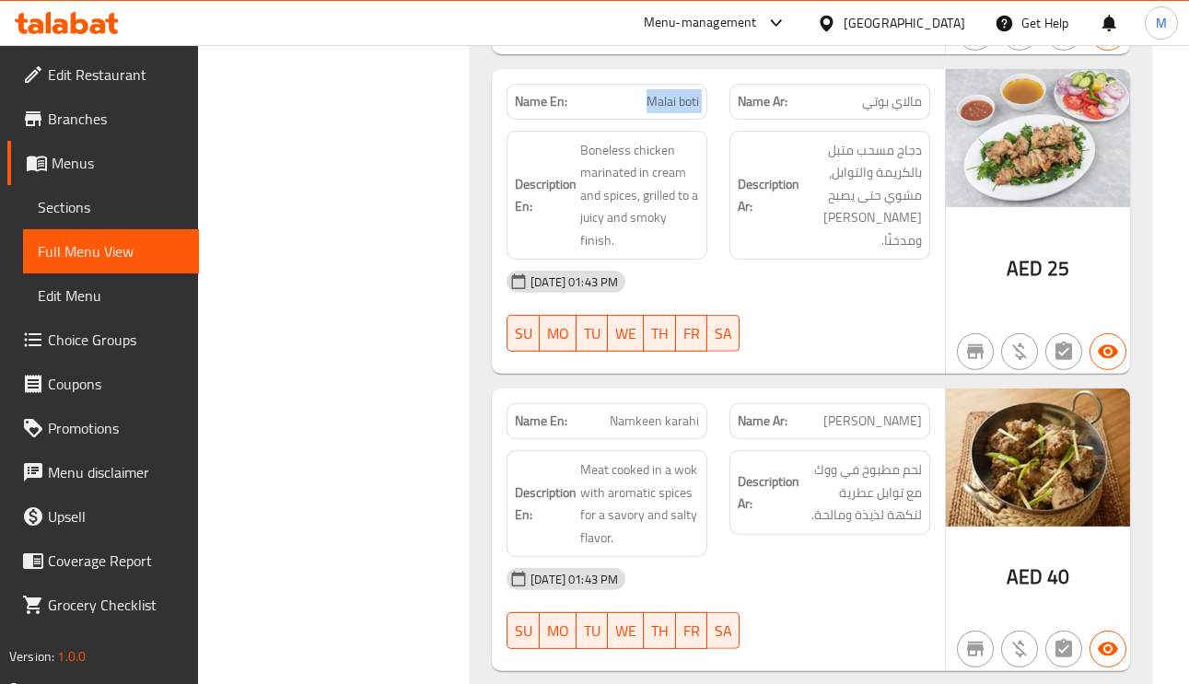
scroll to position [5664, 0]
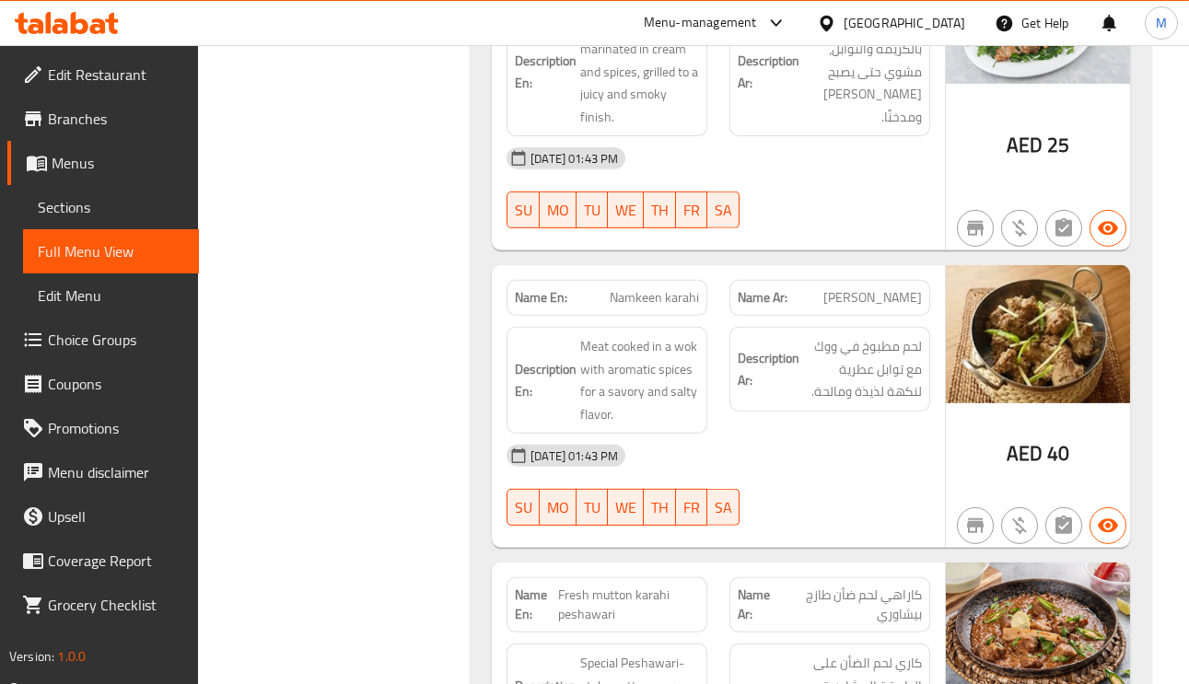
click at [876, 288] on span "نامكين كراهي" at bounding box center [872, 297] width 99 height 19
click at [691, 288] on span "Namkeen karahi" at bounding box center [654, 297] width 89 height 19
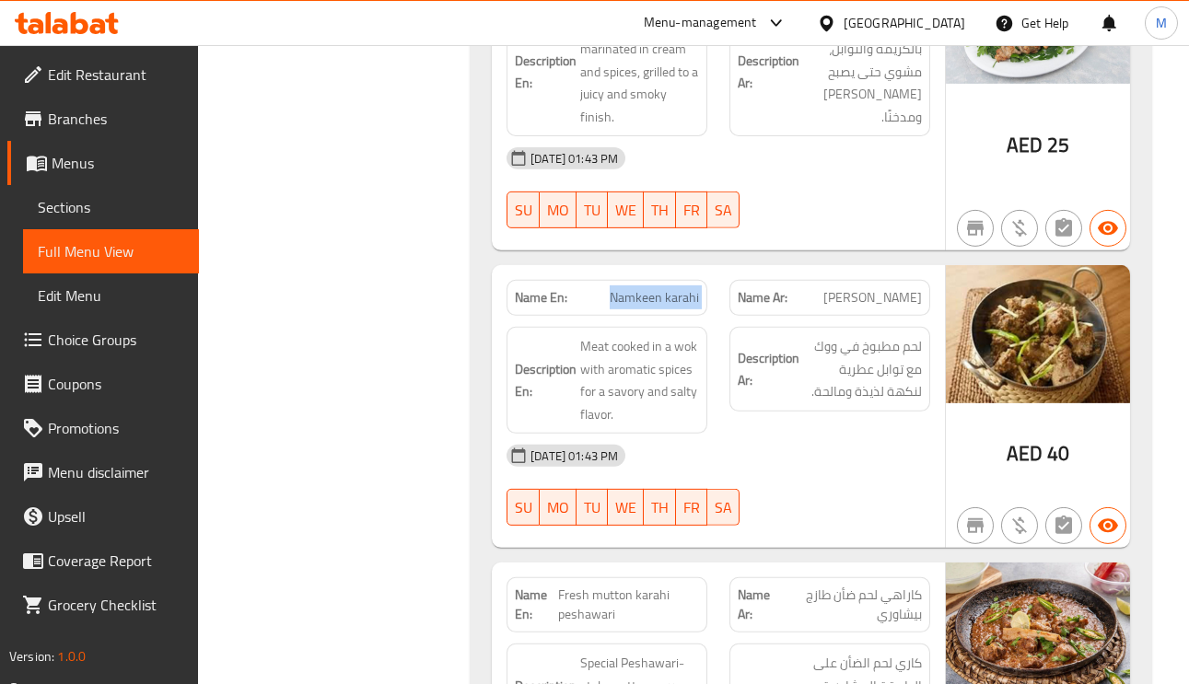
click at [691, 288] on span "Namkeen karahi" at bounding box center [654, 297] width 89 height 19
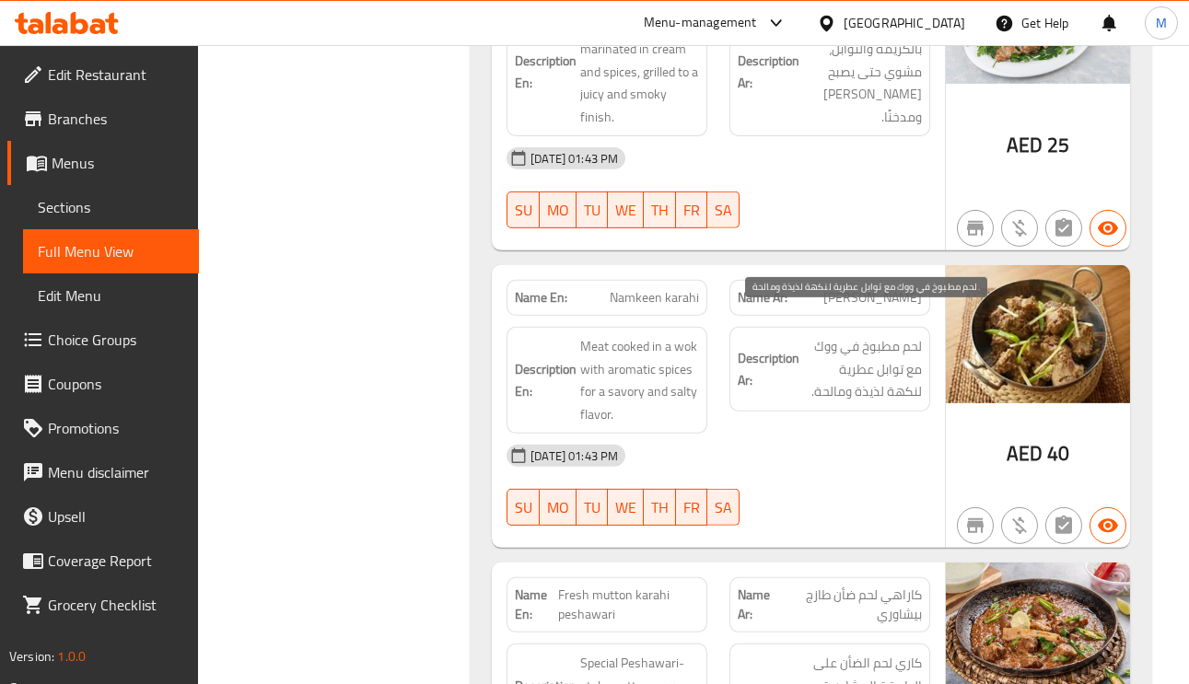
click at [890, 335] on span "لحم مطبوخ في ووك مع توابل عطرية لنكهة لذيذة ومالحة." at bounding box center [862, 369] width 119 height 68
click at [666, 288] on span "Namkeen karahi" at bounding box center [654, 297] width 89 height 19
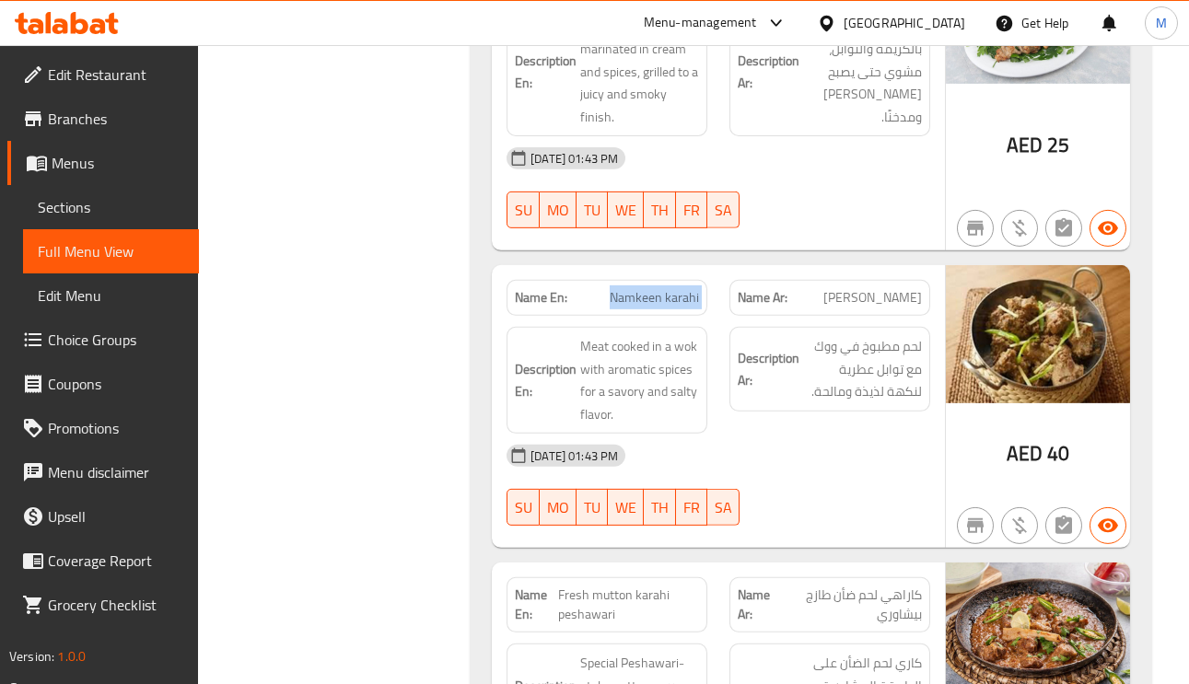
click at [666, 288] on span "Namkeen karahi" at bounding box center [654, 297] width 89 height 19
click at [647, 288] on span "Namkeen karahi" at bounding box center [654, 297] width 89 height 19
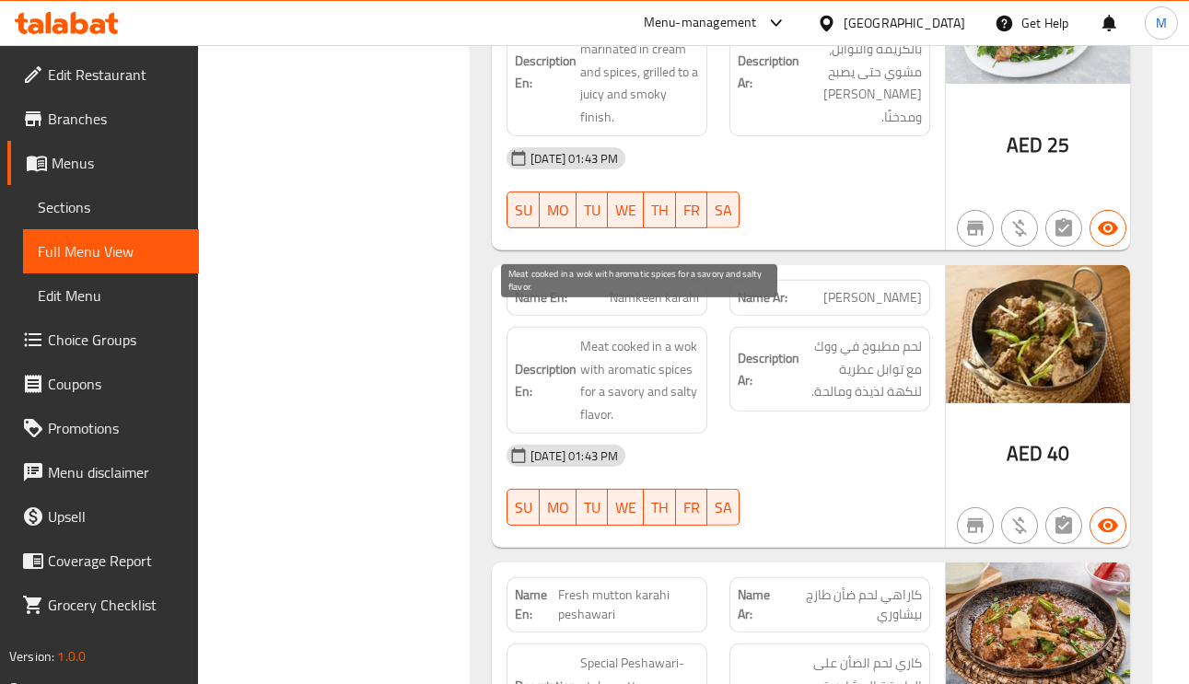
click at [626, 335] on span "Meat cooked in a wok with aromatic spices for a savory and salty flavor." at bounding box center [639, 380] width 119 height 90
click at [637, 339] on span "Meat cooked in a wok with aromatic spices for a savory and salty flavor." at bounding box center [639, 380] width 119 height 90
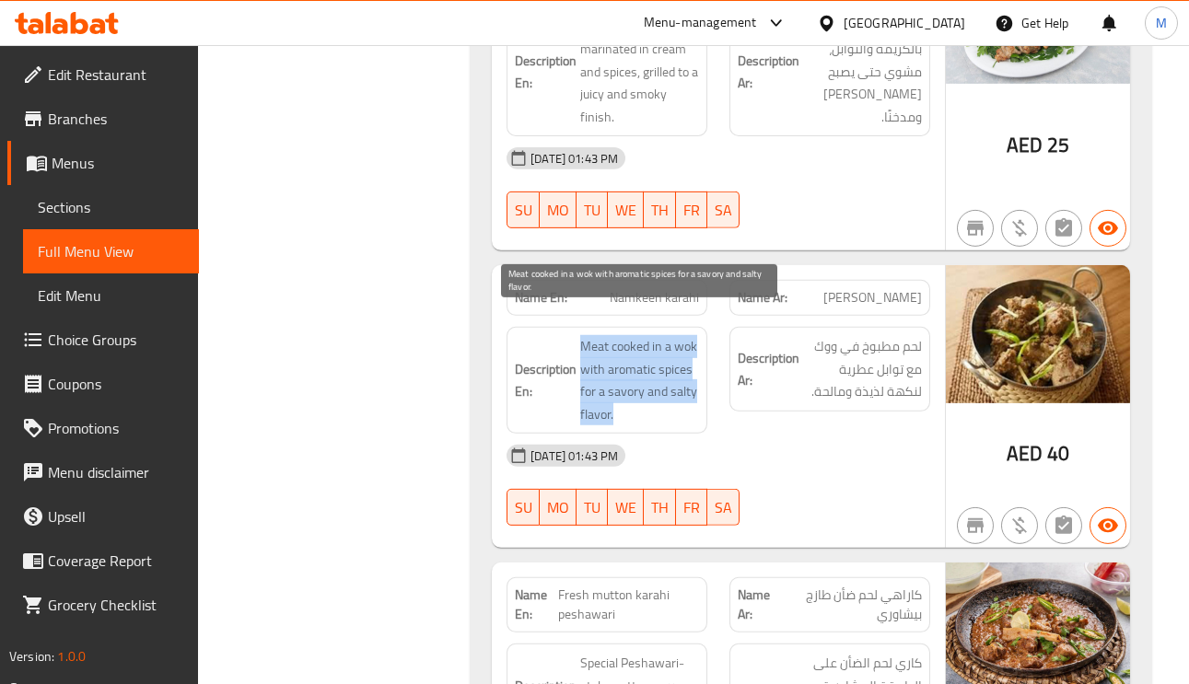
click at [637, 339] on span "Meat cooked in a wok with aromatic spices for a savory and salty flavor." at bounding box center [639, 380] width 119 height 90
click at [591, 390] on span "Meat cooked in a wok with aromatic spices for a savory and salty flavor." at bounding box center [639, 380] width 119 height 90
click at [593, 389] on span "Meat cooked in a wok with aromatic spices for a savory and salty flavor." at bounding box center [639, 380] width 119 height 90
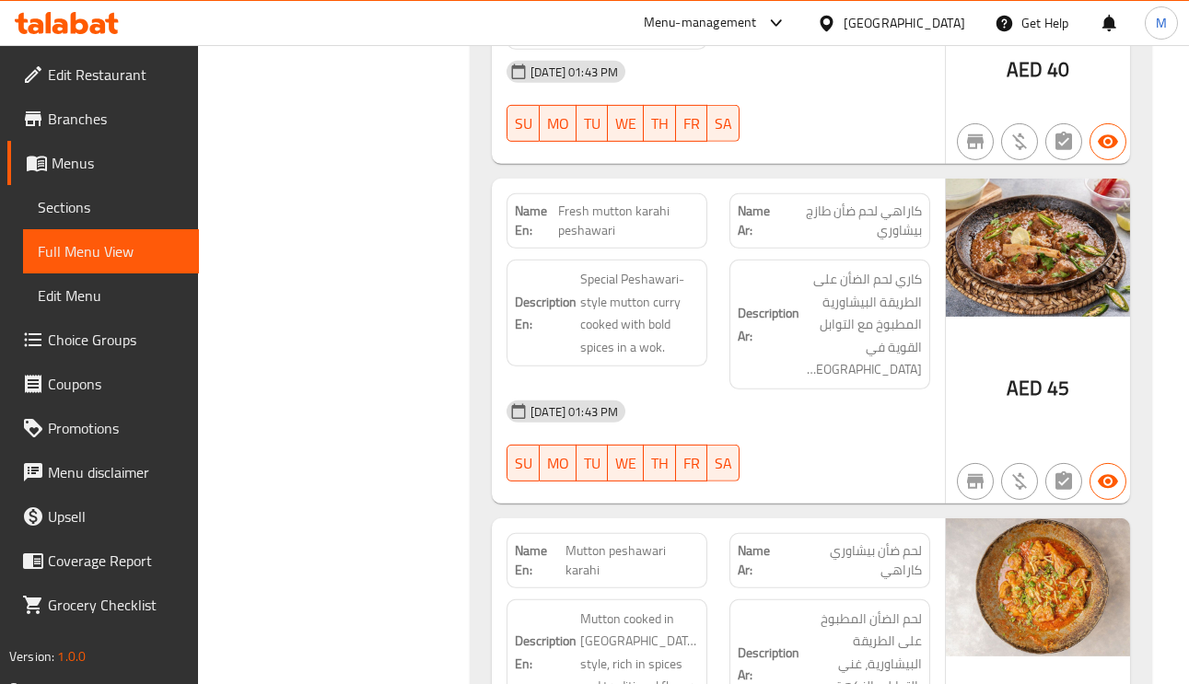
scroll to position [6079, 0]
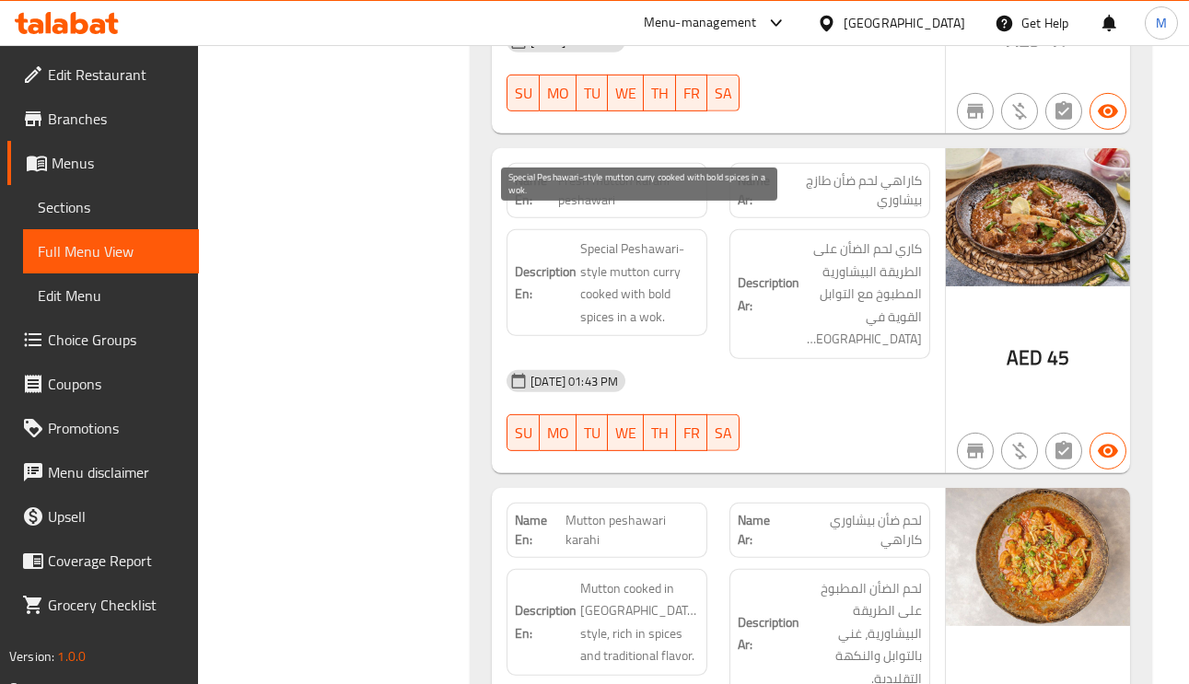
click at [629, 251] on span "Special Peshawari-style mutton curry cooked with bold spices in a wok." at bounding box center [639, 283] width 119 height 90
click at [610, 238] on span "Special Peshawari-style mutton curry cooked with bold spices in a wok." at bounding box center [639, 283] width 119 height 90
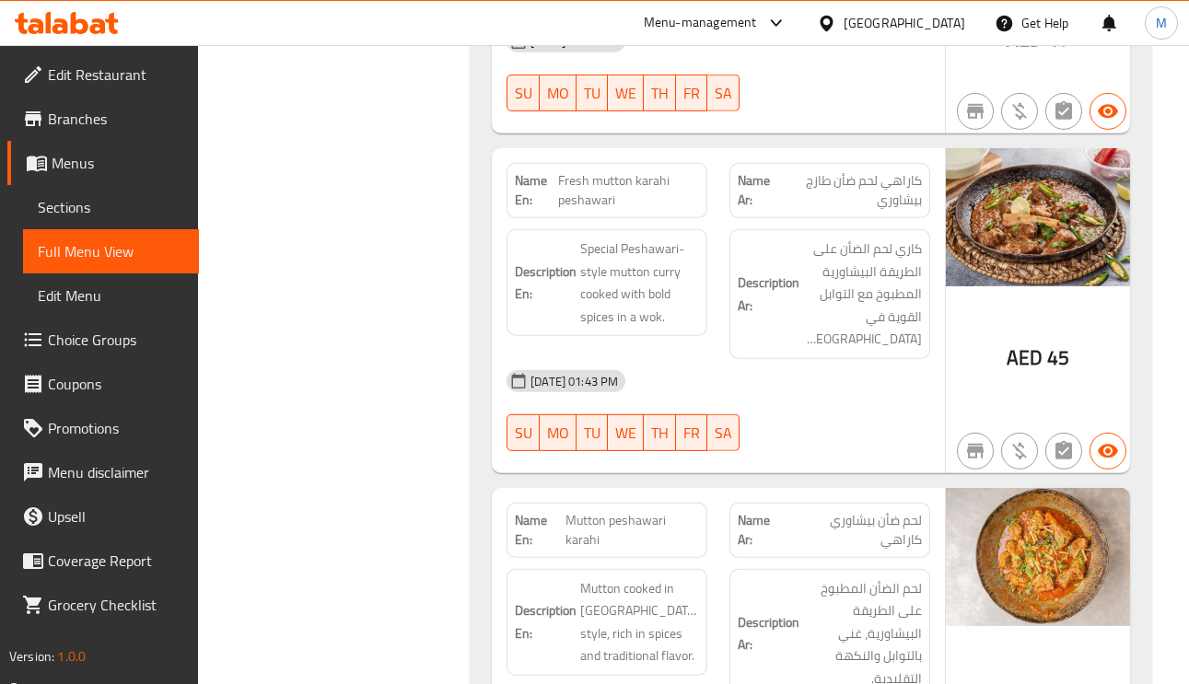
click at [623, 171] on span "Fresh mutton karahi peshawari" at bounding box center [628, 190] width 141 height 39
click at [622, 171] on span "Fresh mutton karahi peshawari" at bounding box center [628, 190] width 141 height 39
copy span "mutton"
click at [622, 171] on span "Fresh mutton karahi peshawari" at bounding box center [628, 190] width 141 height 39
copy span "Fresh mutton karahi peshawari"
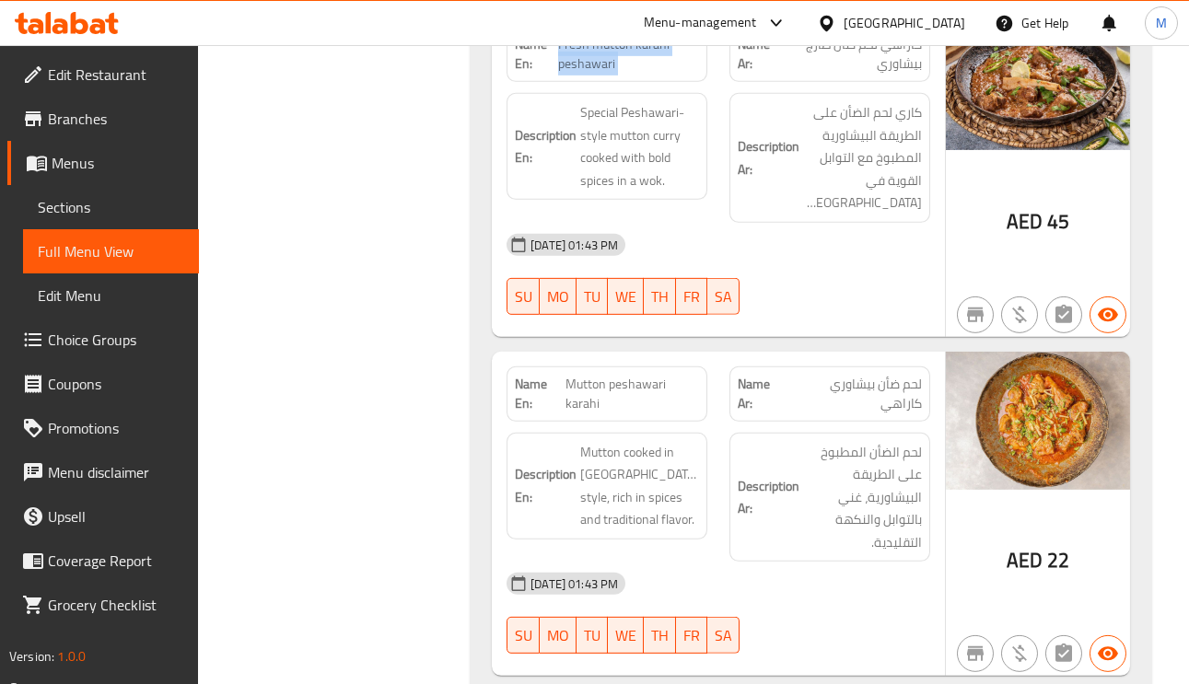
scroll to position [6355, 0]
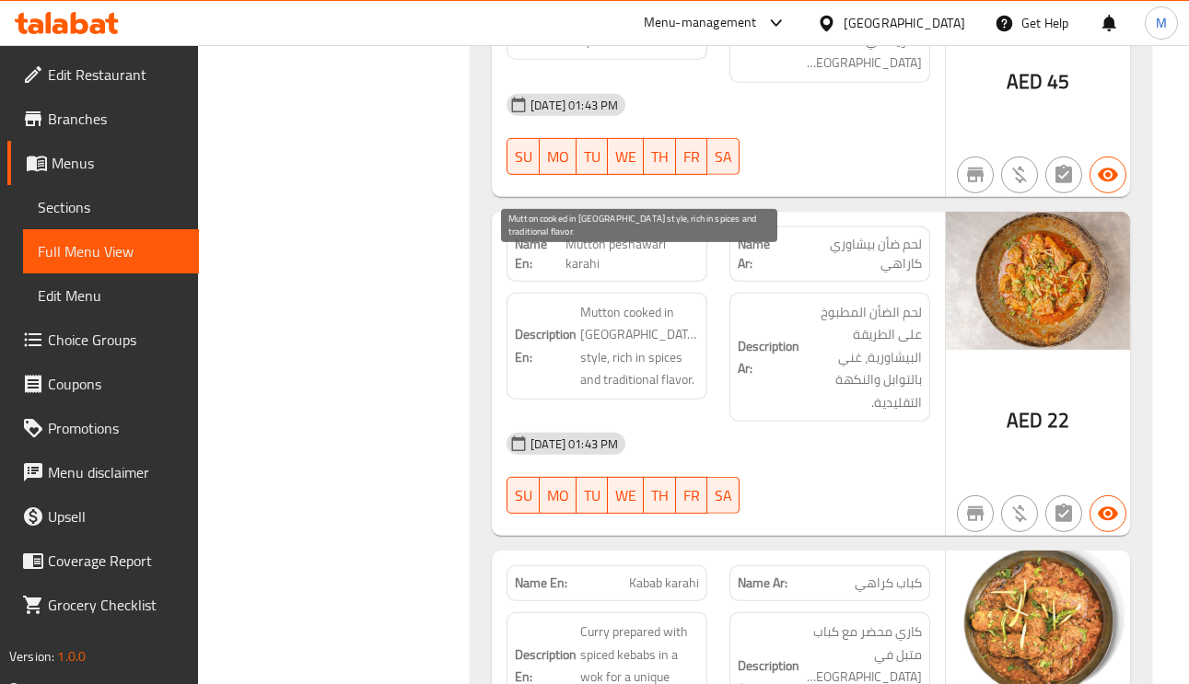
click at [656, 331] on span "Mutton cooked in Peshawari style, rich in spices and traditional flavor." at bounding box center [639, 346] width 119 height 90
click at [583, 334] on span "Mutton cooked in Peshawari style, rich in spices and traditional flavor." at bounding box center [639, 346] width 119 height 90
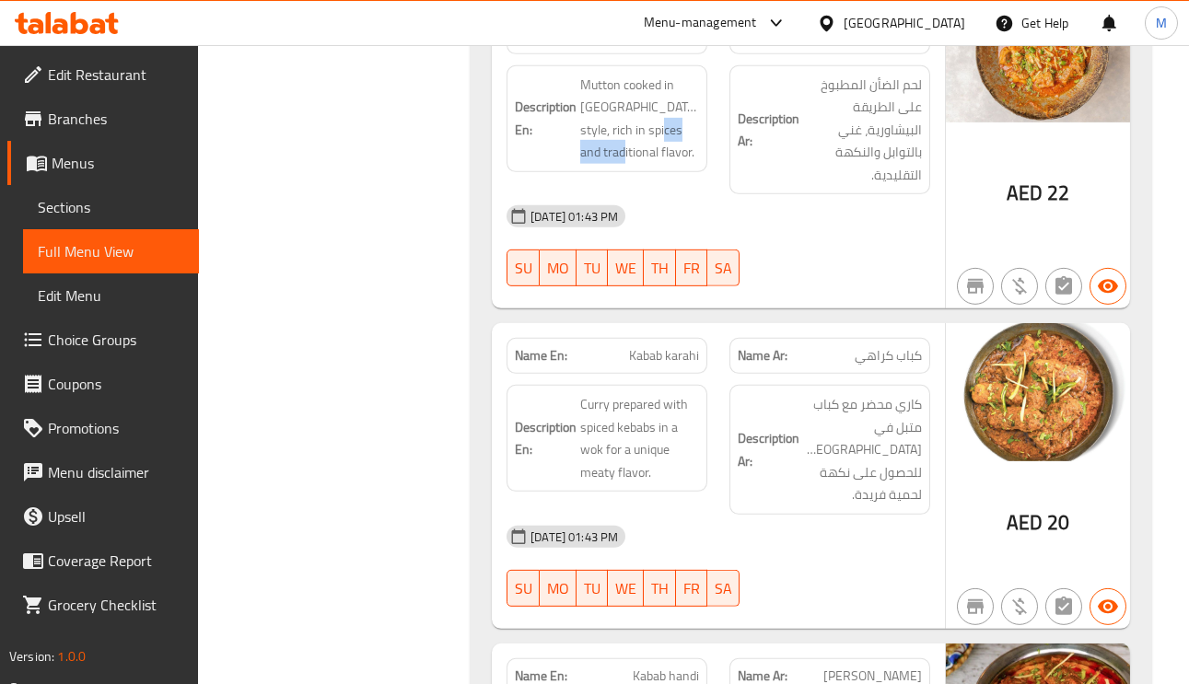
scroll to position [6631, 0]
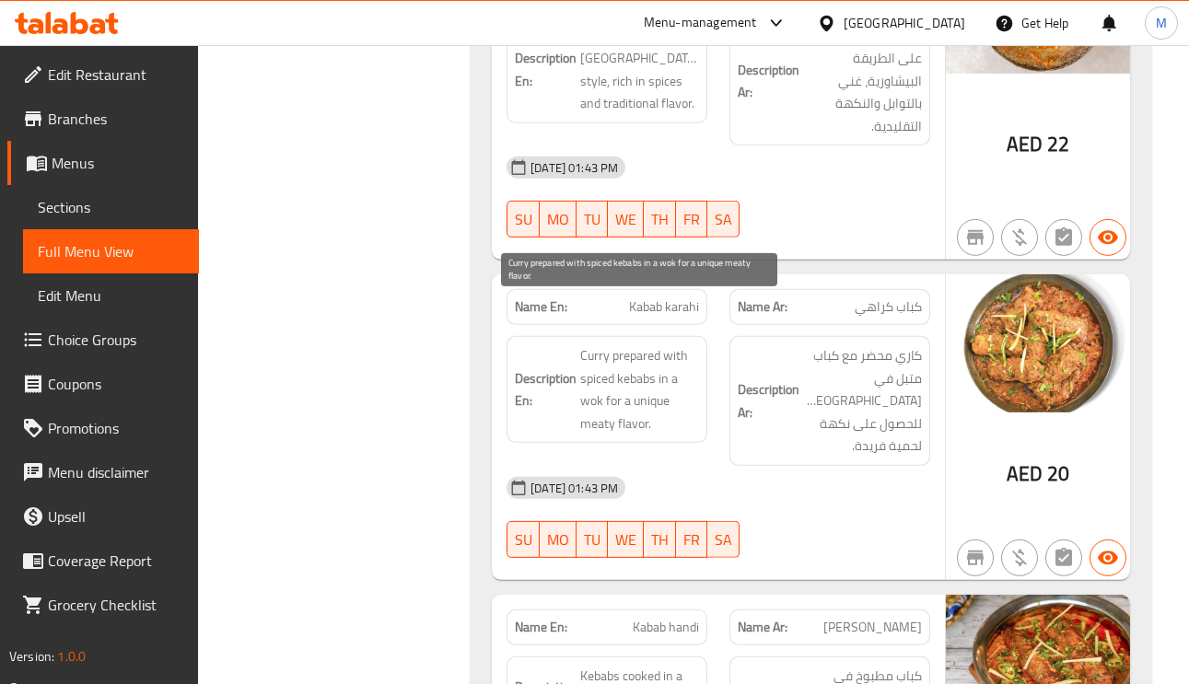
click at [600, 344] on span "Curry prepared with spiced kebabs in a wok for a unique meaty flavor." at bounding box center [639, 389] width 119 height 90
click at [630, 372] on span "Curry prepared with spiced kebabs in a wok for a unique meaty flavor." at bounding box center [639, 389] width 119 height 90
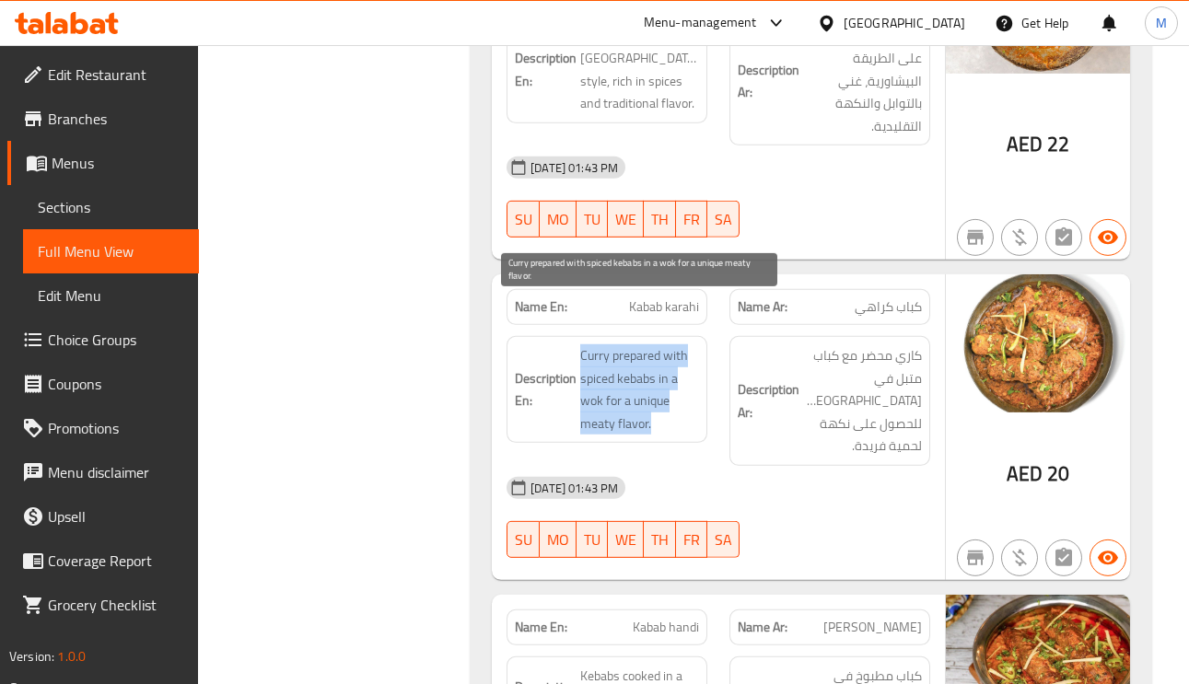
click at [650, 359] on span "Curry prepared with spiced kebabs in a wok for a unique meaty flavor." at bounding box center [639, 389] width 119 height 90
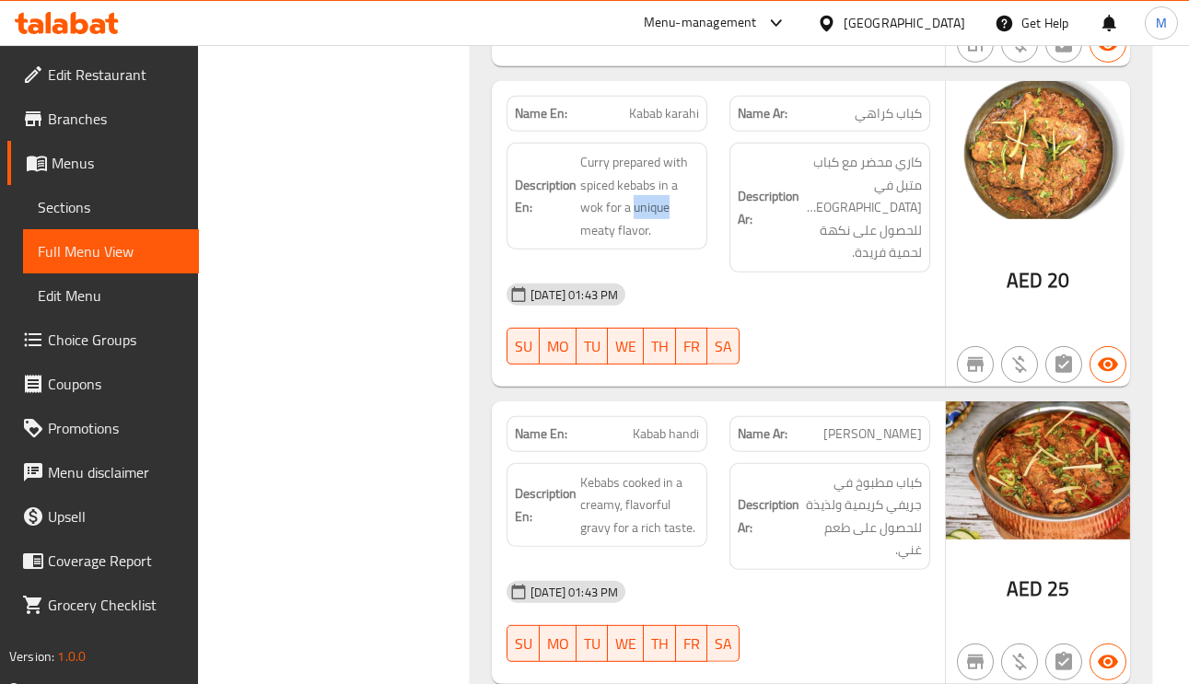
scroll to position [6908, 0]
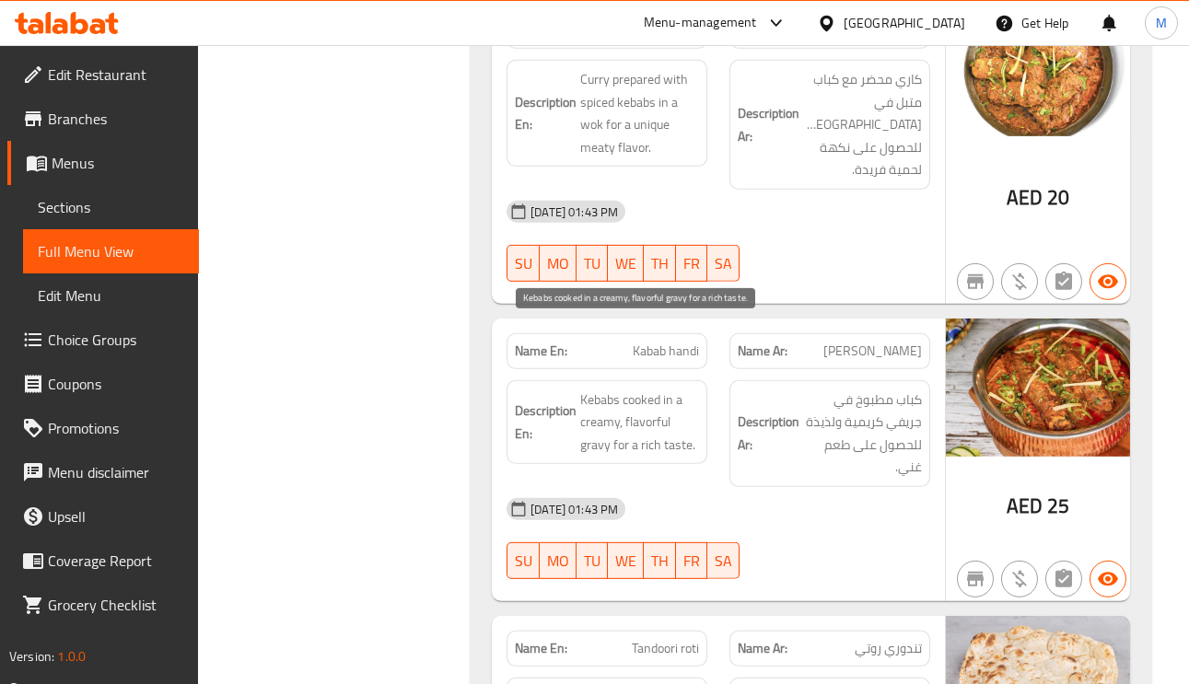
click at [659, 389] on span "Kebabs cooked in a creamy, flavorful gravy for a rich taste." at bounding box center [639, 423] width 119 height 68
click at [667, 389] on span "Kebabs cooked in a creamy, flavorful gravy for a rich taste." at bounding box center [639, 423] width 119 height 68
click at [634, 389] on span "Kebabs cooked in a creamy, flavorful gravy for a rich taste." at bounding box center [639, 423] width 119 height 68
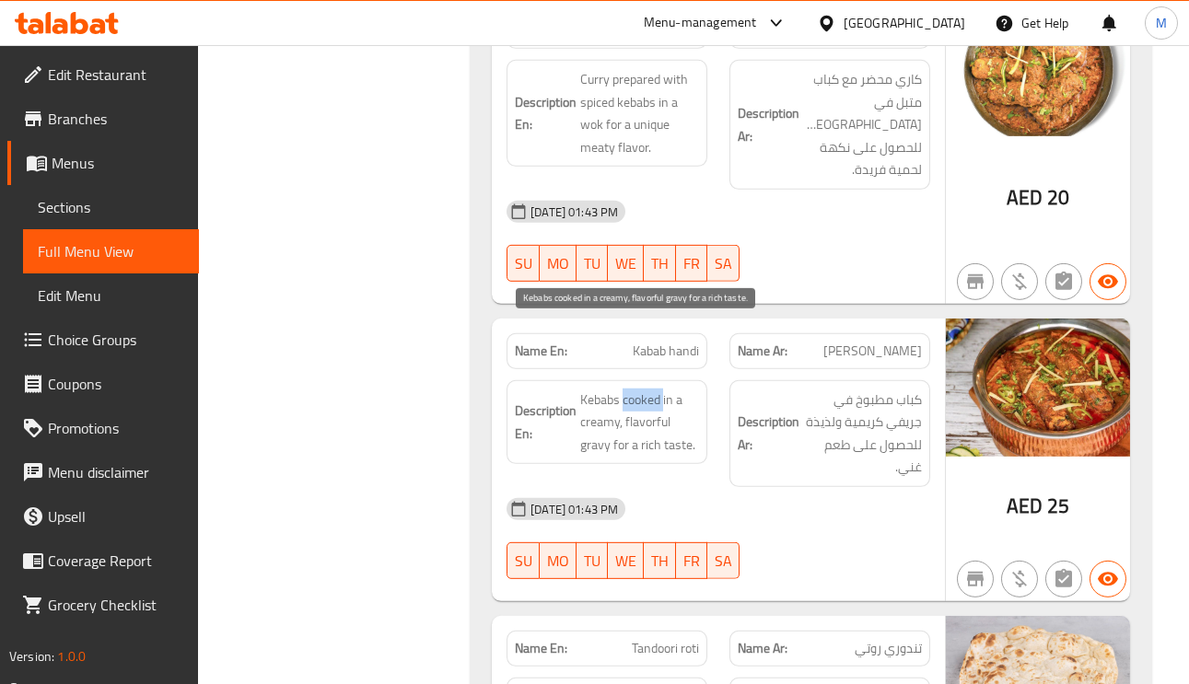
click at [634, 389] on span "Kebabs cooked in a creamy, flavorful gravy for a rich taste." at bounding box center [639, 423] width 119 height 68
click at [646, 389] on span "Kebabs cooked in a creamy, flavorful gravy for a rich taste." at bounding box center [639, 423] width 119 height 68
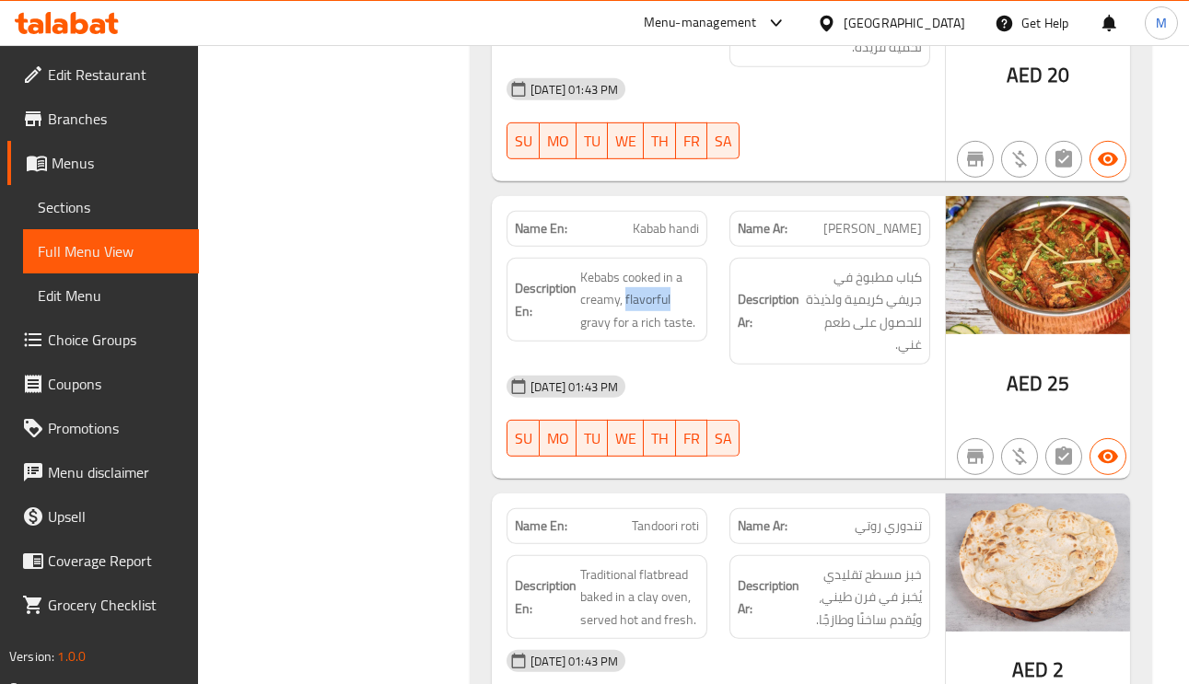
scroll to position [7184, 0]
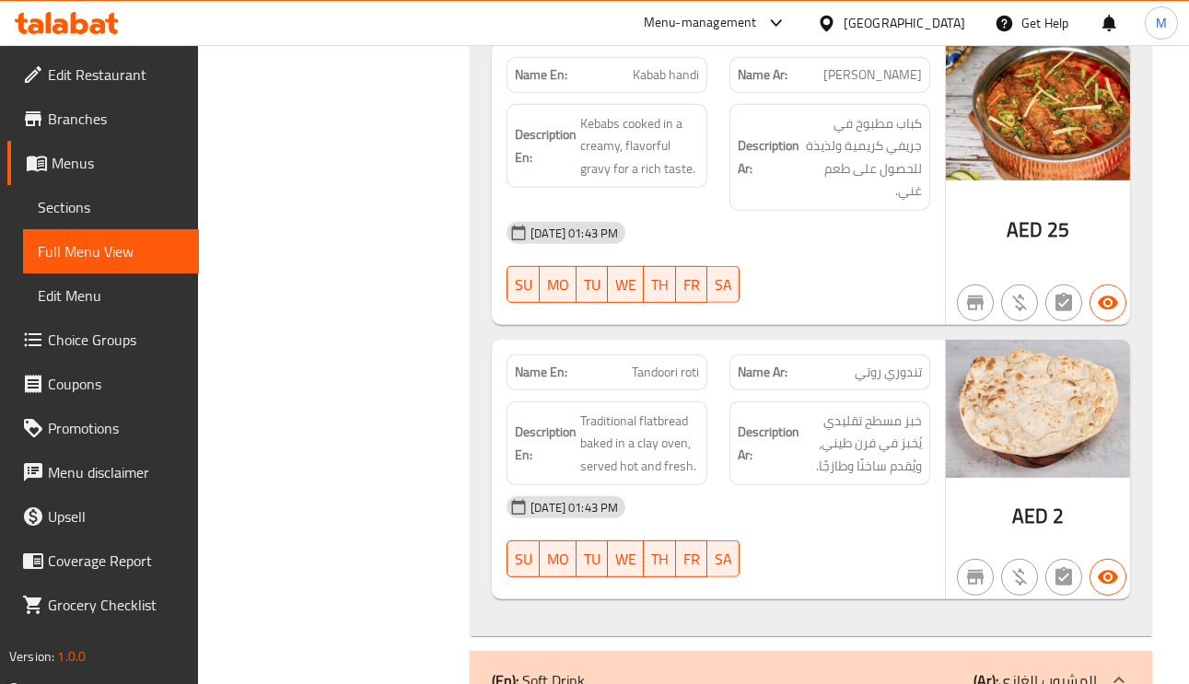
click at [910, 363] on span "تندوري روتي" at bounding box center [888, 372] width 67 height 19
click at [668, 363] on span "Tandoori roti" at bounding box center [665, 372] width 67 height 19
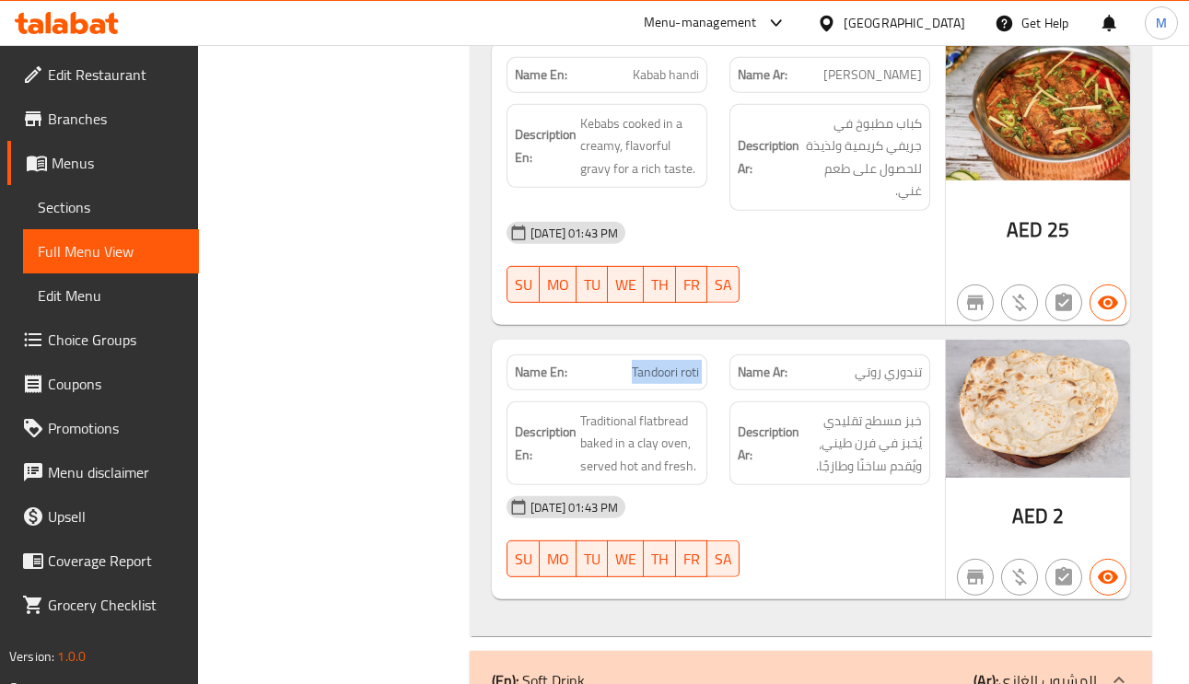
click at [668, 363] on span "Tandoori roti" at bounding box center [665, 372] width 67 height 19
click at [859, 410] on span "خبز مسطح تقليدي يُخبز في فرن طيني، ويُقدم ساخنًا وطازجًا." at bounding box center [862, 444] width 119 height 68
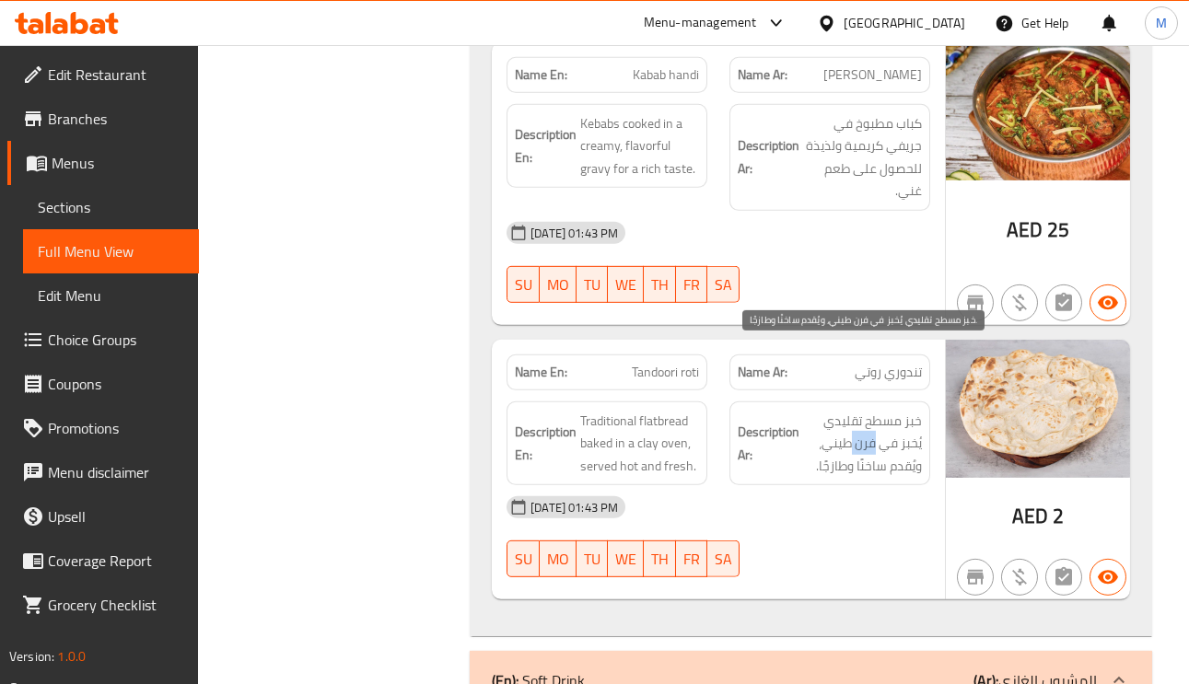
click at [859, 410] on span "خبز مسطح تقليدي يُخبز في فرن طيني، ويُقدم ساخنًا وطازجًا." at bounding box center [862, 444] width 119 height 68
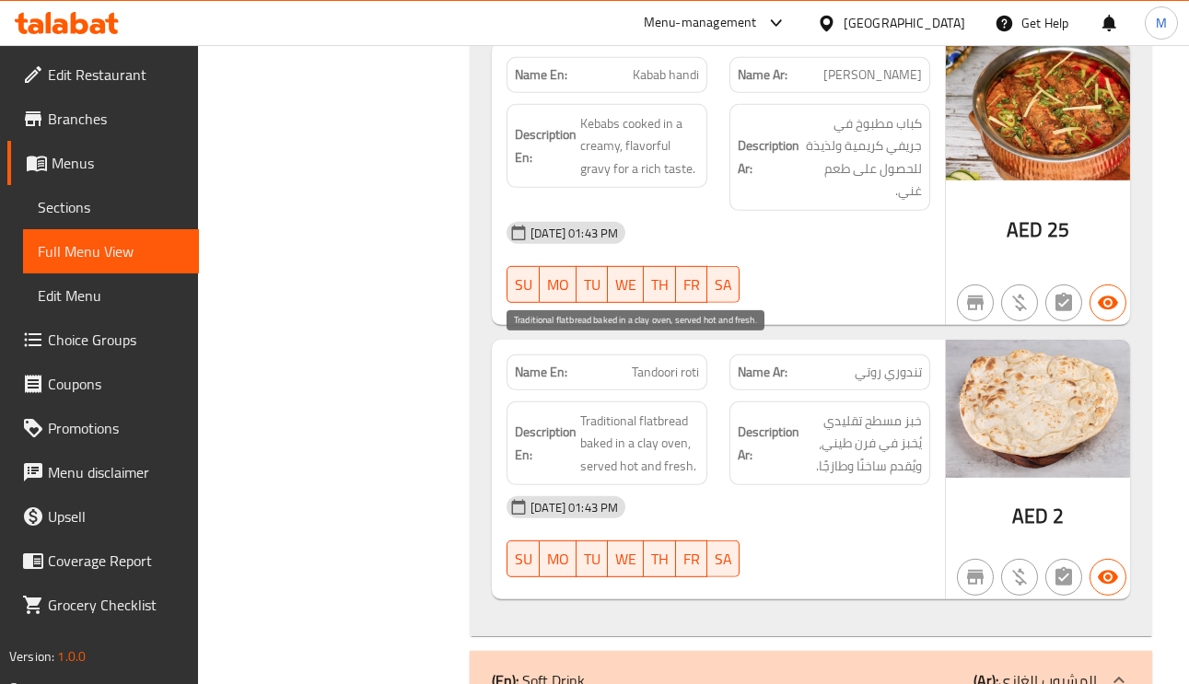
click at [599, 410] on span "Traditional flatbread baked in a clay oven, served hot and fresh." at bounding box center [639, 444] width 119 height 68
drag, startPoint x: 639, startPoint y: 381, endPoint x: 688, endPoint y: 384, distance: 48.9
click at [688, 410] on span "Traditional flatbread baked in a clay oven, served hot and fresh." at bounding box center [639, 444] width 119 height 68
click at [655, 410] on span "Traditional flatbread baked in a clay oven, served hot and fresh." at bounding box center [639, 444] width 119 height 68
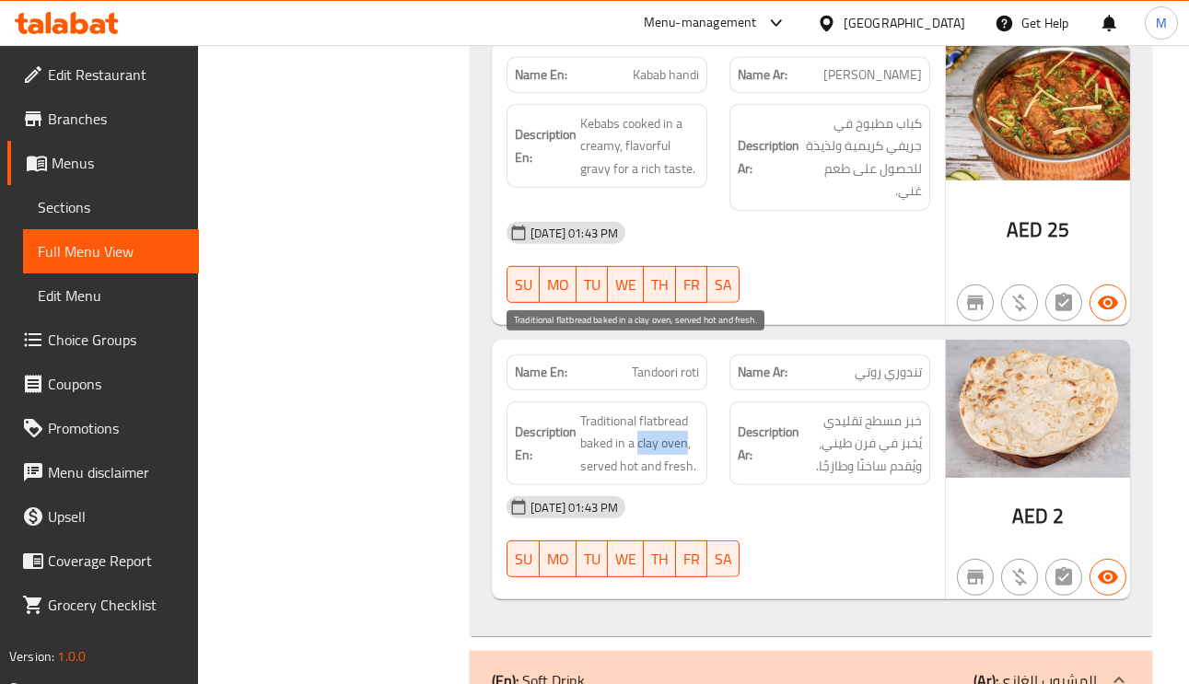
drag, startPoint x: 636, startPoint y: 373, endPoint x: 688, endPoint y: 378, distance: 51.8
click at [688, 410] on span "Traditional flatbread baked in a clay oven, served hot and fresh." at bounding box center [639, 444] width 119 height 68
copy span "clay oven"
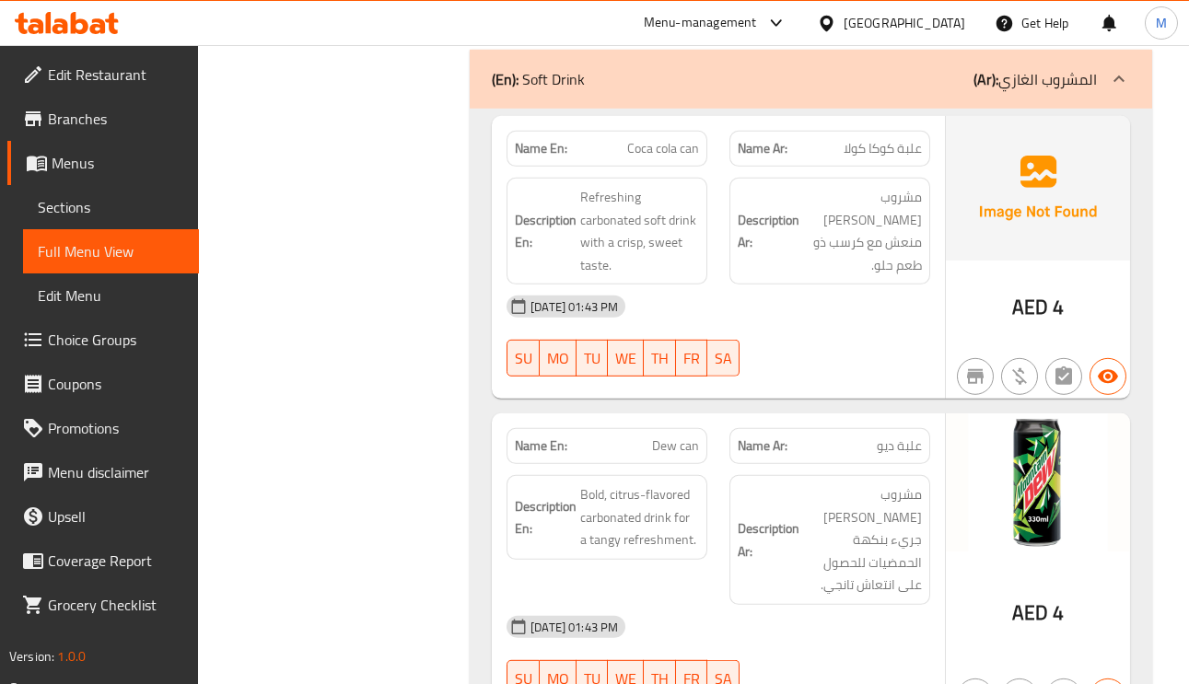
scroll to position [7736, 0]
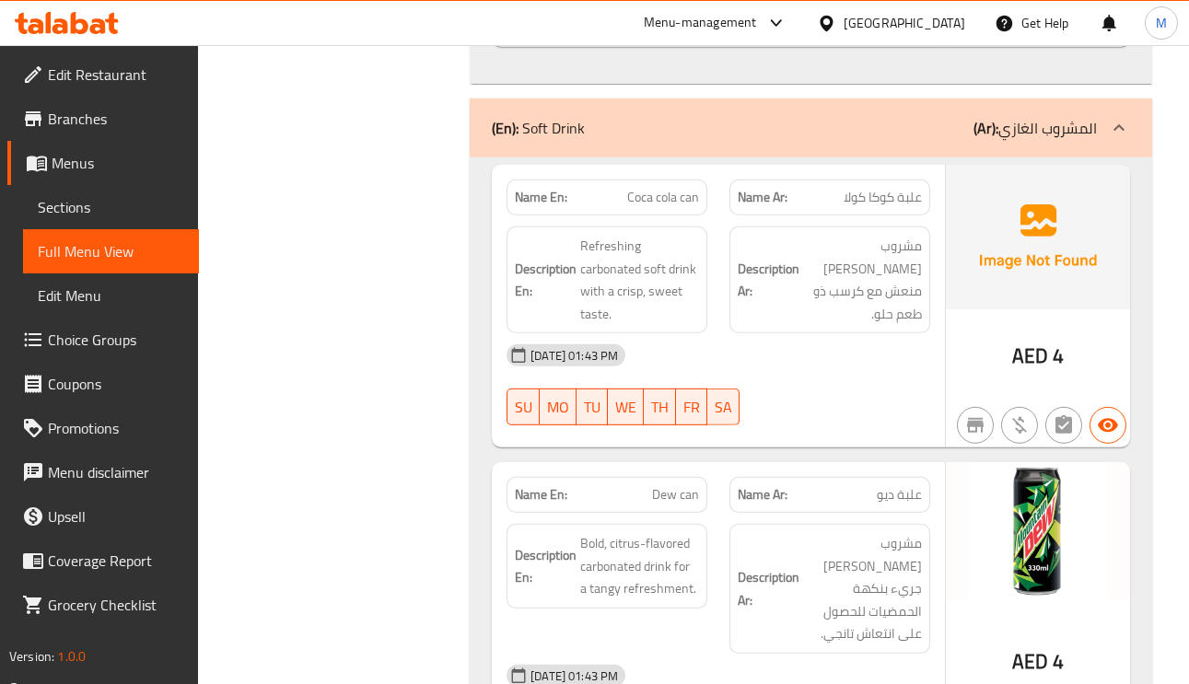
click at [892, 235] on span "مشروب غازي كربوني منعش مع كرسب ذو طعم حلو." at bounding box center [862, 280] width 119 height 90
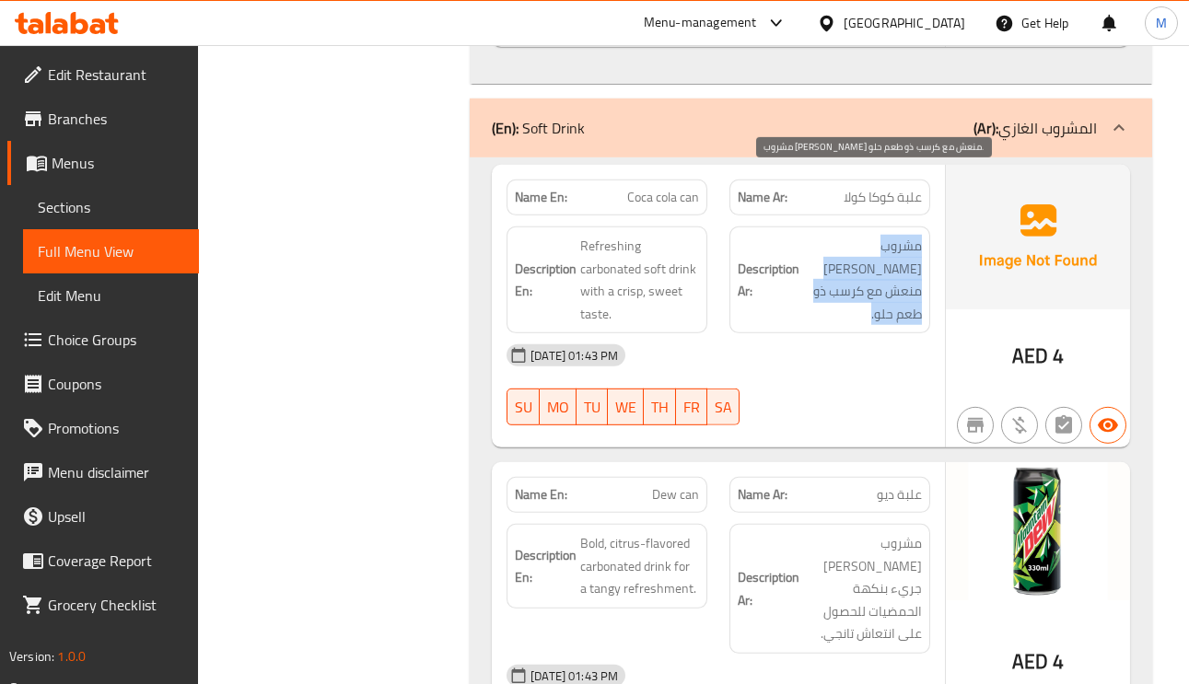
click at [891, 235] on span "مشروب غازي كربوني منعش مع كرسب ذو طعم حلو." at bounding box center [862, 280] width 119 height 90
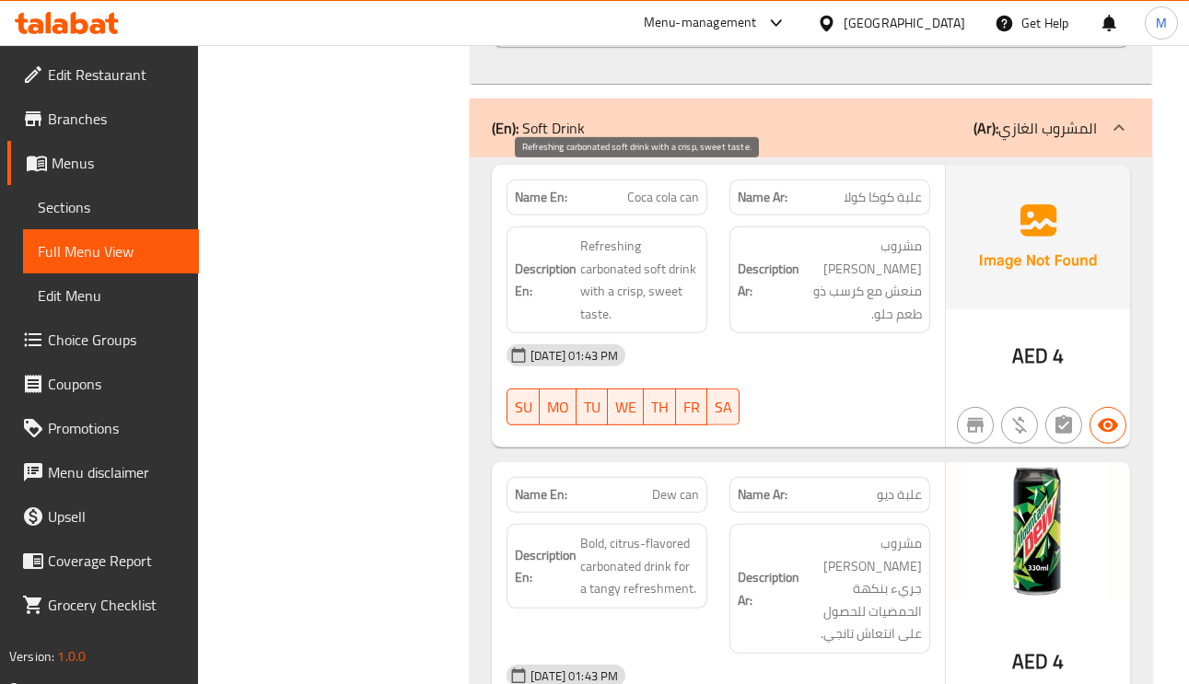
click at [631, 235] on span "Refreshing carbonated soft drink with a crisp, sweet taste." at bounding box center [639, 280] width 119 height 90
click at [638, 235] on span "Refreshing carbonated soft drink with a crisp, sweet taste." at bounding box center [639, 280] width 119 height 90
click at [630, 235] on span "Refreshing carbonated soft drink with a crisp, sweet taste." at bounding box center [639, 280] width 119 height 90
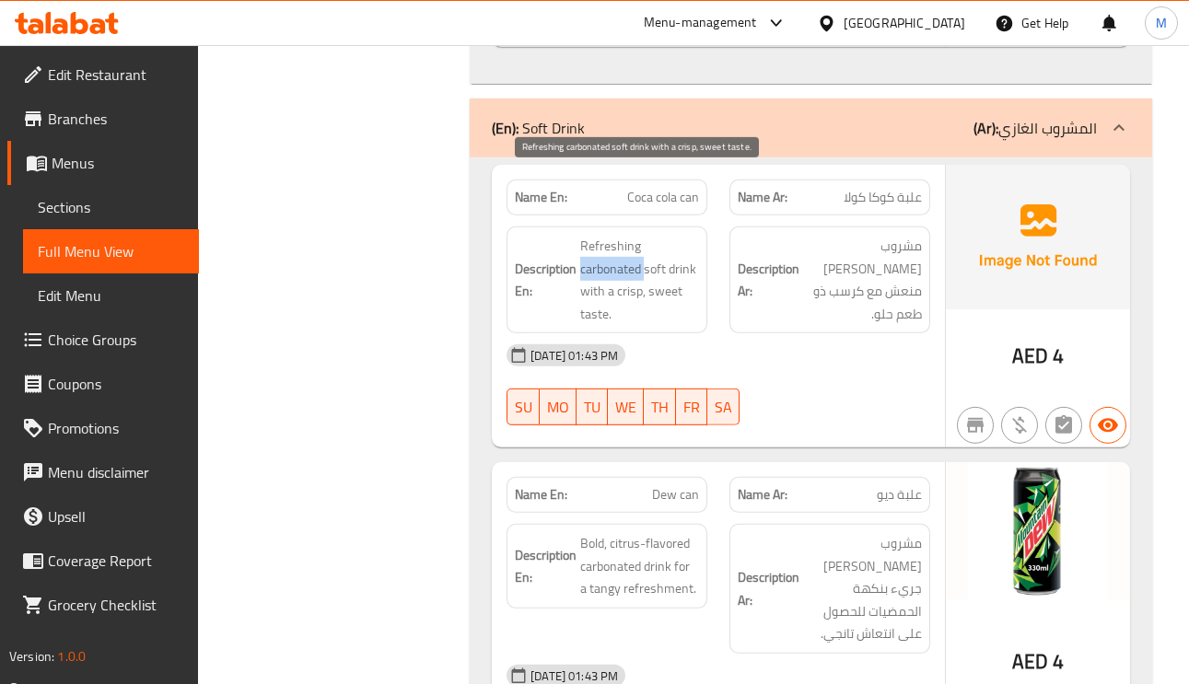
click at [630, 235] on span "Refreshing carbonated soft drink with a crisp, sweet taste." at bounding box center [639, 280] width 119 height 90
copy span "carbonated"
click at [655, 188] on span "Coca cola can" at bounding box center [663, 197] width 72 height 19
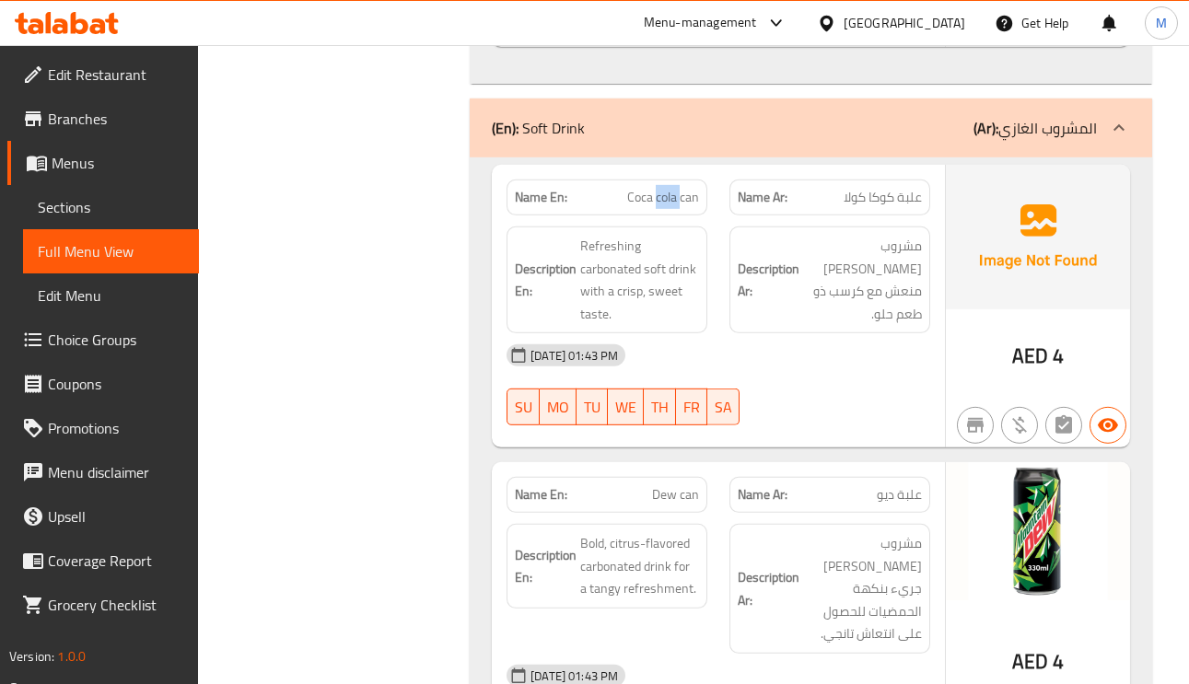
click at [655, 188] on span "Coca cola can" at bounding box center [663, 197] width 72 height 19
copy span "cola"
click at [660, 188] on span "Coca cola can" at bounding box center [663, 197] width 72 height 19
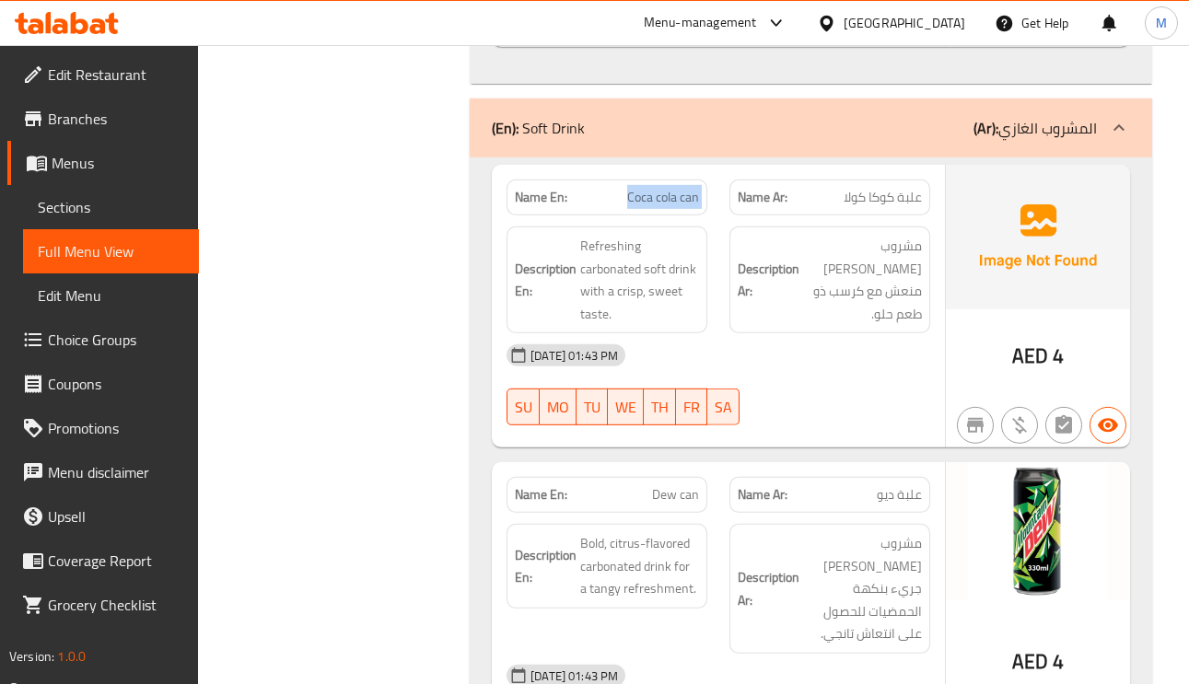
scroll to position [8013, 0]
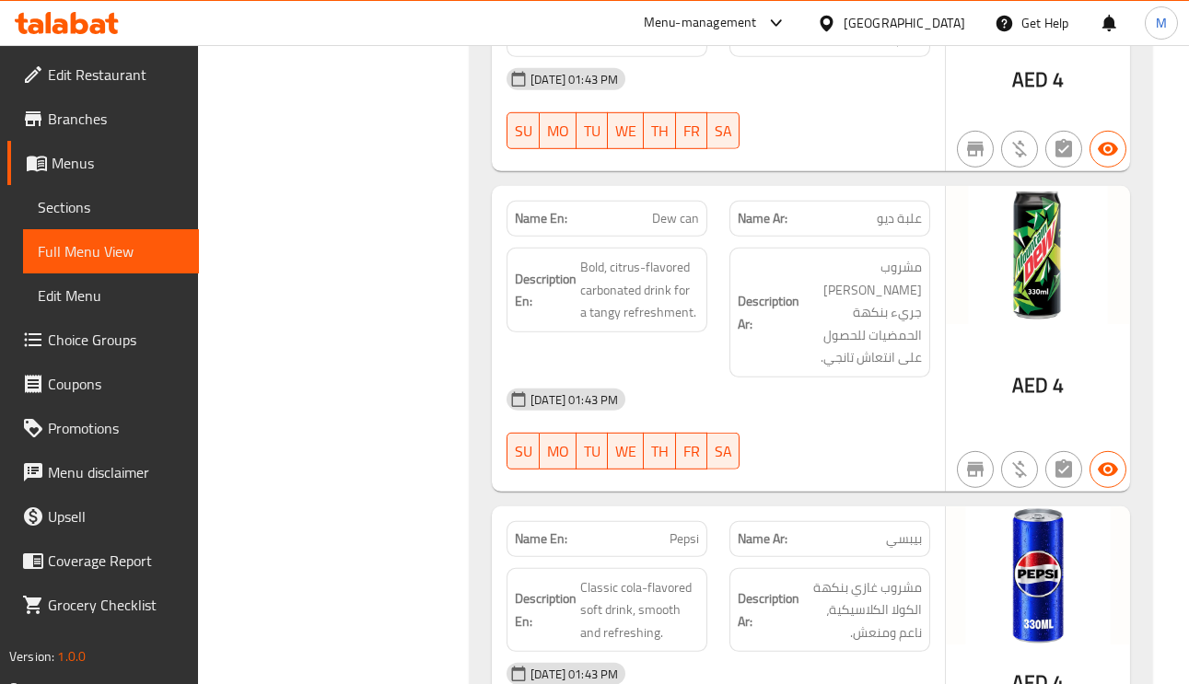
click at [688, 209] on span "Dew can" at bounding box center [675, 218] width 47 height 19
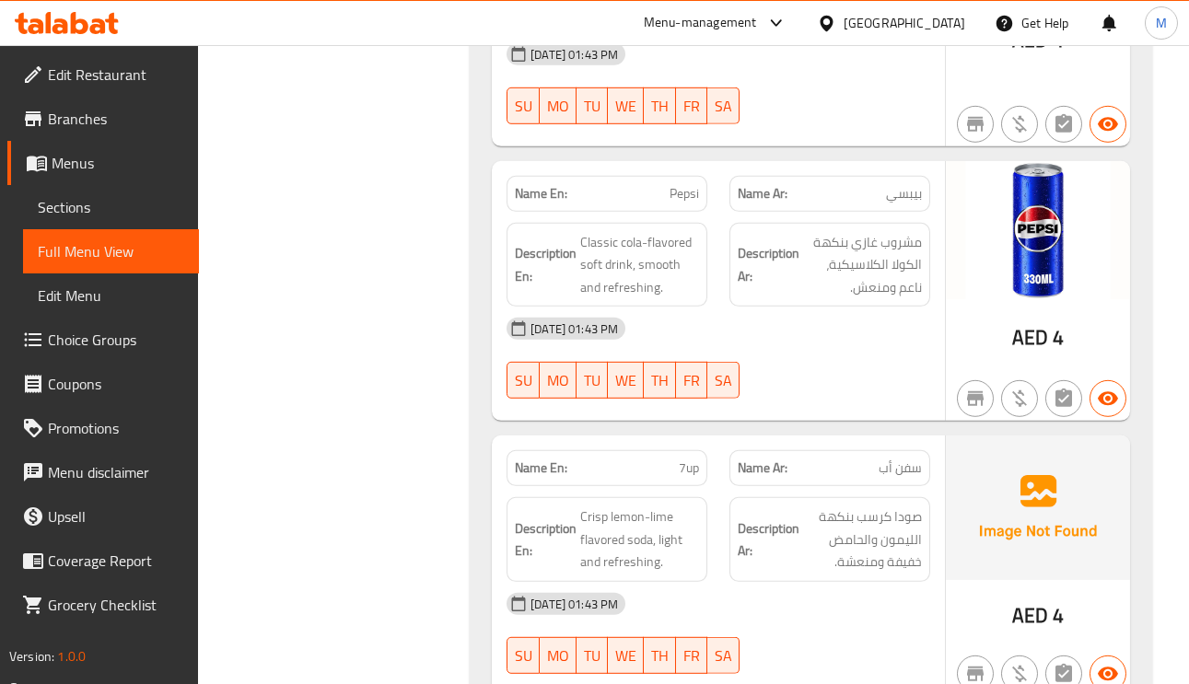
scroll to position [8427, 0]
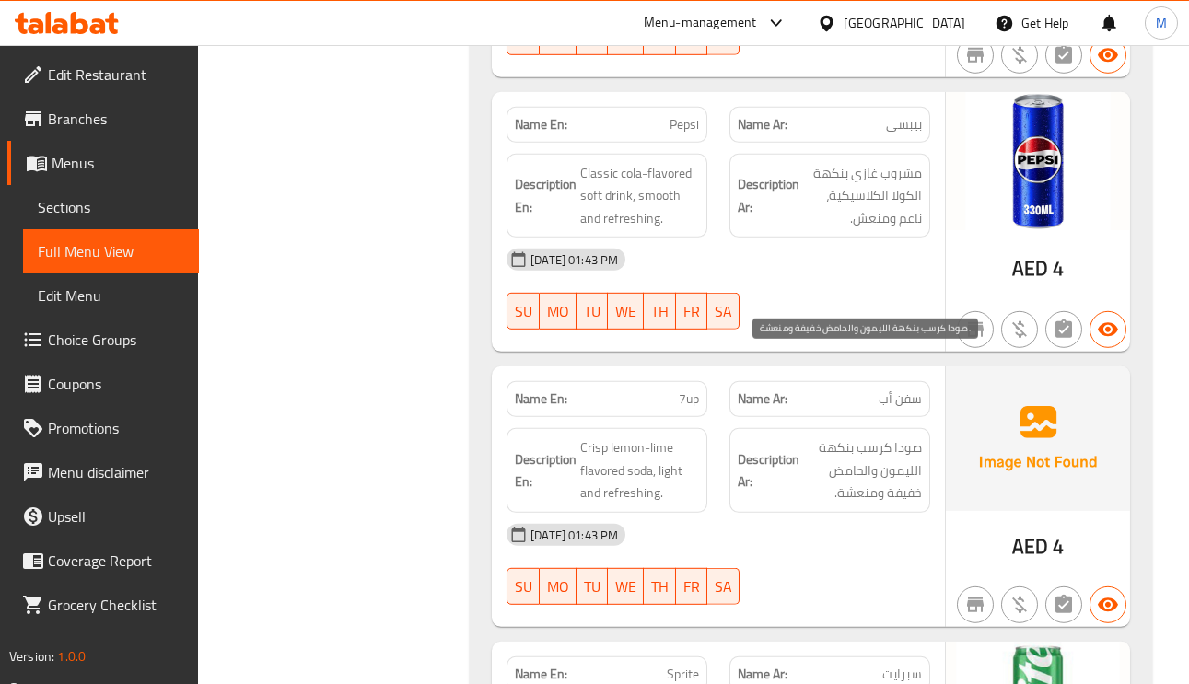
click at [893, 437] on span "صودا كرسب بنكهة الليمون والحامض خفيفة ومنعشة." at bounding box center [862, 471] width 119 height 68
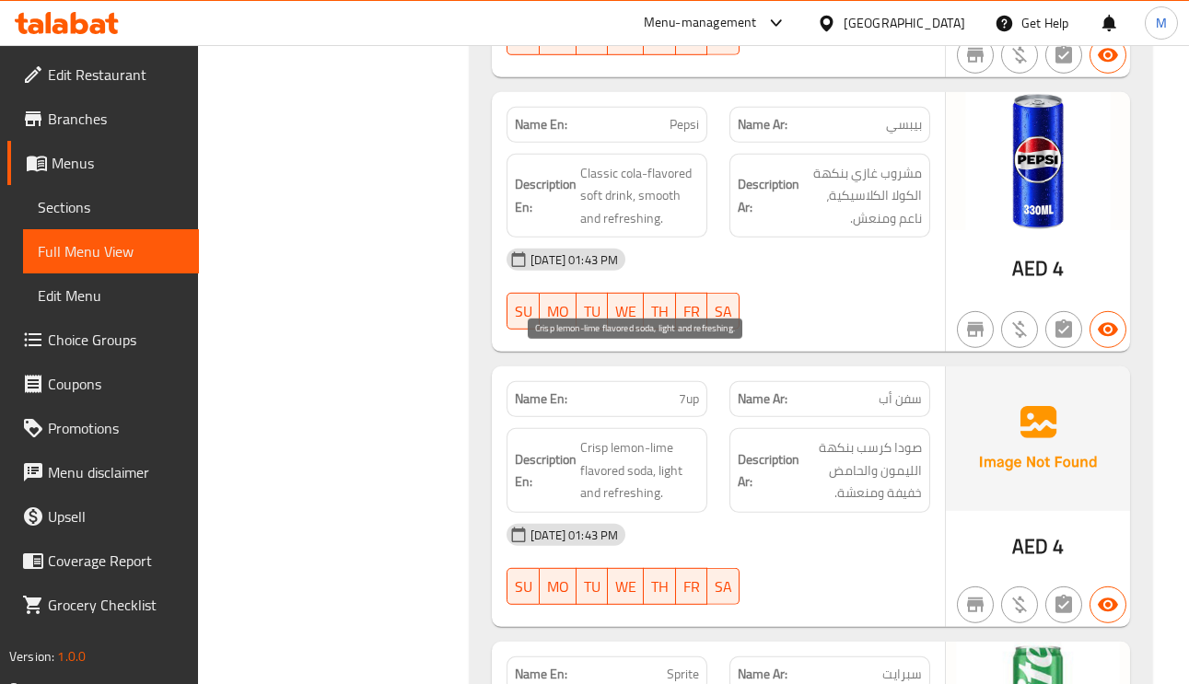
click at [675, 437] on span "Crisp lemon-lime flavored soda, light and refreshing." at bounding box center [639, 471] width 119 height 68
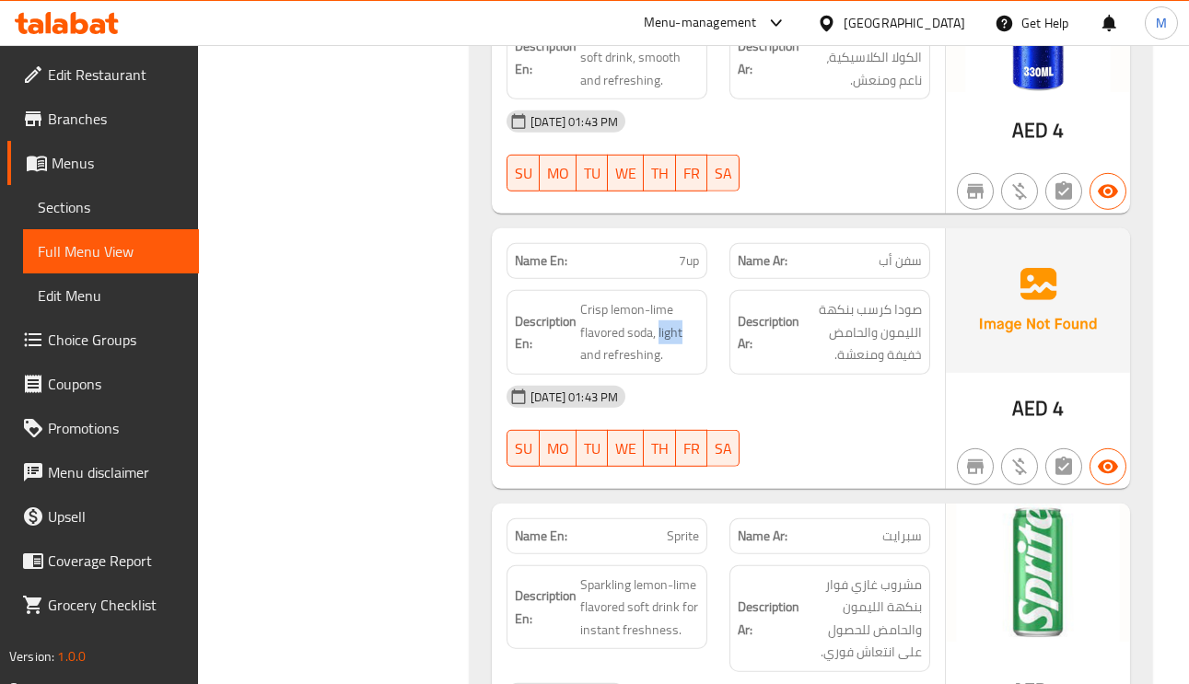
scroll to position [8842, 0]
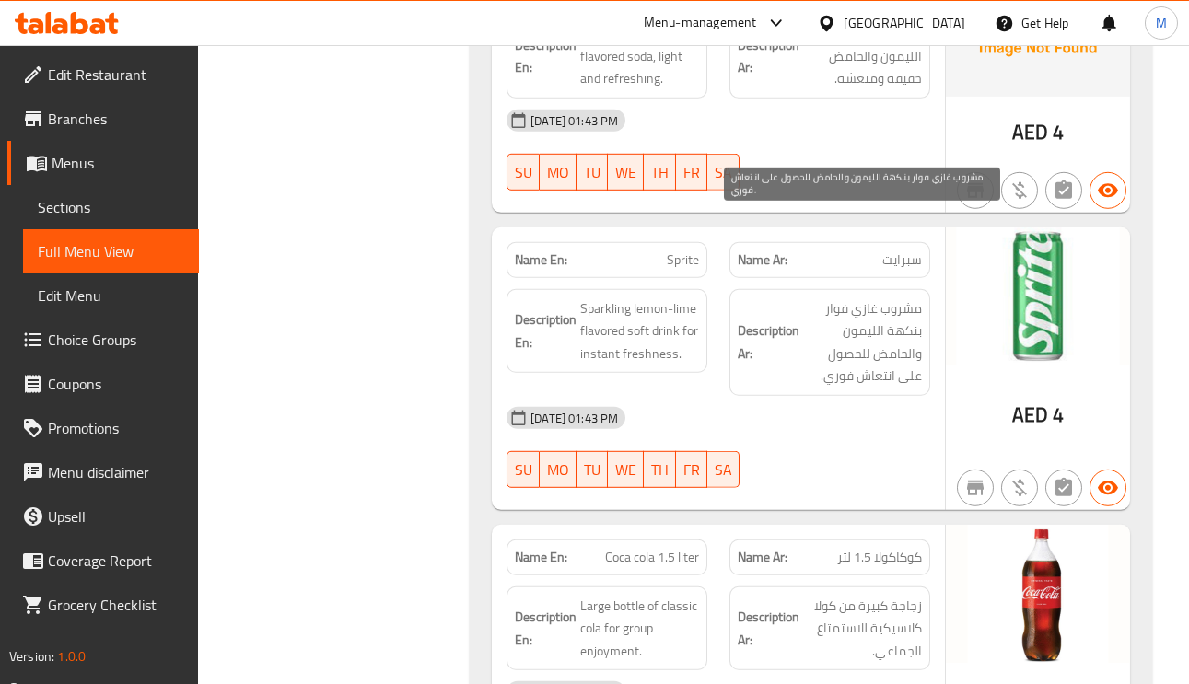
click at [901, 297] on span "مشروب غازي فوار بنكهة الليمون والحامض للحصول على انتعاش فوري." at bounding box center [862, 342] width 119 height 90
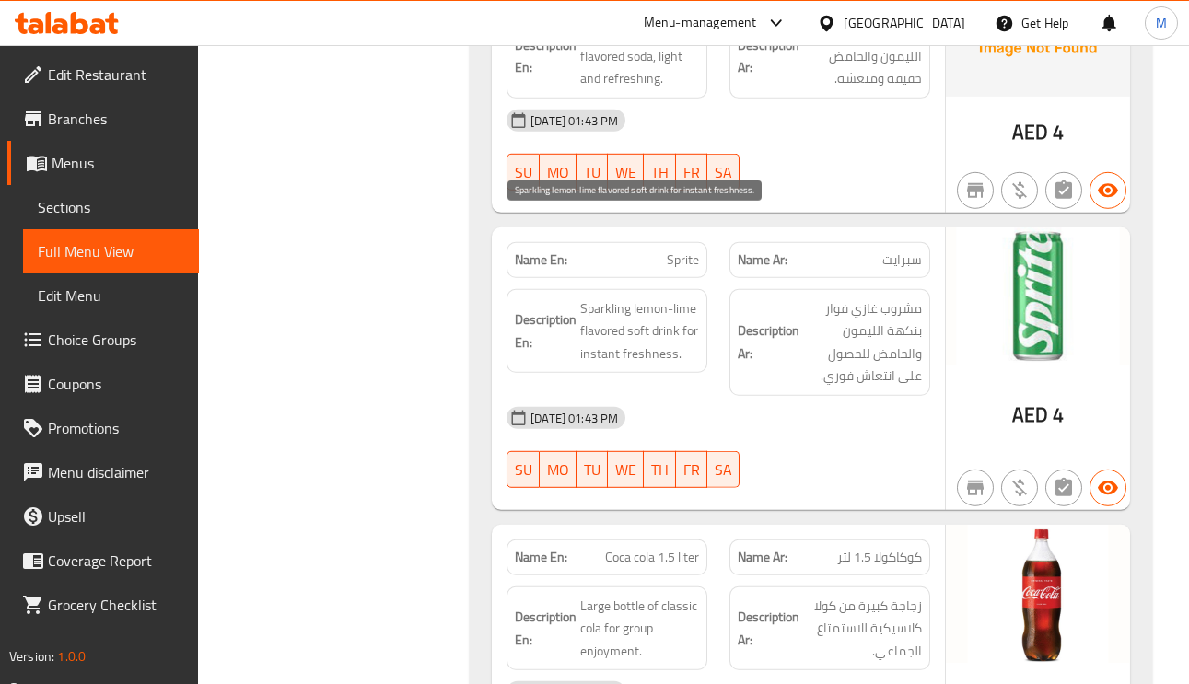
click at [612, 297] on span "Sparkling lemon-lime flavored soft drink for instant freshness." at bounding box center [639, 331] width 119 height 68
click at [655, 297] on span "Sparkling lemon-lime flavored soft drink for instant freshness." at bounding box center [639, 331] width 119 height 68
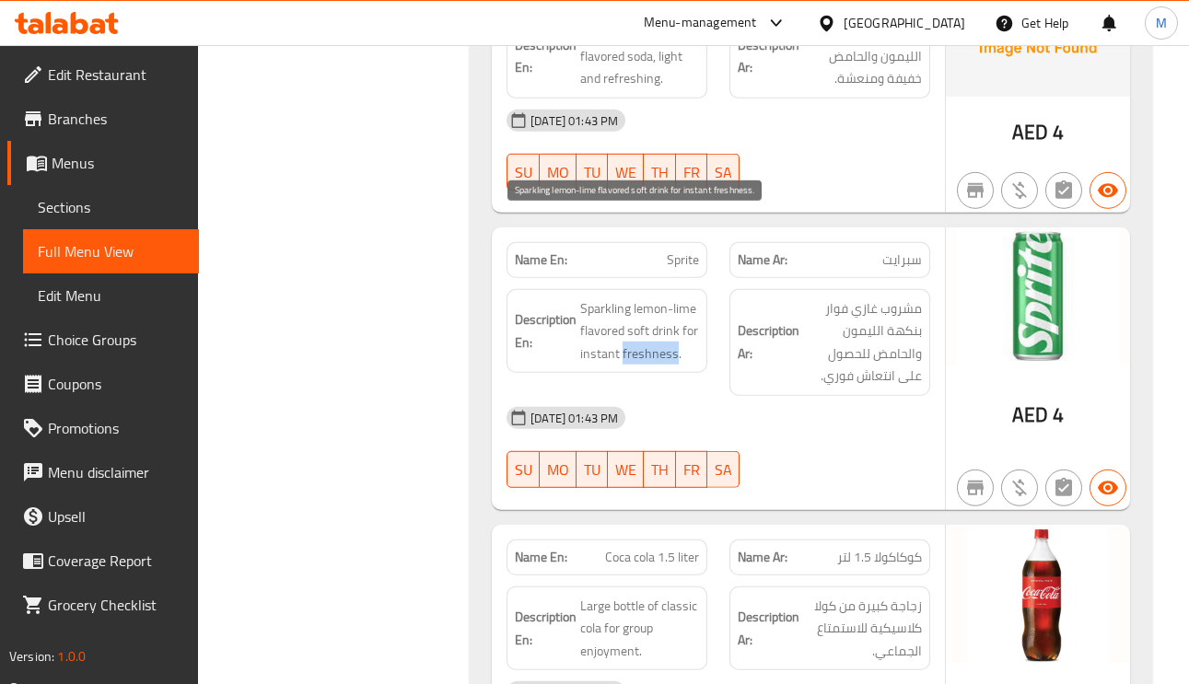
click at [655, 297] on span "Sparkling lemon-lime flavored soft drink for instant freshness." at bounding box center [639, 331] width 119 height 68
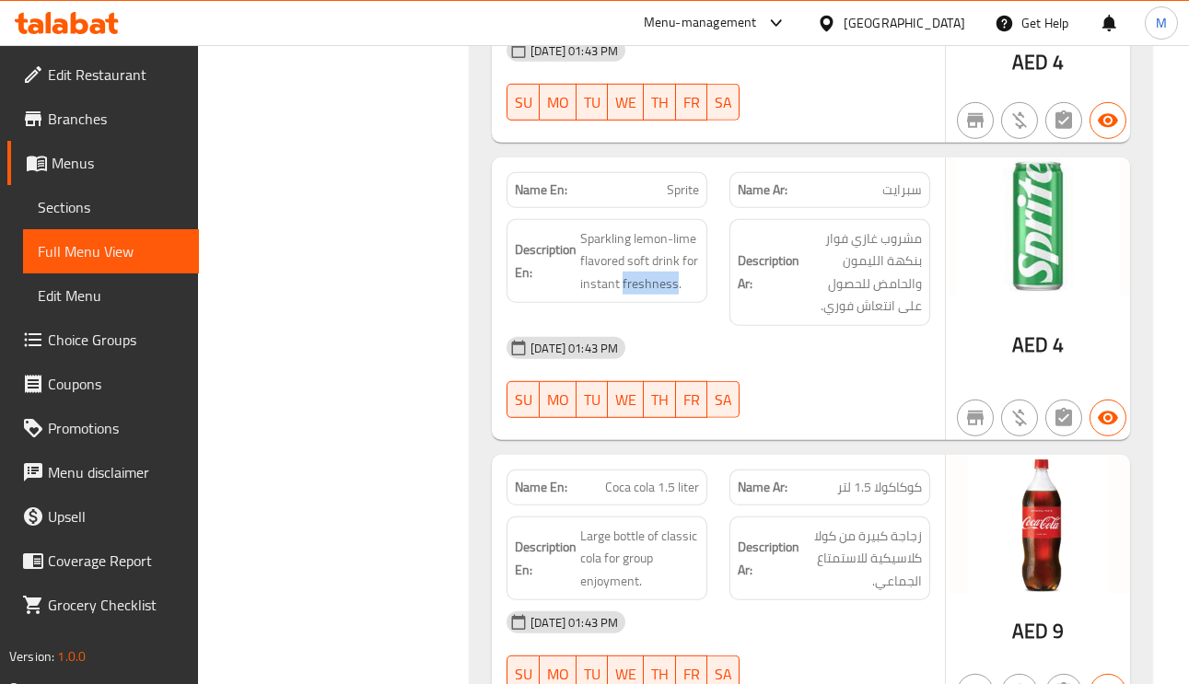
scroll to position [8980, 0]
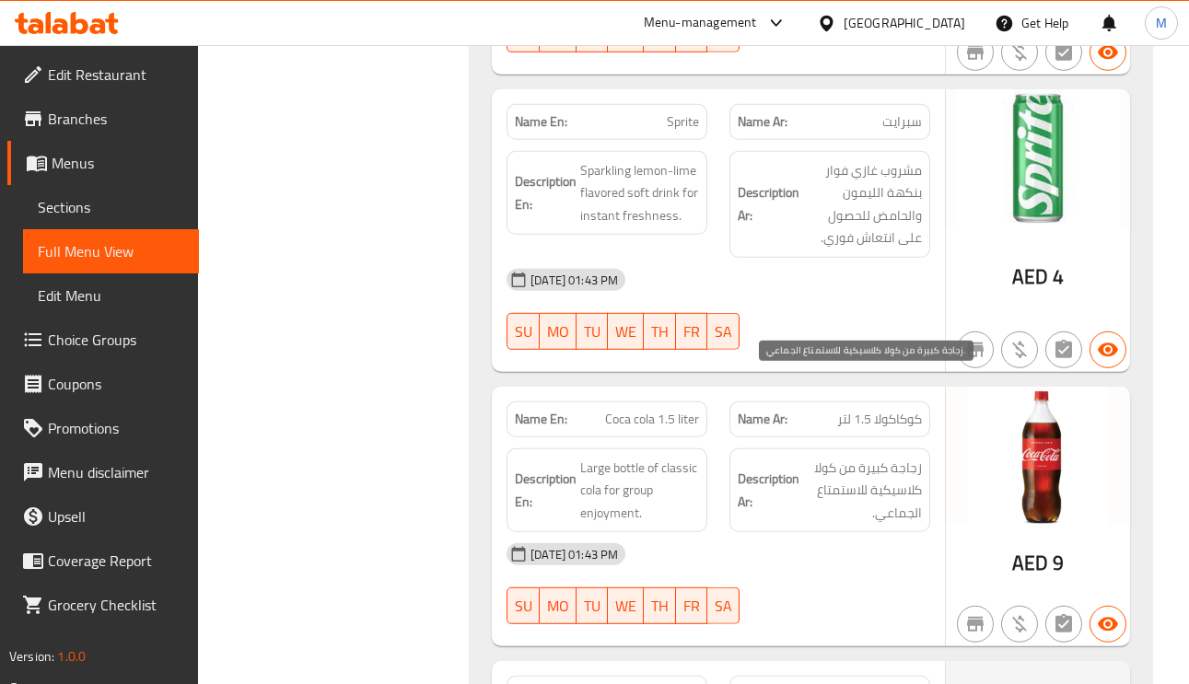
click at [874, 457] on span "زجاجة كبيرة من كولا كلاسيكية للاستمتاع الجماعي." at bounding box center [862, 491] width 119 height 68
click at [876, 457] on span "زجاجة كبيرة من كولا كلاسيكية للاستمتاع الجماعي." at bounding box center [862, 491] width 119 height 68
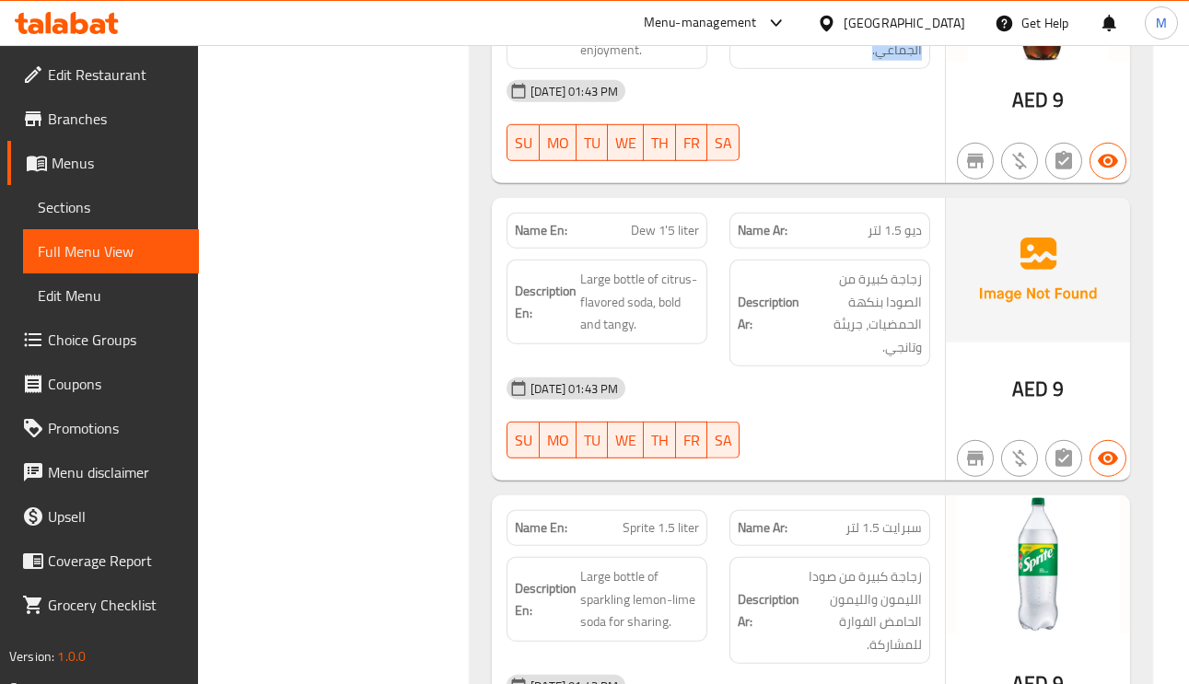
scroll to position [9181, 0]
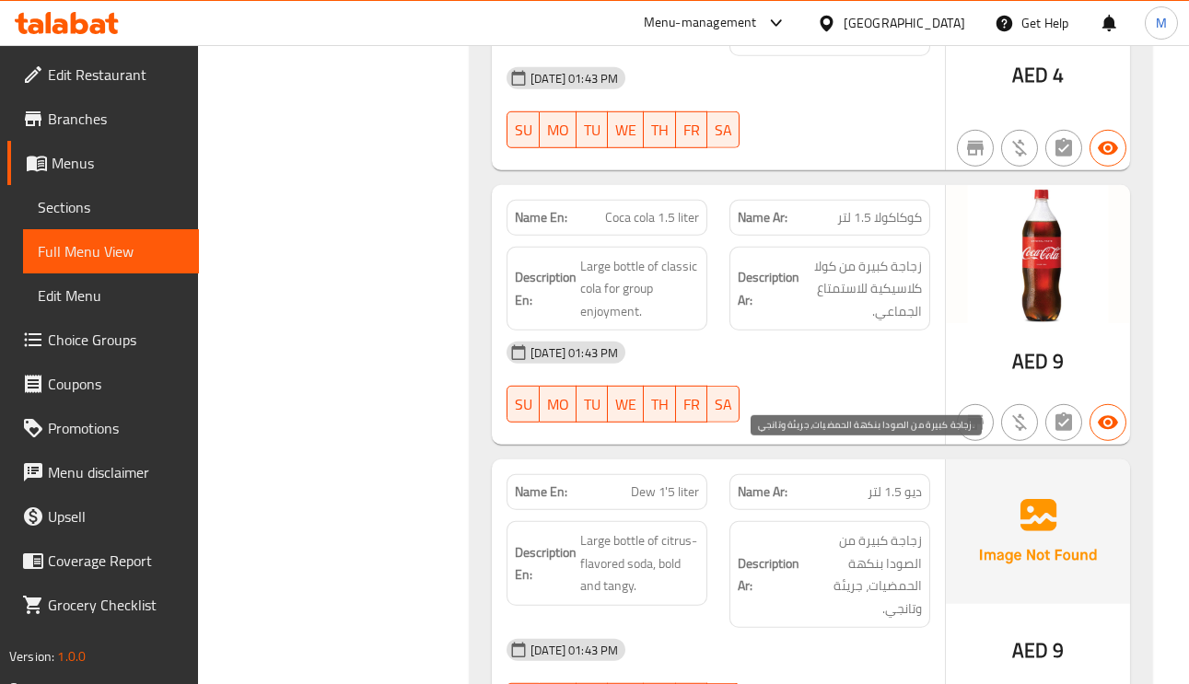
click at [864, 530] on span "زجاجة كبيرة من الصودا بنكهة الحمضيات، جريئة وتانجي." at bounding box center [862, 575] width 119 height 90
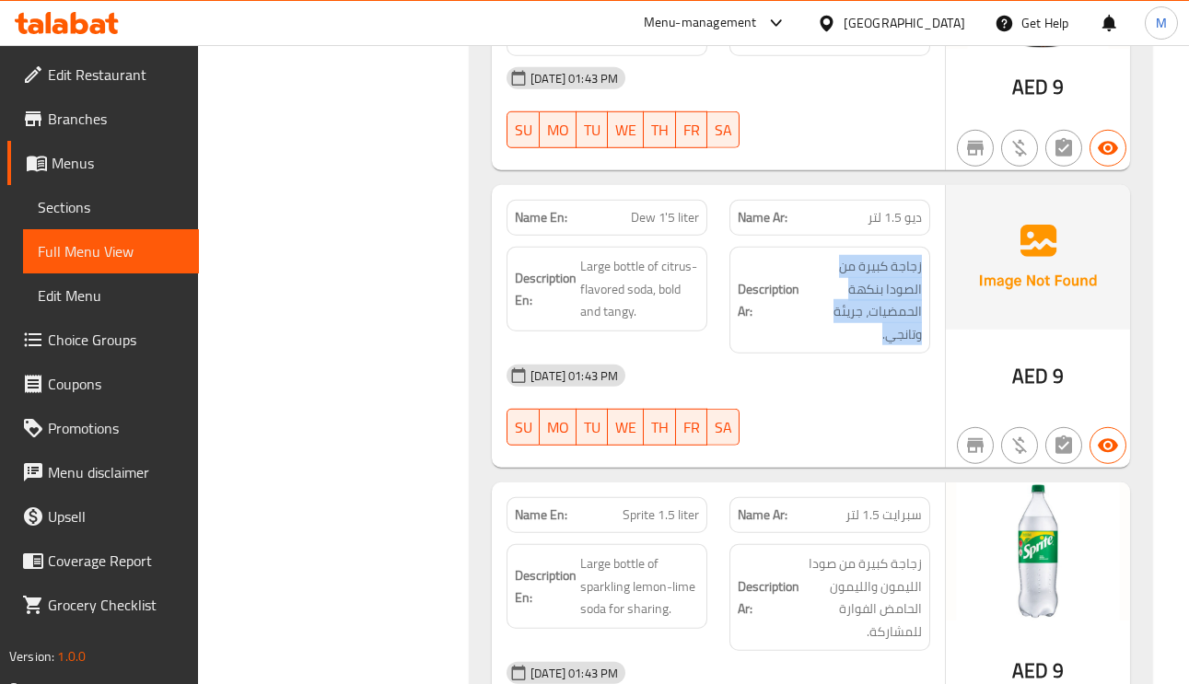
scroll to position [9458, 0]
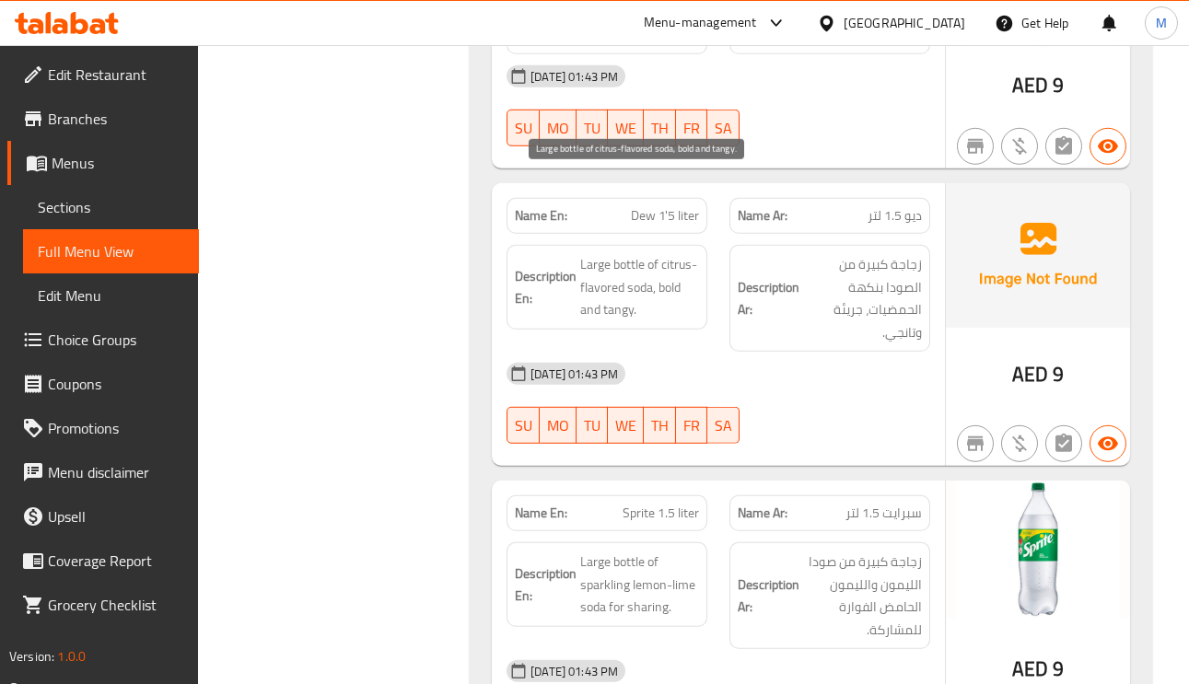
click at [599, 253] on span "Large bottle of citrus-flavored soda, bold and tangy." at bounding box center [639, 287] width 119 height 68
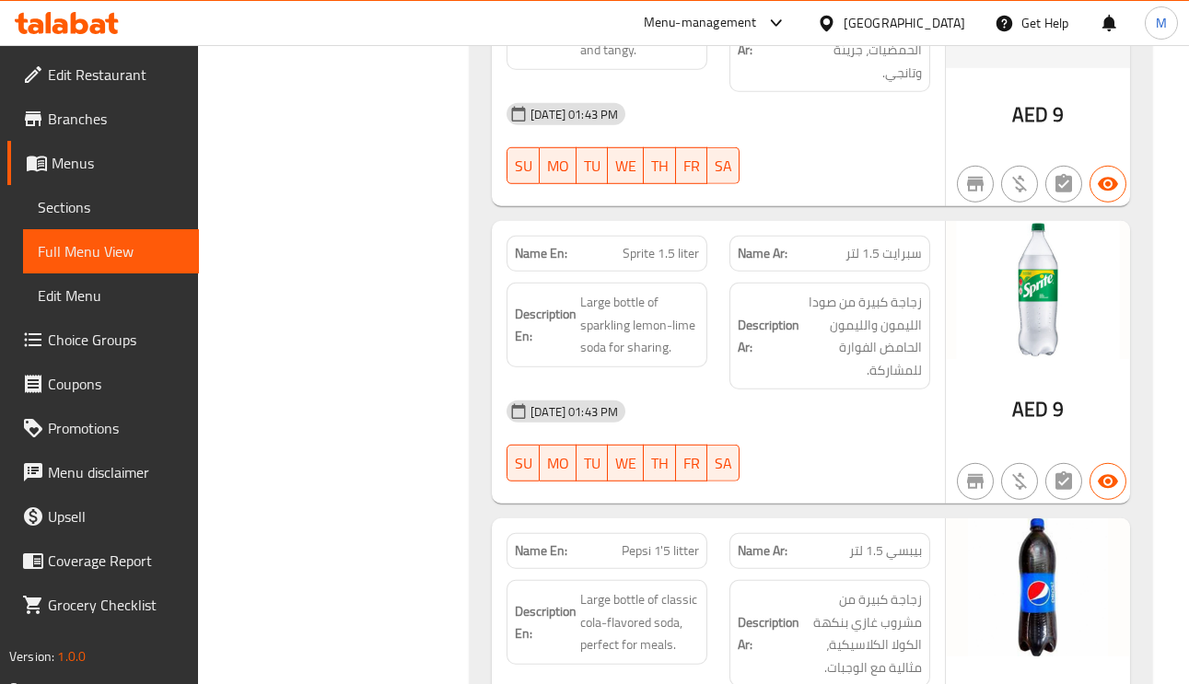
scroll to position [9734, 0]
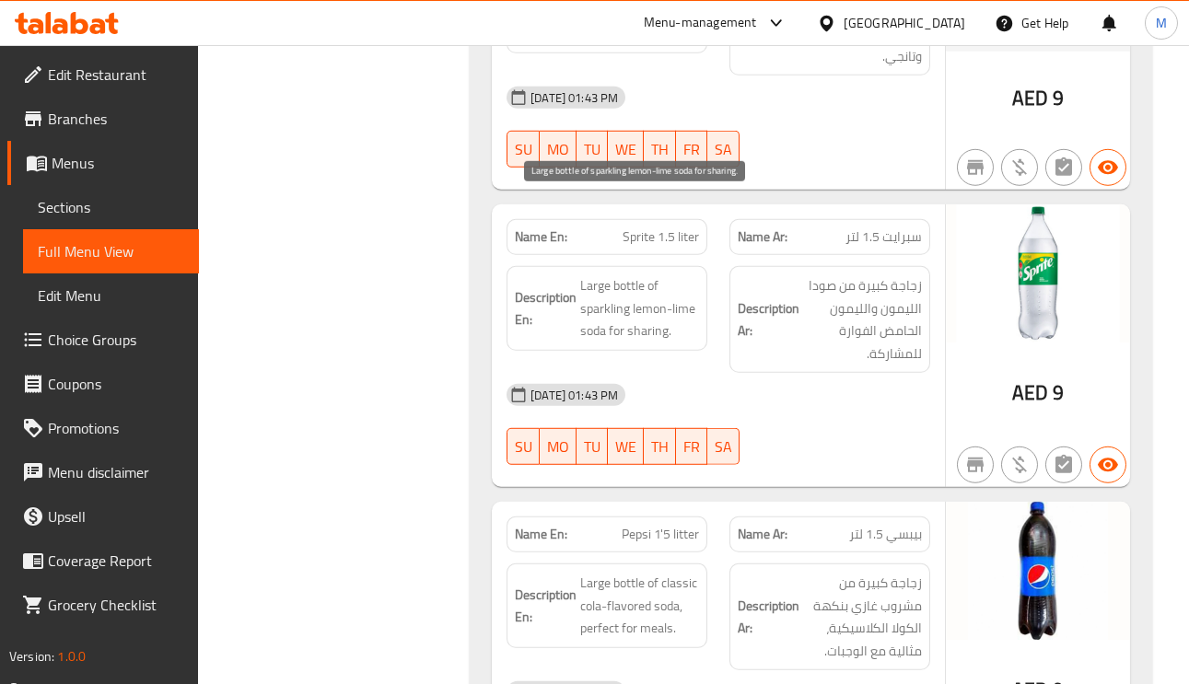
click at [643, 274] on span "Large bottle of sparkling lemon-lime soda for sharing." at bounding box center [639, 308] width 119 height 68
click at [593, 274] on span "Large bottle of sparkling lemon-lime soda for sharing." at bounding box center [639, 308] width 119 height 68
click at [650, 274] on span "Large bottle of sparkling lemon-lime soda for sharing." at bounding box center [639, 308] width 119 height 68
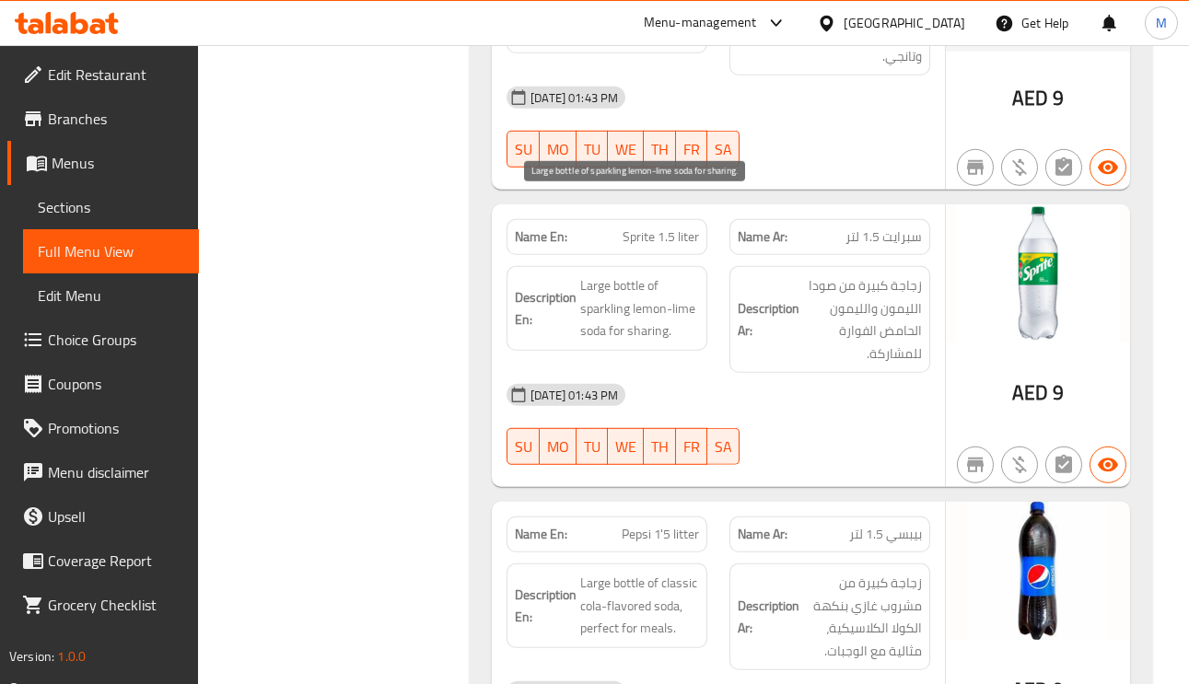
click at [650, 274] on span "Large bottle of sparkling lemon-lime soda for sharing." at bounding box center [639, 308] width 119 height 68
click at [654, 227] on span "Sprite 1.5 liter" at bounding box center [661, 236] width 76 height 19
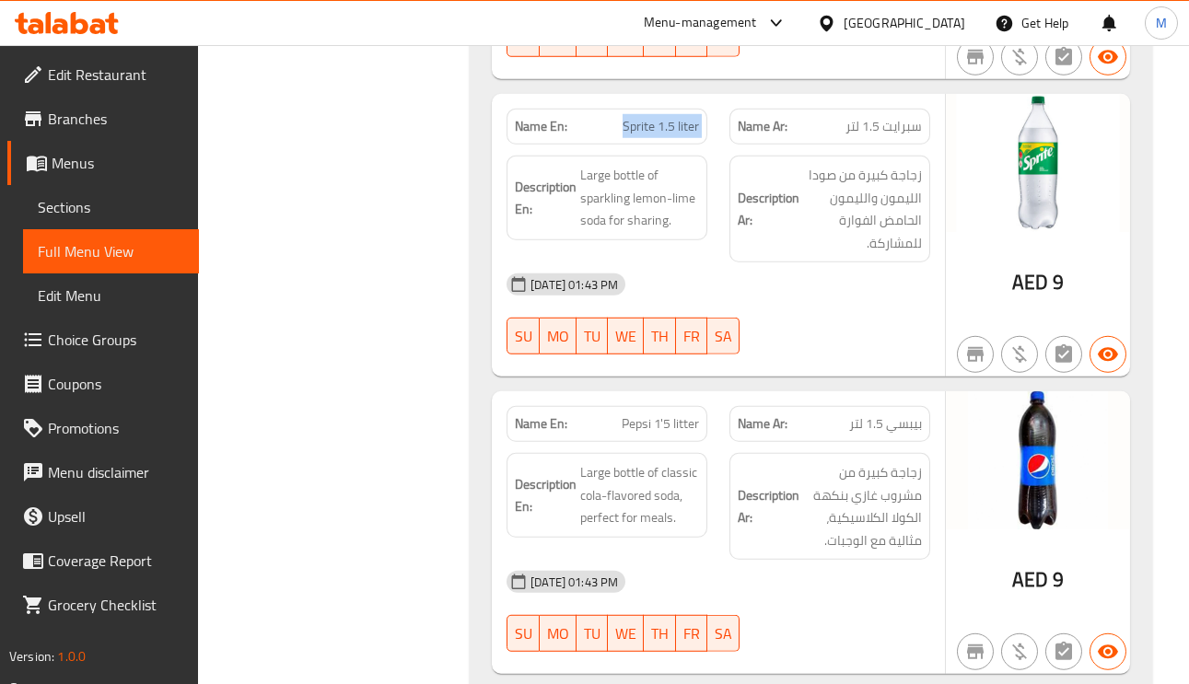
scroll to position [10010, 0]
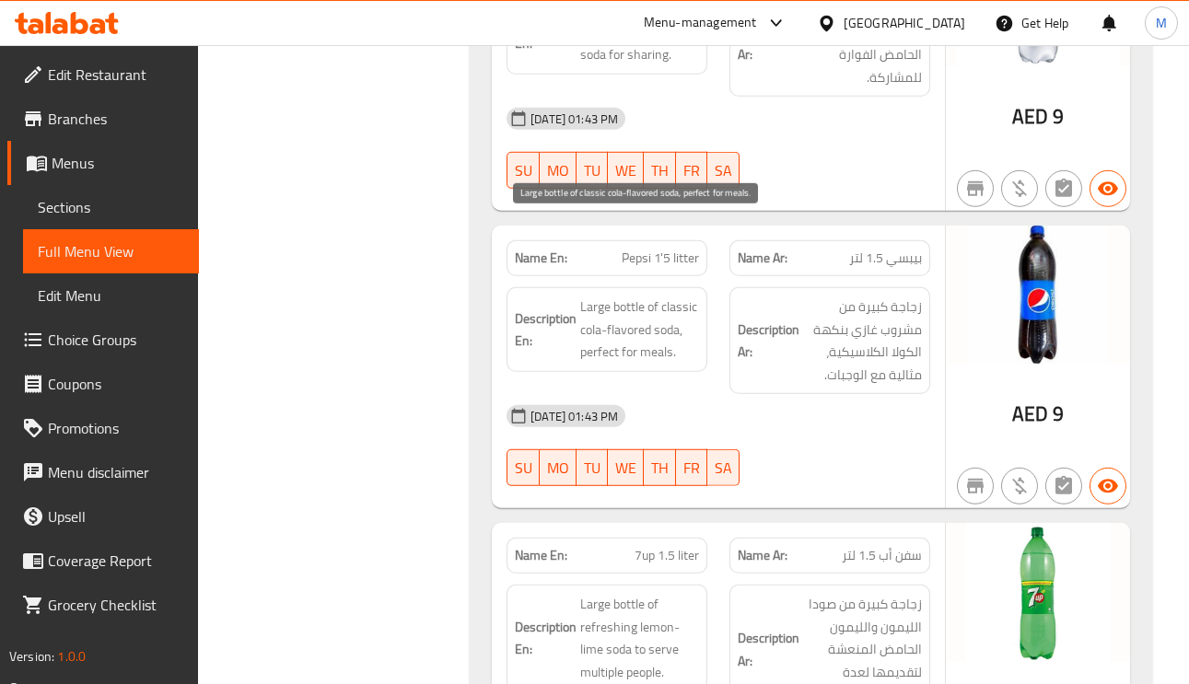
click at [659, 296] on span "Large bottle of classic cola-flavored soda, perfect for meals." at bounding box center [639, 330] width 119 height 68
click at [682, 249] on span "Pepsi 1'5 litter" at bounding box center [660, 258] width 77 height 19
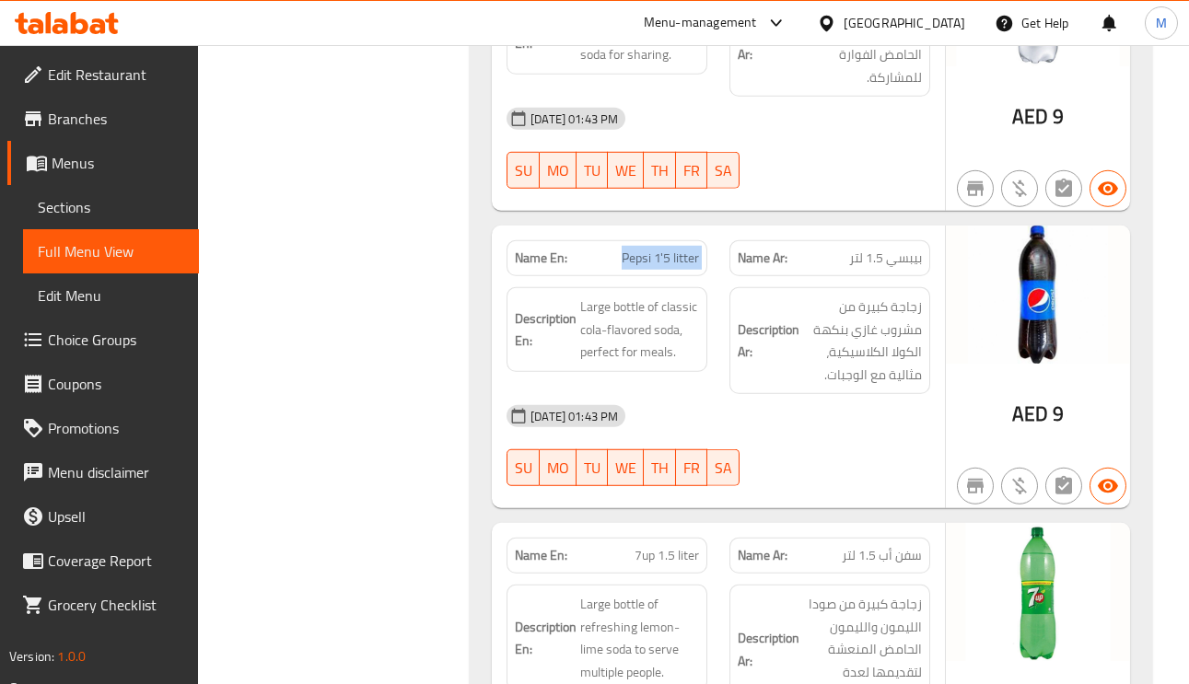
click at [682, 249] on span "Pepsi 1'5 litter" at bounding box center [660, 258] width 77 height 19
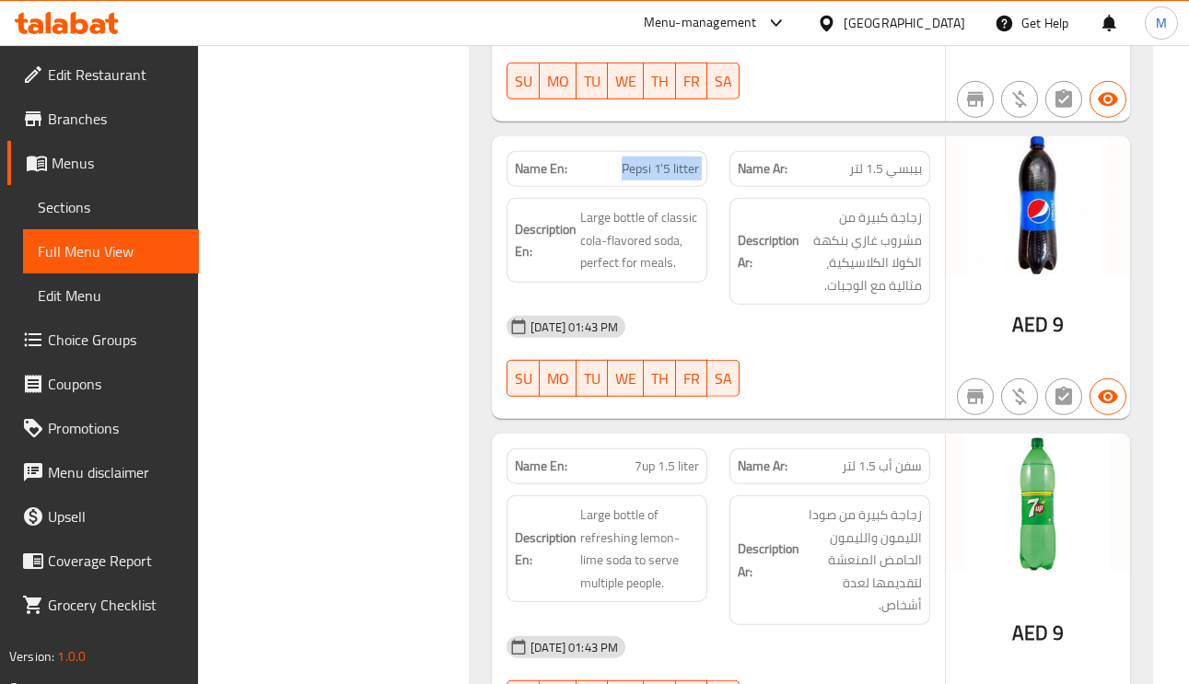
scroll to position [10149, 0]
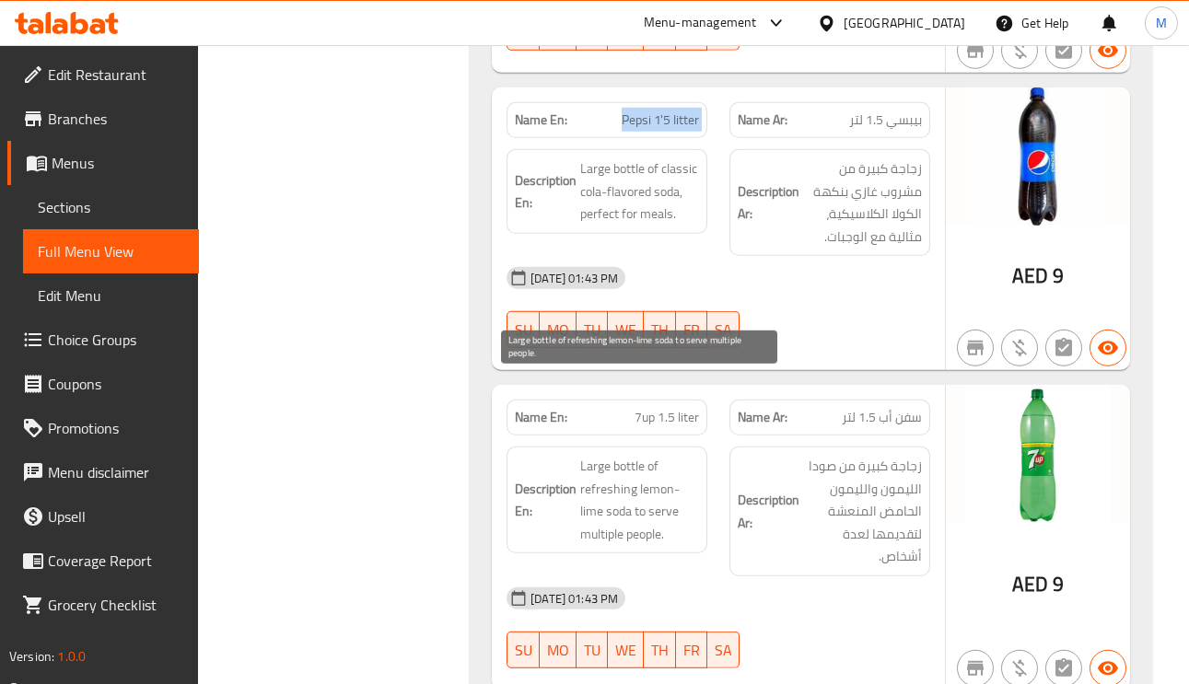
click at [605, 455] on span "Large bottle of refreshing lemon-lime soda to serve multiple people." at bounding box center [639, 500] width 119 height 90
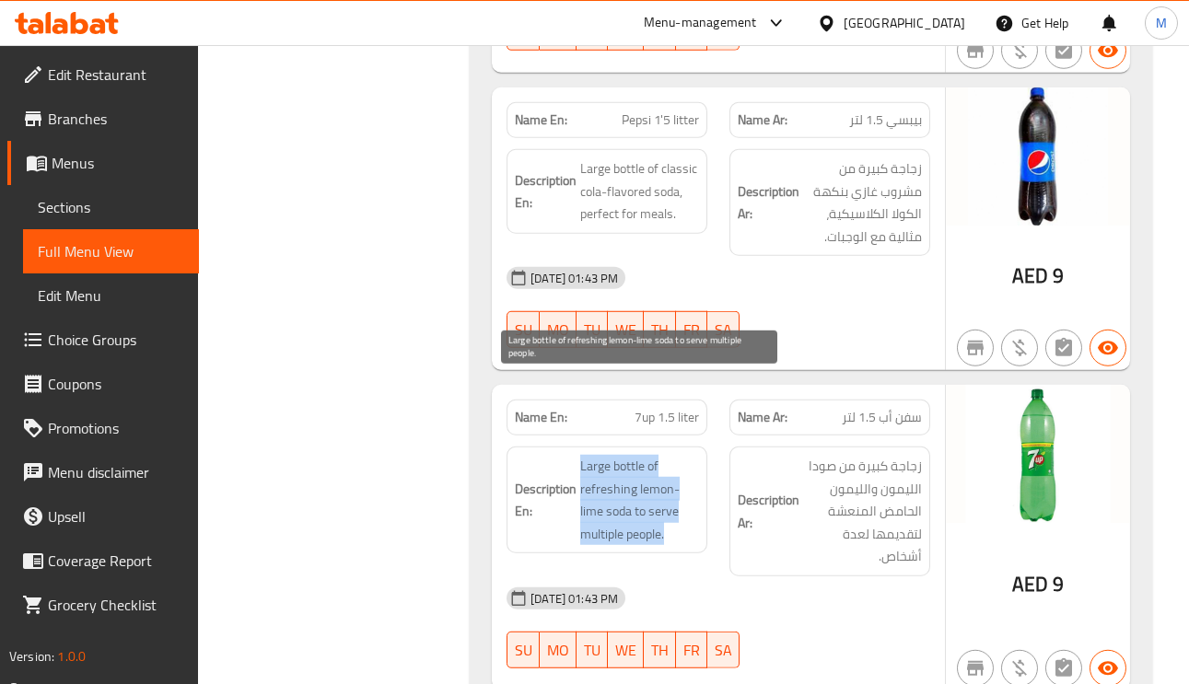
click at [605, 455] on span "Large bottle of refreshing lemon-lime soda to serve multiple people." at bounding box center [639, 500] width 119 height 90
click at [620, 455] on span "Large bottle of refreshing lemon-lime soda to serve multiple people." at bounding box center [639, 500] width 119 height 90
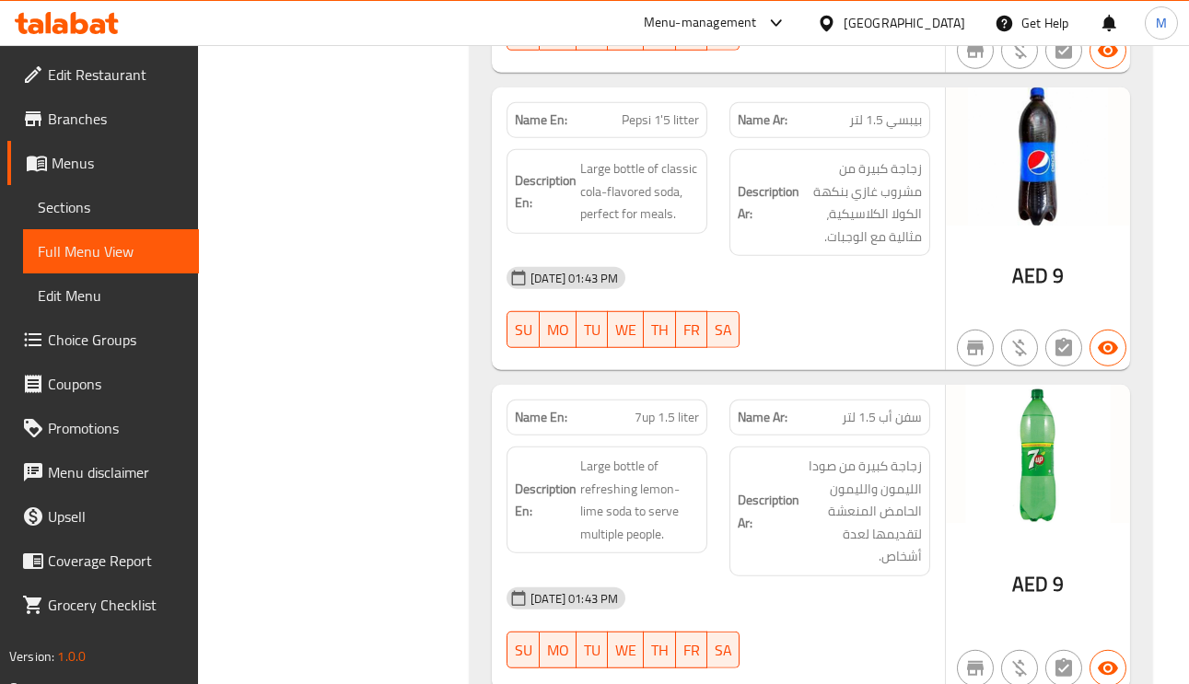
click at [639, 408] on span "7up 1.5 liter" at bounding box center [667, 417] width 64 height 19
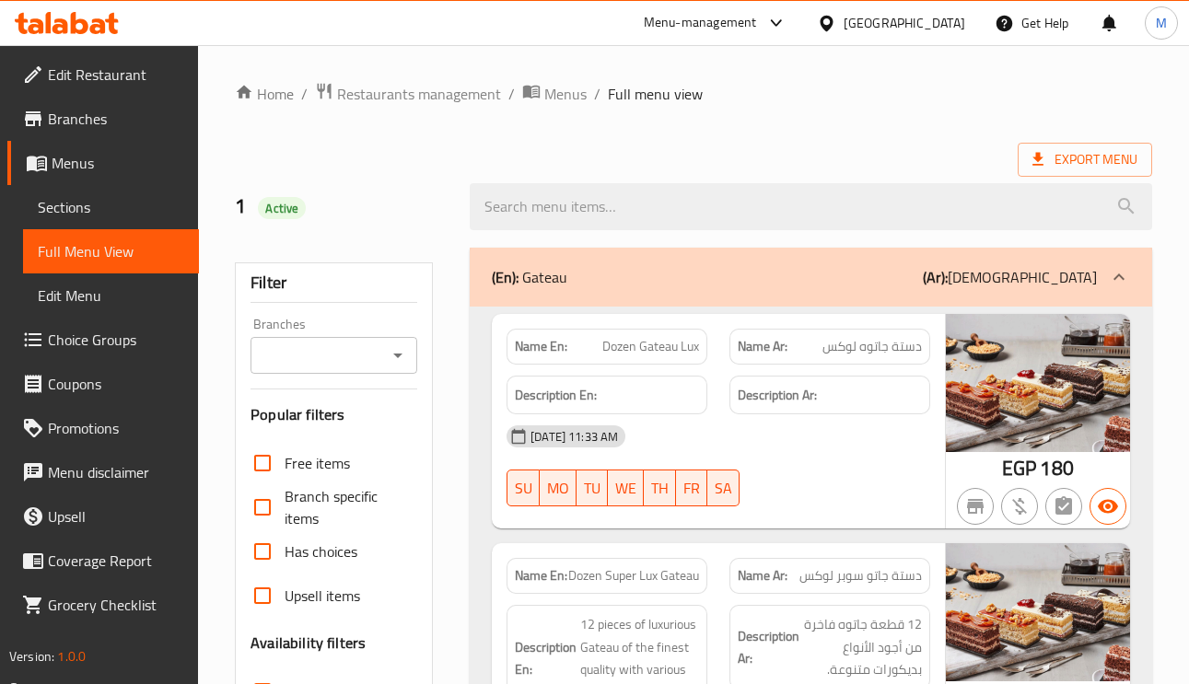
scroll to position [19251, 0]
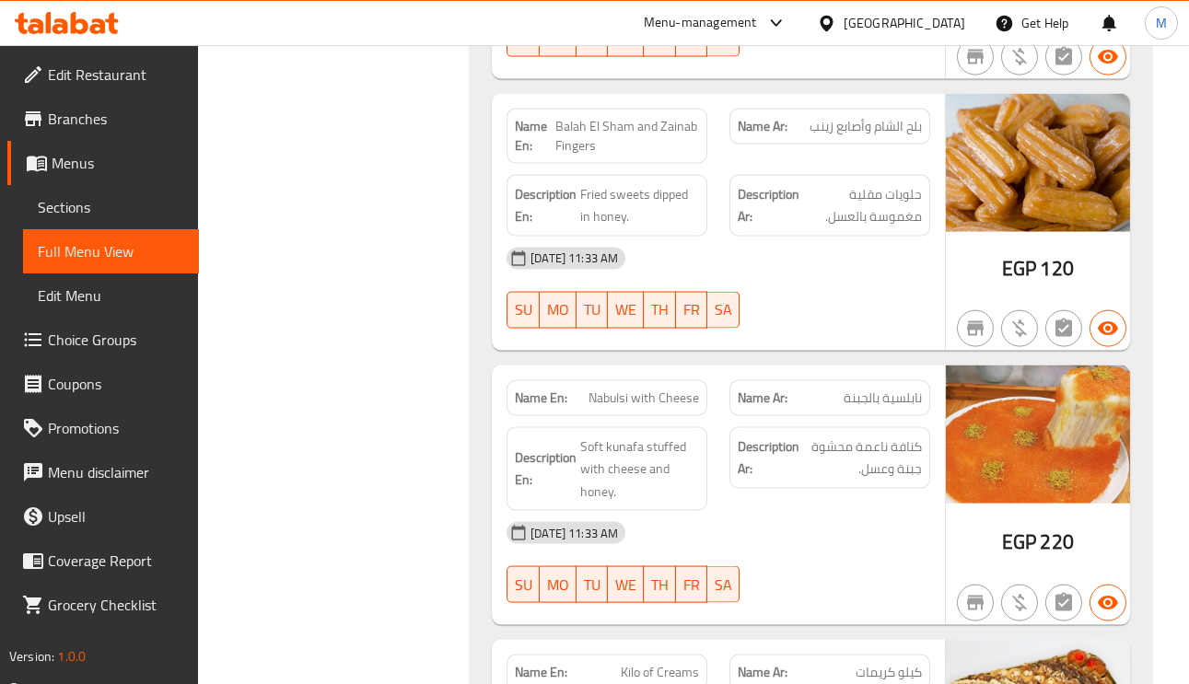
click at [844, 24] on div at bounding box center [830, 23] width 27 height 20
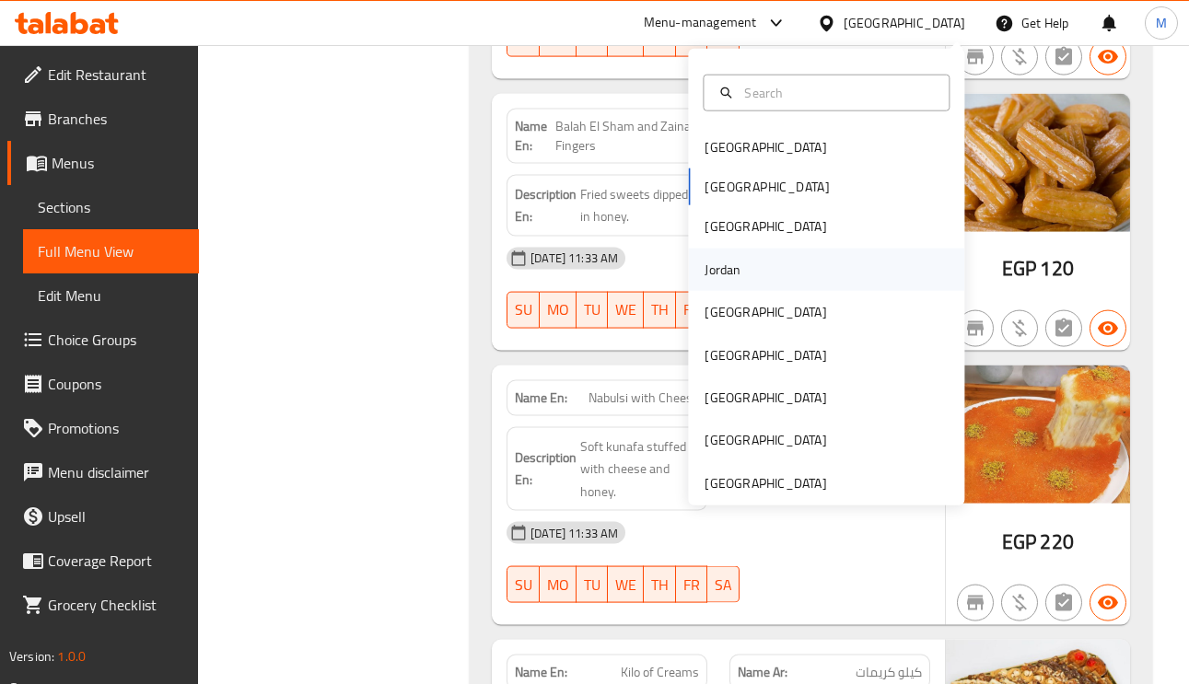
click at [731, 260] on div "Jordan" at bounding box center [722, 270] width 65 height 42
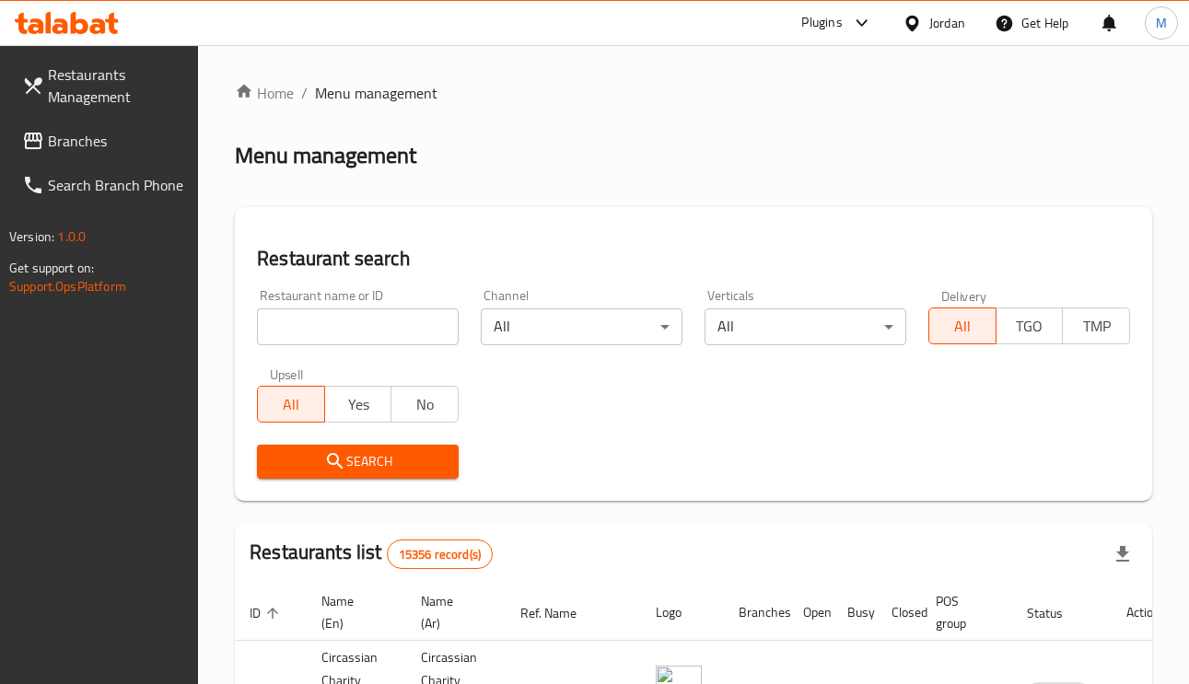
click at [383, 334] on input "search" at bounding box center [358, 327] width 202 height 37
paste input "بيتزا زمن المدينة"
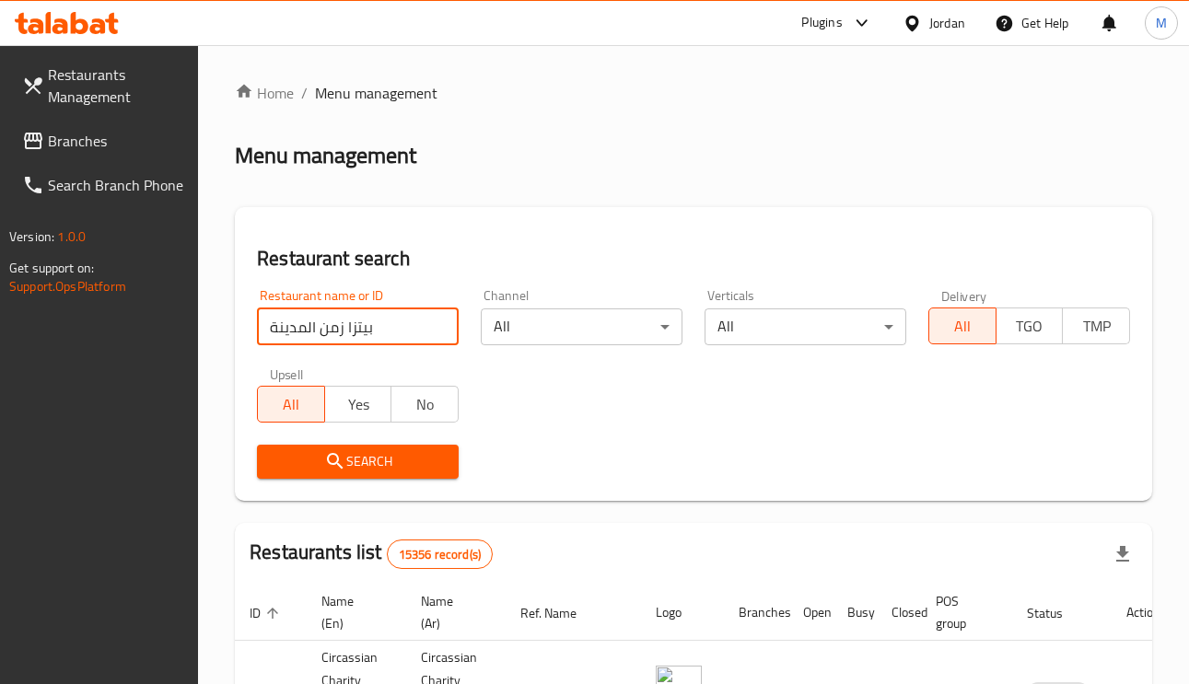
type input "بيتزا زمن المدينة"
click button "Search" at bounding box center [358, 462] width 202 height 34
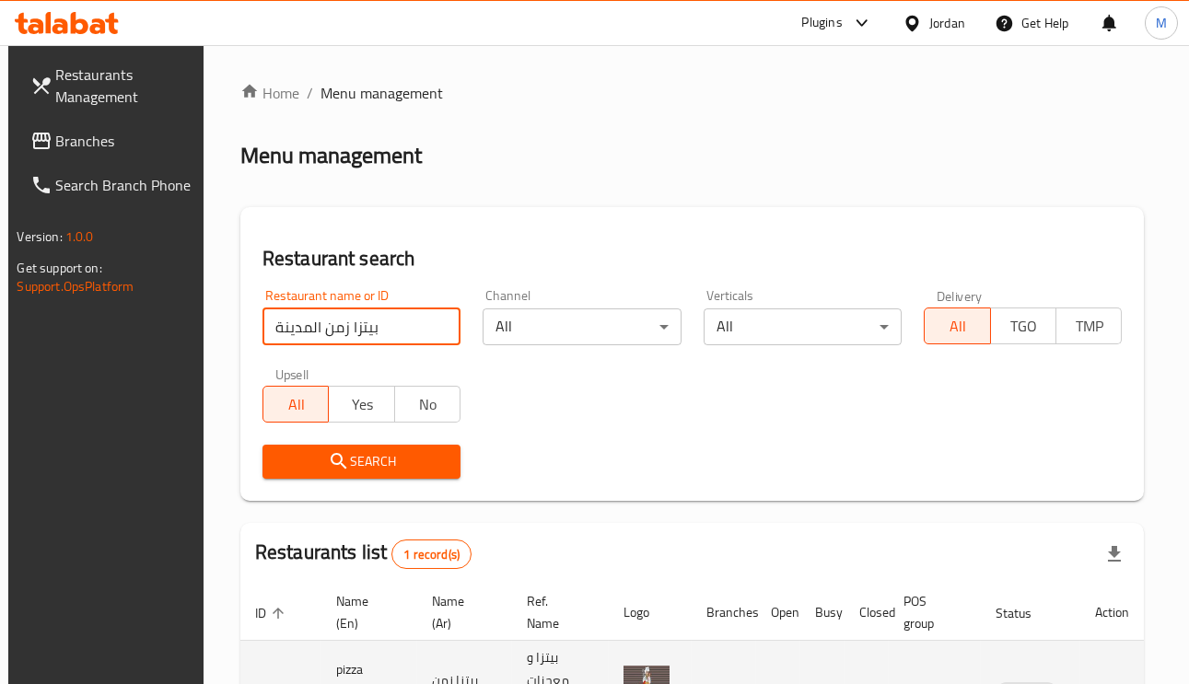
scroll to position [136, 0]
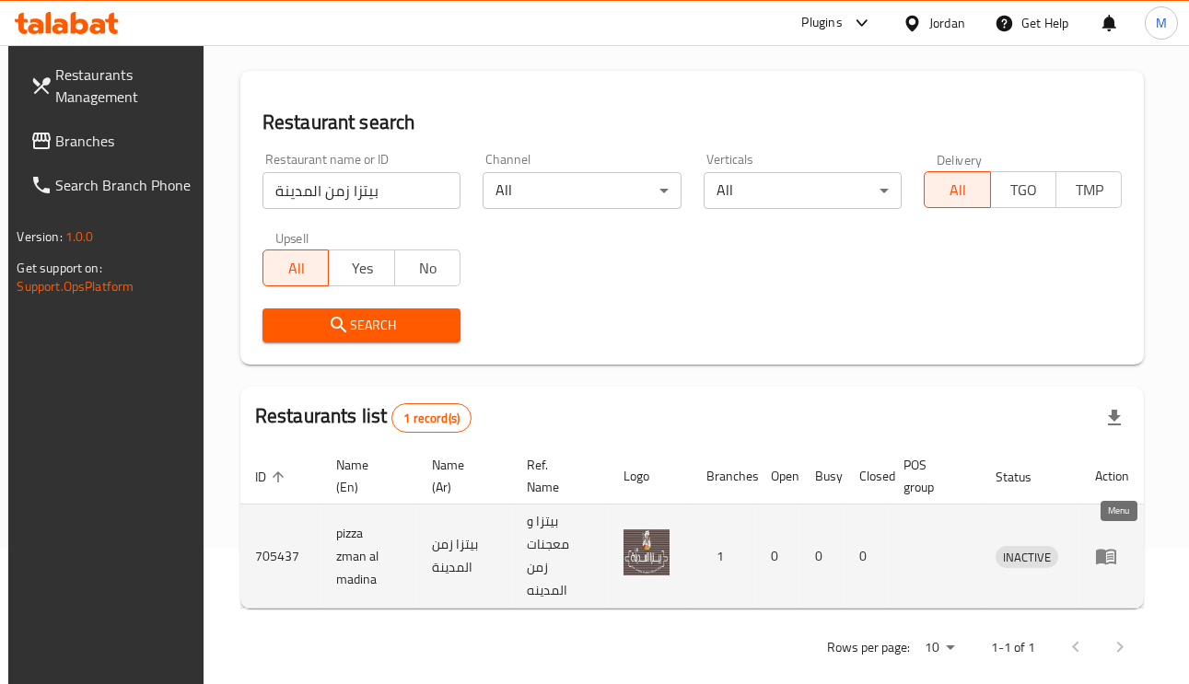
click at [1114, 545] on icon "enhanced table" at bounding box center [1106, 556] width 22 height 22
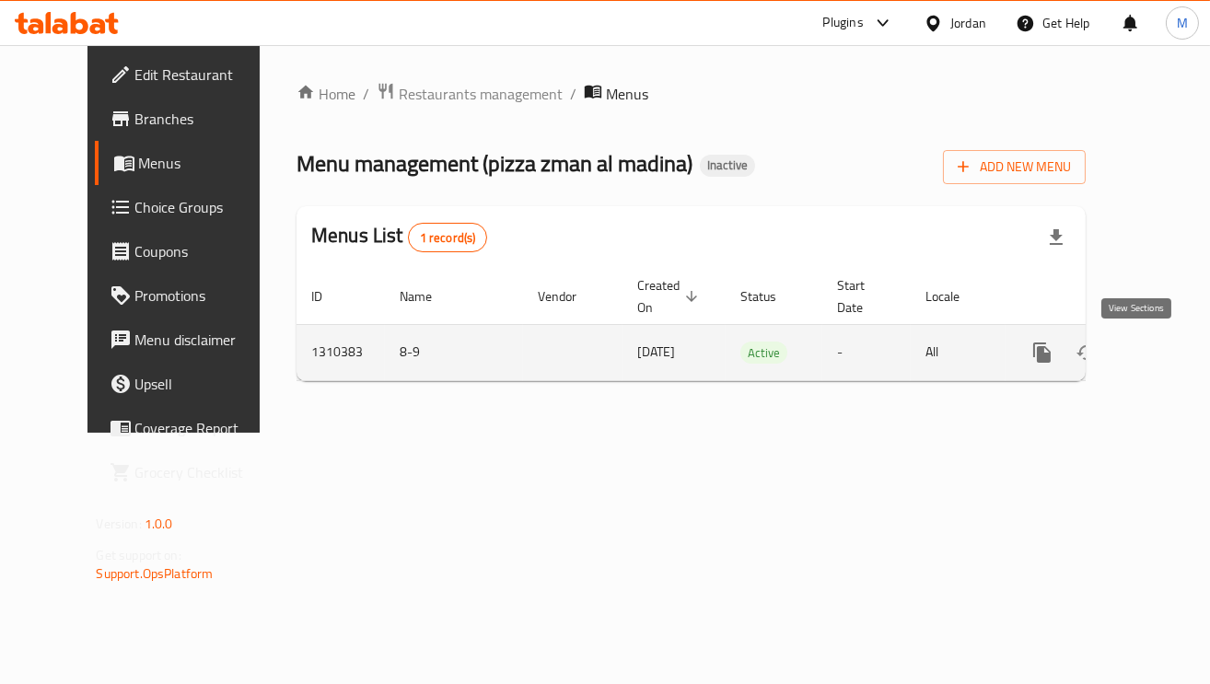
click at [1164, 356] on icon "enhanced table" at bounding box center [1175, 353] width 22 height 22
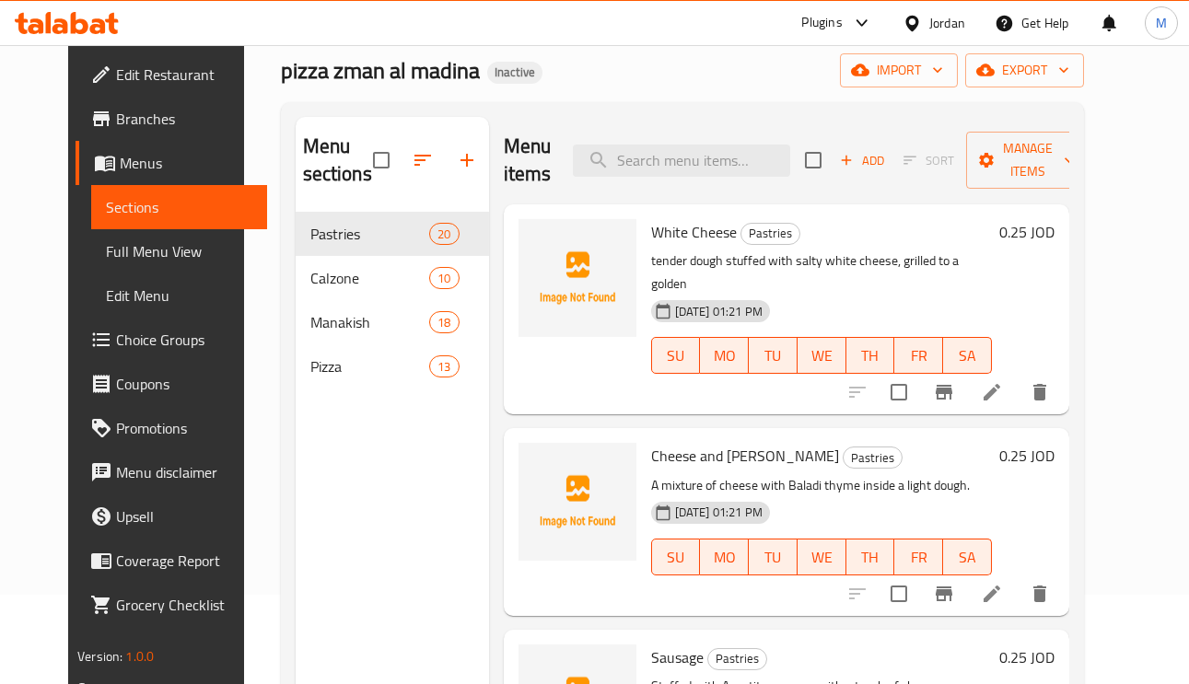
scroll to position [138, 0]
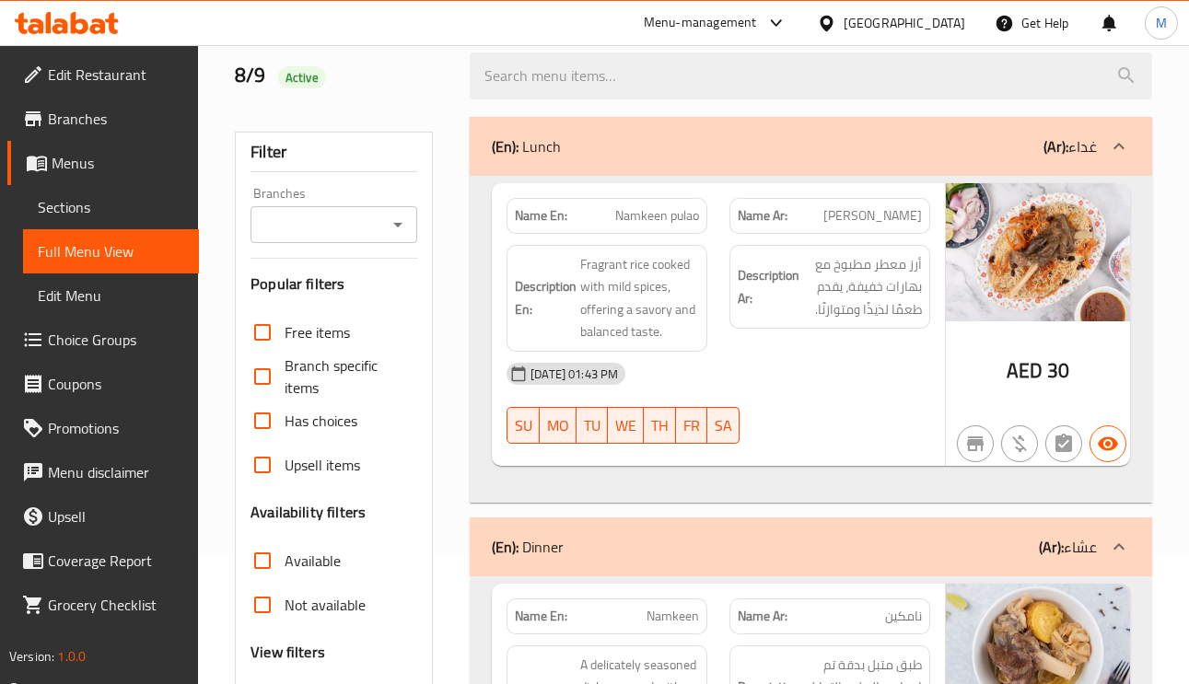
scroll to position [414, 0]
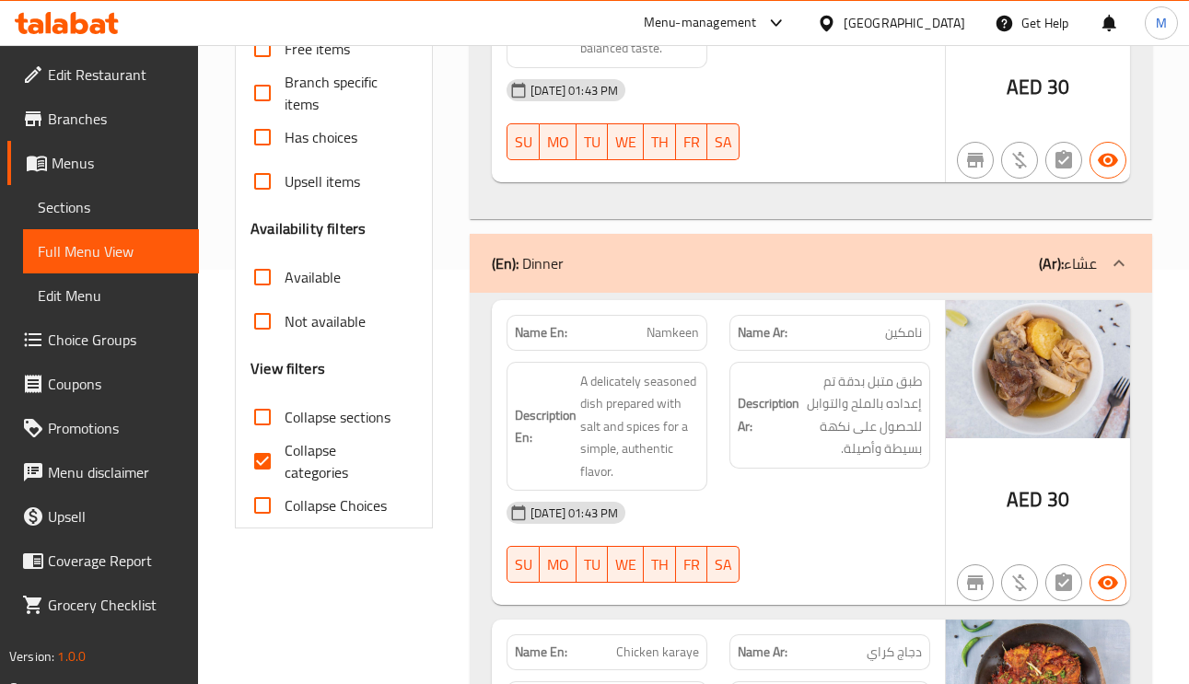
drag, startPoint x: 251, startPoint y: 460, endPoint x: 283, endPoint y: 474, distance: 34.6
click at [251, 460] on input "Collapse categories" at bounding box center [262, 461] width 44 height 44
checkbox input "false"
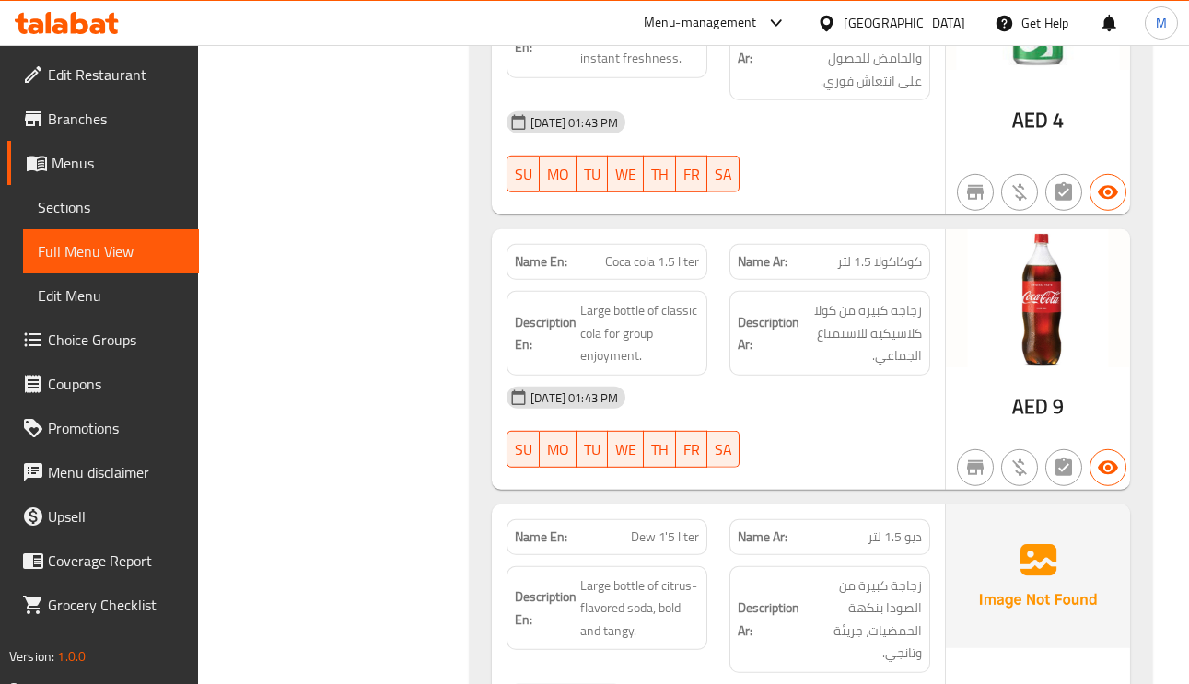
scroll to position [9158, 0]
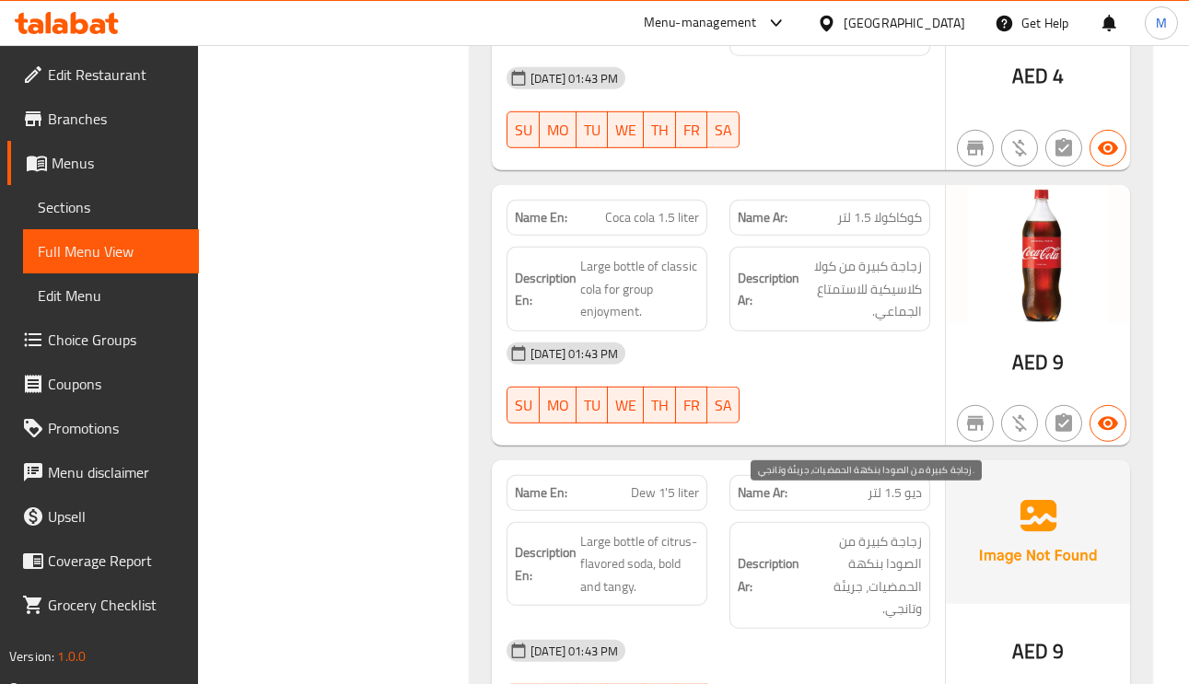
click at [903, 572] on span "زجاجة كبيرة من الصودا بنكهة الحمضيات، جريئة وتانجي." at bounding box center [862, 575] width 119 height 90
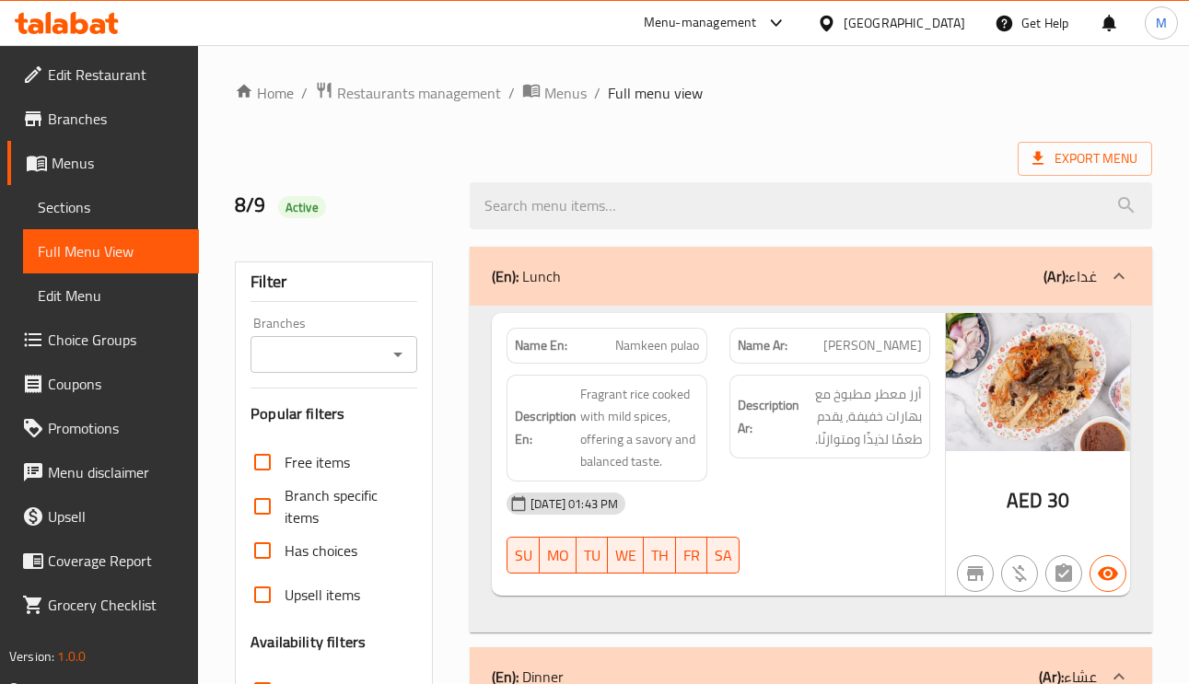
scroll to position [0, 0]
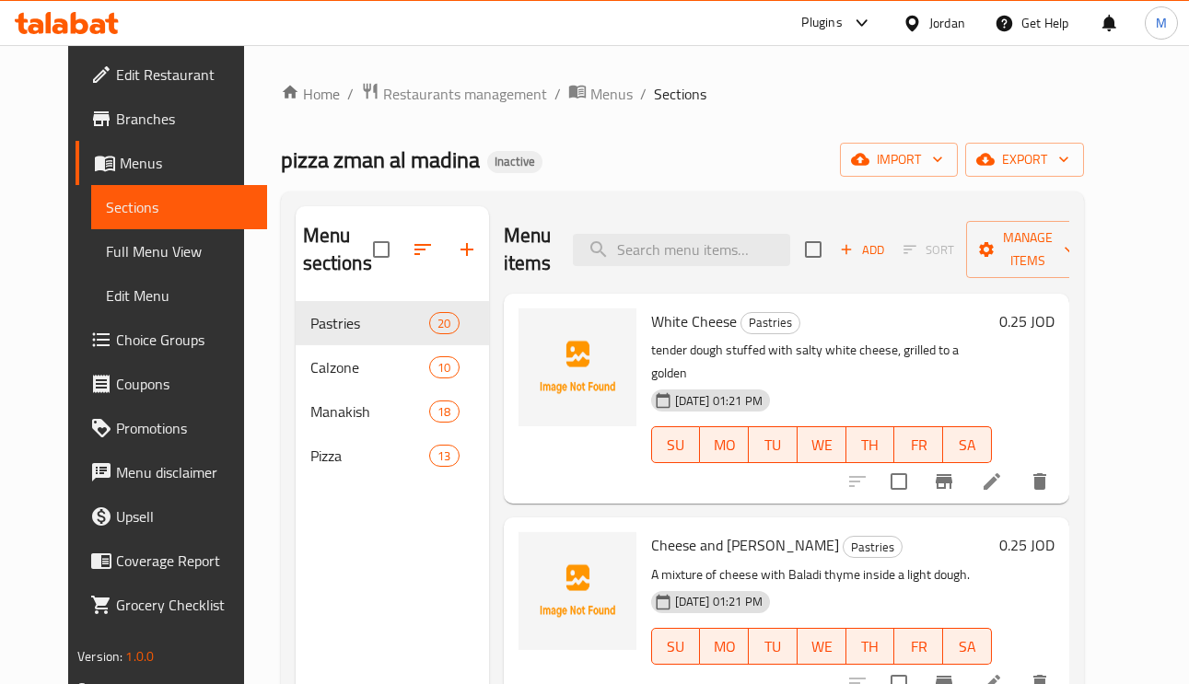
click at [138, 256] on span "Full Menu View" at bounding box center [179, 251] width 146 height 22
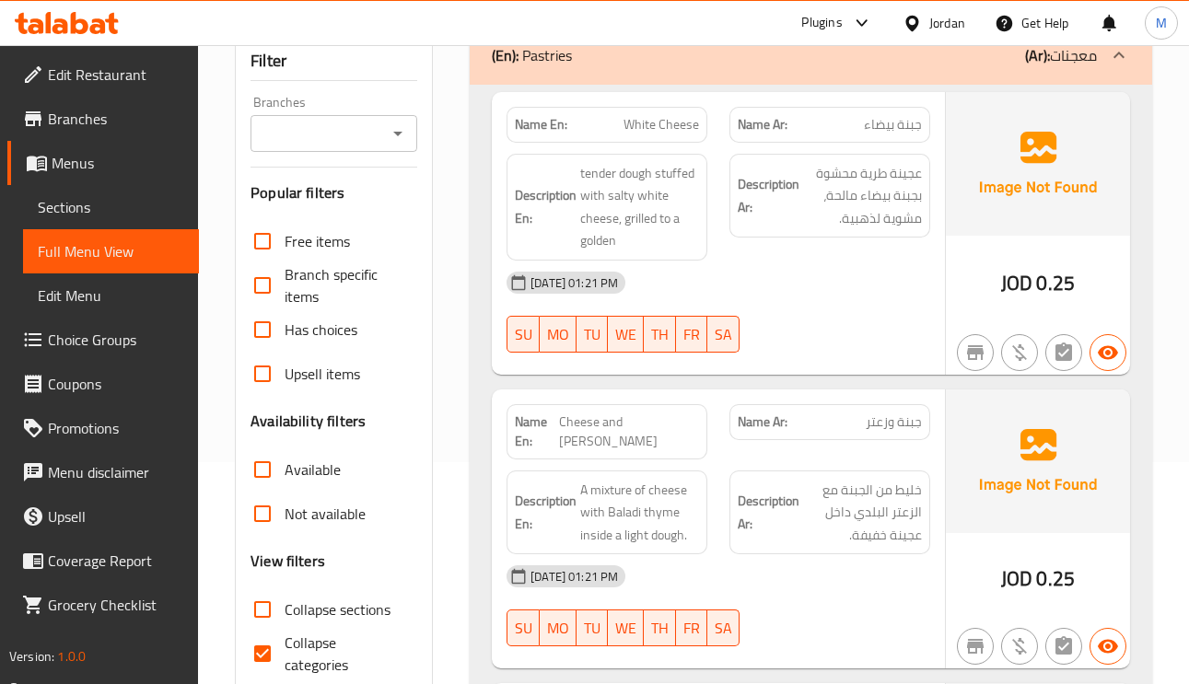
scroll to position [414, 0]
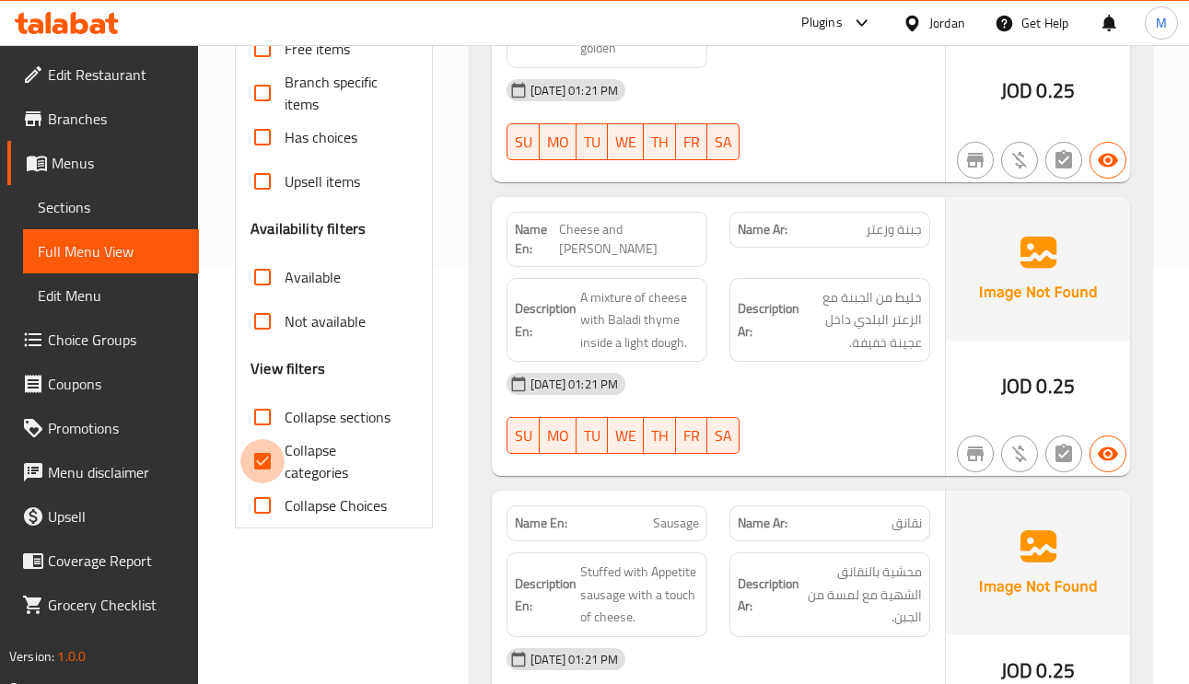
click at [281, 450] on input "Collapse categories" at bounding box center [262, 461] width 44 height 44
checkbox input "false"
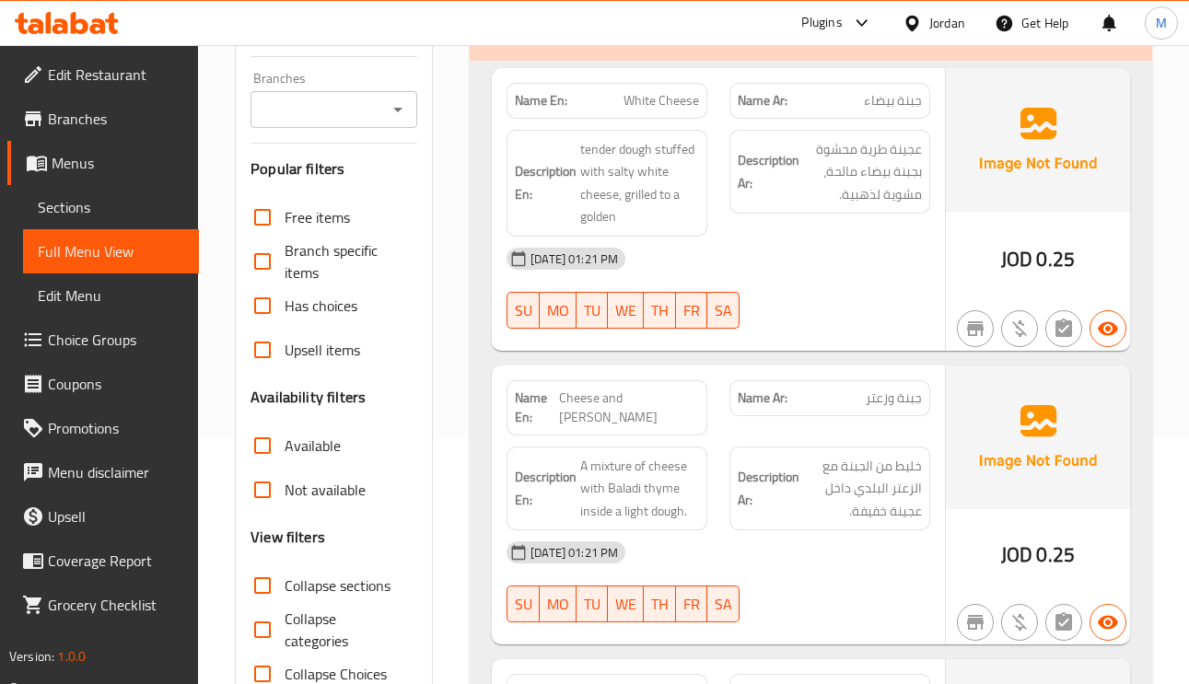
scroll to position [0, 0]
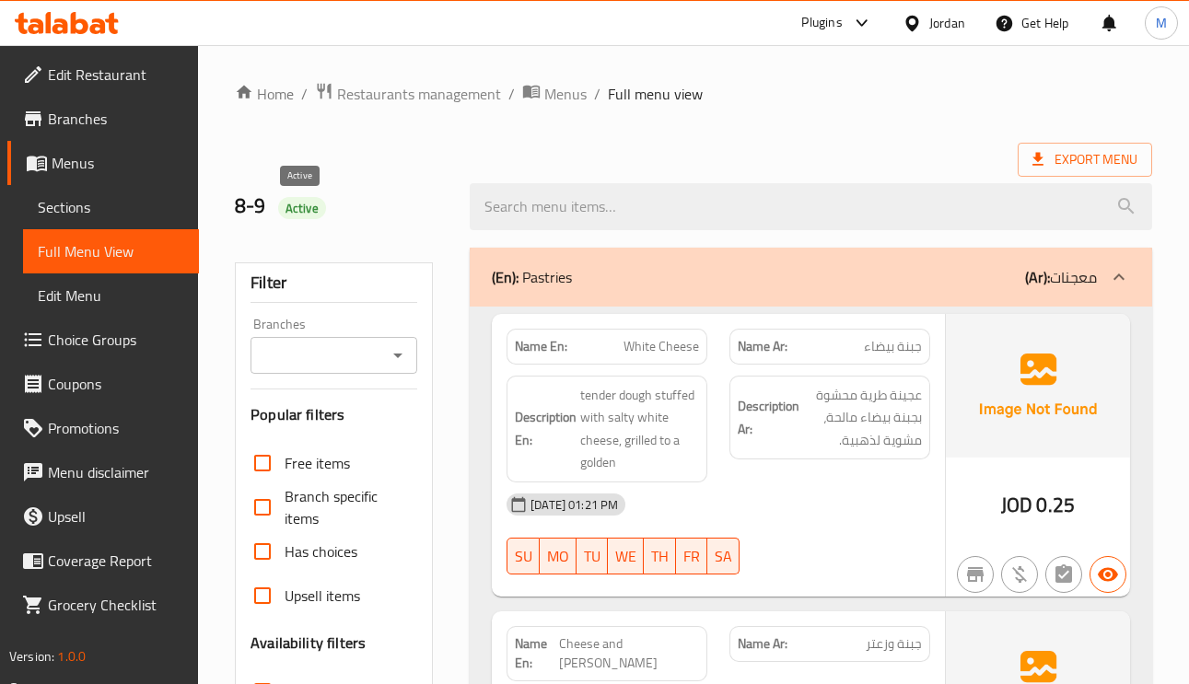
click at [309, 212] on span "Active" at bounding box center [302, 208] width 48 height 17
copy span "Active"
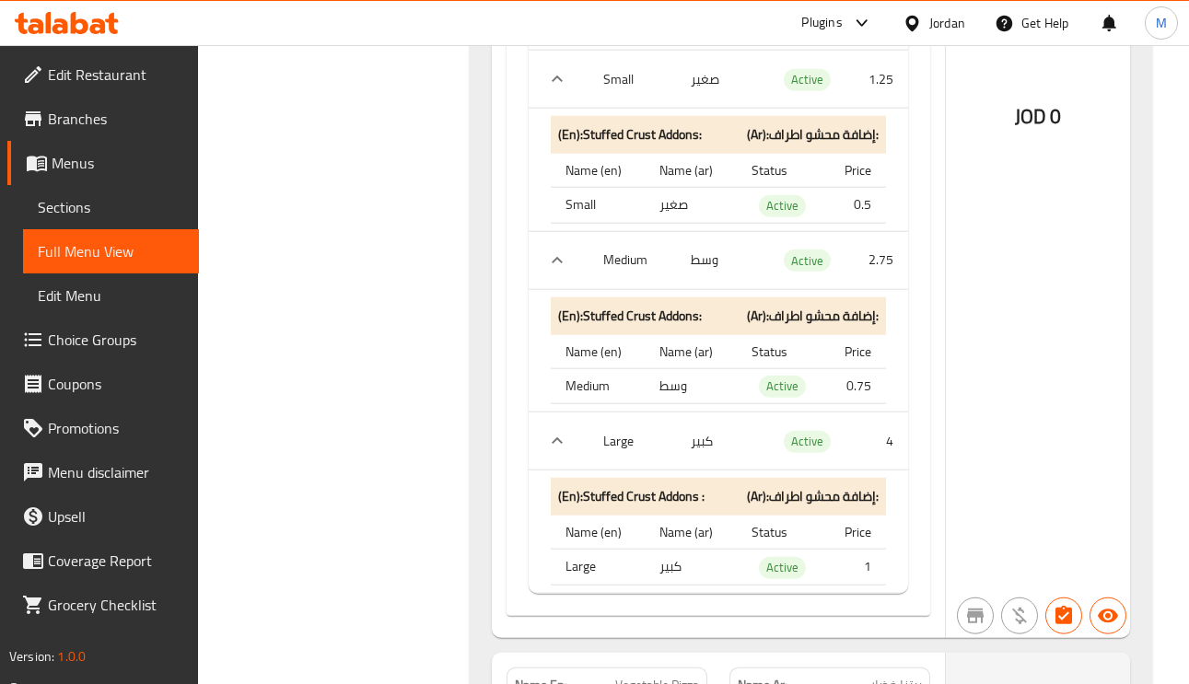
scroll to position [14180, 0]
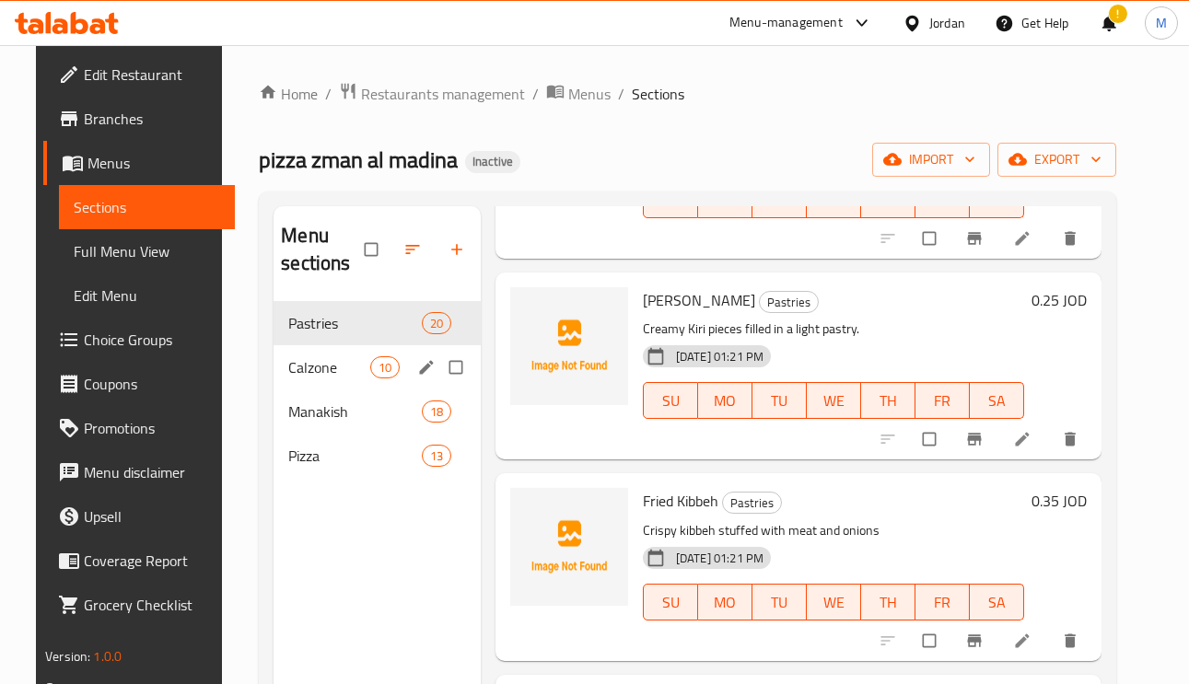
click at [333, 356] on div "Calzone 10" at bounding box center [377, 367] width 207 height 44
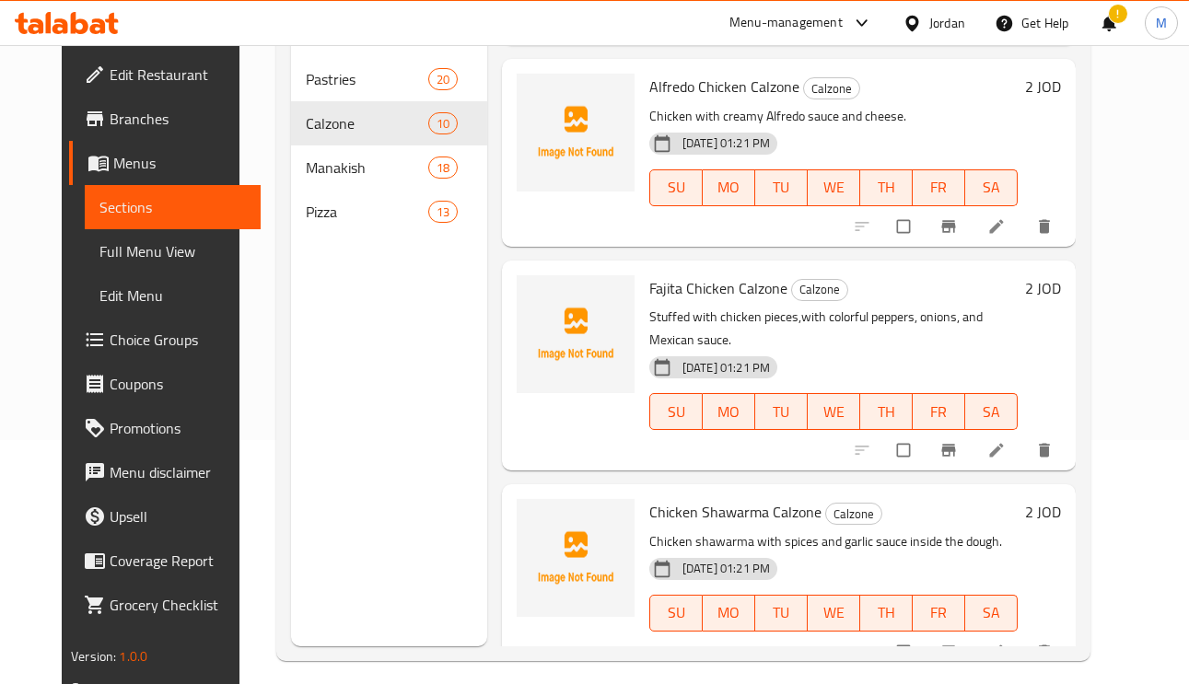
scroll to position [260, 0]
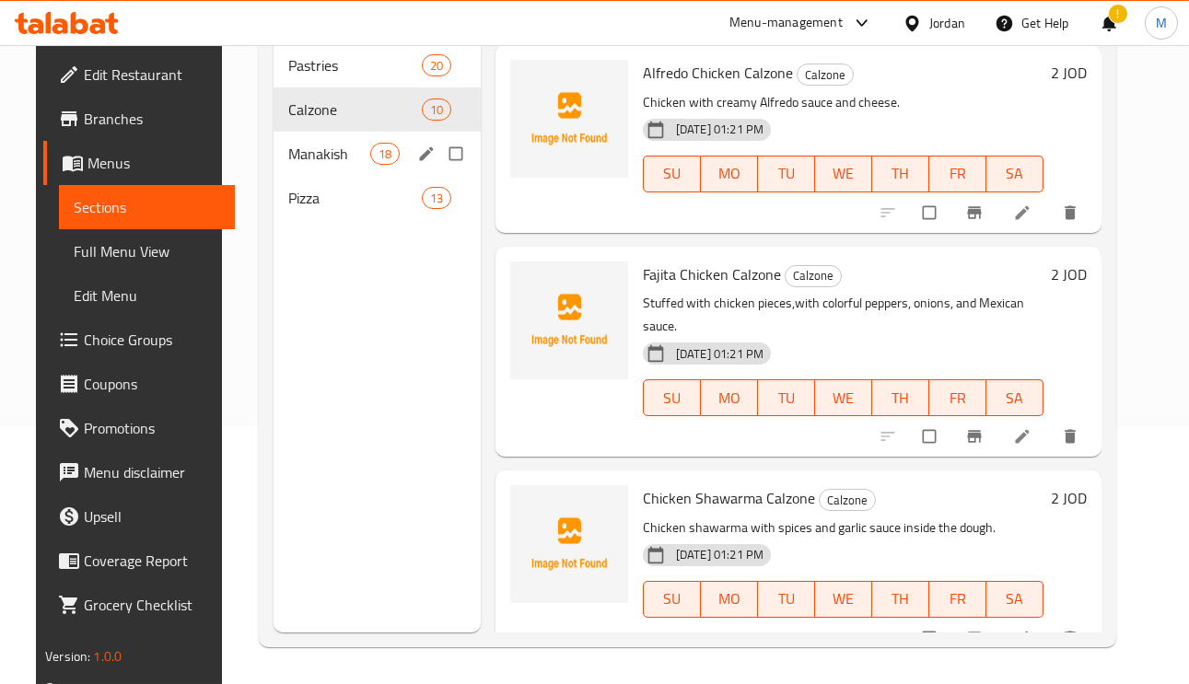
click at [321, 160] on span "Manakish" at bounding box center [328, 154] width 81 height 22
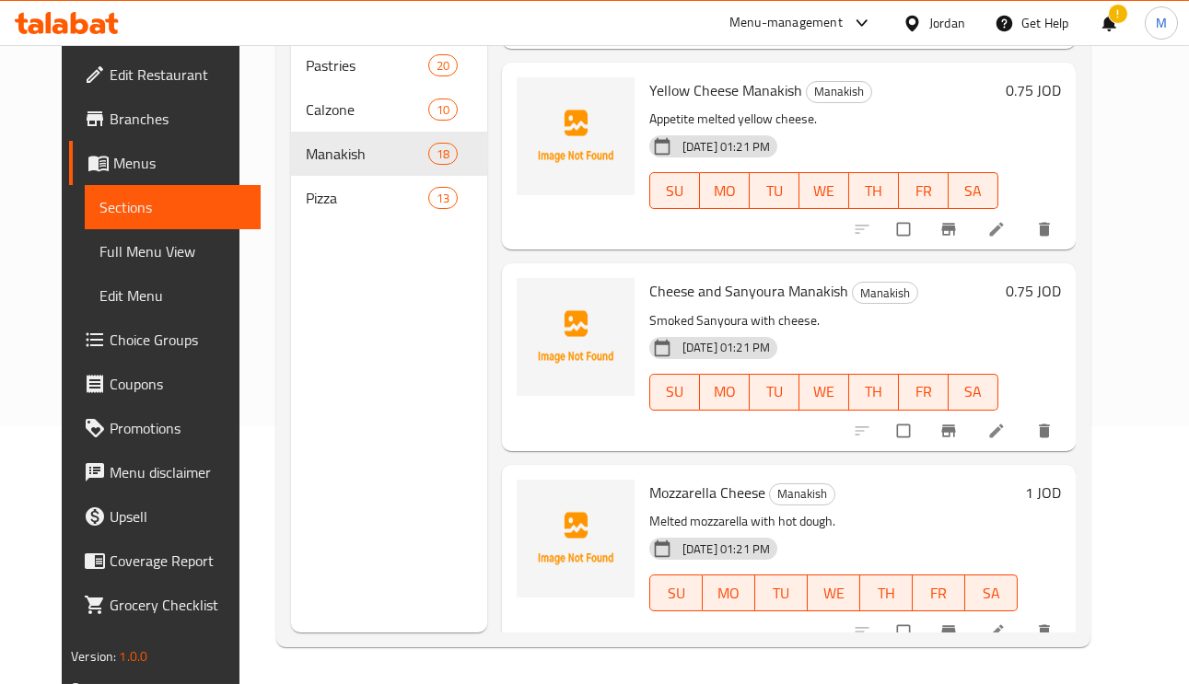
scroll to position [1008, 0]
